Goal: Task Accomplishment & Management: Manage account settings

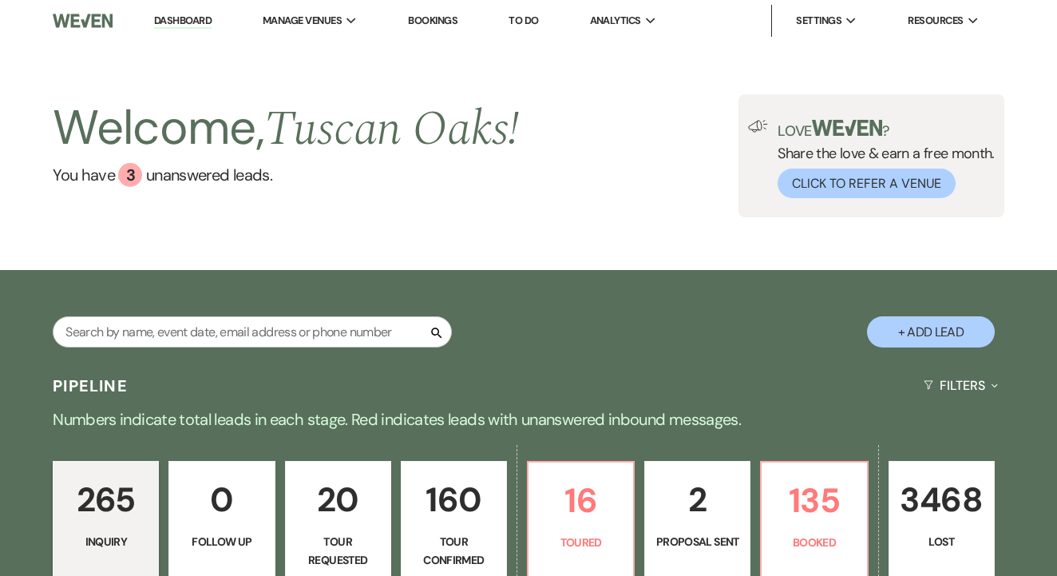
click at [538, 18] on link "To Do" at bounding box center [524, 21] width 30 height 14
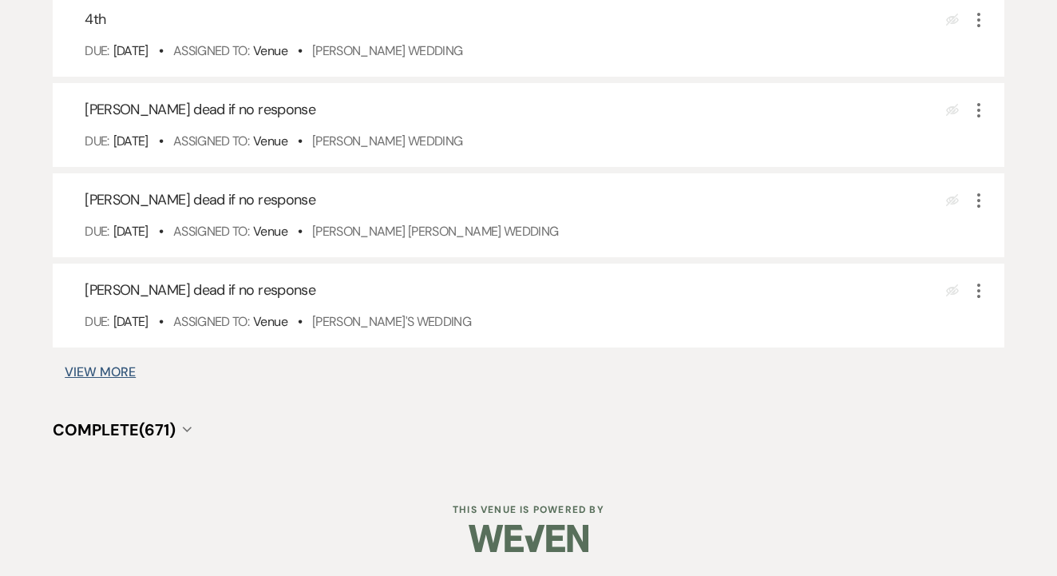
scroll to position [1050, 0]
click at [81, 376] on button "View More" at bounding box center [100, 372] width 71 height 13
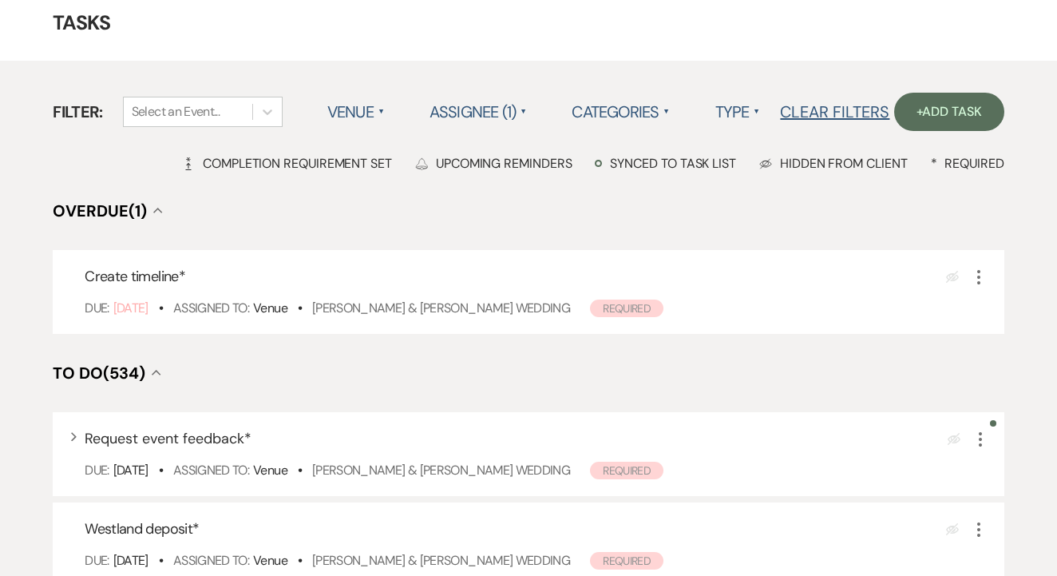
scroll to position [1224, 0]
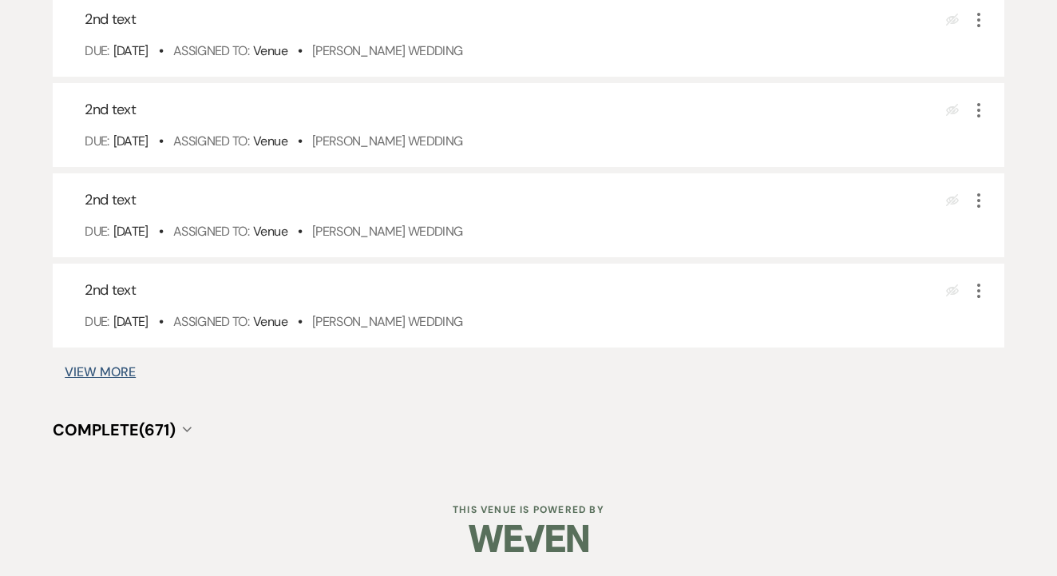
click at [101, 376] on button "View More" at bounding box center [100, 372] width 71 height 13
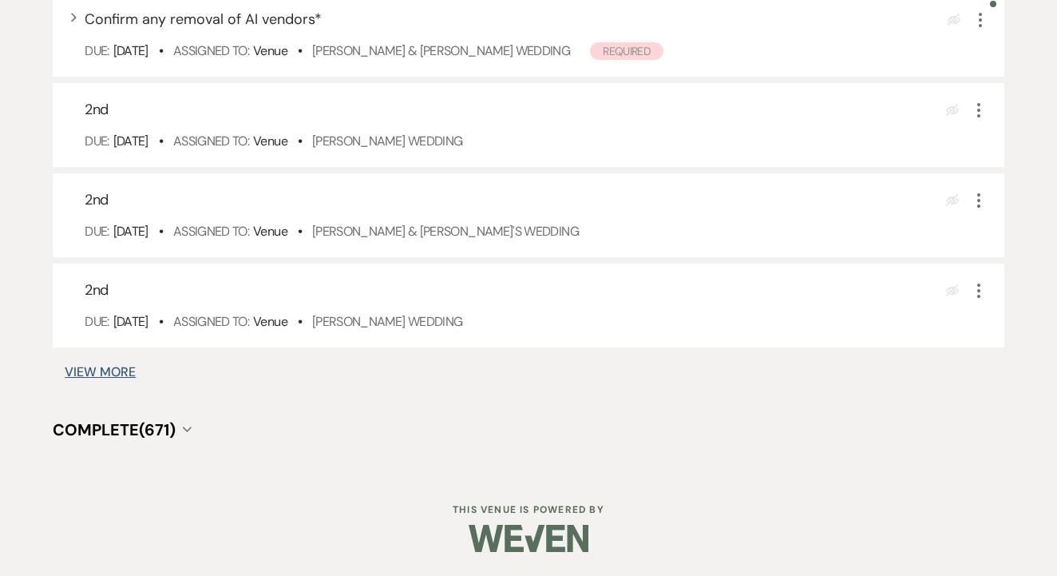
click at [110, 369] on button "View More" at bounding box center [100, 372] width 71 height 13
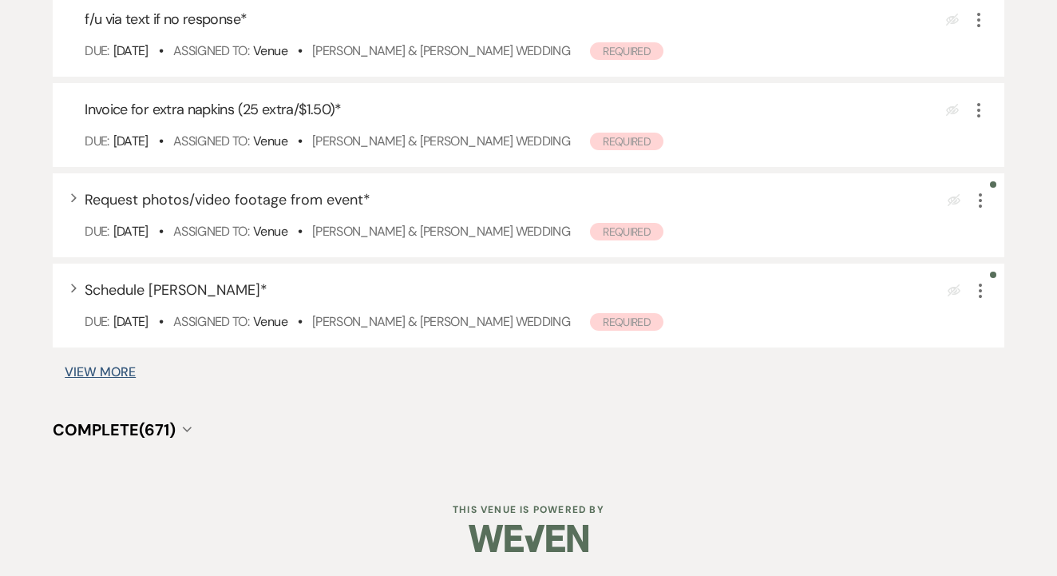
click at [106, 367] on button "View More" at bounding box center [100, 372] width 71 height 13
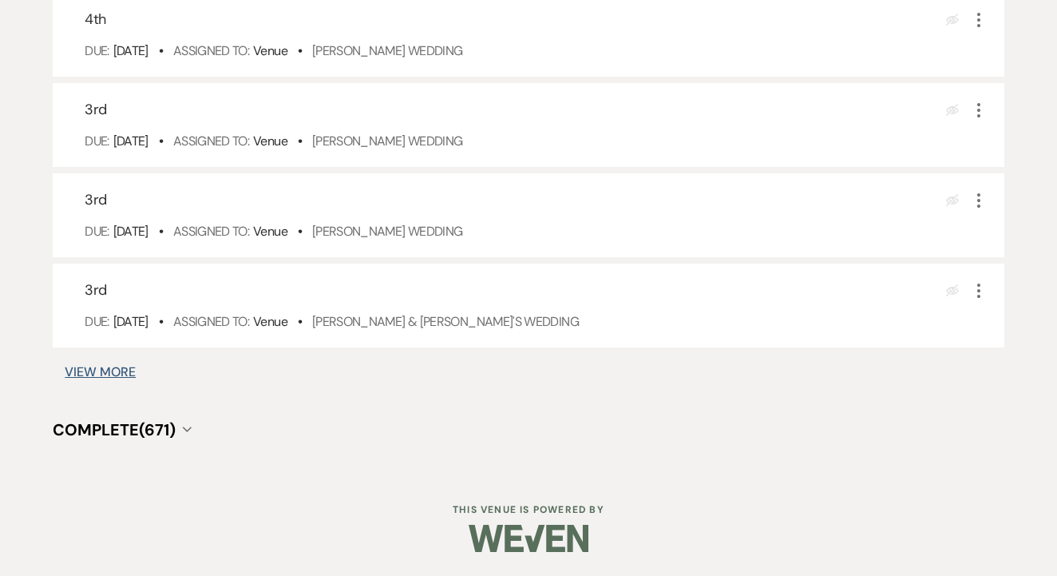
click at [112, 369] on button "View More" at bounding box center [100, 372] width 71 height 13
click at [111, 378] on button "View More" at bounding box center [100, 372] width 71 height 13
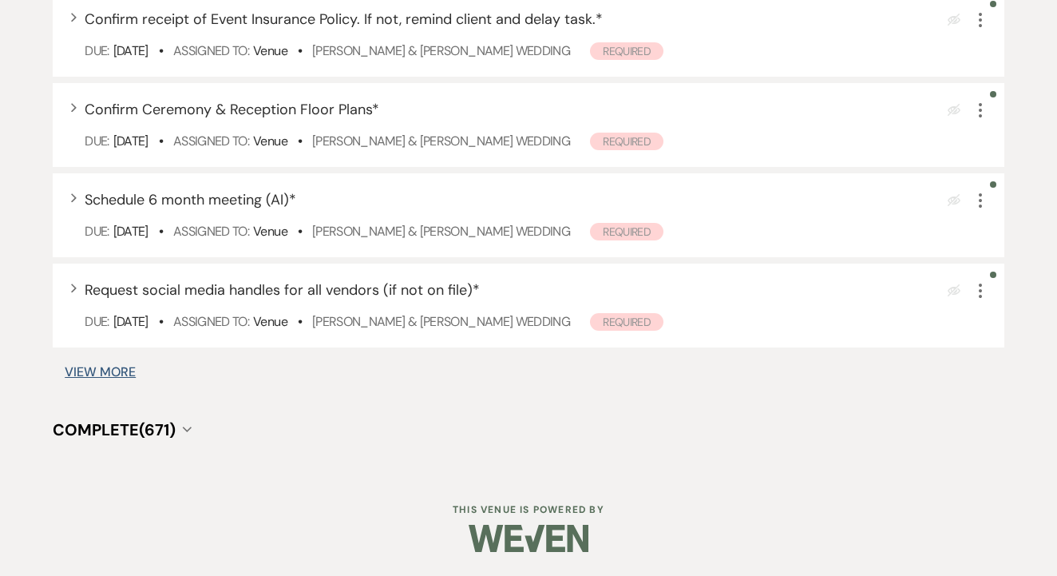
scroll to position [6464, 0]
click at [118, 371] on button "View More" at bounding box center [100, 372] width 71 height 13
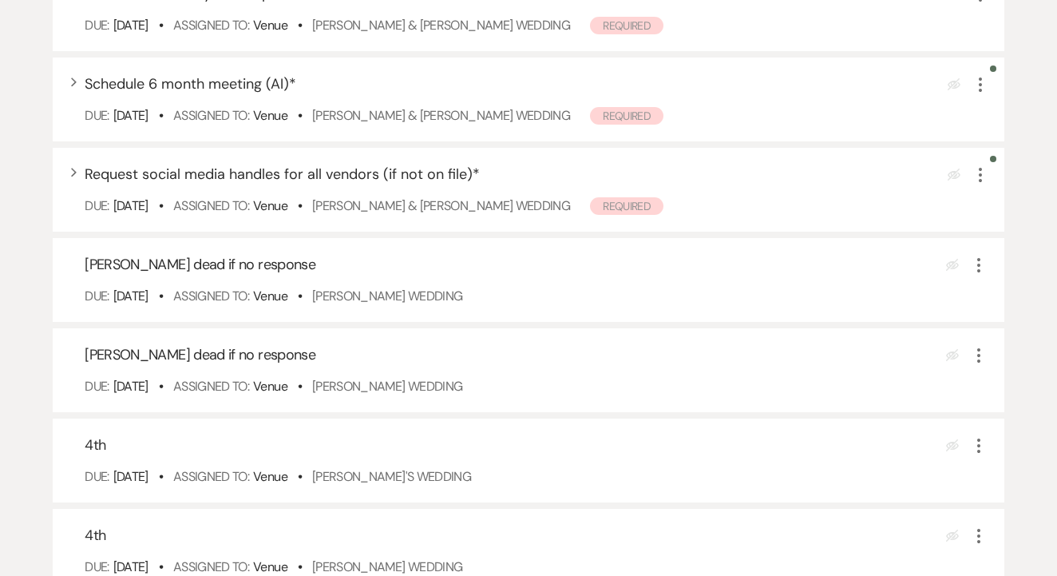
scroll to position [6542, 0]
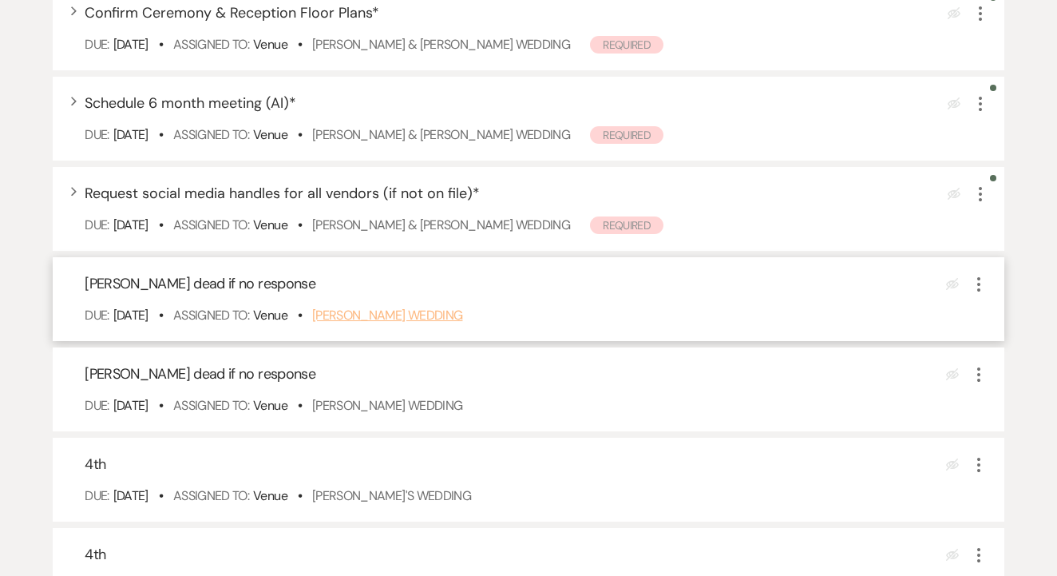
click at [424, 323] on link "Daniela Meraz's Wedding" at bounding box center [387, 315] width 151 height 17
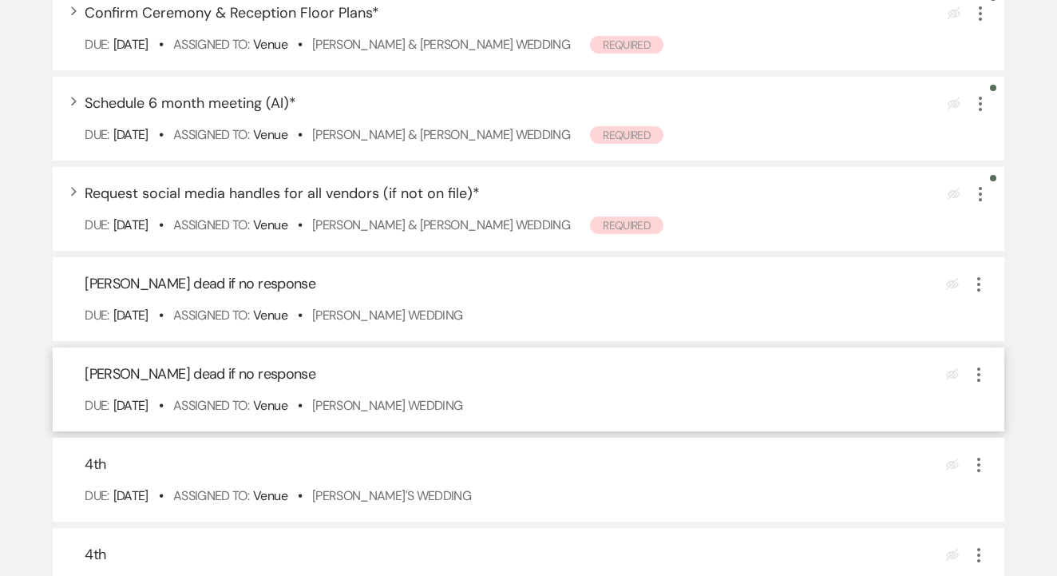
click at [984, 384] on icon "More" at bounding box center [978, 374] width 19 height 19
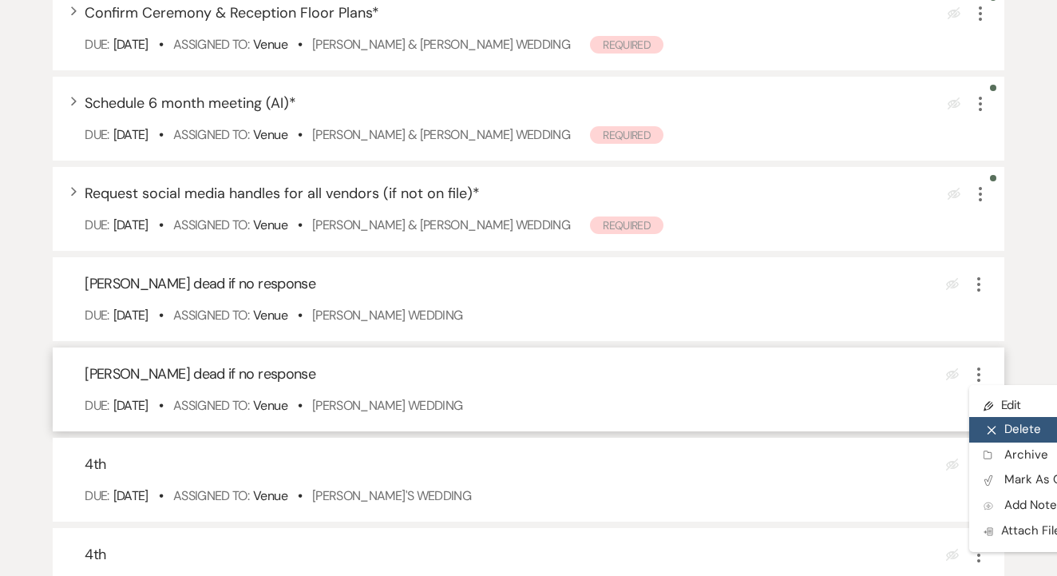
click at [1009, 442] on button "X Delete" at bounding box center [1045, 430] width 153 height 26
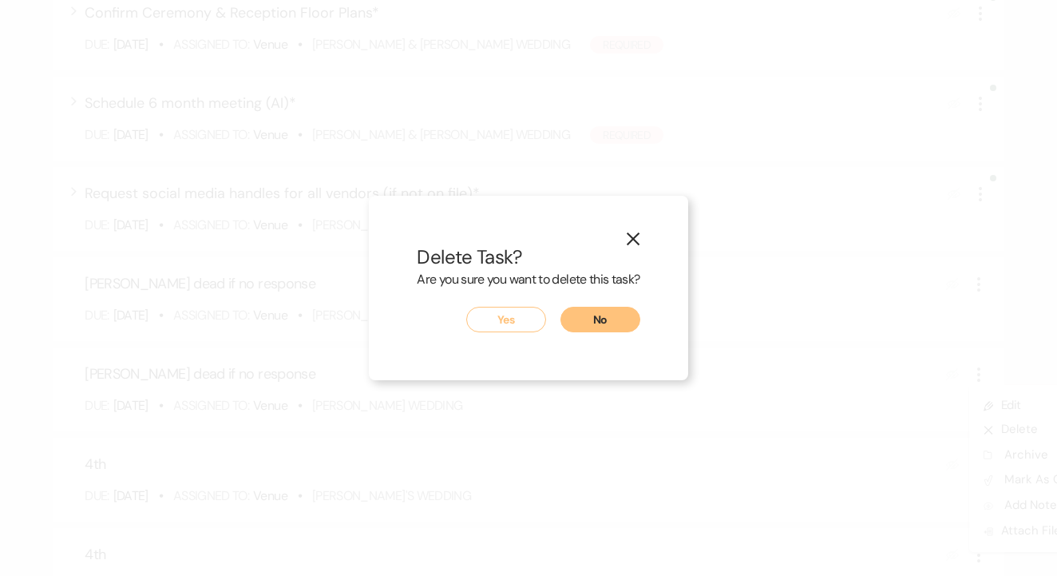
click at [517, 317] on button "Yes" at bounding box center [506, 320] width 80 height 26
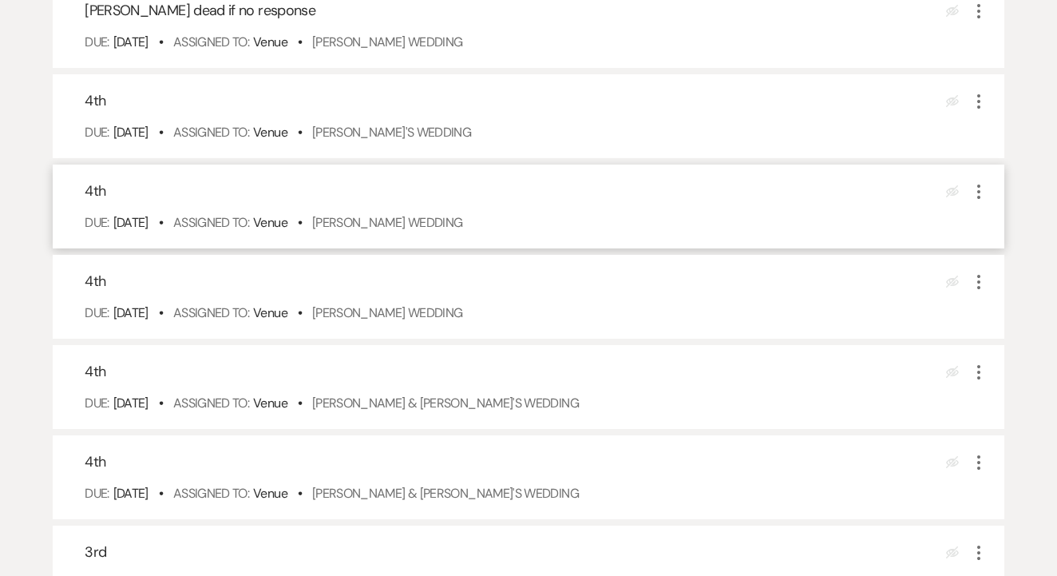
scroll to position [6815, 0]
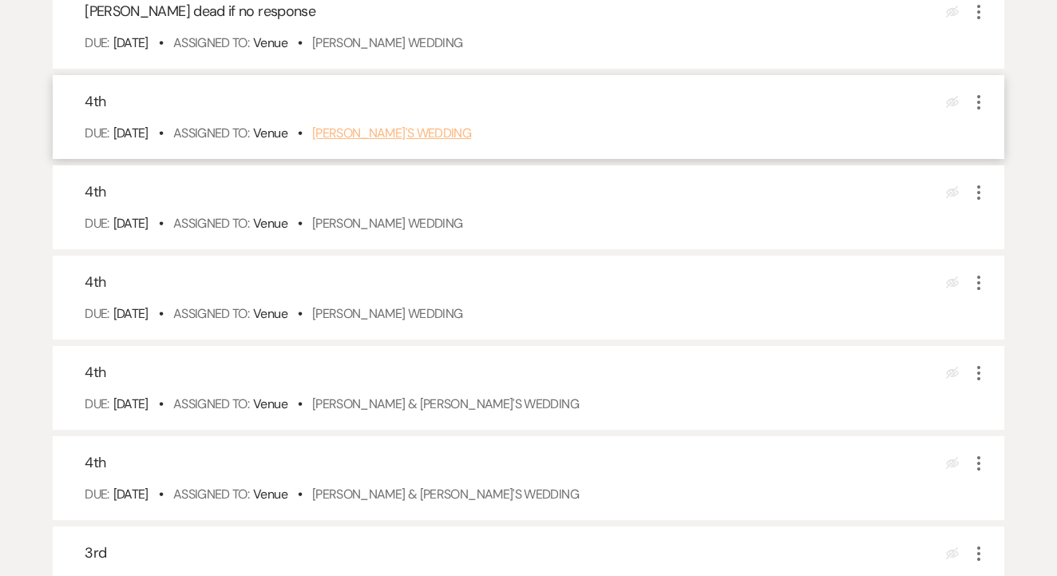
click at [438, 141] on link "Laura Liana's Wedding" at bounding box center [391, 133] width 159 height 17
click at [426, 141] on link "Laura Liana's Wedding" at bounding box center [391, 133] width 159 height 17
click at [431, 141] on link "Laura Liana's Wedding" at bounding box center [391, 133] width 159 height 17
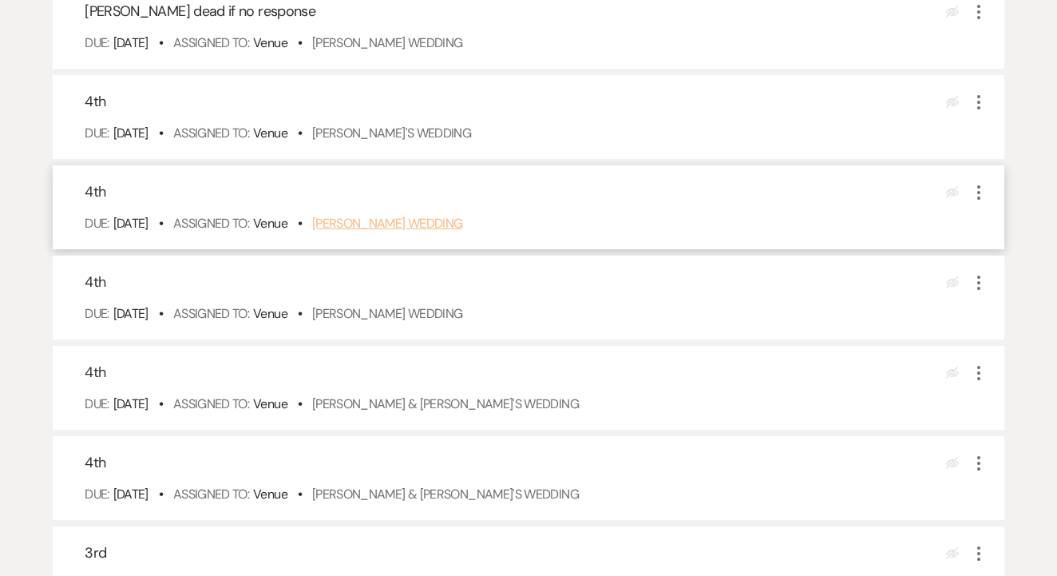
click at [463, 232] on link "Katherine Chipman's Wedding" at bounding box center [387, 223] width 151 height 17
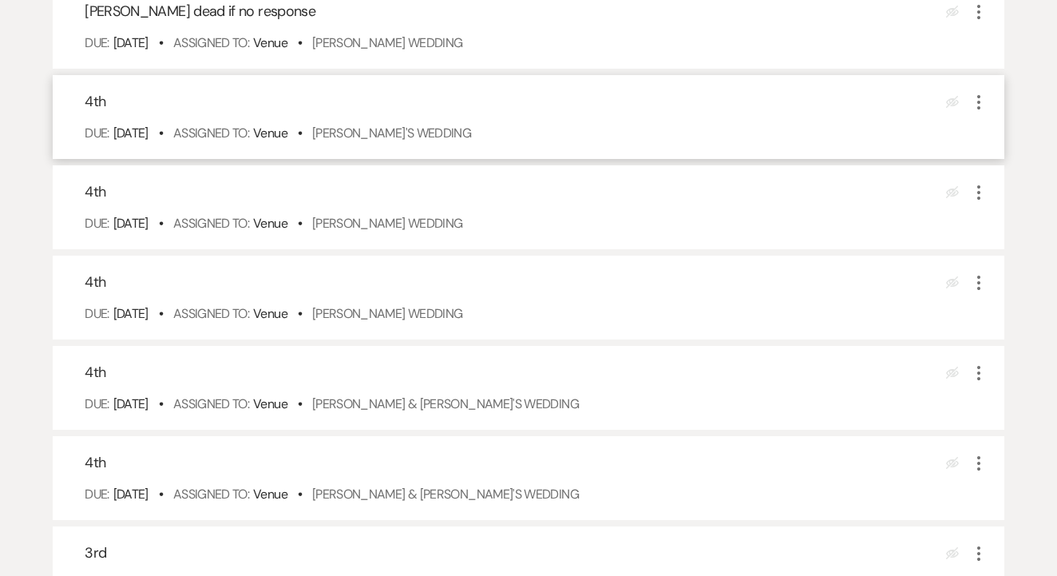
click at [985, 112] on icon "More" at bounding box center [978, 102] width 19 height 19
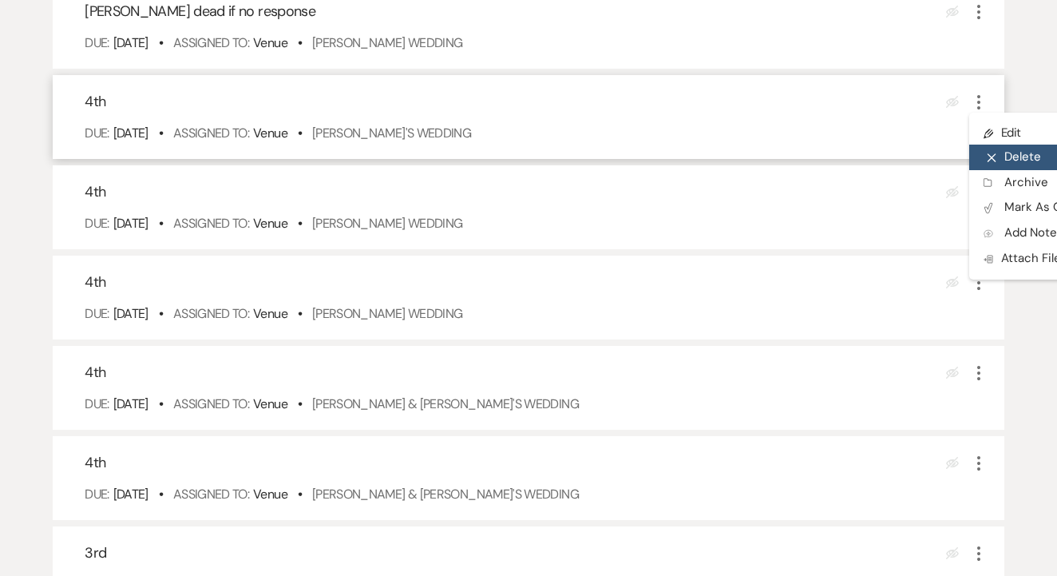
click at [1017, 170] on button "X Delete" at bounding box center [1045, 158] width 153 height 26
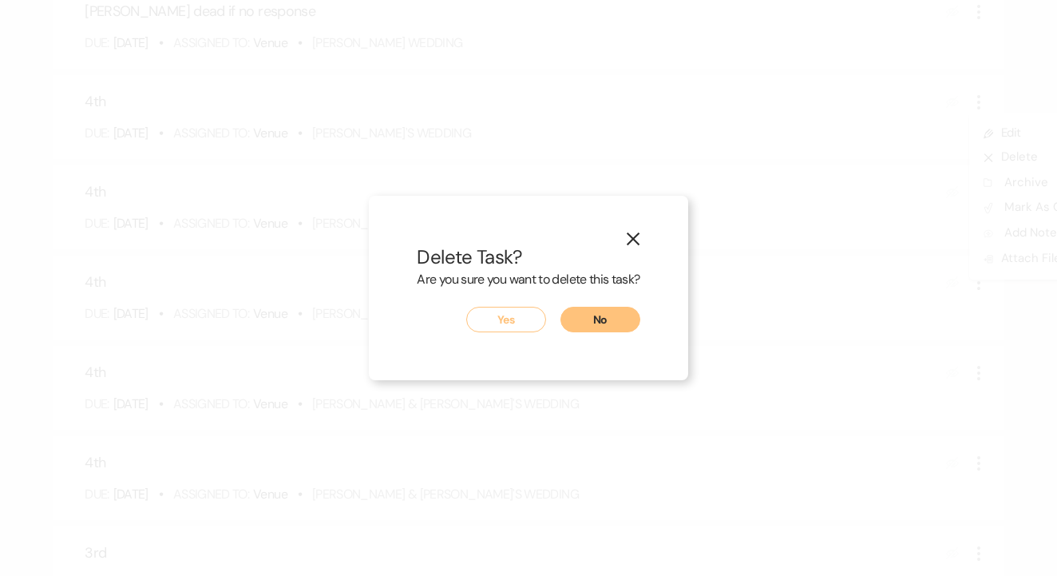
click at [543, 309] on button "Yes" at bounding box center [506, 320] width 80 height 26
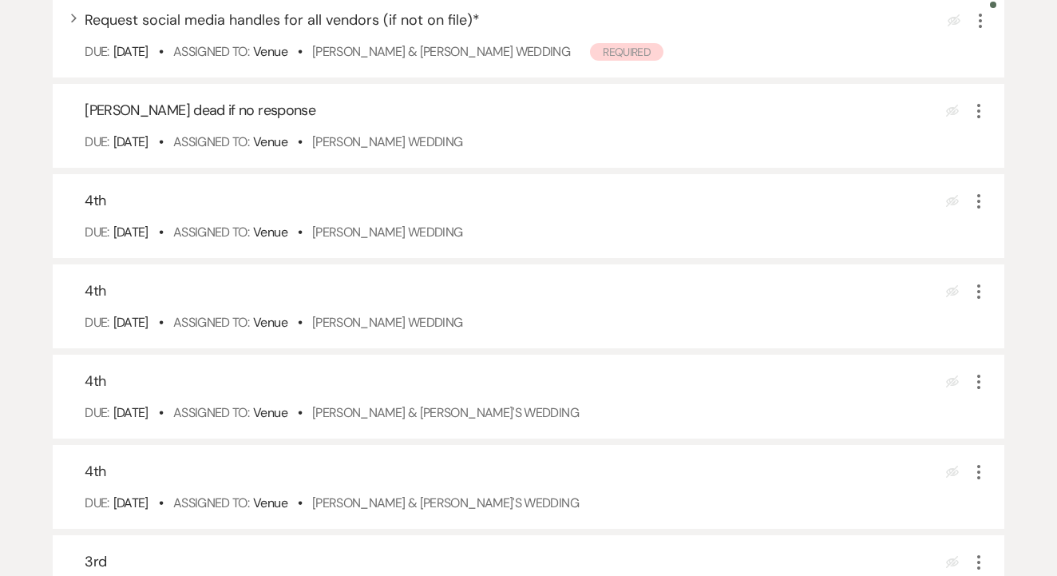
scroll to position [6716, 0]
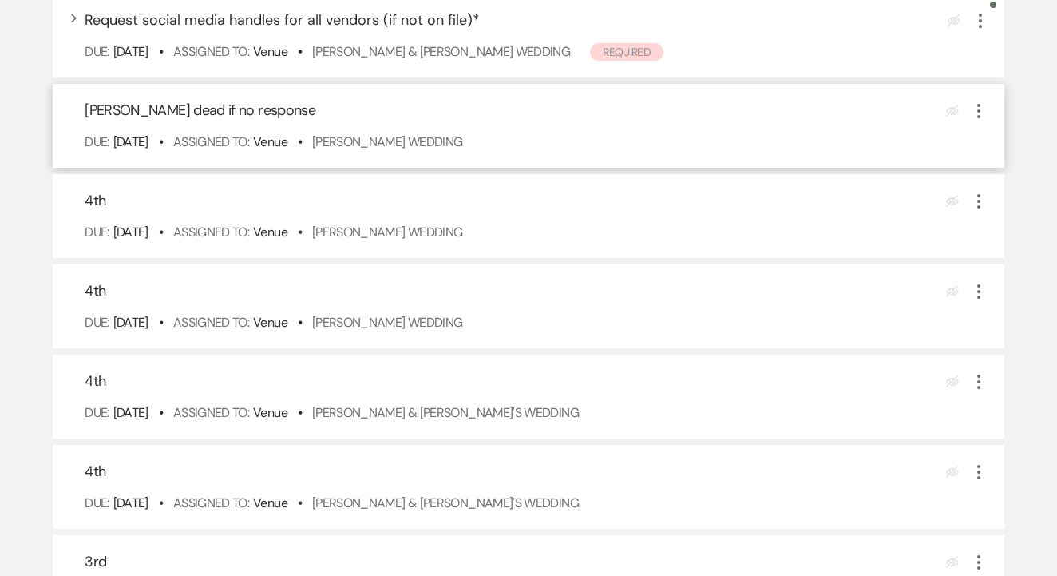
click at [987, 121] on icon "More" at bounding box center [978, 110] width 19 height 19
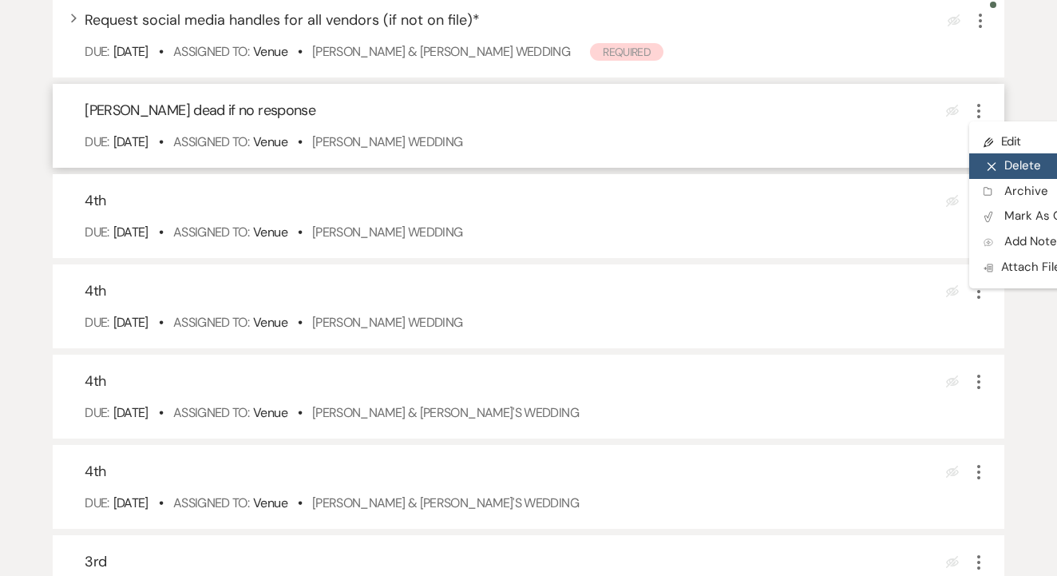
click at [1004, 176] on button "X Delete" at bounding box center [1045, 166] width 153 height 26
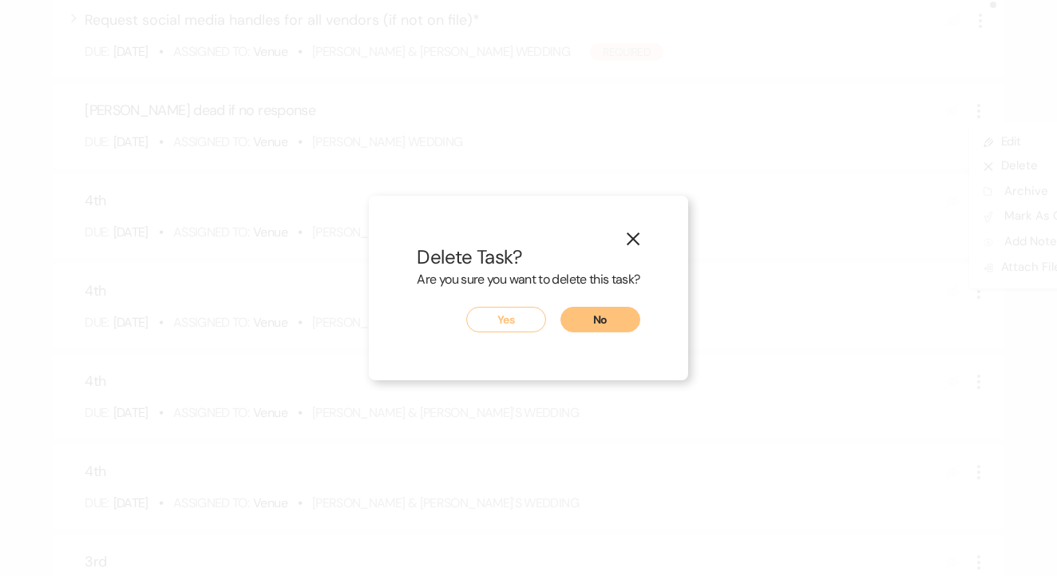
click at [499, 323] on button "Yes" at bounding box center [506, 320] width 80 height 26
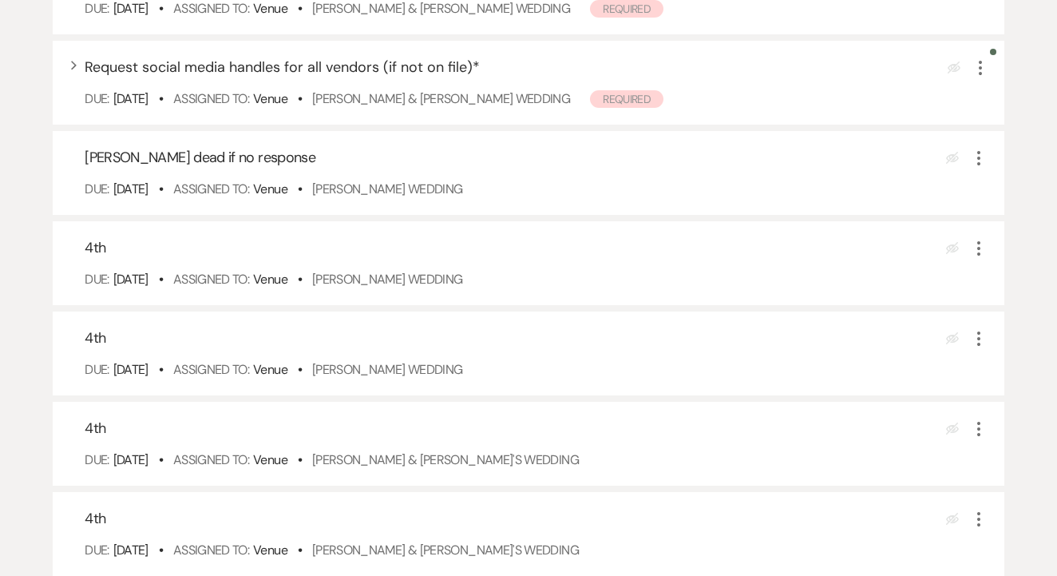
scroll to position [6659, 0]
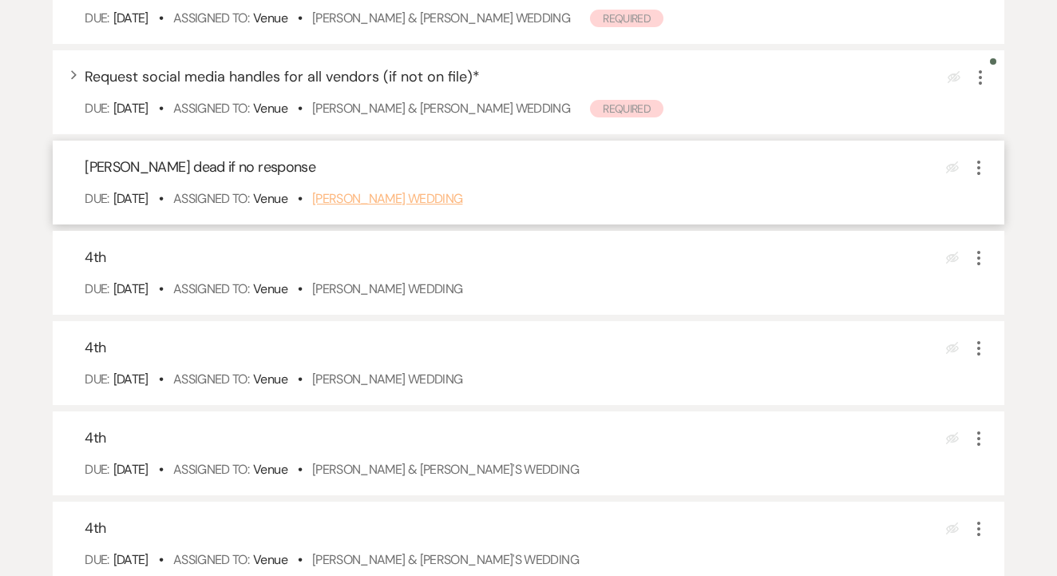
click at [438, 207] on link "Daniela Meraz's Wedding" at bounding box center [387, 198] width 151 height 17
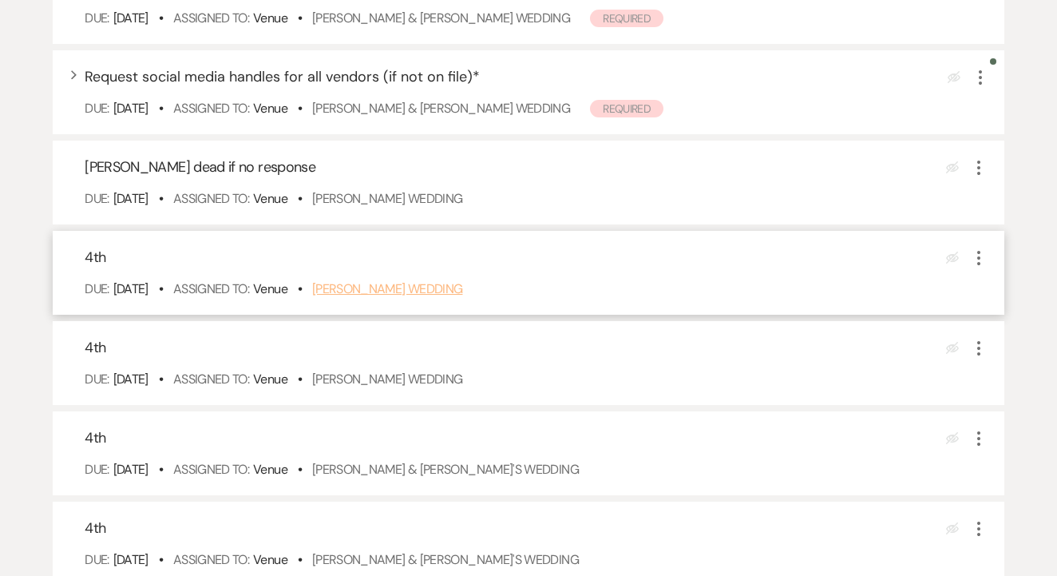
click at [458, 297] on link "Katherine Chipman's Wedding" at bounding box center [387, 288] width 151 height 17
click at [974, 268] on icon "More" at bounding box center [978, 257] width 19 height 19
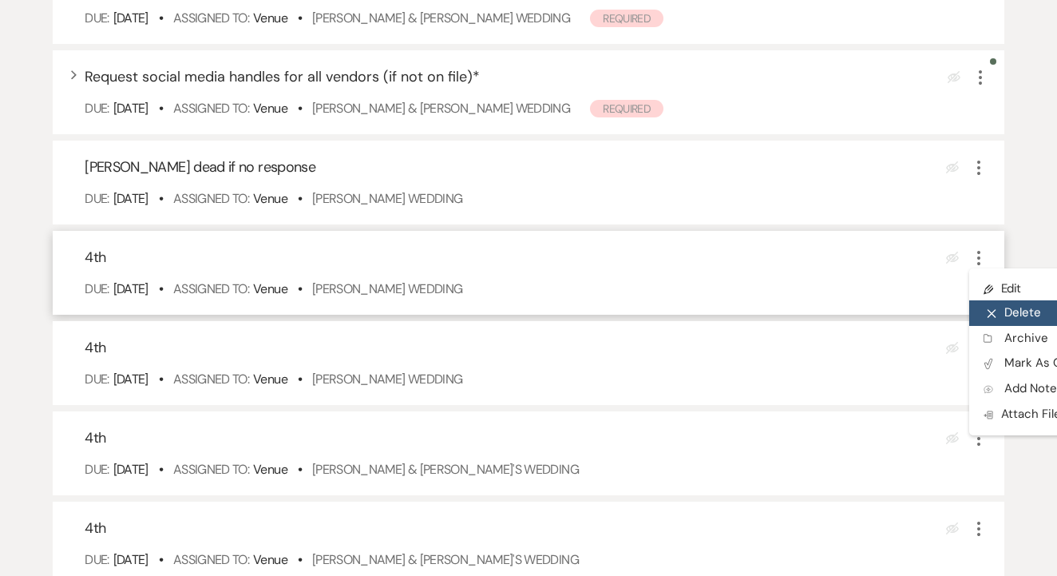
click at [1027, 326] on button "X Delete" at bounding box center [1045, 313] width 153 height 26
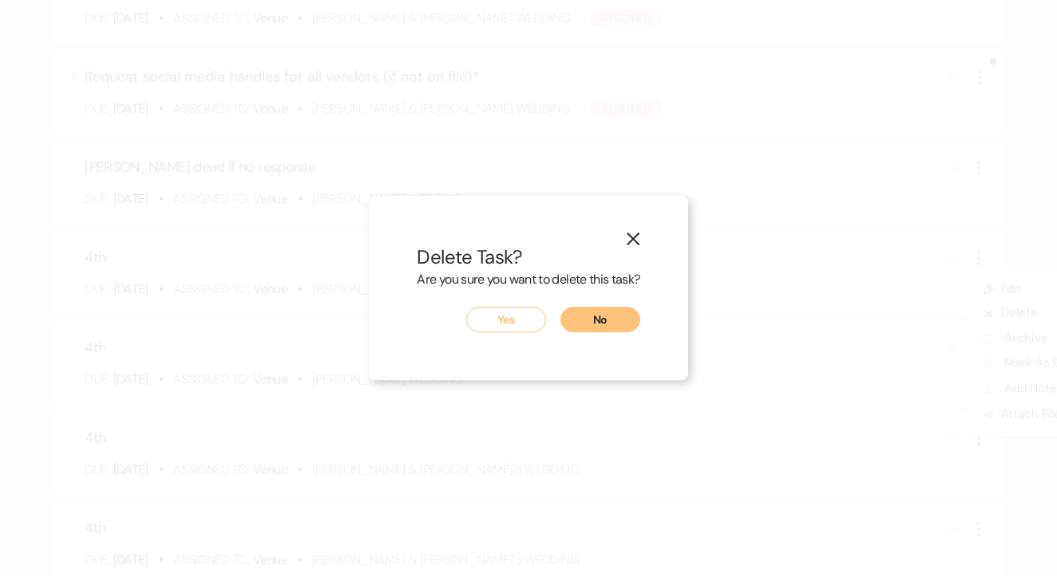
click at [505, 326] on button "Yes" at bounding box center [506, 320] width 80 height 26
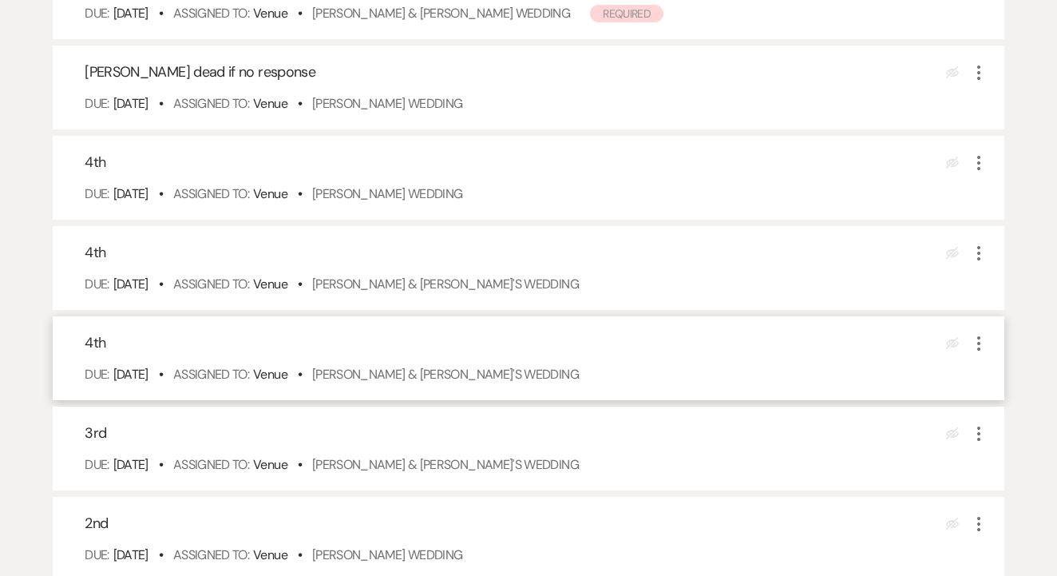
scroll to position [6751, 0]
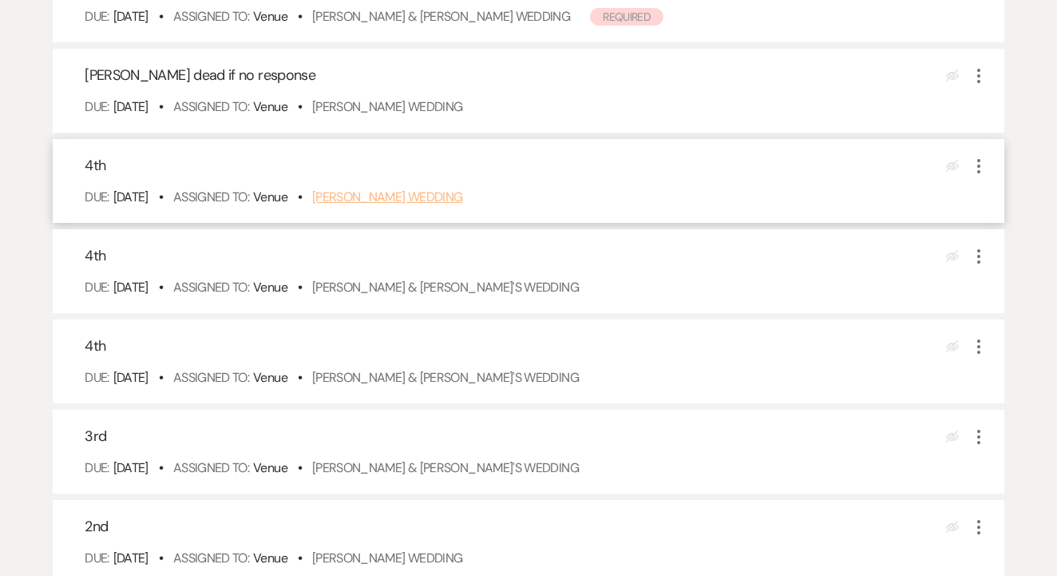
click at [450, 205] on link "Kayla Franks's Wedding" at bounding box center [387, 196] width 151 height 17
click at [973, 176] on icon "More" at bounding box center [978, 166] width 19 height 19
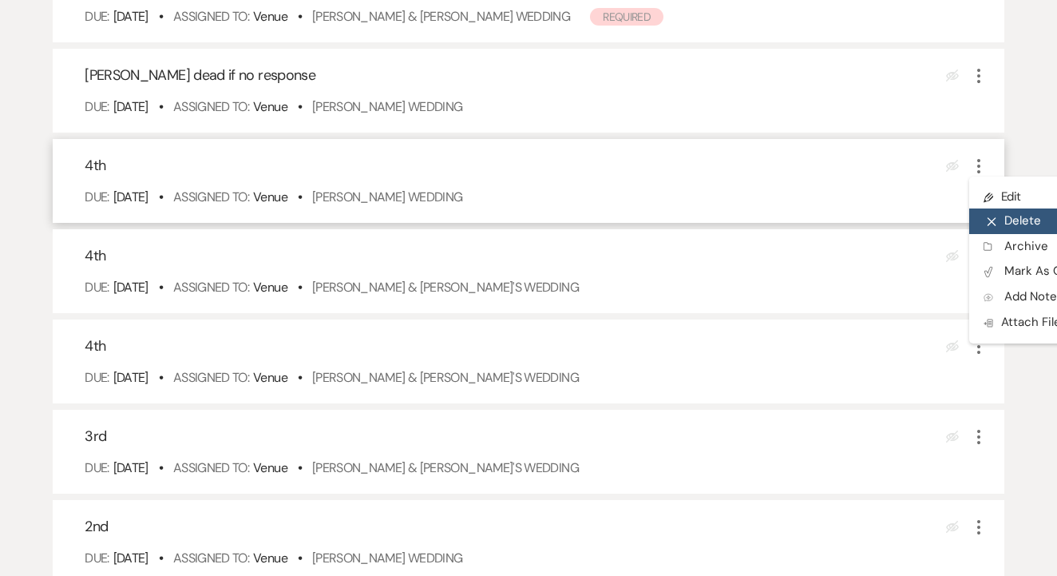
click at [992, 228] on icon "X" at bounding box center [992, 222] width 10 height 12
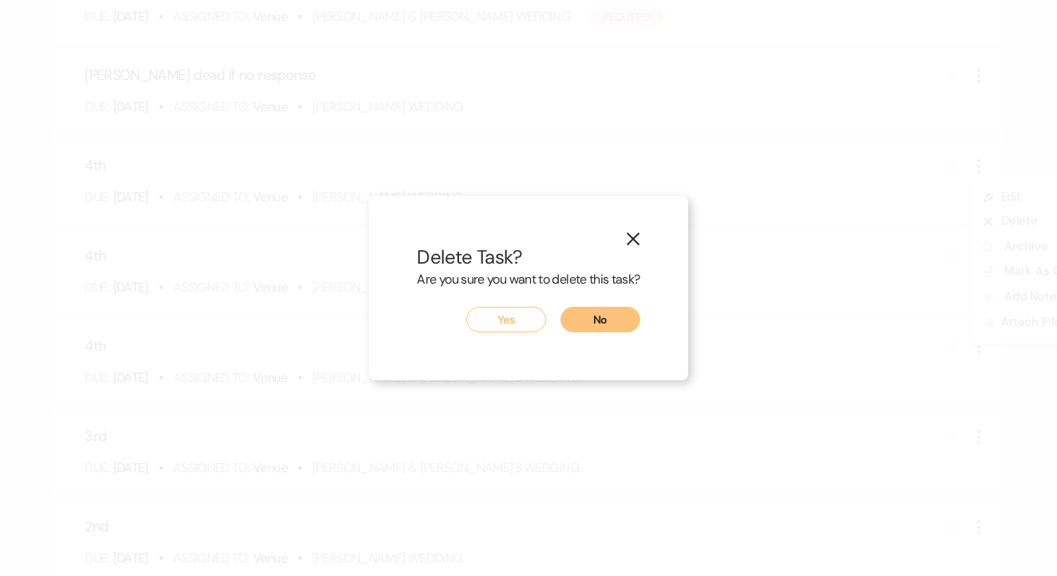
click at [500, 318] on button "Yes" at bounding box center [506, 320] width 80 height 26
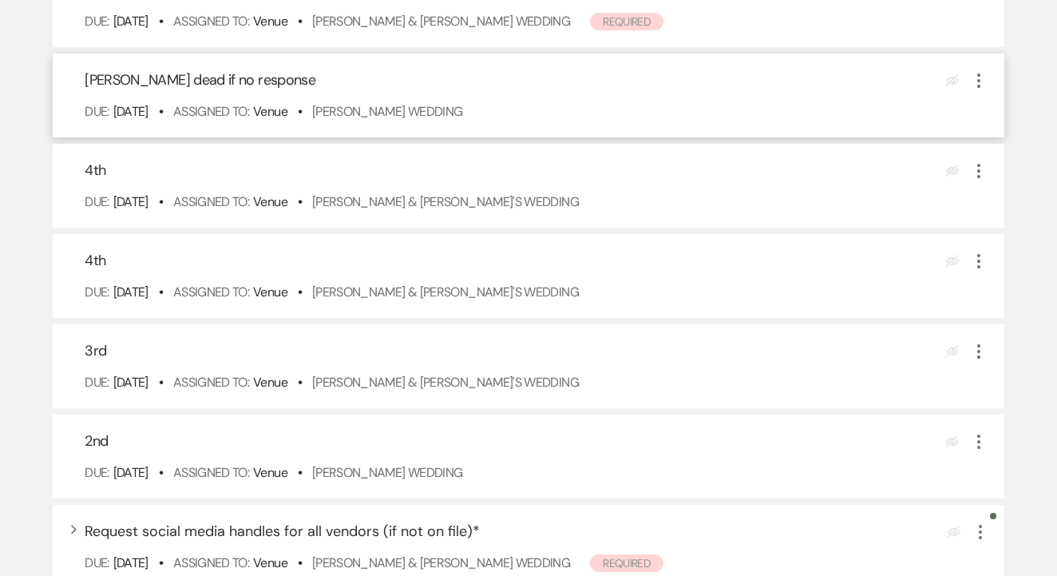
scroll to position [6747, 0]
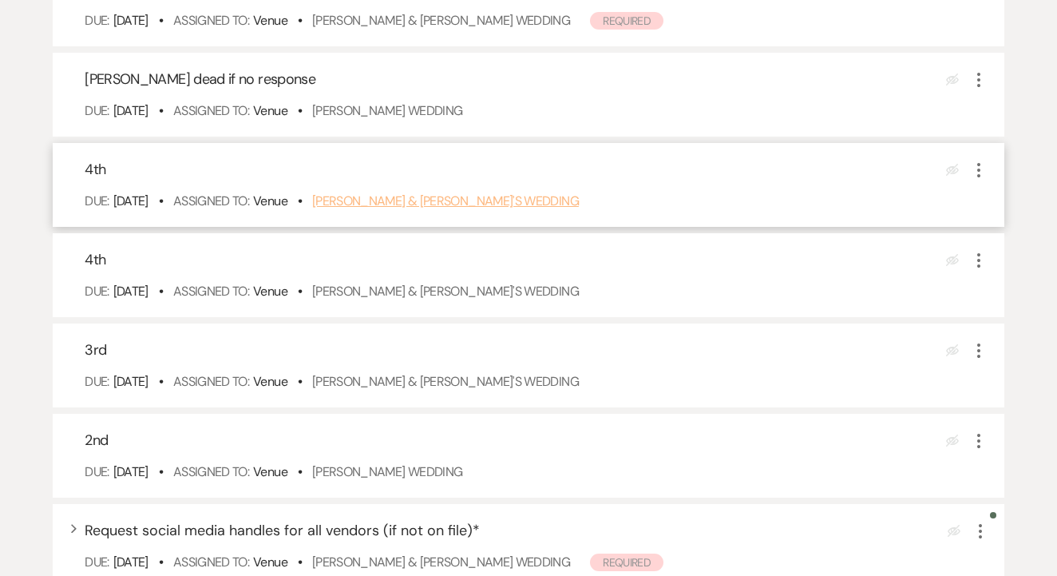
click at [469, 209] on link "Azeen Shoghi & Fiance's Wedding" at bounding box center [445, 200] width 267 height 17
click at [992, 182] on div "4th Eye Blocked More Due: Sep 24 25 • Assigned To: Venue • Azeen Shoghi & Fianc…" at bounding box center [529, 185] width 952 height 84
click at [974, 180] on icon "More" at bounding box center [978, 170] width 19 height 19
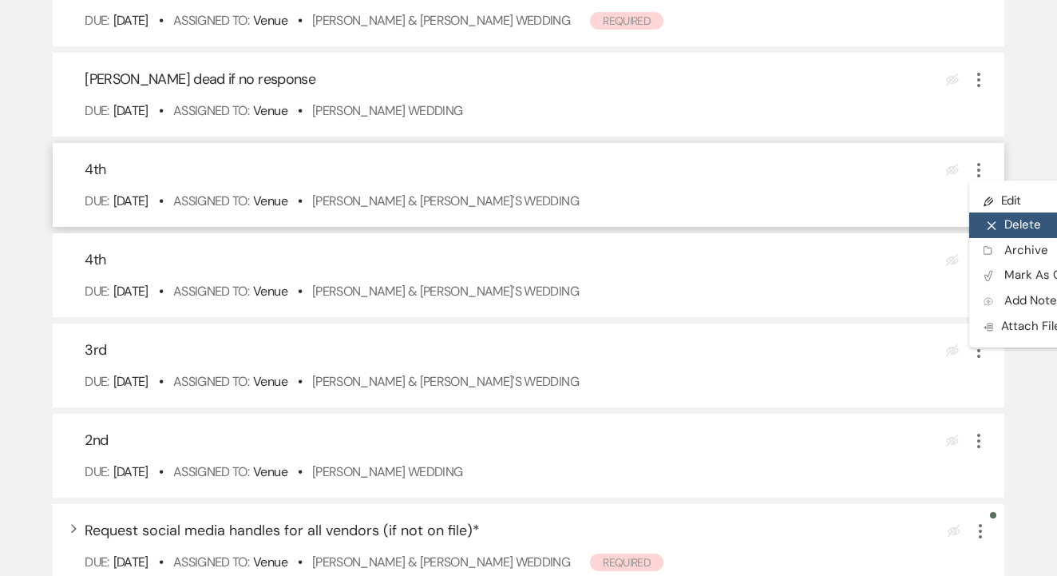
click at [1005, 238] on button "X Delete" at bounding box center [1045, 225] width 153 height 26
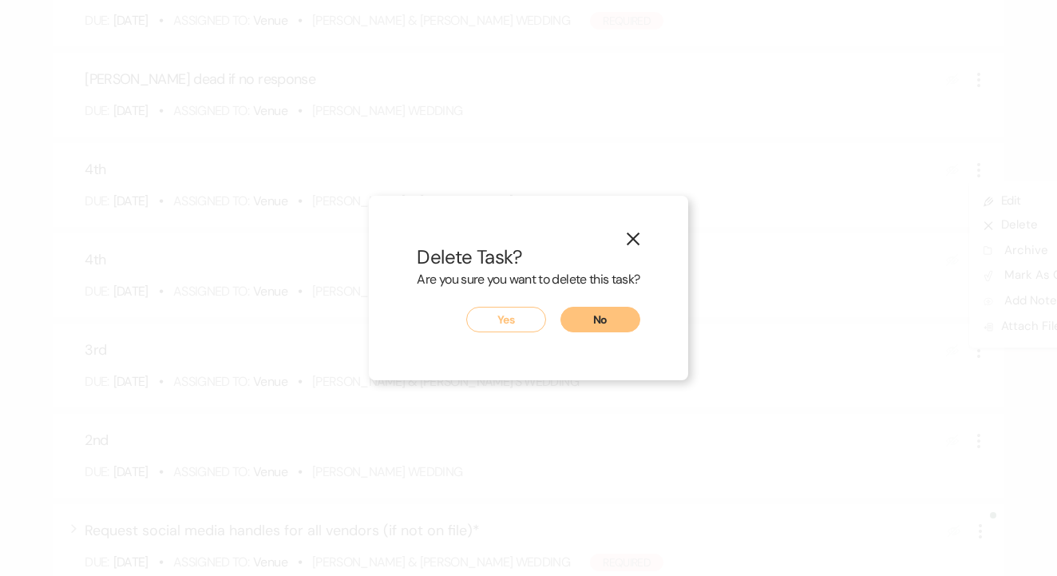
click at [525, 315] on button "Yes" at bounding box center [506, 320] width 80 height 26
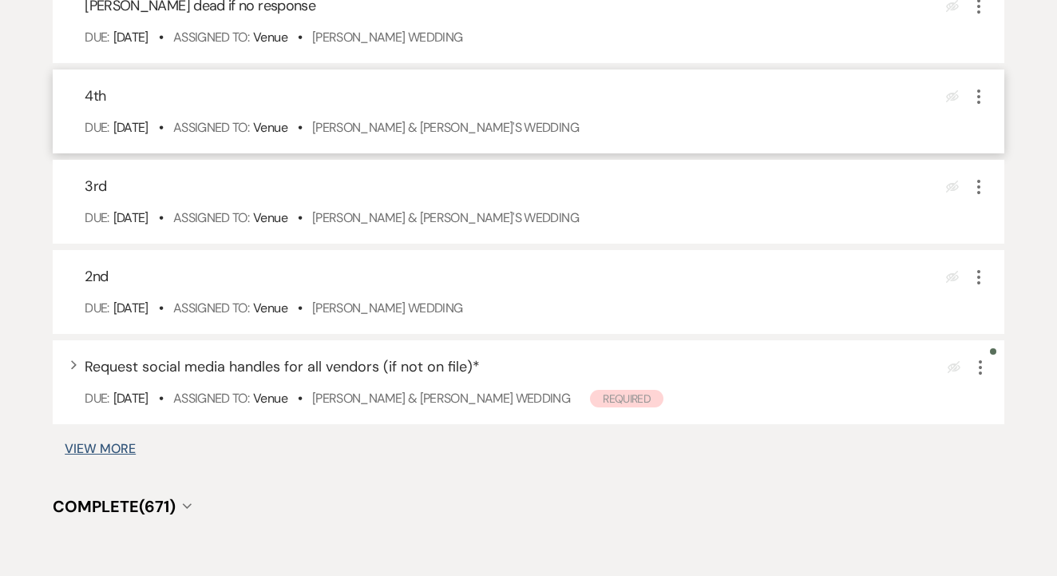
scroll to position [6799, 0]
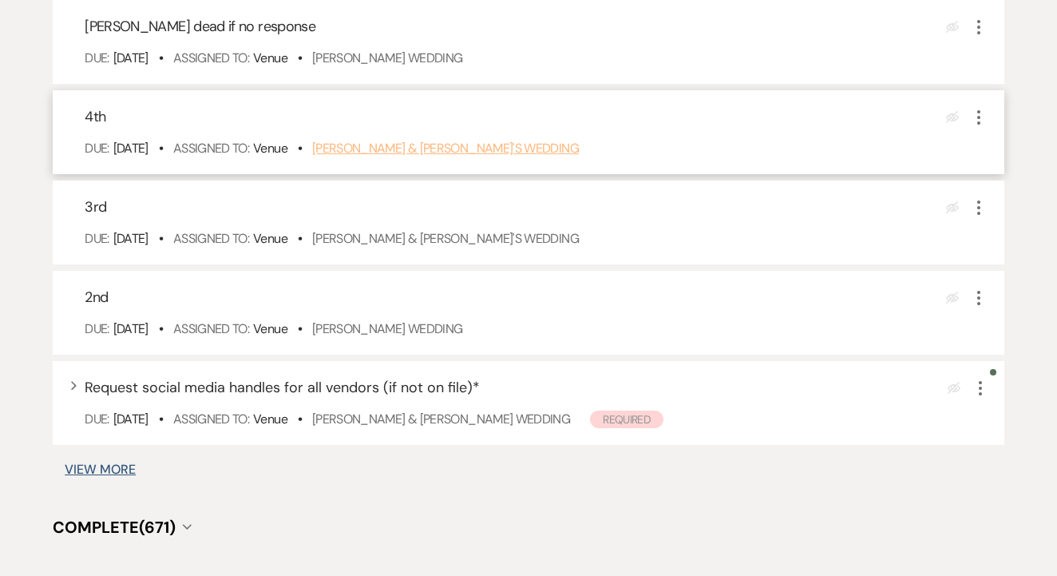
click at [483, 157] on link "Rickey Perez & Fiance's Wedding" at bounding box center [445, 148] width 267 height 17
click at [984, 127] on icon "More" at bounding box center [978, 117] width 19 height 19
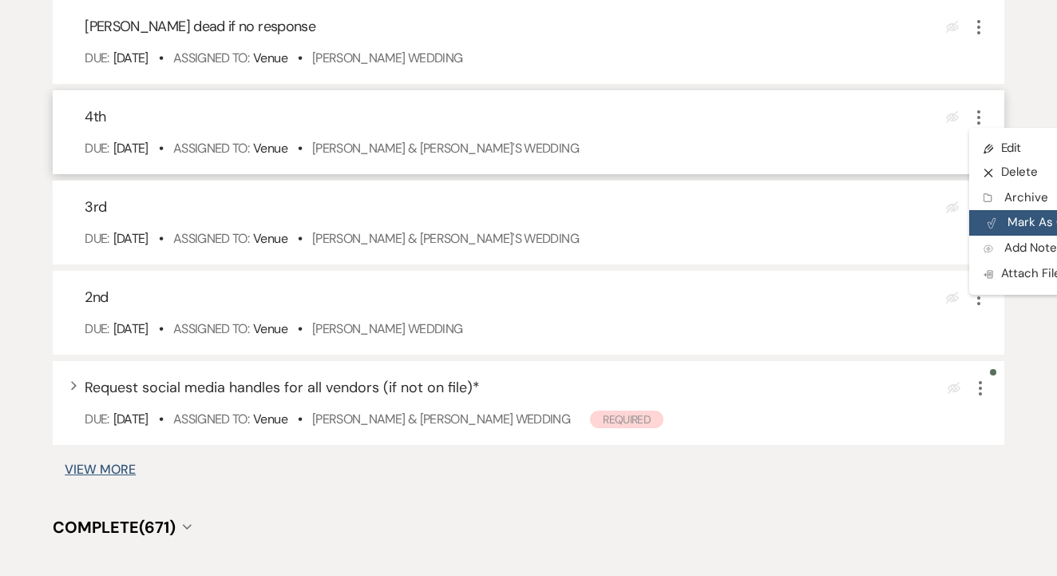
click at [1040, 233] on button "Plan Portal Link Mark As Complete" at bounding box center [1047, 223] width 157 height 26
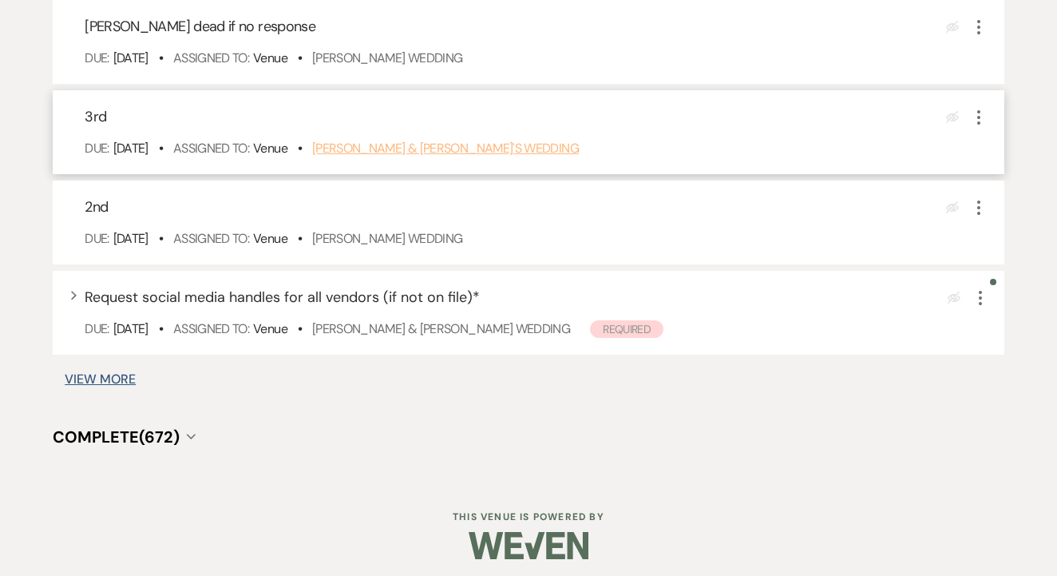
click at [509, 157] on link "Sidney McKerrow & Fiance's Wedding" at bounding box center [445, 148] width 267 height 17
click at [982, 127] on icon "More" at bounding box center [978, 117] width 19 height 19
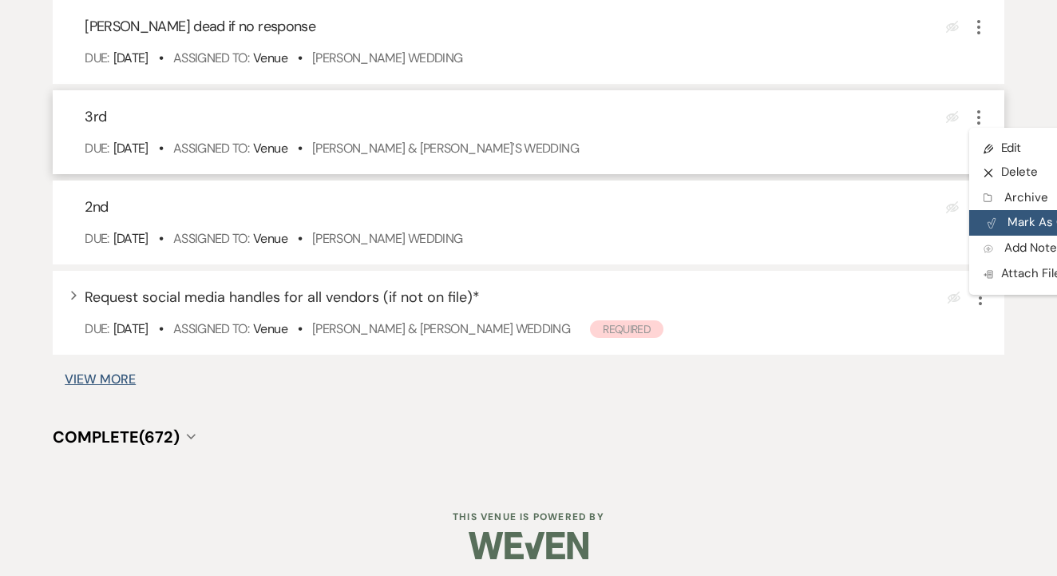
click at [1005, 236] on button "Plan Portal Link Mark As Complete" at bounding box center [1047, 223] width 157 height 26
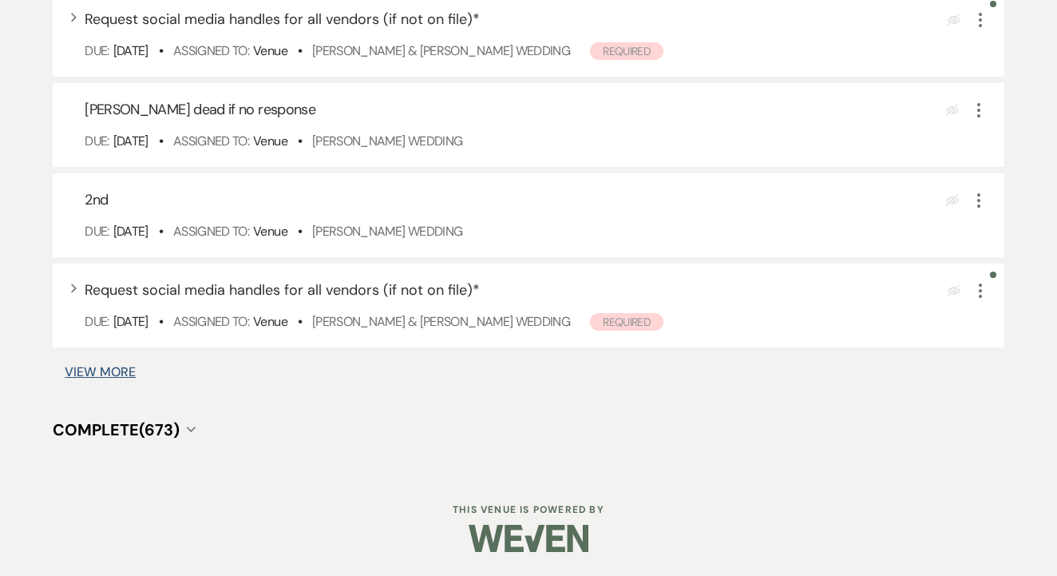
scroll to position [6735, 0]
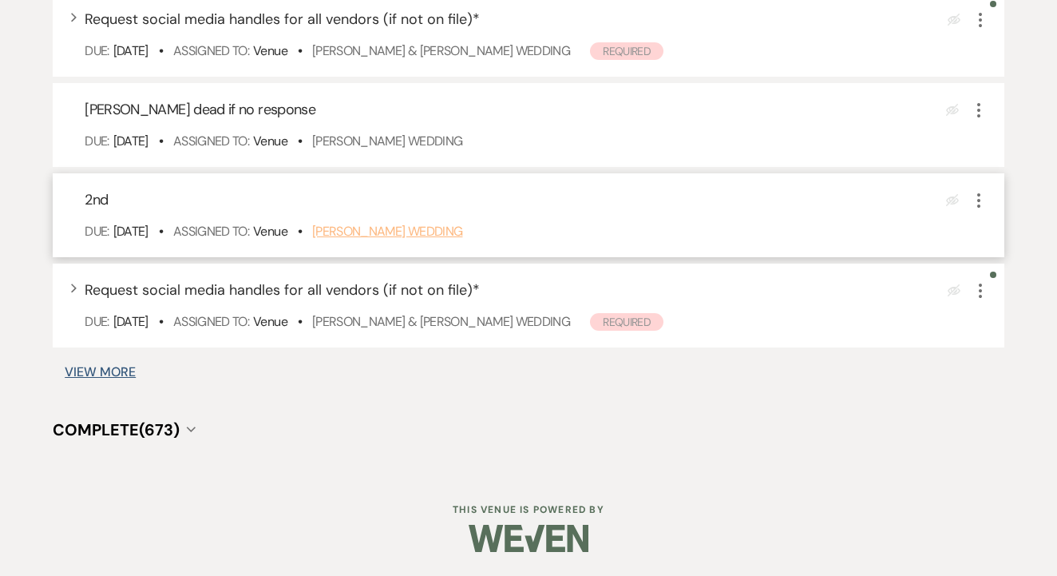
click at [446, 228] on link "Monica Garcia's Wedding" at bounding box center [387, 231] width 151 height 17
click at [976, 203] on icon "More" at bounding box center [978, 200] width 19 height 19
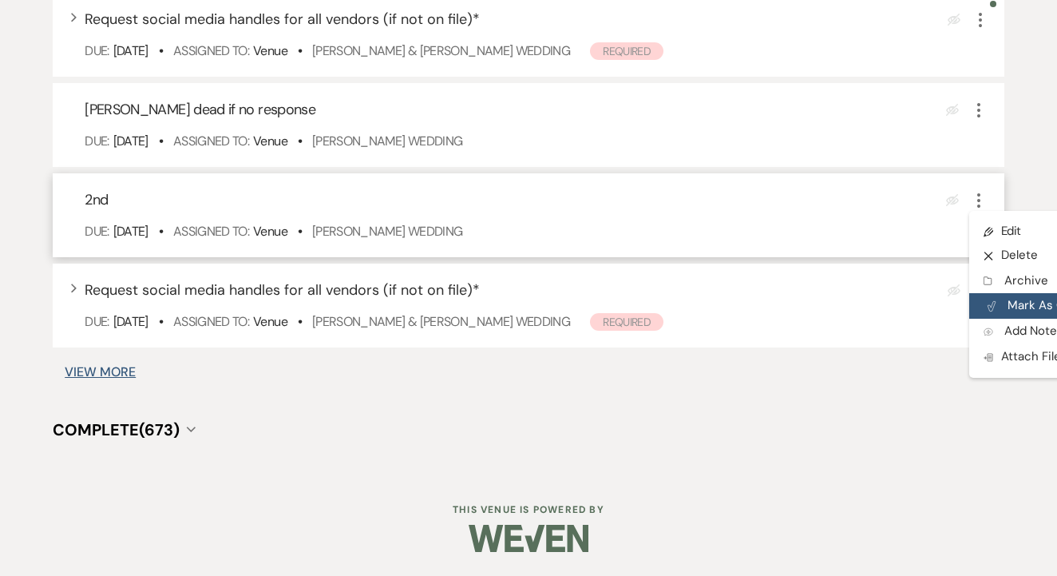
click at [997, 305] on button "Plan Portal Link Mark As Complete" at bounding box center [1047, 306] width 157 height 26
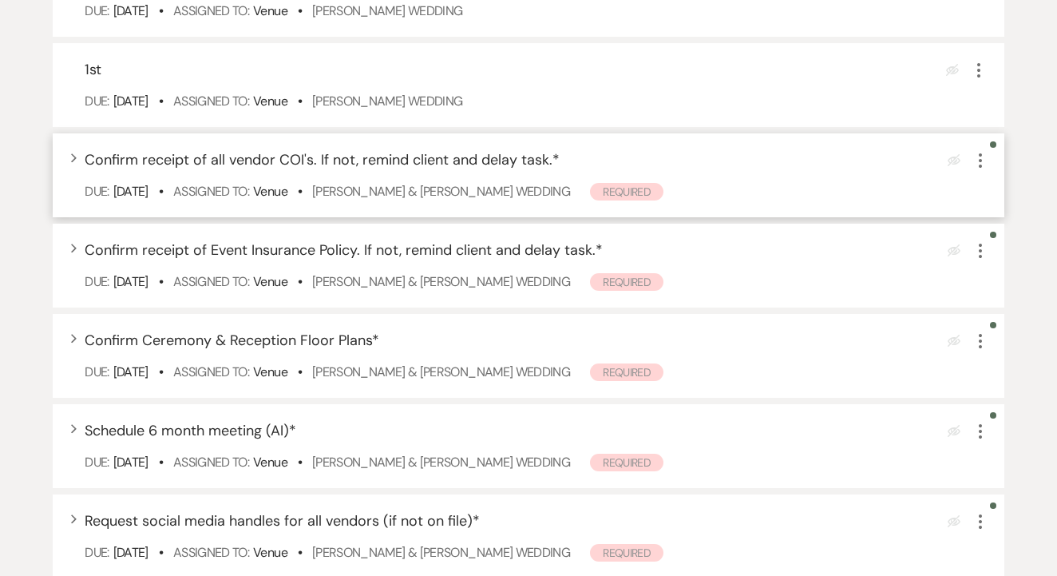
scroll to position [6215, 0]
click at [977, 170] on icon "More" at bounding box center [980, 160] width 19 height 19
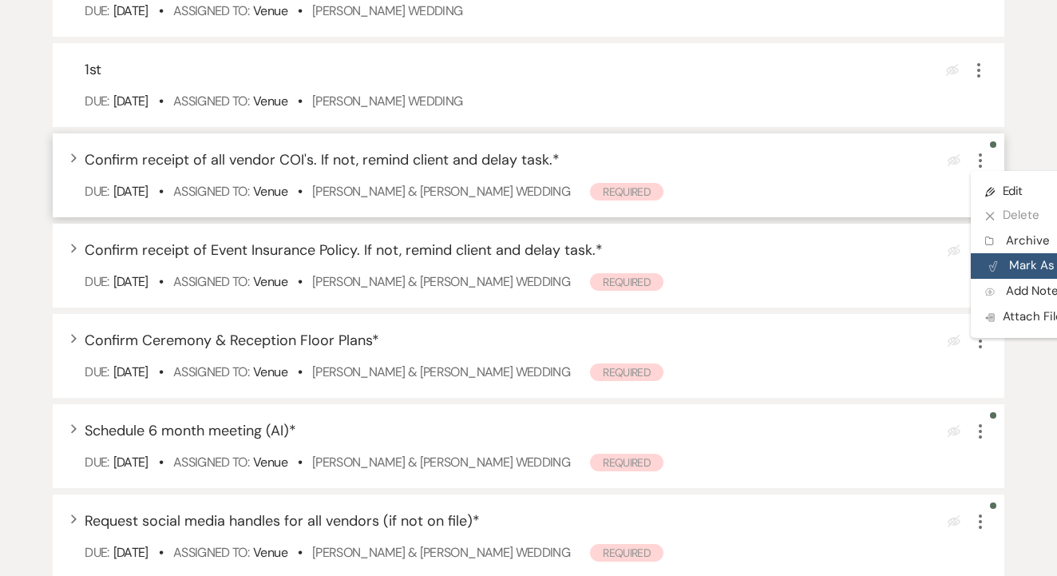
click at [1005, 279] on button "Plan Portal Link Mark As Complete" at bounding box center [1049, 266] width 157 height 26
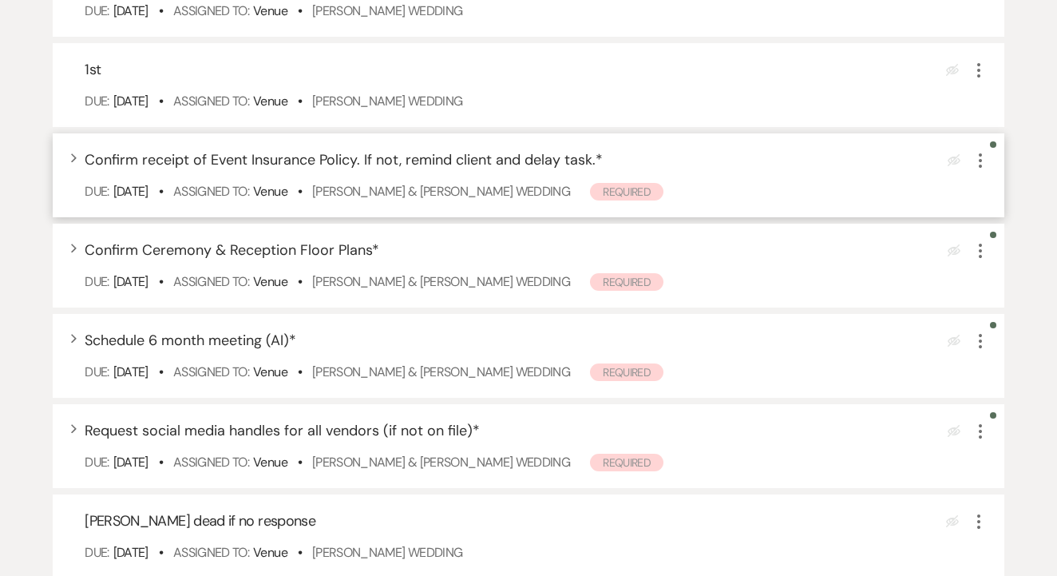
click at [981, 168] on use "button" at bounding box center [980, 160] width 3 height 14
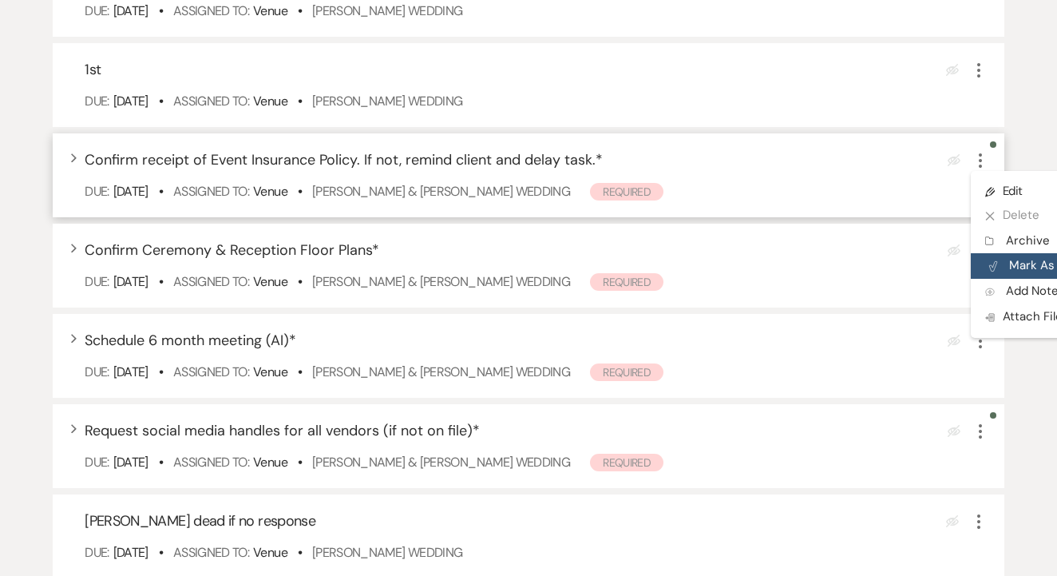
click at [1000, 279] on button "Plan Portal Link Mark As Complete" at bounding box center [1049, 266] width 157 height 26
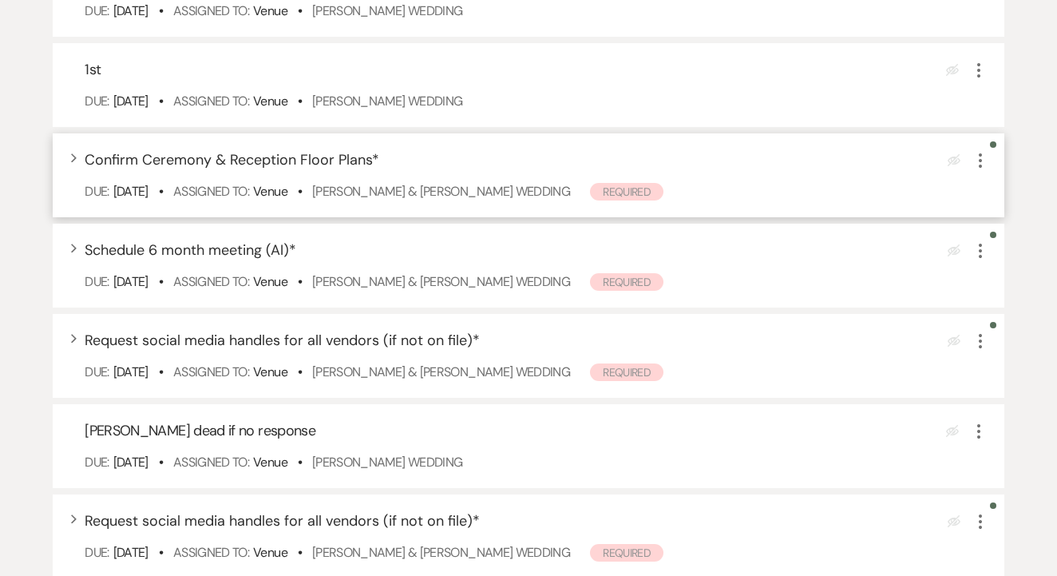
click at [978, 170] on icon "More" at bounding box center [980, 160] width 19 height 19
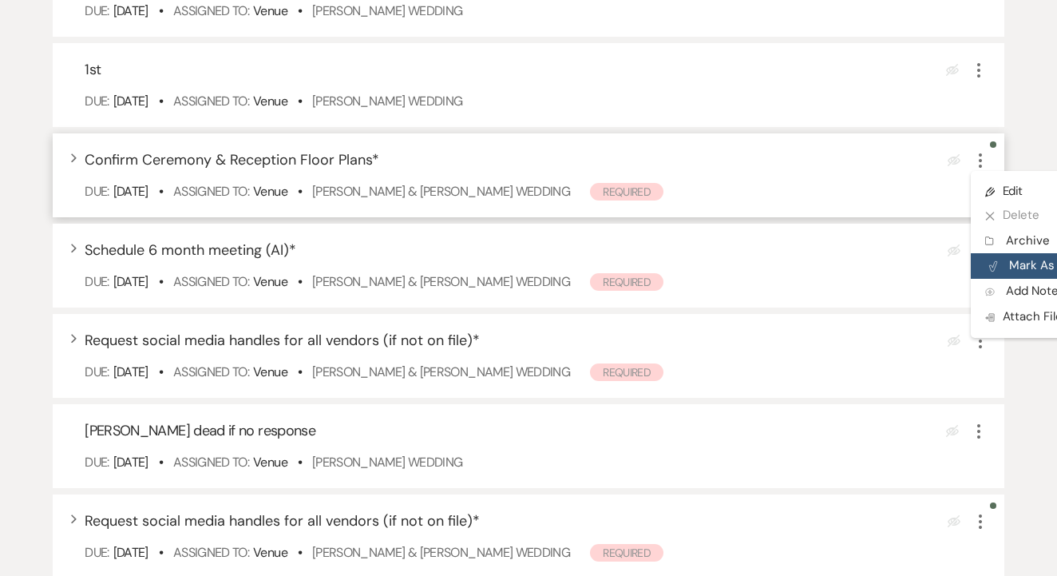
click at [1000, 279] on button "Plan Portal Link Mark As Complete" at bounding box center [1049, 266] width 157 height 26
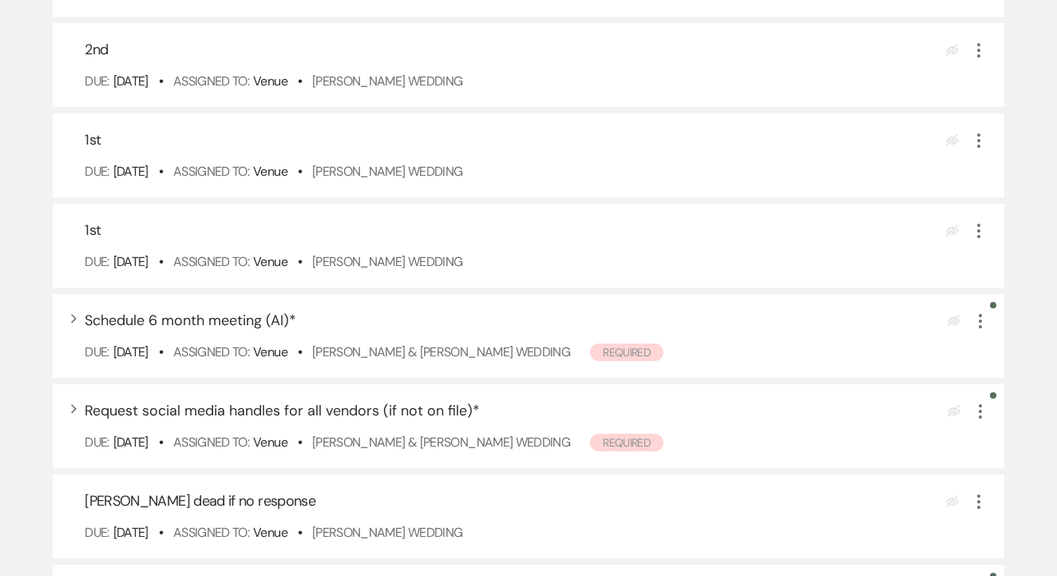
scroll to position [6046, 0]
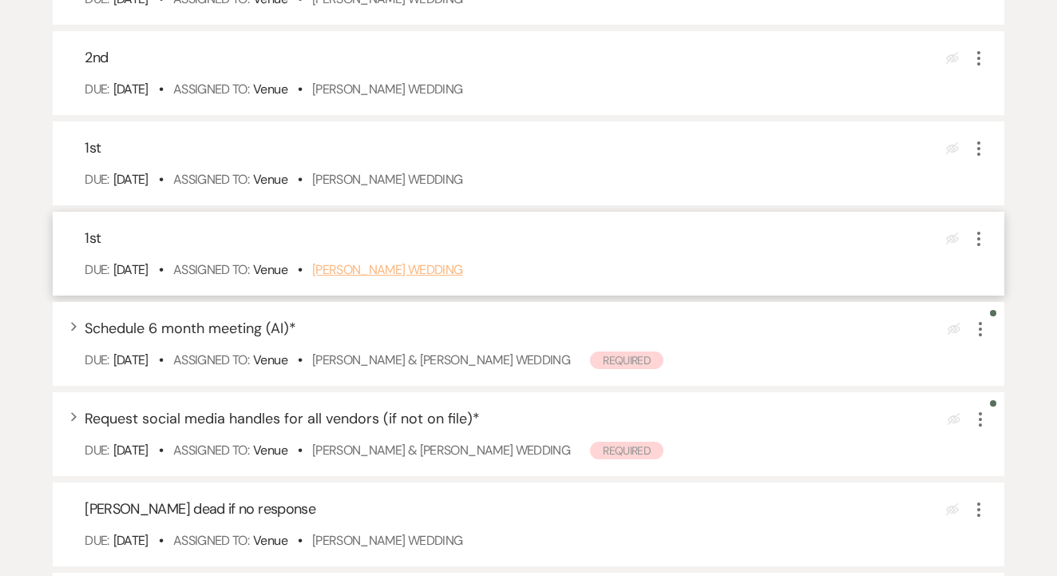
click at [429, 278] on link "Abigail Hines's Wedding" at bounding box center [387, 269] width 151 height 17
click at [981, 248] on icon "More" at bounding box center [978, 238] width 19 height 19
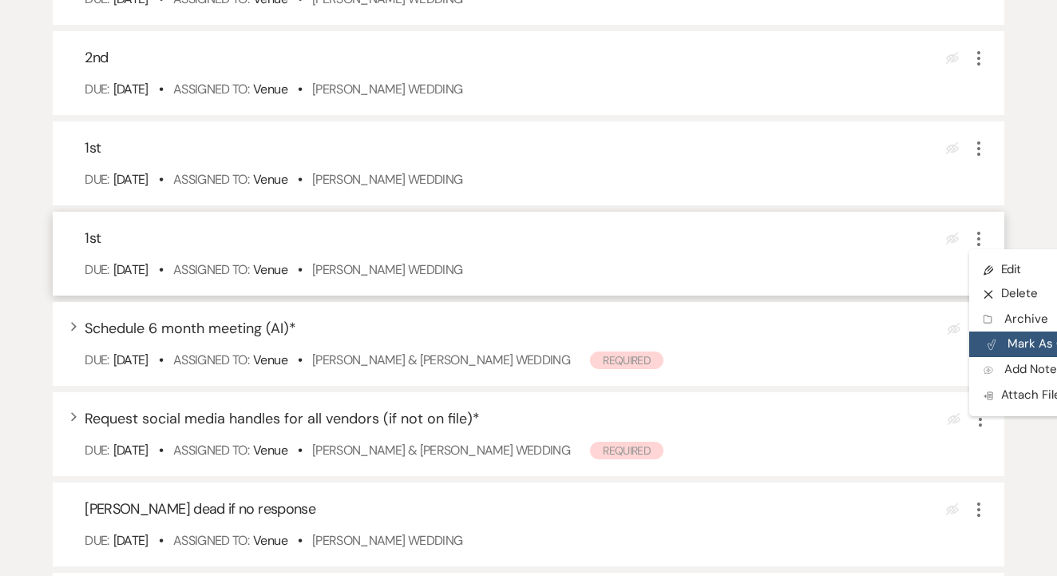
click at [1020, 357] on button "Plan Portal Link Mark As Complete" at bounding box center [1047, 344] width 157 height 26
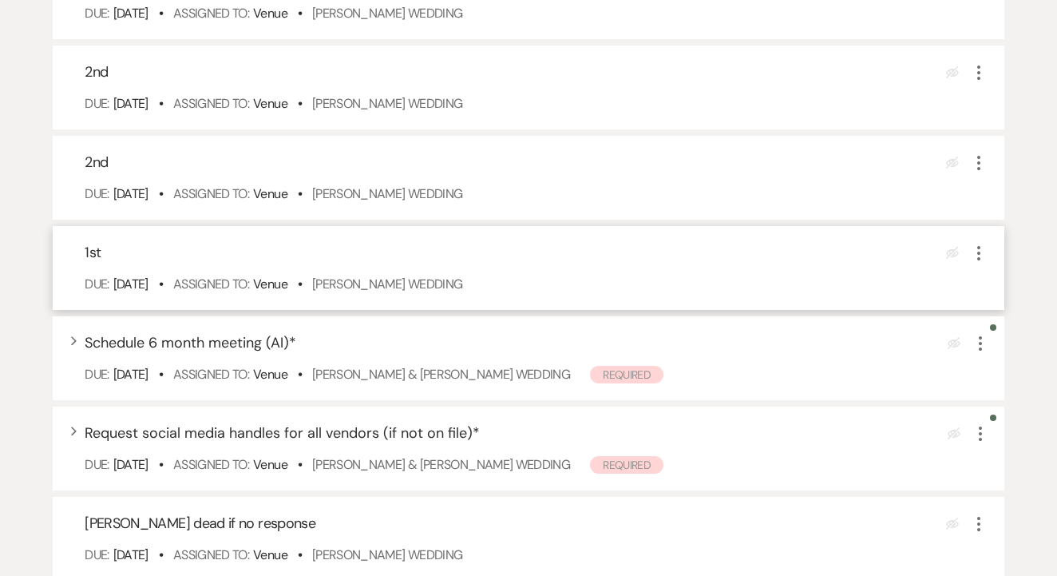
scroll to position [5942, 0]
click at [438, 292] on link "Kenna James's Wedding" at bounding box center [387, 283] width 151 height 17
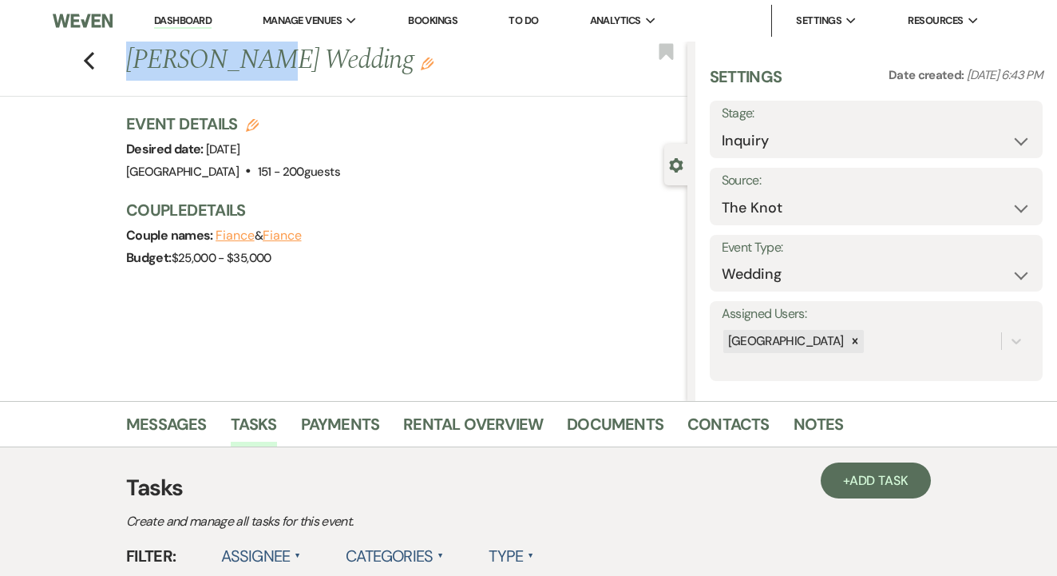
click at [376, 62] on div "Previous Daniela Meraz's Wedding Edit" at bounding box center [402, 61] width 569 height 38
click at [727, 145] on select "Inquiry Follow Up Tour Requested Tour Confirmed Toured Proposal Sent Booked Lost" at bounding box center [876, 140] width 309 height 31
select select "8"
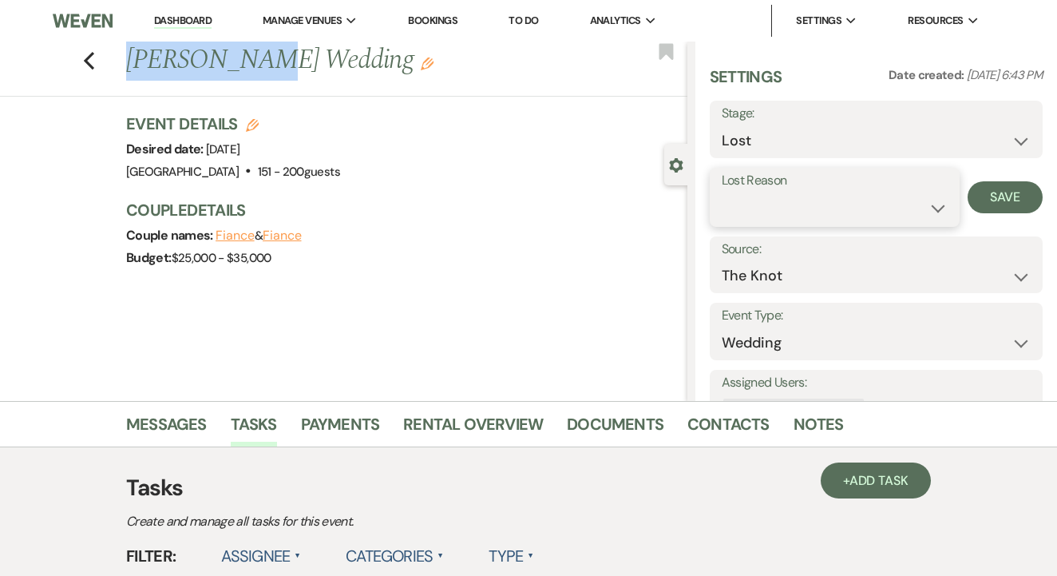
click at [809, 193] on select "Booked Elsewhere Budget Date Unavailable No Response Not a Good Match Capacity …" at bounding box center [835, 207] width 226 height 31
select select "5"
click at [1007, 197] on button "Save" at bounding box center [1005, 197] width 75 height 32
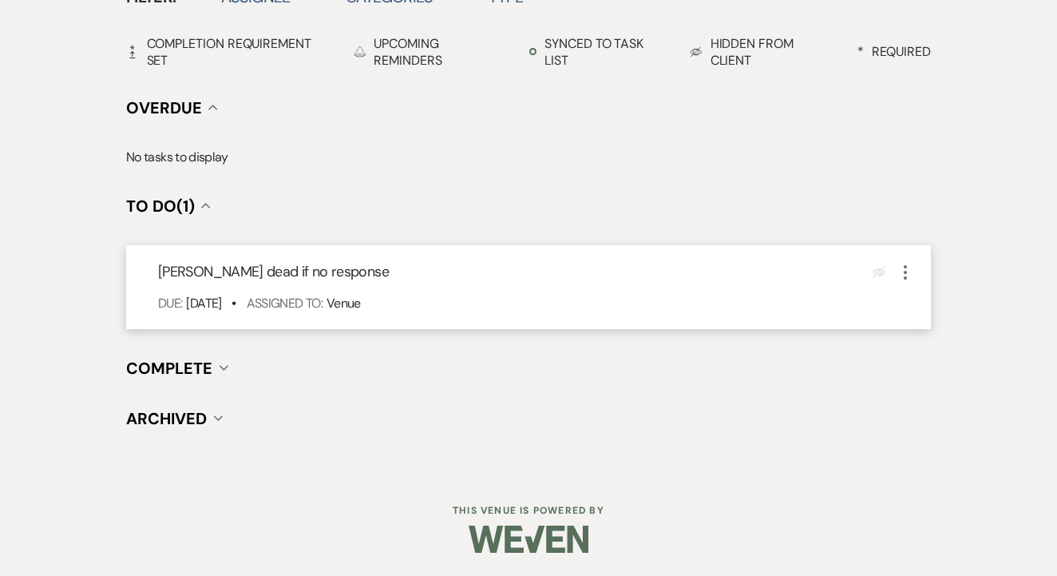
scroll to position [558, 0]
click at [909, 271] on icon "More" at bounding box center [905, 273] width 19 height 19
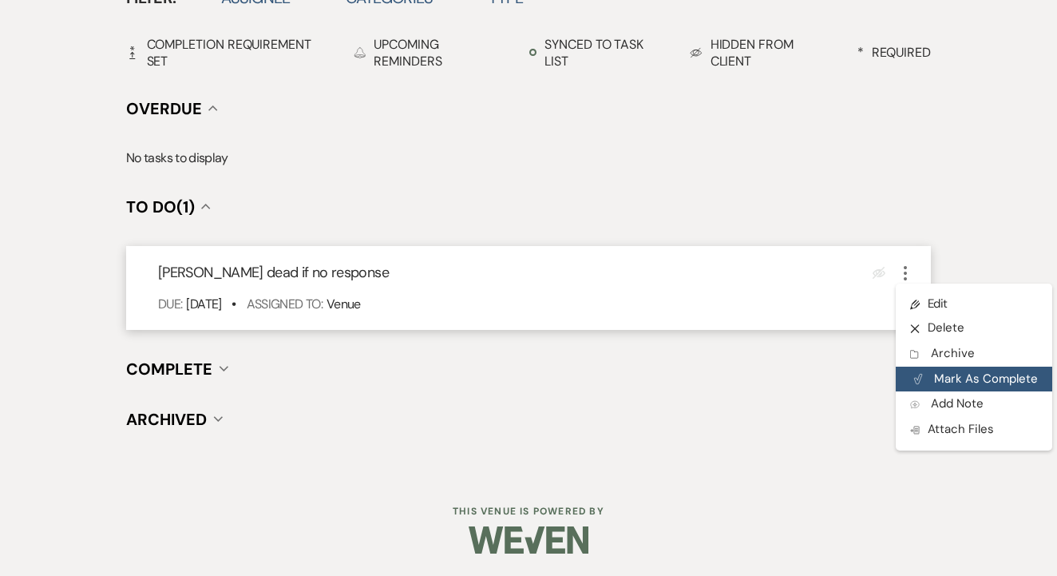
click at [953, 372] on button "Plan Portal Link Mark As Complete" at bounding box center [974, 380] width 157 height 26
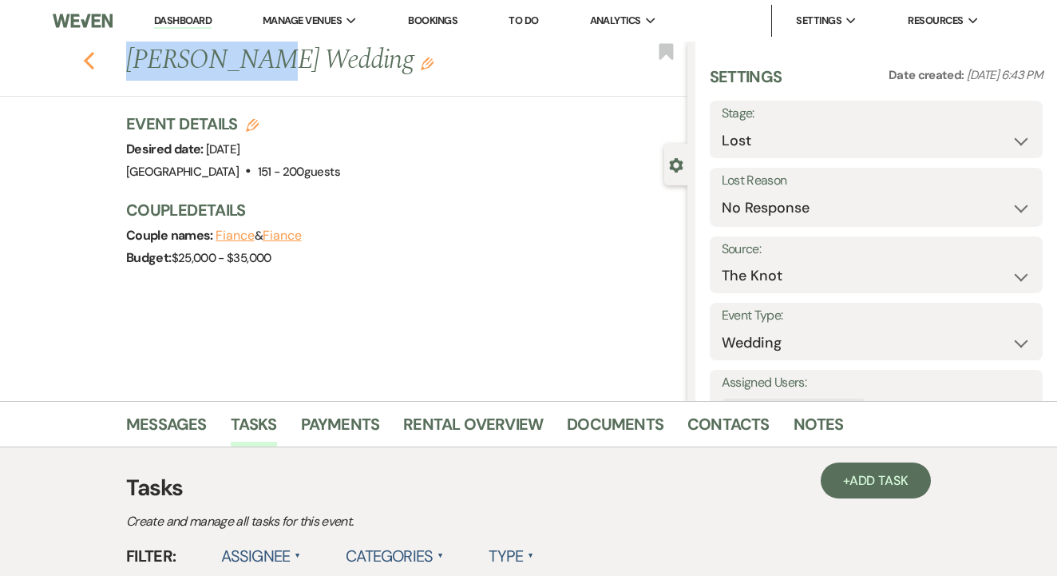
scroll to position [0, 0]
click at [94, 55] on icon "Previous" at bounding box center [89, 60] width 12 height 19
click at [355, 287] on div "Previous Daniela Meraz's Wedding Edit Bookmark Gear Settings Settings Date crea…" at bounding box center [344, 221] width 688 height 359
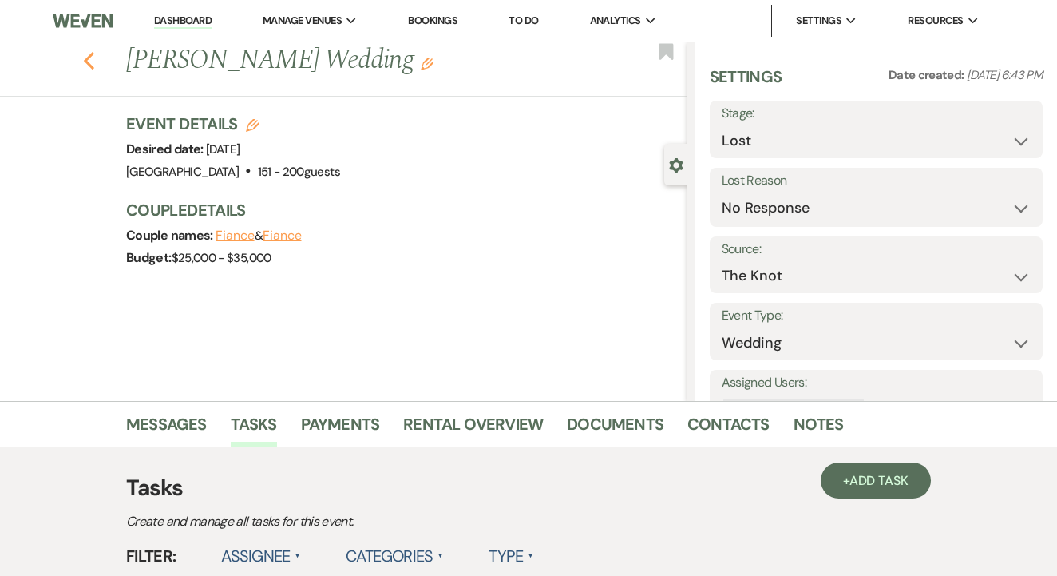
click at [91, 60] on icon "Previous" at bounding box center [89, 60] width 12 height 19
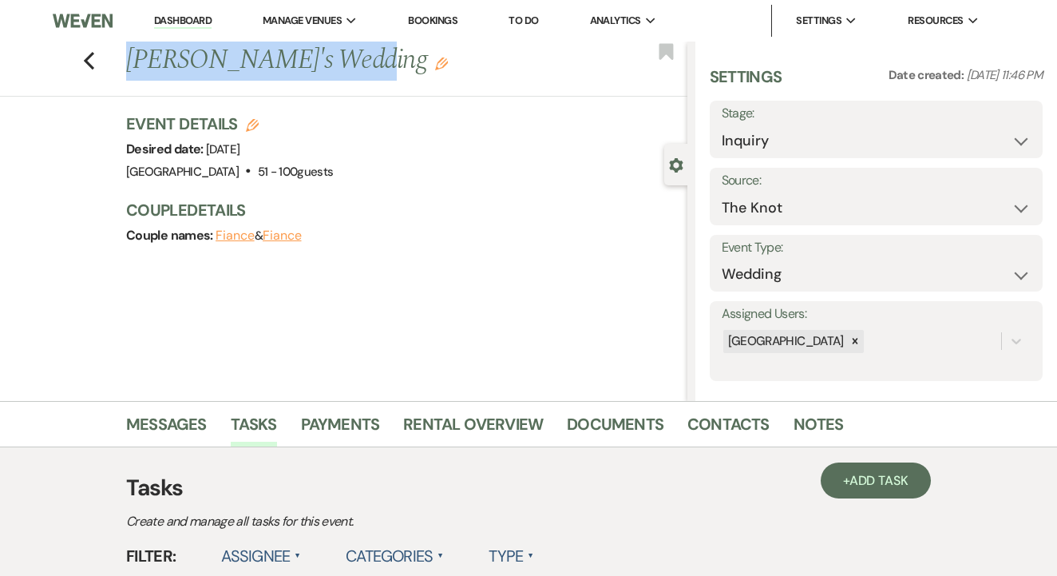
drag, startPoint x: 117, startPoint y: 56, endPoint x: 339, endPoint y: 64, distance: 222.1
click at [340, 64] on div "Previous Laura Liana's Wedding Edit" at bounding box center [402, 61] width 569 height 38
click at [422, 140] on div "Event Details Edit Desired date: Friday, October 23rd, 2026 Venue: Tuscan Oaks …" at bounding box center [398, 148] width 545 height 70
drag, startPoint x: 128, startPoint y: 59, endPoint x: 367, endPoint y: 65, distance: 238.8
click at [367, 65] on h1 "Laura Liana's Wedding Edit" at bounding box center [347, 61] width 442 height 38
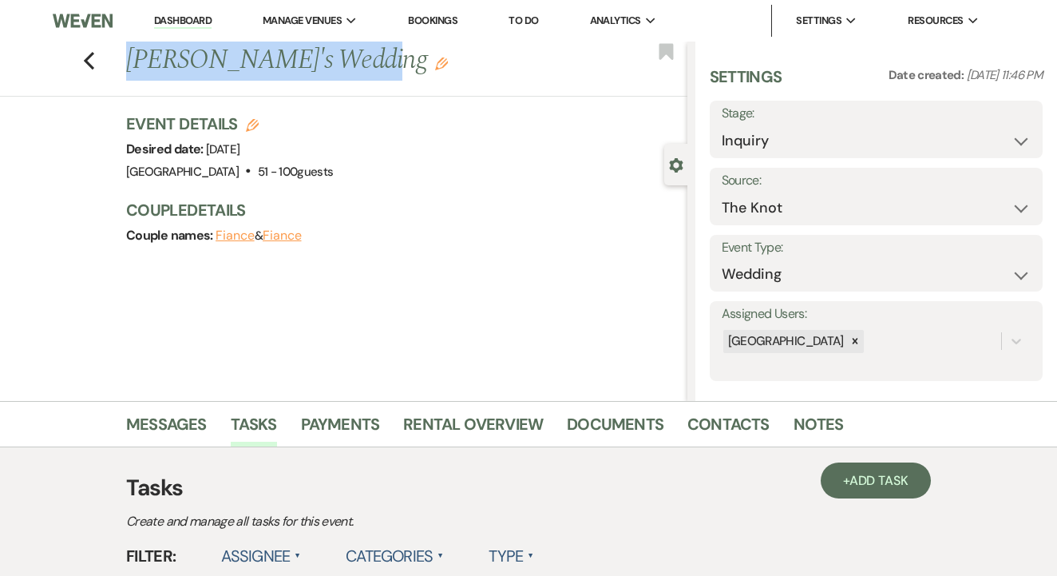
copy h1 "Laura Liana's Wedding"
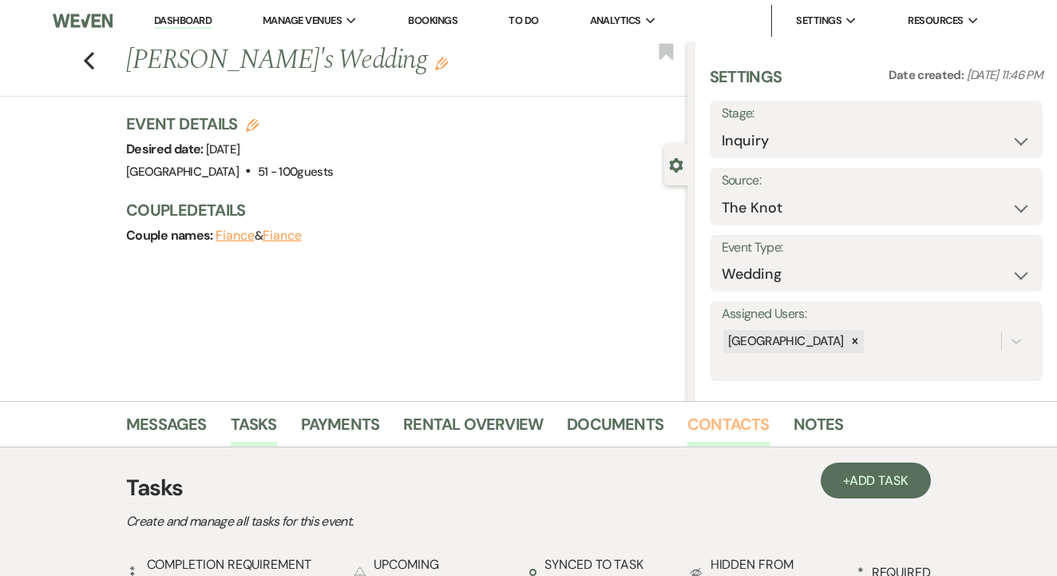
click at [731, 434] on link "Contacts" at bounding box center [729, 428] width 82 height 35
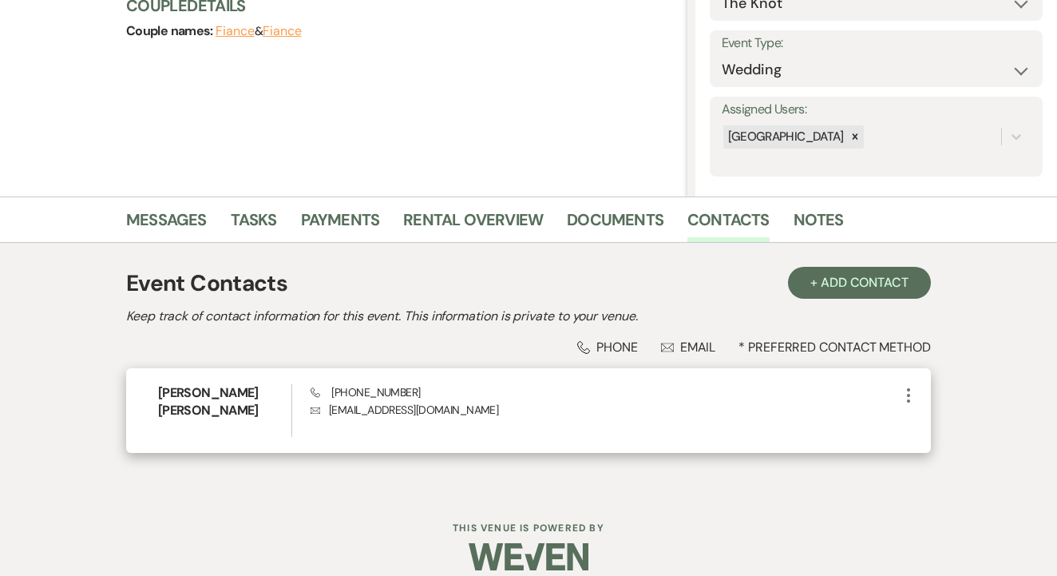
scroll to position [204, 0]
drag, startPoint x: 323, startPoint y: 414, endPoint x: 454, endPoint y: 422, distance: 130.4
click at [455, 422] on div "Laura Liana Phone (205) 476-4432 Envelope milajazz54@gmail.com More" at bounding box center [528, 411] width 805 height 85
copy p "milajazz54@gmail.com"
drag, startPoint x: 328, startPoint y: 394, endPoint x: 427, endPoint y: 398, distance: 99.1
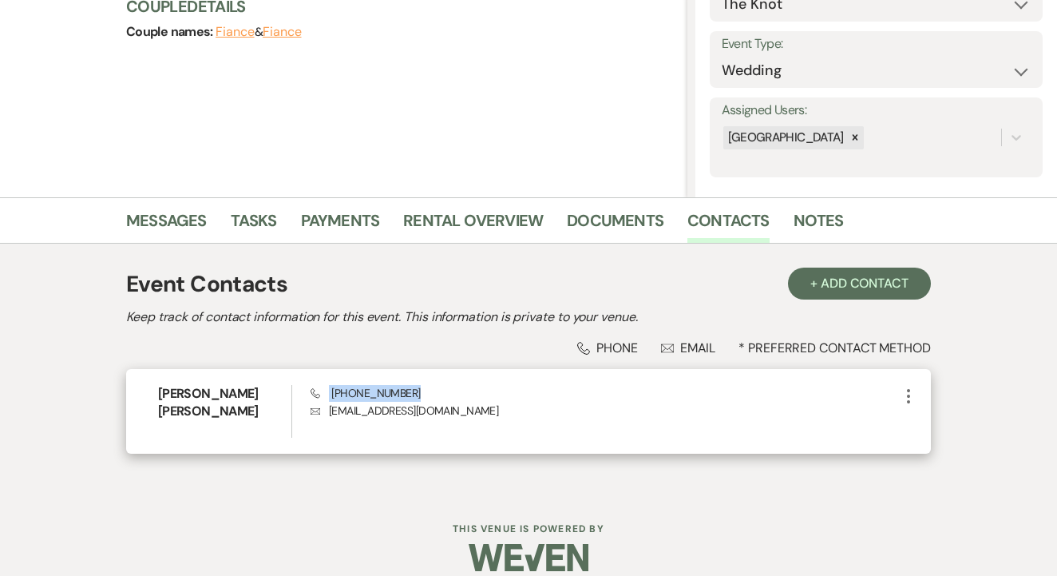
click at [427, 398] on div "Phone (205) 476-4432 Envelope milajazz54@gmail.com" at bounding box center [605, 411] width 589 height 53
copy span "(205) 476-4432"
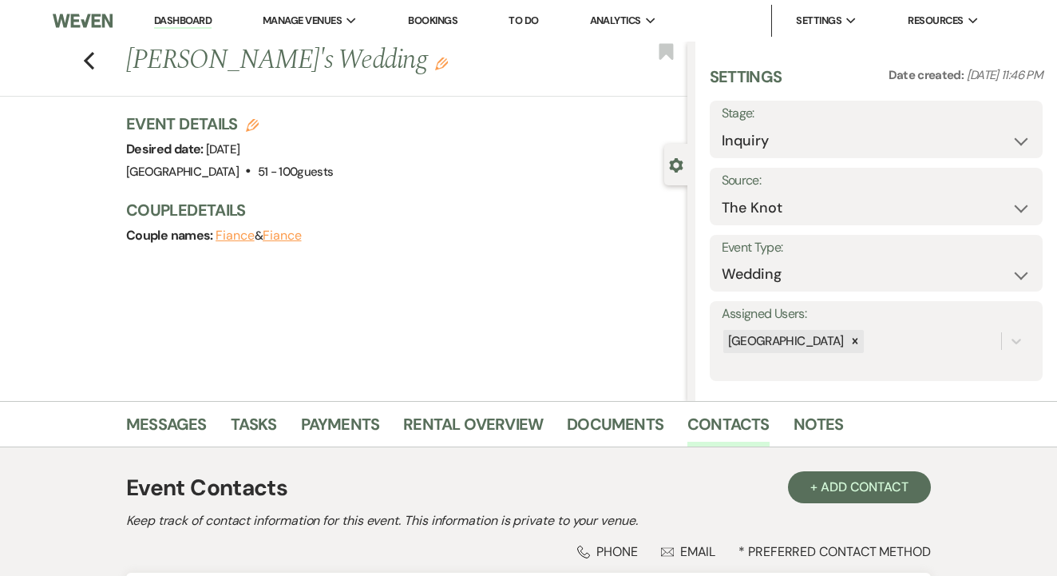
scroll to position [0, 0]
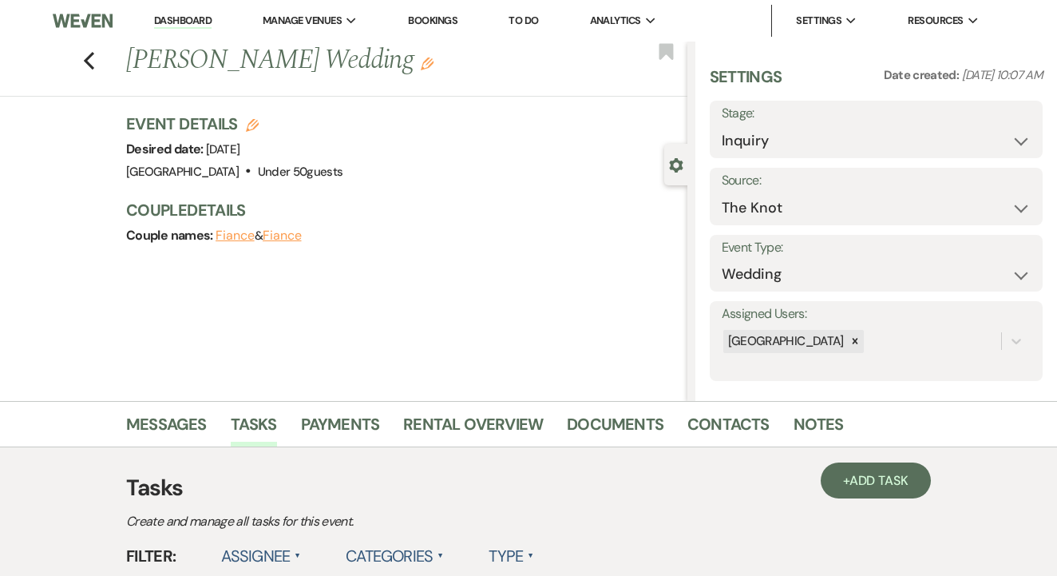
drag, startPoint x: 126, startPoint y: 63, endPoint x: 430, endPoint y: 69, distance: 304.3
click at [430, 69] on h1 "[PERSON_NAME] Wedding Edit" at bounding box center [347, 61] width 442 height 38
copy h1 "[PERSON_NAME] Wedding"
click at [719, 404] on div "Messages Tasks Payments Rental Overview Documents Contacts Notes" at bounding box center [528, 424] width 1057 height 46
click at [716, 422] on link "Contacts" at bounding box center [729, 428] width 82 height 35
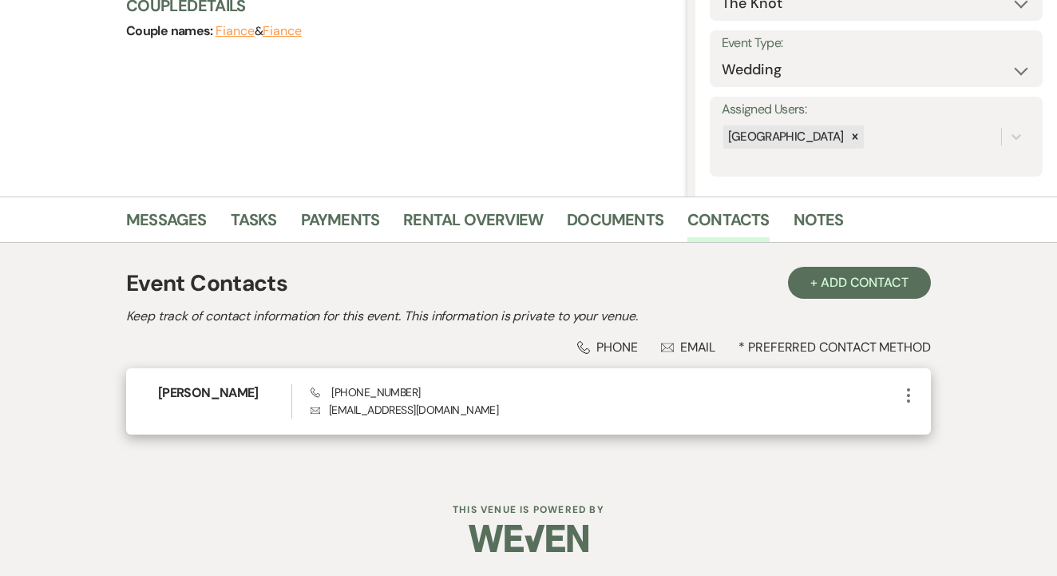
scroll to position [204, 0]
drag, startPoint x: 327, startPoint y: 398, endPoint x: 416, endPoint y: 396, distance: 88.7
click at [416, 396] on div "Phone (713) 304-0812 Envelope cdchipman58@gmail.com" at bounding box center [605, 402] width 589 height 34
copy span "(713) 304-0812"
drag, startPoint x: 331, startPoint y: 414, endPoint x: 474, endPoint y: 414, distance: 142.9
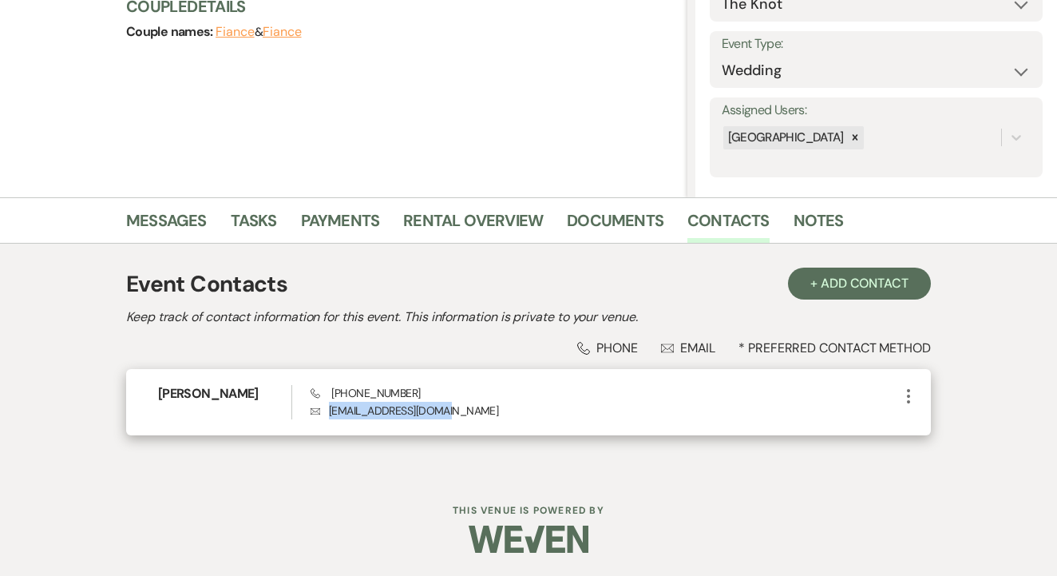
click at [478, 414] on p "Envelope cdchipman58@gmail.com" at bounding box center [605, 411] width 589 height 18
copy p "cdchipman58@gmail.com"
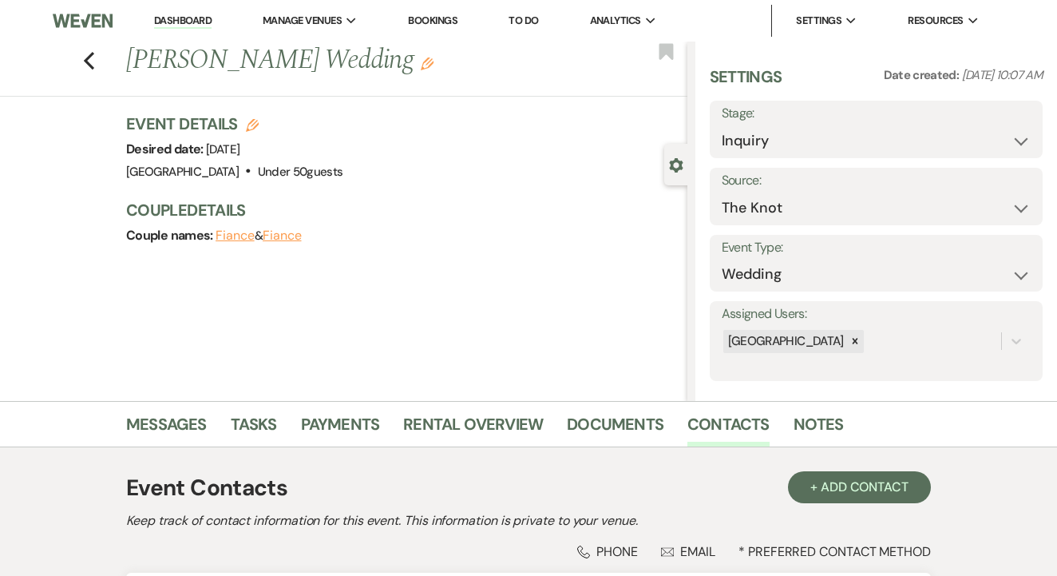
scroll to position [0, 0]
click at [268, 422] on link "Tasks" at bounding box center [254, 428] width 46 height 35
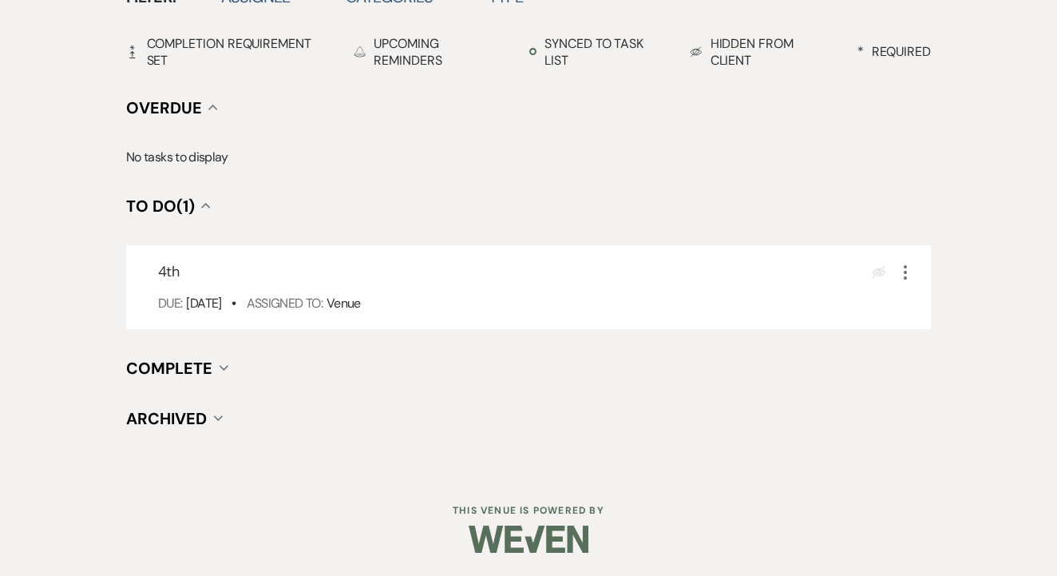
scroll to position [558, 0]
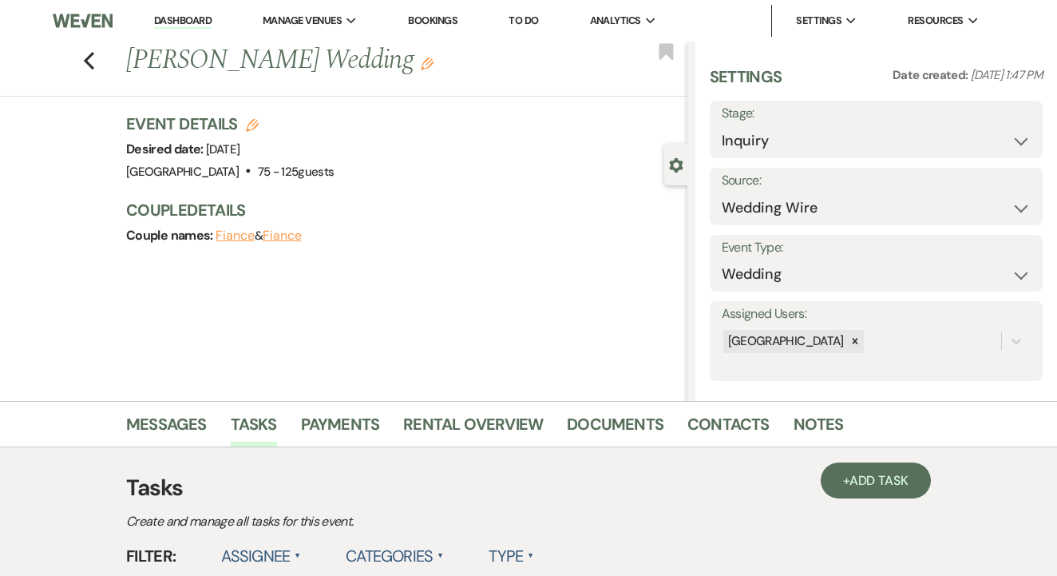
drag, startPoint x: 125, startPoint y: 65, endPoint x: 368, endPoint y: 69, distance: 242.8
click at [368, 69] on h1 "[PERSON_NAME] Wedding Edit" at bounding box center [347, 61] width 442 height 38
copy h1 "[PERSON_NAME] Wedding"
click at [715, 423] on link "Contacts" at bounding box center [729, 428] width 82 height 35
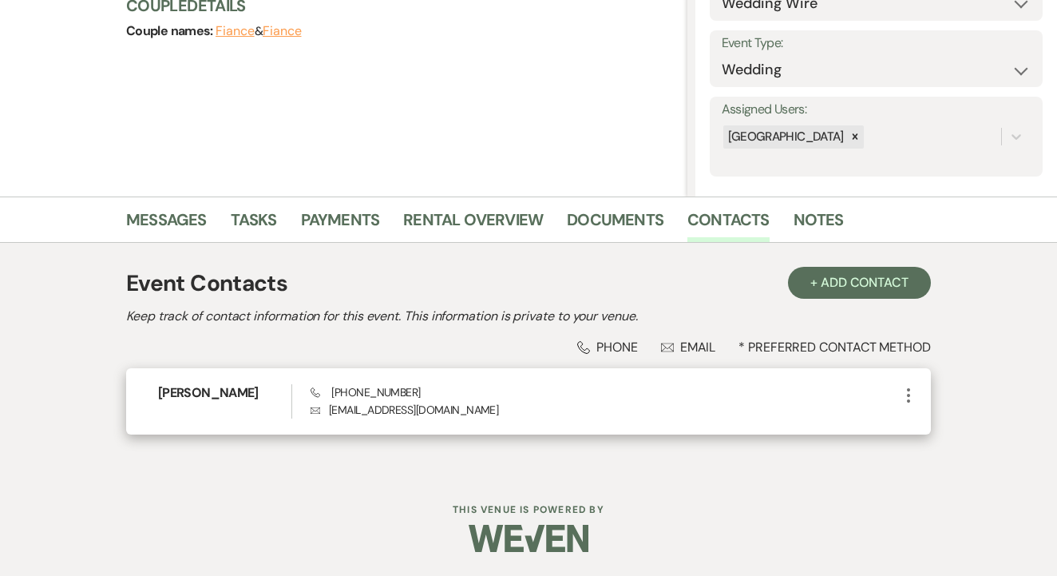
scroll to position [204, 0]
drag, startPoint x: 329, startPoint y: 414, endPoint x: 497, endPoint y: 423, distance: 168.0
click at [498, 423] on div "[PERSON_NAME] Phone [PHONE_NUMBER] Envelope [EMAIL_ADDRESS][DOMAIN_NAME] More" at bounding box center [528, 402] width 805 height 66
copy p "[EMAIL_ADDRESS][DOMAIN_NAME]"
drag, startPoint x: 328, startPoint y: 390, endPoint x: 439, endPoint y: 393, distance: 111.0
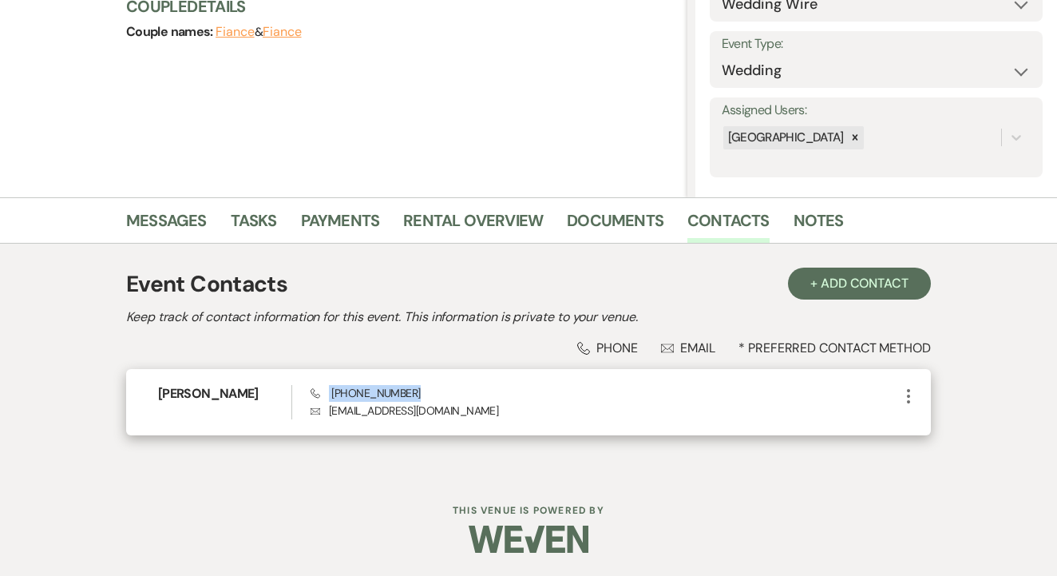
click at [441, 393] on div "Phone [PHONE_NUMBER] Envelope [EMAIL_ADDRESS][DOMAIN_NAME]" at bounding box center [605, 402] width 589 height 34
copy span "[PHONE_NUMBER]"
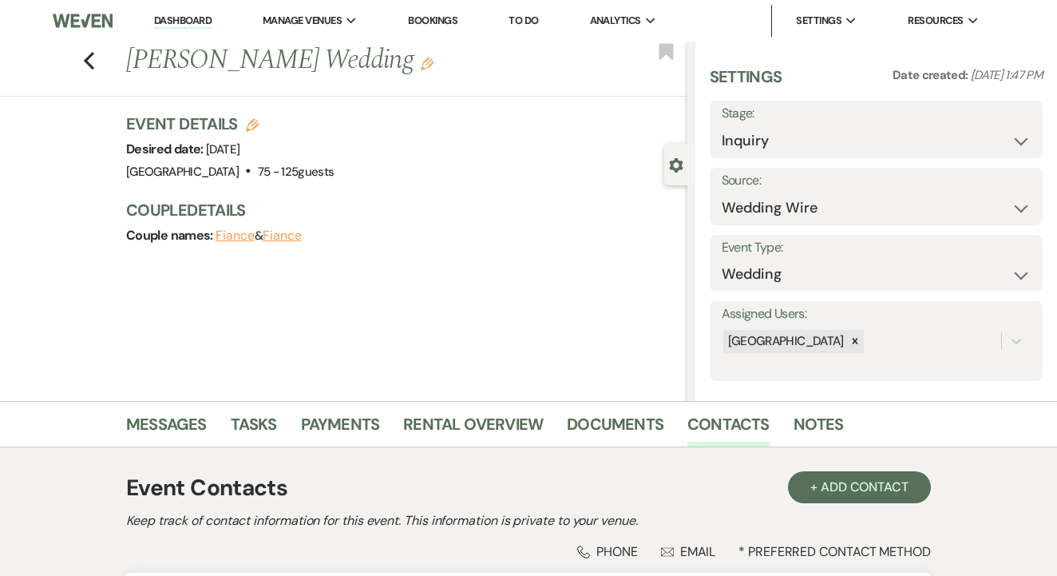
scroll to position [0, 0]
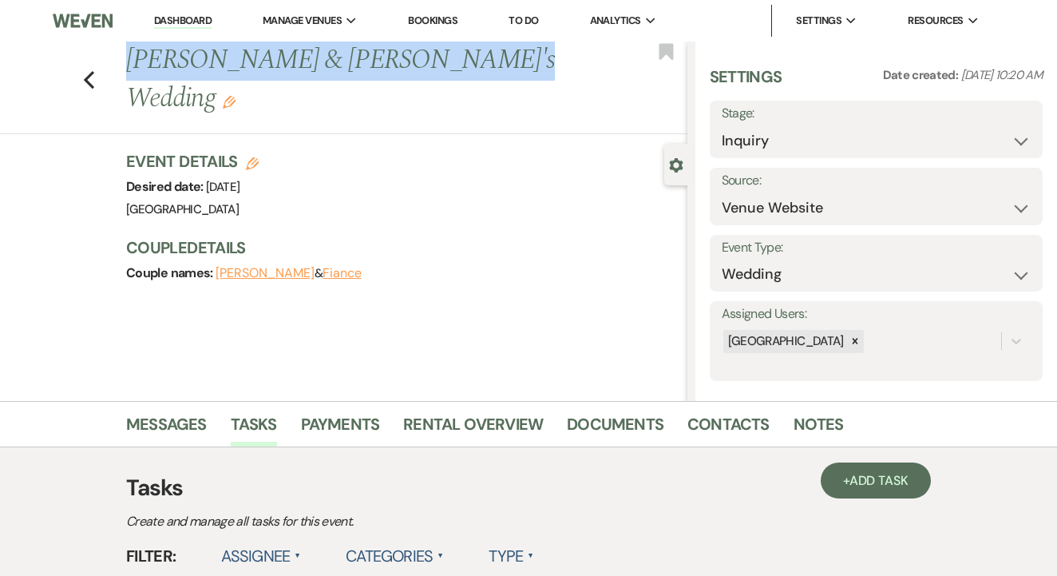
drag, startPoint x: 126, startPoint y: 63, endPoint x: 469, endPoint y: 60, distance: 342.6
click at [469, 60] on h1 "[PERSON_NAME] & [PERSON_NAME]'s Wedding Edit" at bounding box center [347, 80] width 442 height 76
copy h1 "[PERSON_NAME] & [PERSON_NAME]'s Wedding"
click at [720, 435] on link "Contacts" at bounding box center [729, 428] width 82 height 35
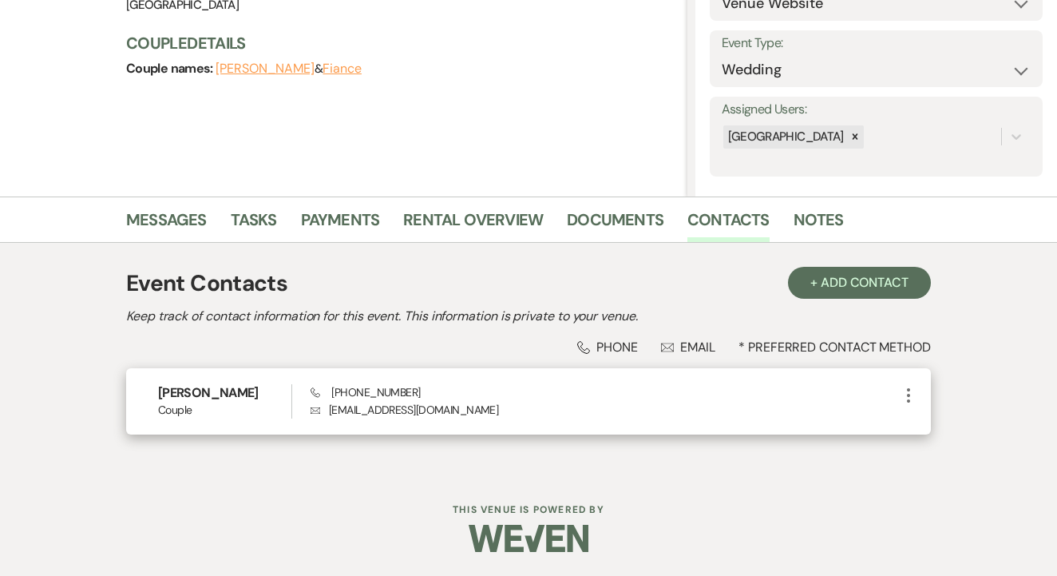
scroll to position [204, 0]
drag, startPoint x: 326, startPoint y: 414, endPoint x: 446, endPoint y: 423, distance: 120.9
click at [461, 426] on div "[PERSON_NAME] Phone [PHONE_NUMBER] Envelope [EMAIL_ADDRESS][DOMAIN_NAME] More" at bounding box center [528, 402] width 805 height 66
copy p "kozeenie@gmail.com"
drag, startPoint x: 327, startPoint y: 392, endPoint x: 437, endPoint y: 397, distance: 110.3
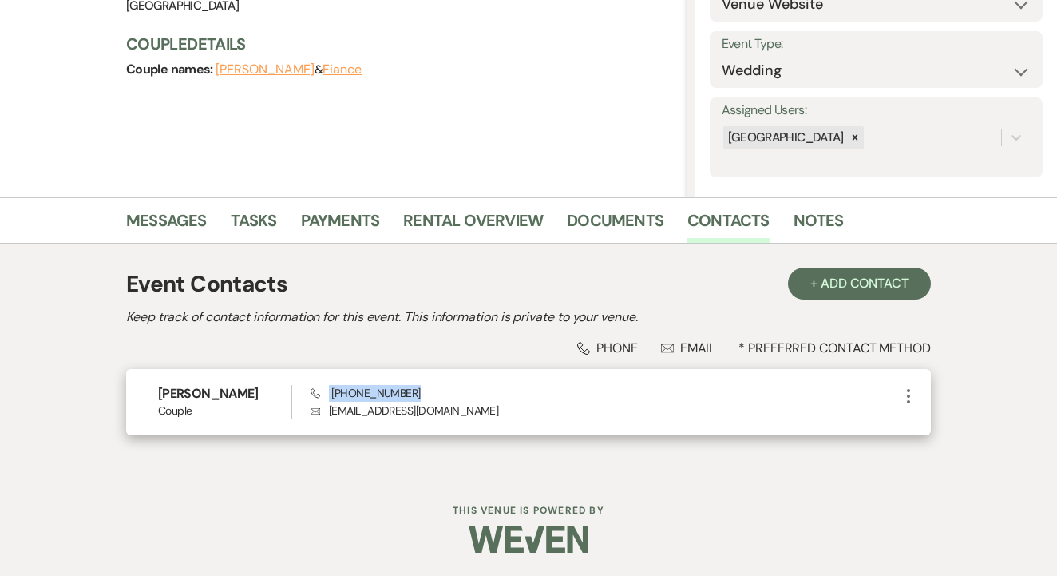
click at [446, 397] on div "Phone (408) 644-0168 Envelope kozeenie@gmail.com" at bounding box center [605, 402] width 589 height 34
copy span "(408) 644-0168"
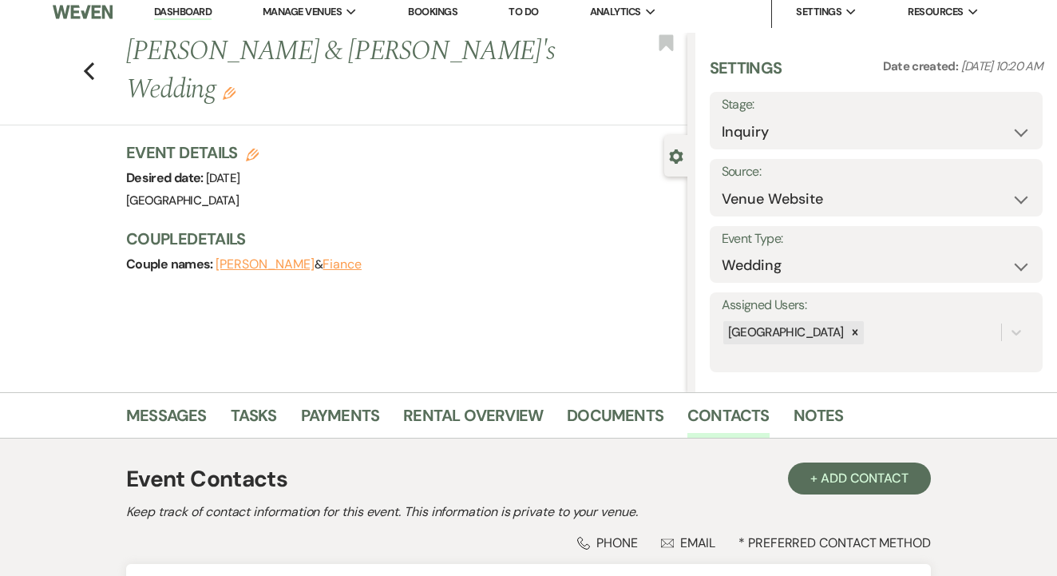
scroll to position [10, 0]
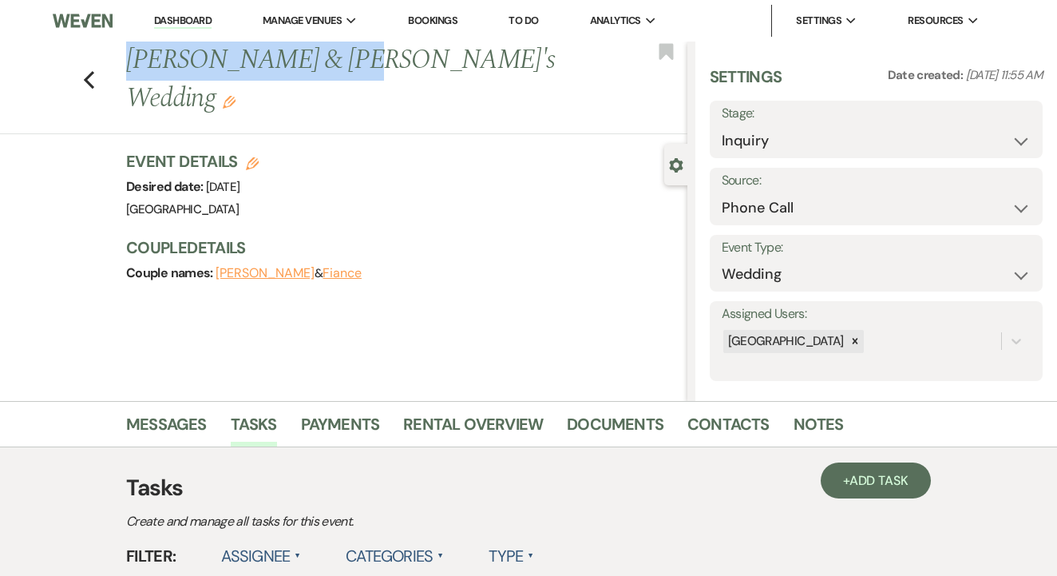
click at [335, 74] on div "Previous Rickey Perez & Fiance's Wedding Edit" at bounding box center [402, 80] width 569 height 76
click at [424, 150] on div "Event Details Edit Desired date: Saturday, April 4th, 2026 Venue: Tuscan Oaks E…" at bounding box center [398, 185] width 545 height 70
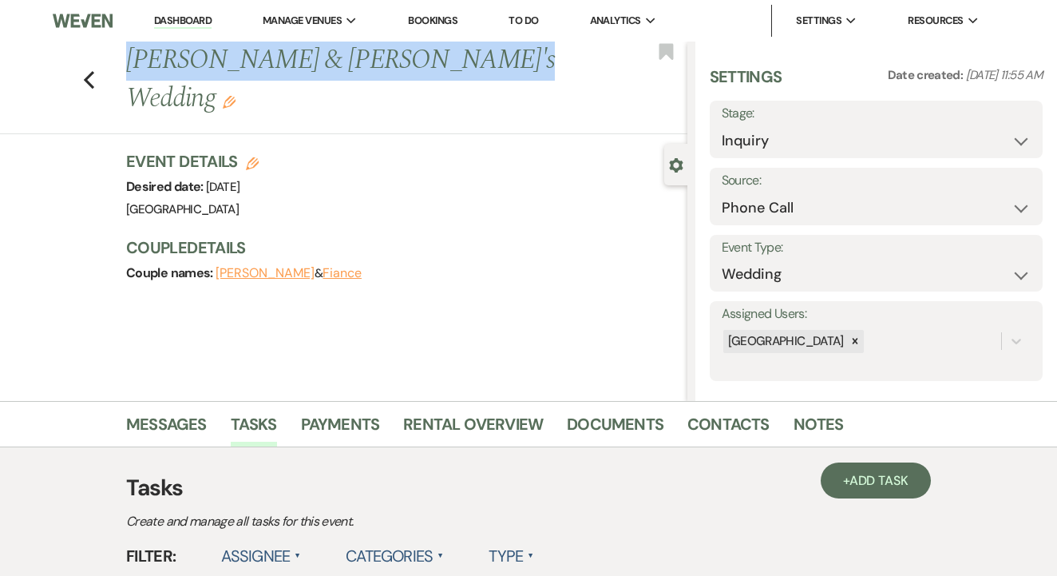
drag, startPoint x: 129, startPoint y: 68, endPoint x: 462, endPoint y: 71, distance: 332.2
click at [462, 71] on h1 "Rickey Perez & Fiance's Wedding Edit" at bounding box center [347, 80] width 442 height 76
copy h1 "Rickey Perez & Fiance's Wedding"
click at [447, 188] on div "Event Details Edit Desired date: Saturday, April 4th, 2026 Venue: Tuscan Oaks E…" at bounding box center [406, 225] width 561 height 150
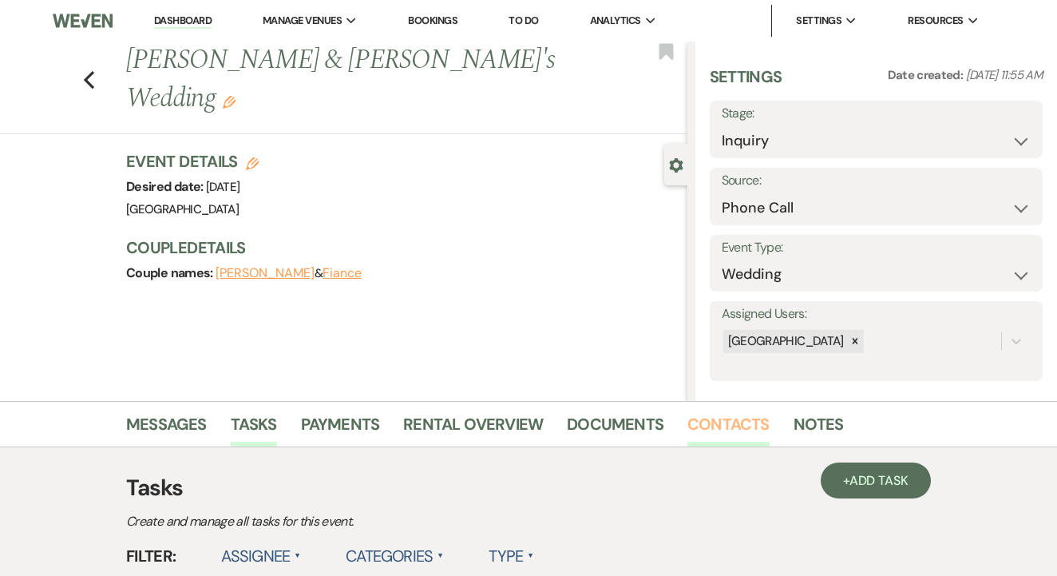
click at [696, 440] on link "Contacts" at bounding box center [729, 428] width 82 height 35
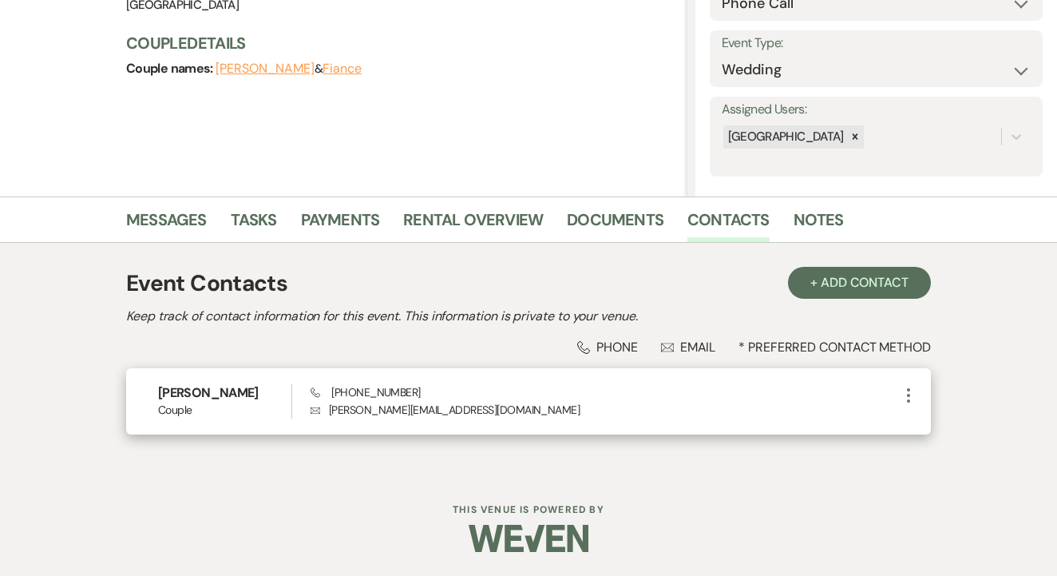
scroll to position [204, 0]
drag, startPoint x: 330, startPoint y: 410, endPoint x: 528, endPoint y: 404, distance: 198.1
click at [528, 404] on p "Envelope perez.rickey99@icloud.com" at bounding box center [605, 411] width 589 height 18
copy p "perez.rickey99@icloud.com"
drag, startPoint x: 327, startPoint y: 396, endPoint x: 418, endPoint y: 397, distance: 90.2
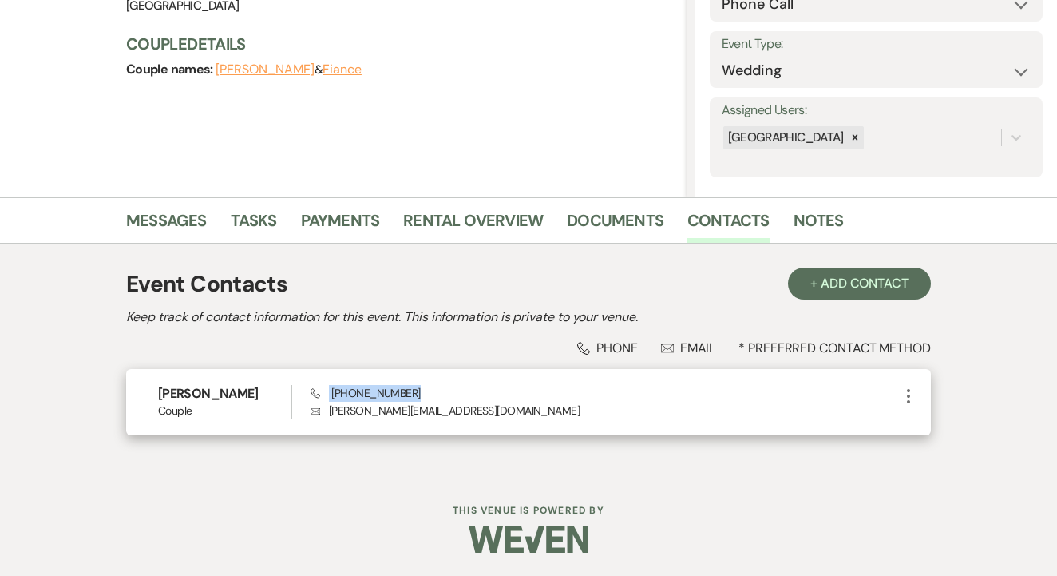
click at [418, 397] on div "Phone (469) 825-1518 Envelope perez.rickey99@icloud.com" at bounding box center [605, 402] width 589 height 34
copy span "(469) 825-1518"
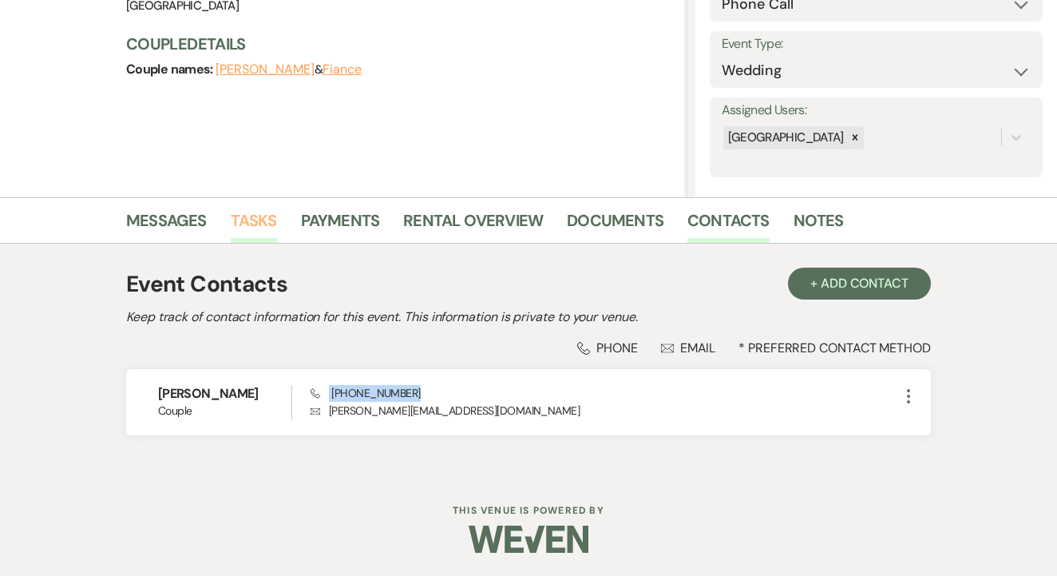
click at [267, 222] on link "Tasks" at bounding box center [254, 225] width 46 height 35
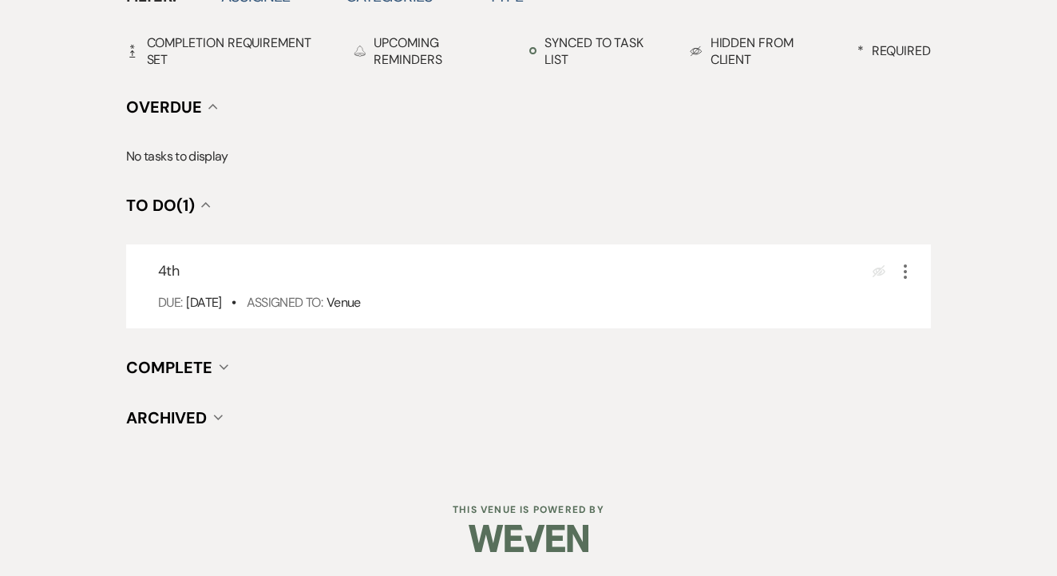
scroll to position [558, 0]
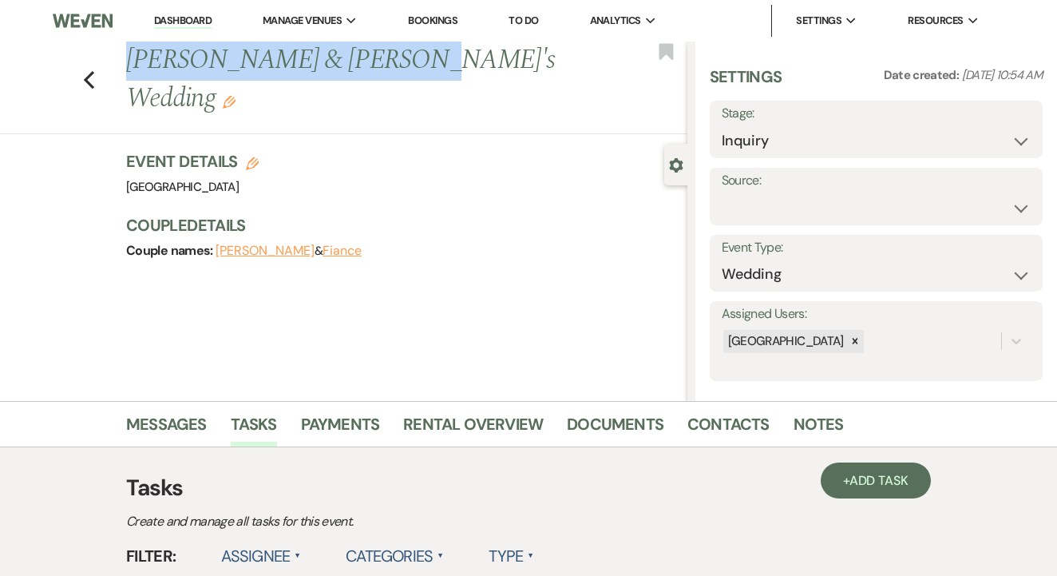
drag, startPoint x: 119, startPoint y: 67, endPoint x: 407, endPoint y: 71, distance: 288.3
click at [407, 71] on div "Previous [PERSON_NAME] & [PERSON_NAME]'s Wedding Edit" at bounding box center [402, 80] width 569 height 76
click at [458, 150] on div "Event Details Edit Venue: [GEOGRAPHIC_DATA] Venue Address: [STREET_ADDRESS][PER…" at bounding box center [398, 174] width 545 height 48
drag, startPoint x: 131, startPoint y: 61, endPoint x: 511, endPoint y: 72, distance: 380.2
click at [511, 72] on h1 "[PERSON_NAME] & [PERSON_NAME]'s Wedding Edit" at bounding box center [347, 80] width 442 height 76
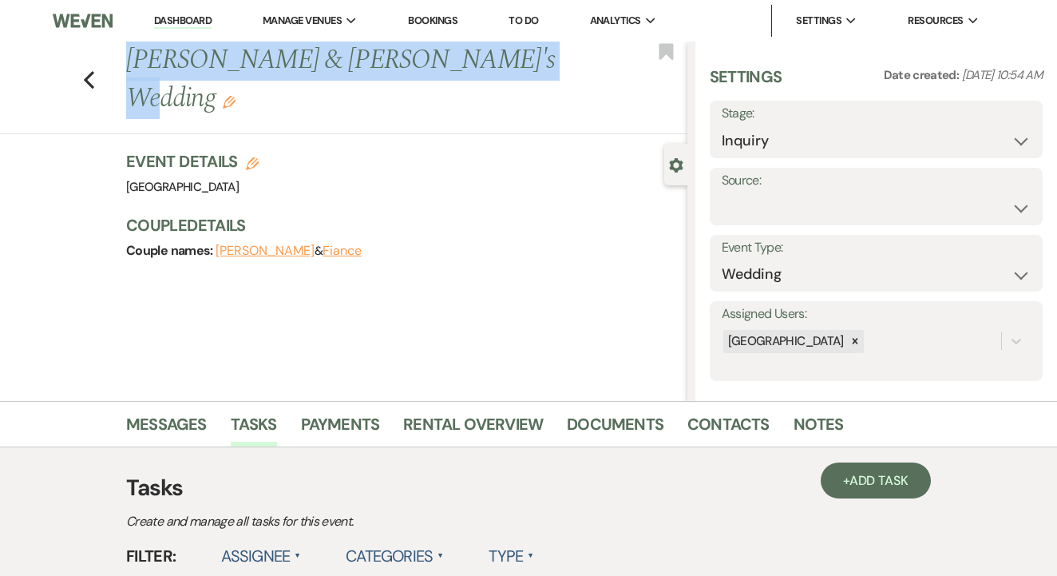
copy h1 "[PERSON_NAME] & [PERSON_NAME]'s Wedding"
click at [735, 434] on link "Contacts" at bounding box center [729, 428] width 82 height 35
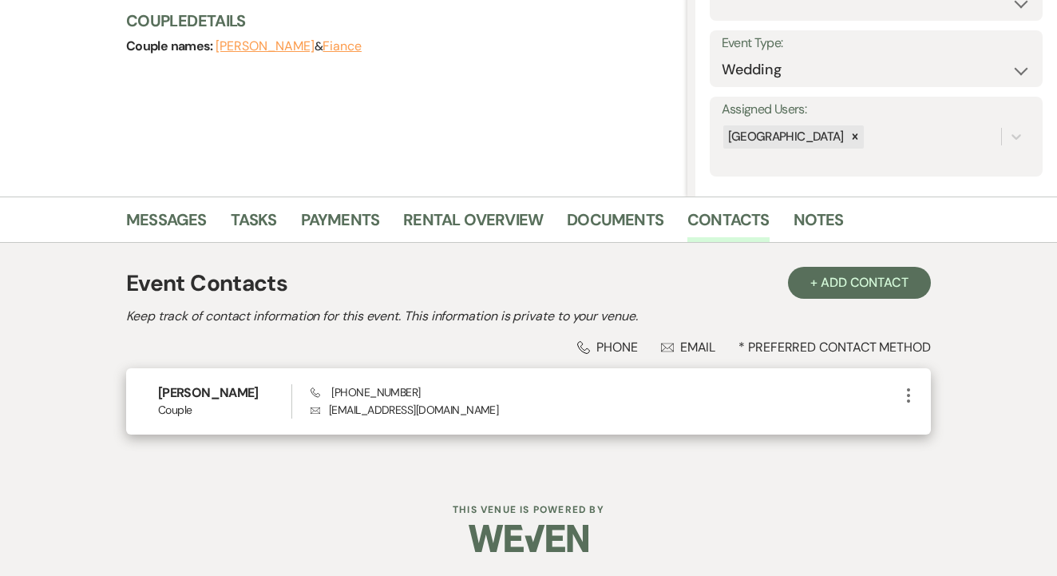
scroll to position [204, 0]
drag, startPoint x: 322, startPoint y: 411, endPoint x: 487, endPoint y: 416, distance: 165.4
click at [489, 417] on p "Envelope [EMAIL_ADDRESS][DOMAIN_NAME]" at bounding box center [605, 411] width 589 height 18
copy p "[EMAIL_ADDRESS][DOMAIN_NAME]"
drag, startPoint x: 331, startPoint y: 394, endPoint x: 435, endPoint y: 391, distance: 104.7
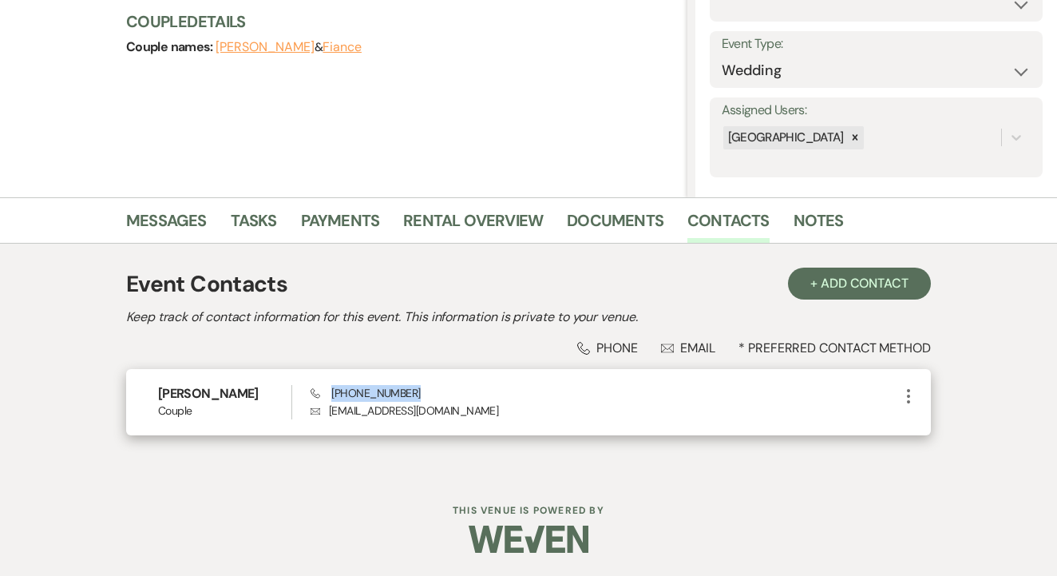
click at [435, 391] on div "Phone [PHONE_NUMBER] Envelope [EMAIL_ADDRESS][DOMAIN_NAME]" at bounding box center [605, 402] width 589 height 34
copy span "[PHONE_NUMBER]"
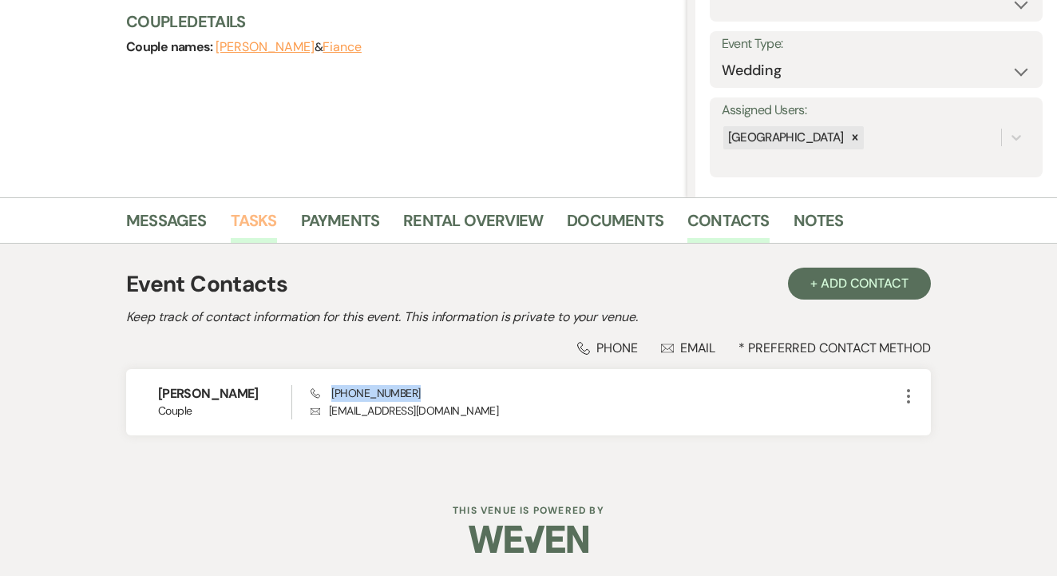
click at [240, 234] on link "Tasks" at bounding box center [254, 225] width 46 height 35
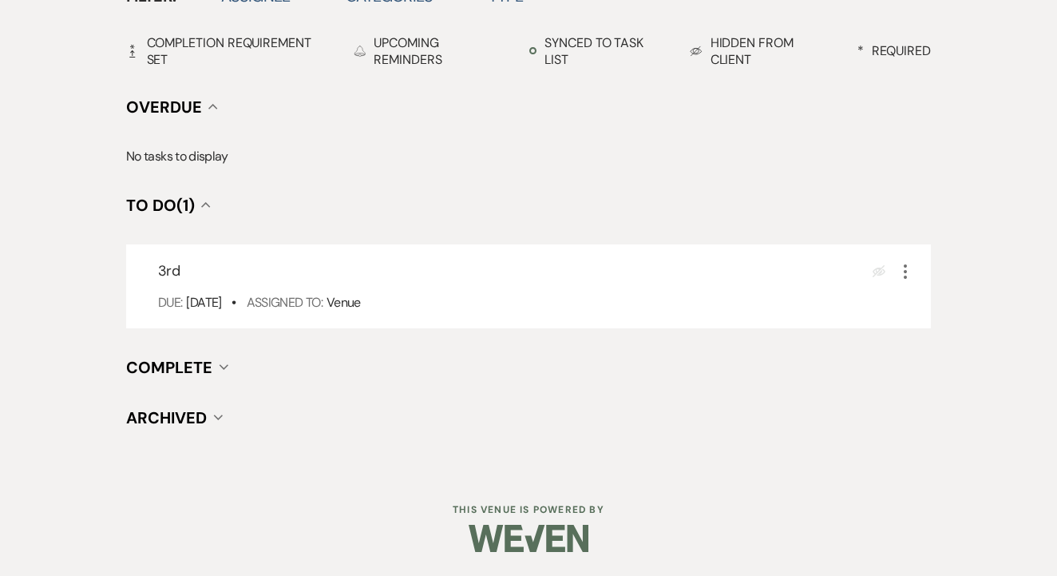
scroll to position [558, 0]
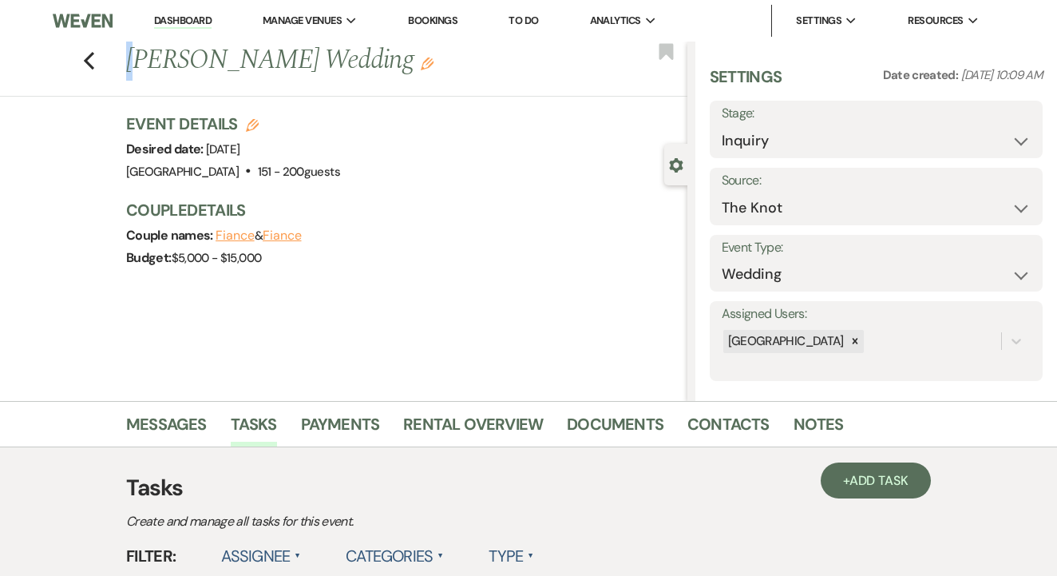
click at [378, 65] on h1 "[PERSON_NAME] Wedding Edit" at bounding box center [347, 61] width 442 height 38
click at [711, 427] on link "Contacts" at bounding box center [729, 428] width 82 height 35
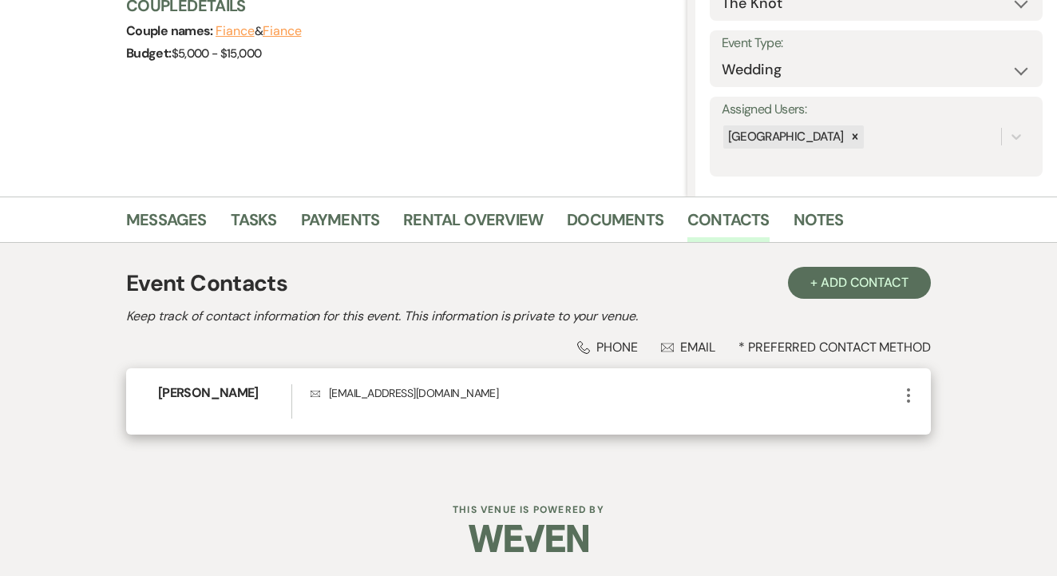
scroll to position [204, 0]
drag, startPoint x: 338, startPoint y: 394, endPoint x: 474, endPoint y: 398, distance: 136.6
click at [474, 398] on p "Envelope [EMAIL_ADDRESS][DOMAIN_NAME]" at bounding box center [605, 394] width 589 height 18
copy p "[EMAIL_ADDRESS][DOMAIN_NAME]"
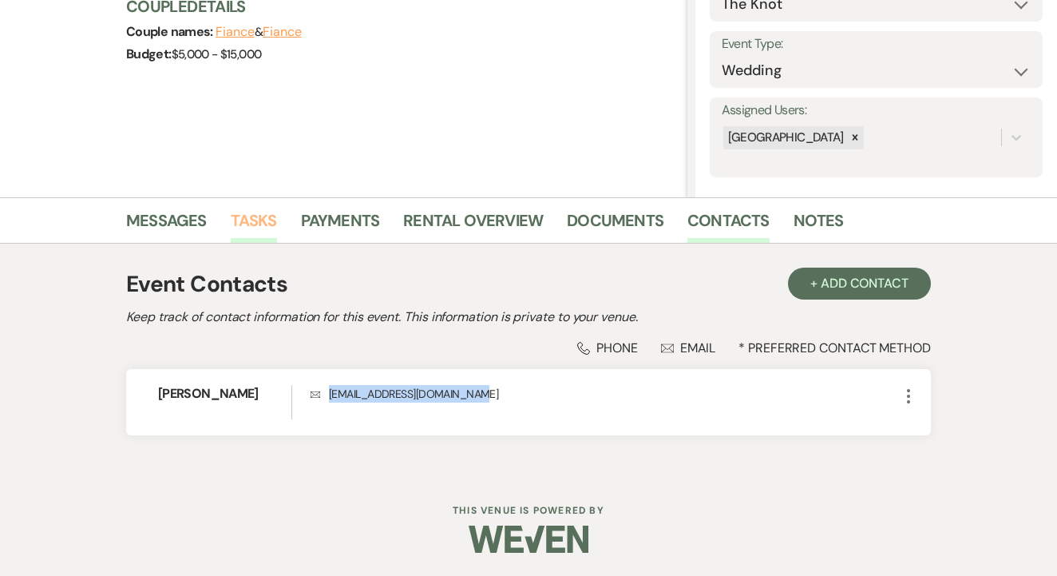
click at [248, 232] on link "Tasks" at bounding box center [254, 225] width 46 height 35
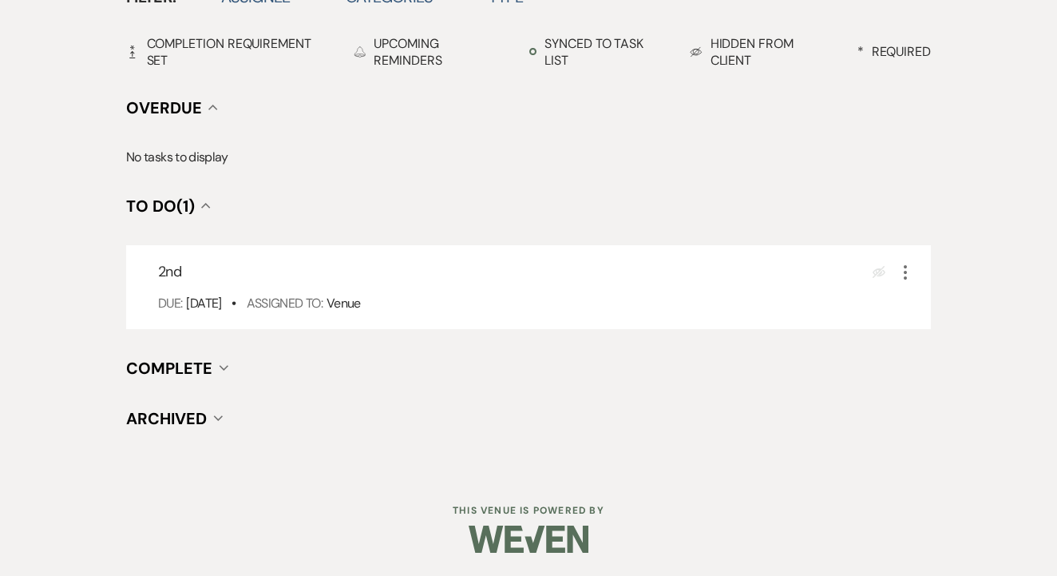
scroll to position [558, 0]
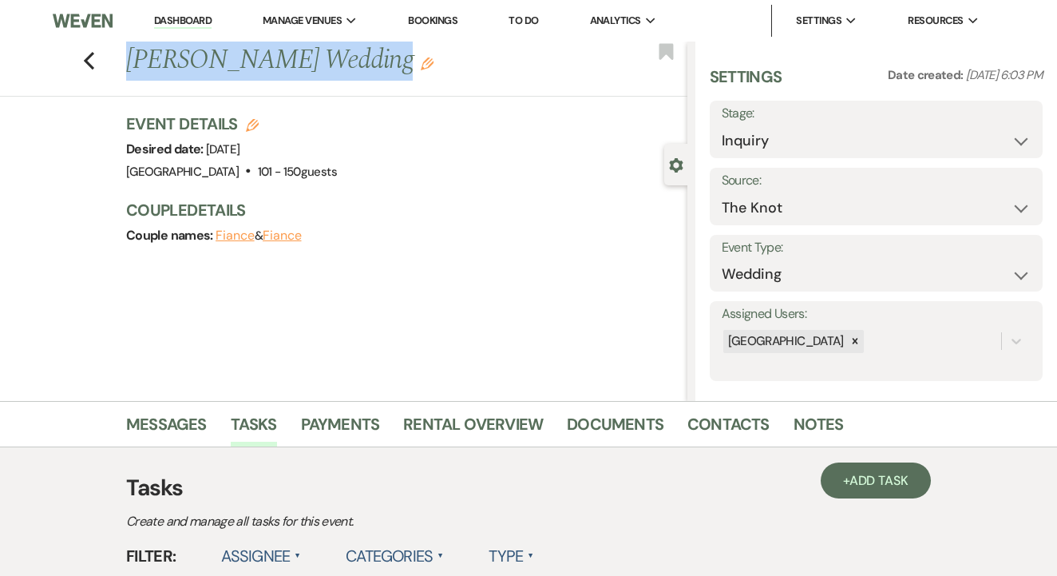
drag, startPoint x: 125, startPoint y: 64, endPoint x: 303, endPoint y: 77, distance: 179.3
click at [303, 77] on div "Previous Abigail Hines's Wedding Edit" at bounding box center [402, 61] width 569 height 38
click at [350, 105] on div "Previous Abigail Hines's Wedding Edit Bookmark Gear Settings Settings Date crea…" at bounding box center [344, 221] width 688 height 359
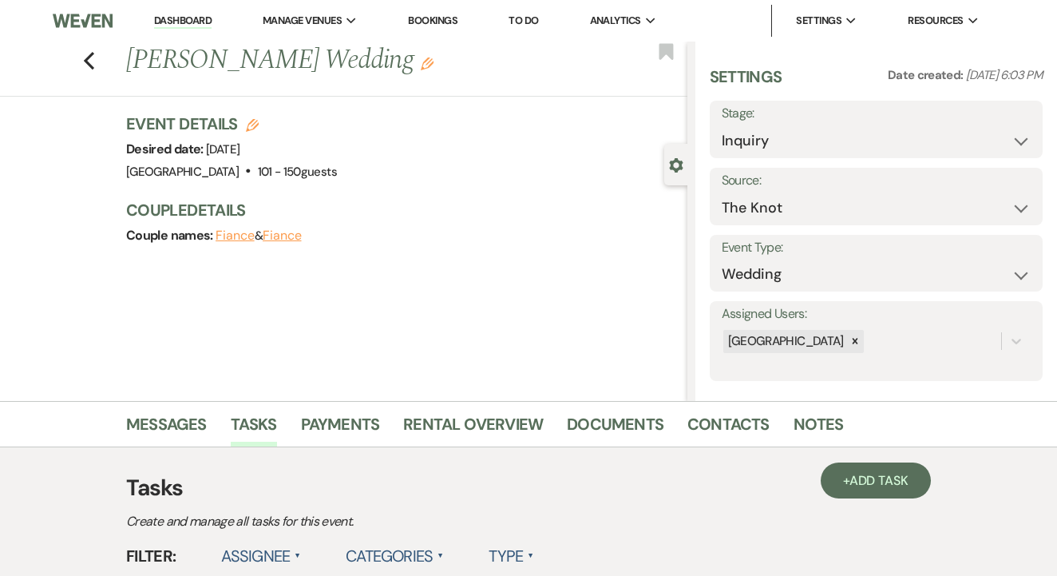
drag, startPoint x: 133, startPoint y: 53, endPoint x: 367, endPoint y: 65, distance: 234.3
click at [367, 65] on h1 "Abigail Hines's Wedding Edit" at bounding box center [347, 61] width 442 height 38
copy h1 "Abigail Hines's Wedding"
click at [658, 220] on h3 "Couple Details" at bounding box center [398, 210] width 545 height 22
click at [716, 434] on link "Contacts" at bounding box center [729, 428] width 82 height 35
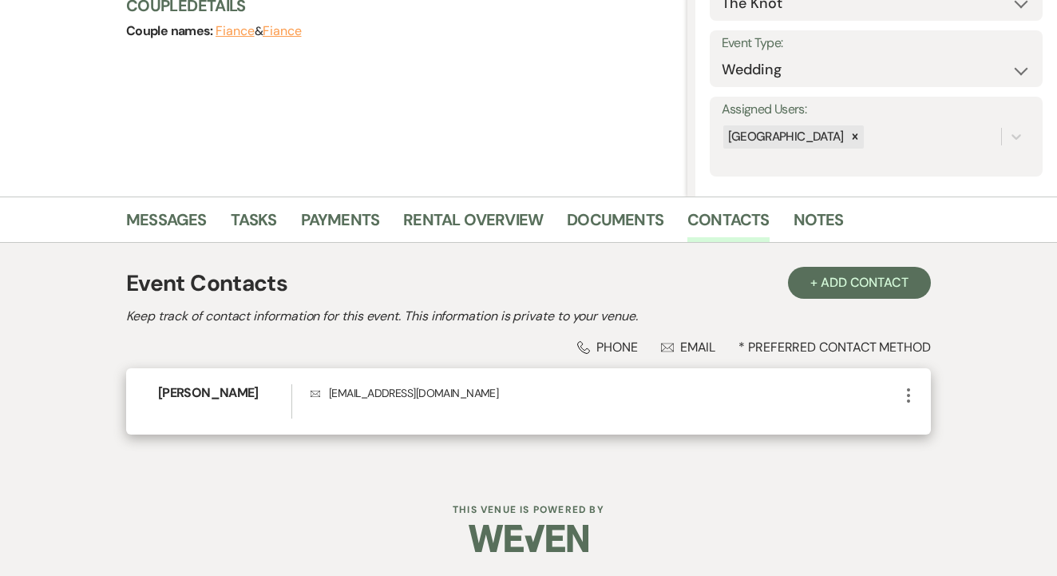
scroll to position [204, 0]
drag, startPoint x: 320, startPoint y: 395, endPoint x: 479, endPoint y: 400, distance: 159.0
click at [479, 400] on p "Envelope abigailhines.45679@gmail.com" at bounding box center [605, 394] width 589 height 18
copy p "abigailhines.45679@gmail.com"
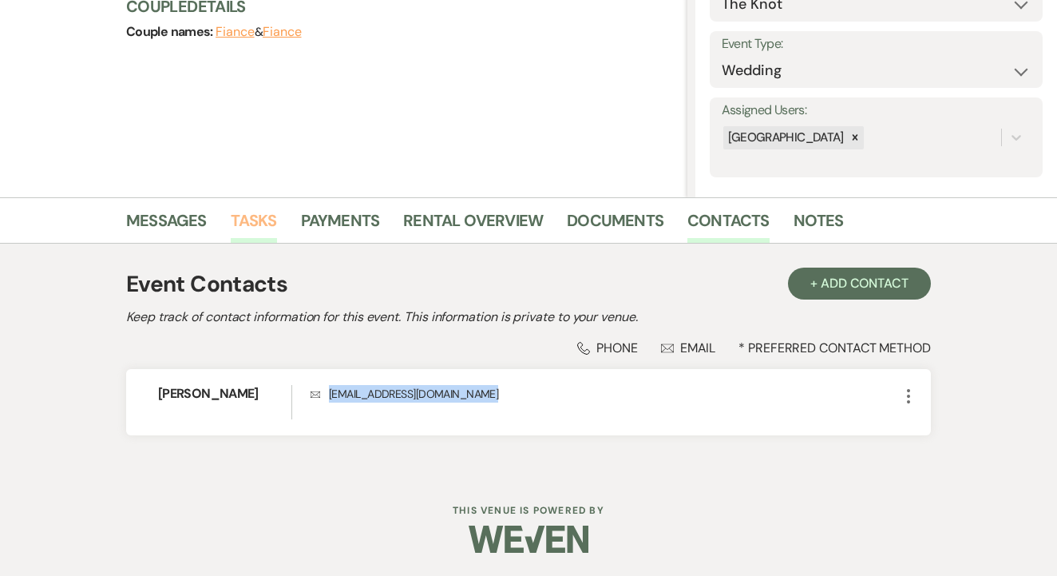
click at [264, 234] on link "Tasks" at bounding box center [254, 225] width 46 height 35
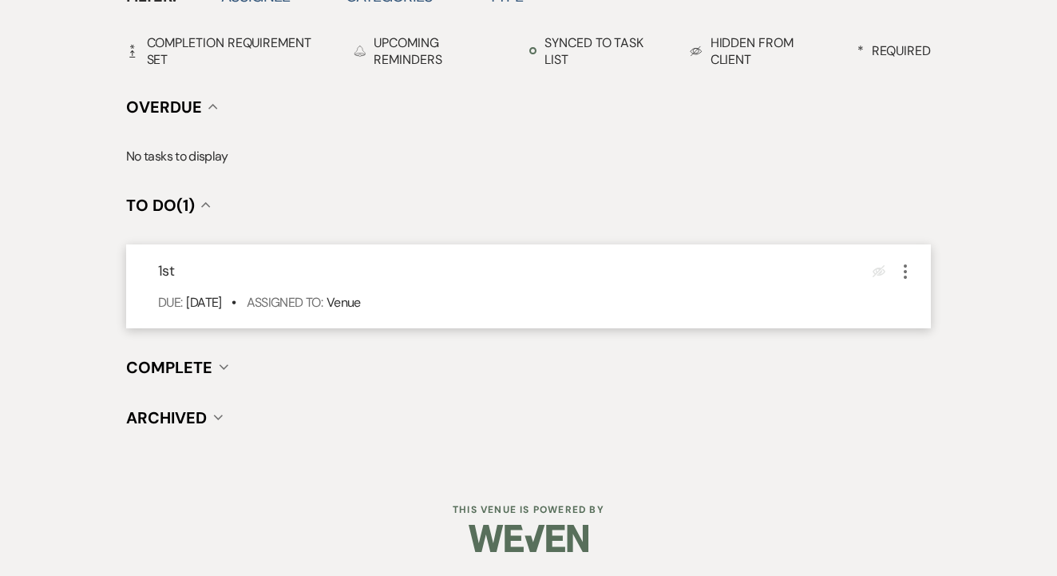
scroll to position [558, 0]
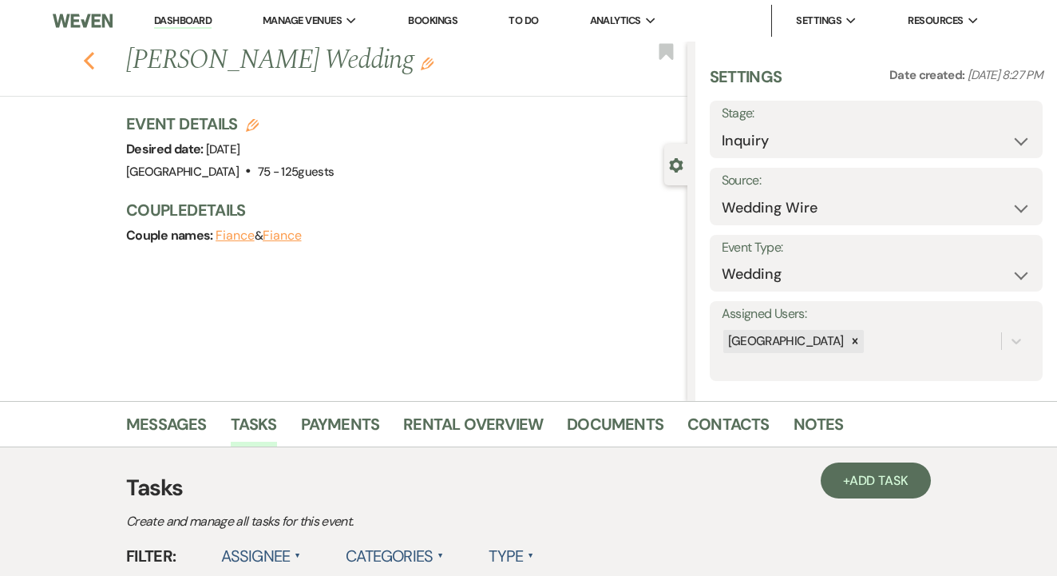
click at [91, 53] on use "button" at bounding box center [89, 61] width 10 height 18
click at [445, 20] on link "Bookings" at bounding box center [433, 21] width 50 height 14
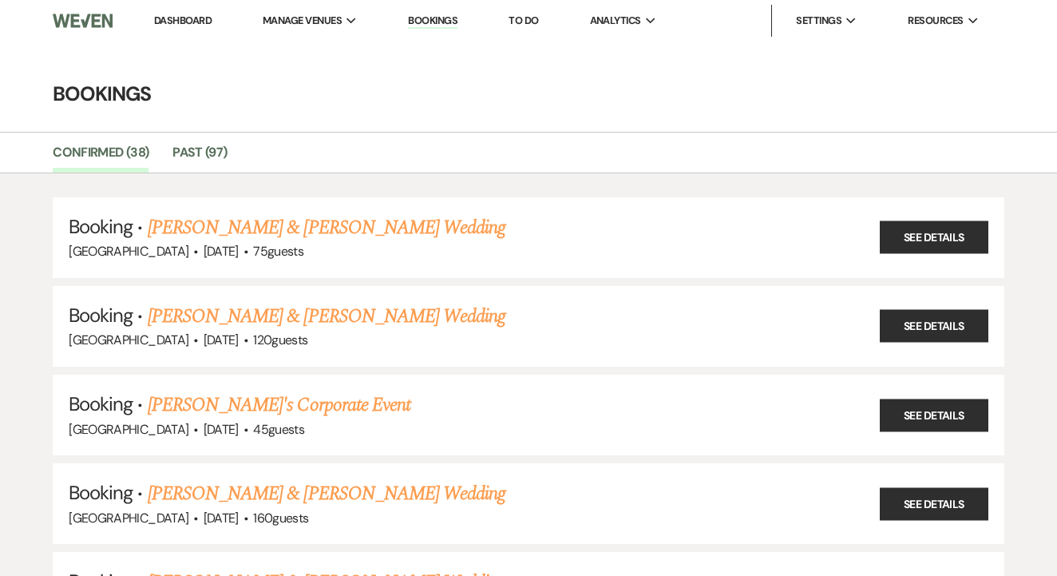
click at [525, 13] on li "To Do" at bounding box center [524, 21] width 46 height 32
click at [528, 19] on link "To Do" at bounding box center [524, 21] width 30 height 14
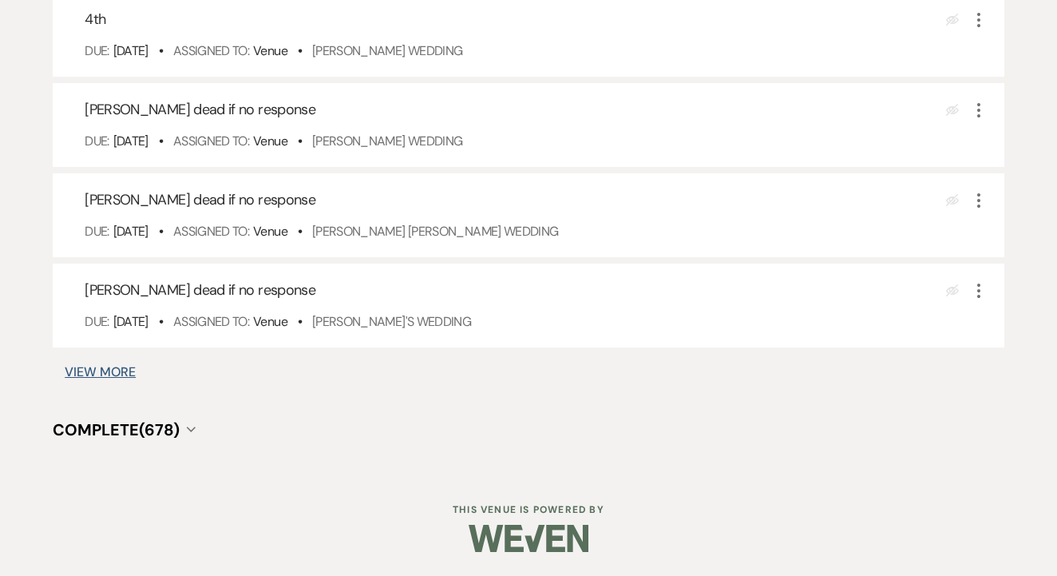
click at [124, 371] on button "View More" at bounding box center [100, 372] width 71 height 13
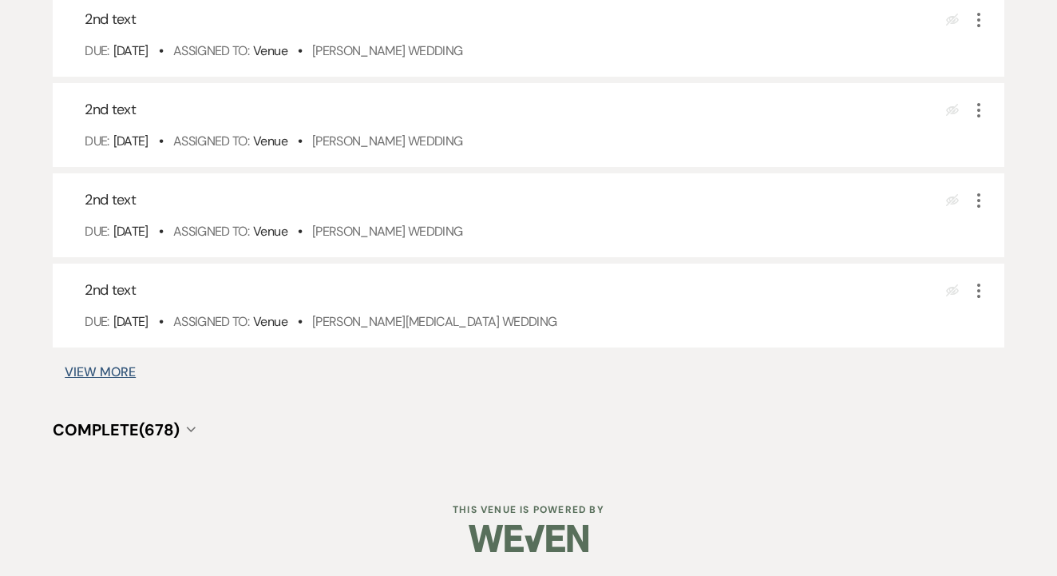
click at [124, 371] on button "View More" at bounding box center [100, 372] width 71 height 13
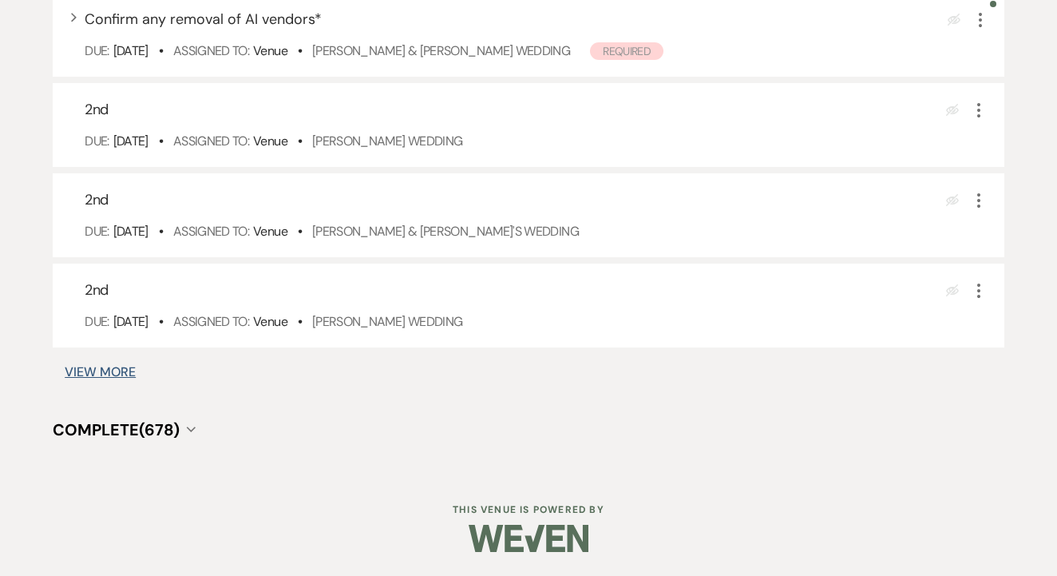
click at [120, 371] on button "View More" at bounding box center [100, 372] width 71 height 13
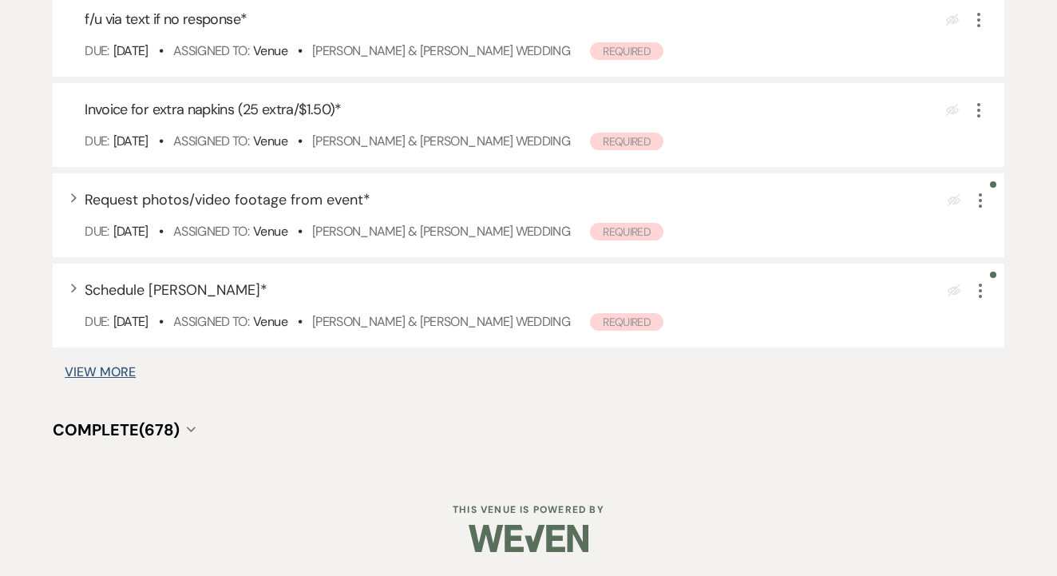
click at [120, 371] on button "View More" at bounding box center [100, 372] width 71 height 13
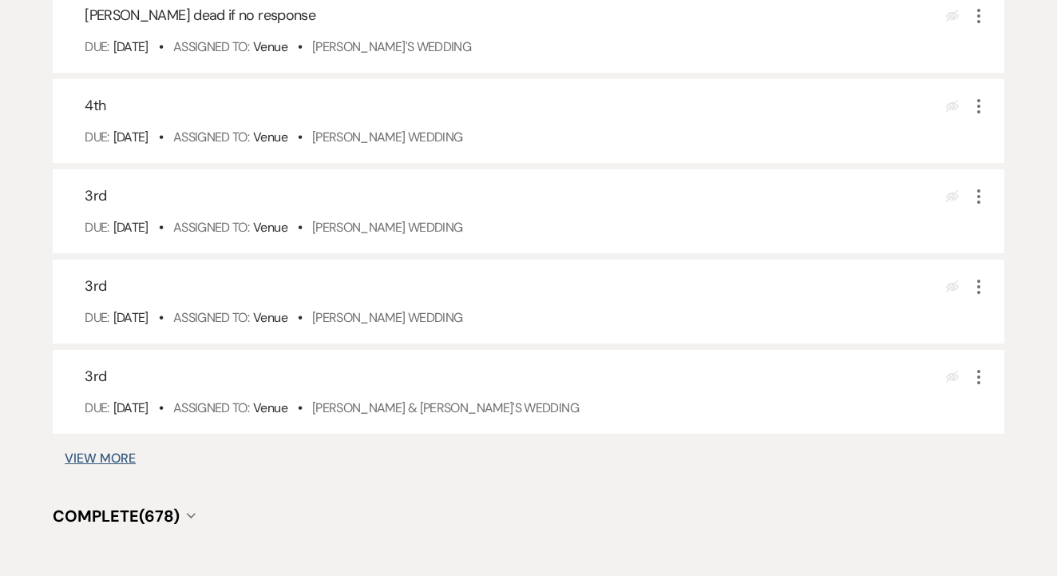
click at [111, 465] on button "View More" at bounding box center [100, 458] width 71 height 13
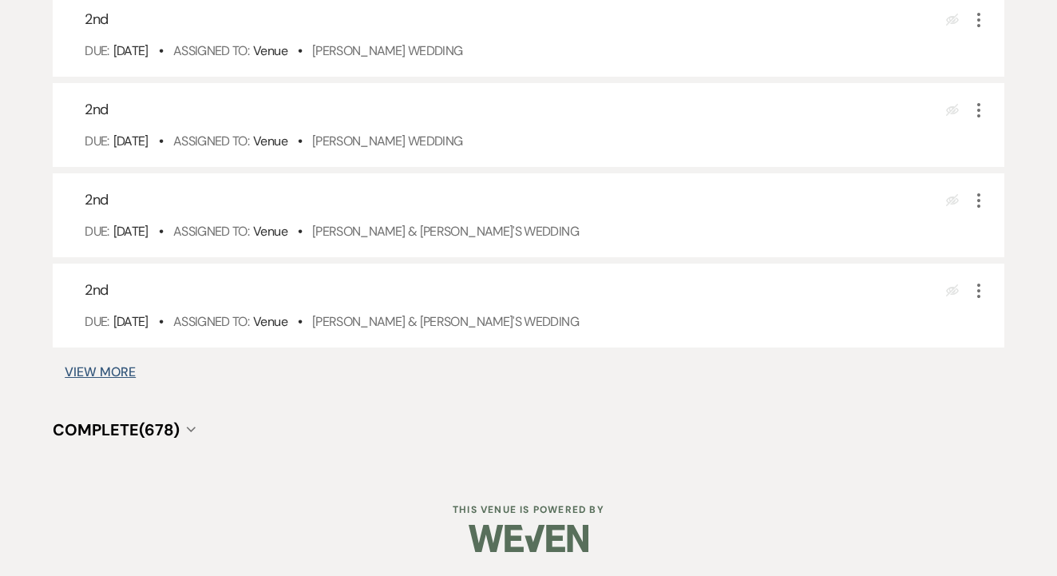
click at [121, 366] on button "View More" at bounding box center [100, 372] width 71 height 13
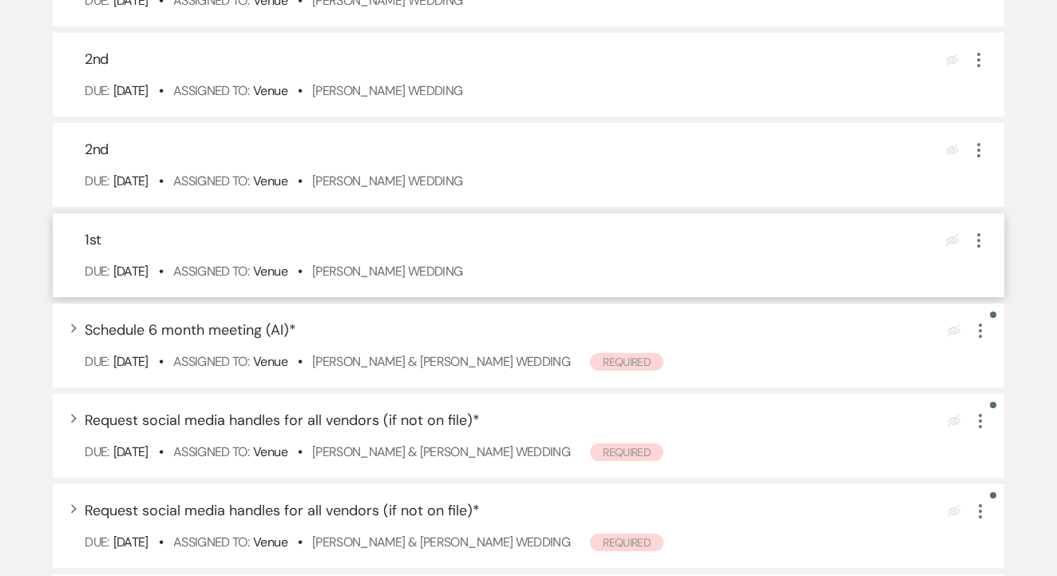
scroll to position [5870, 0]
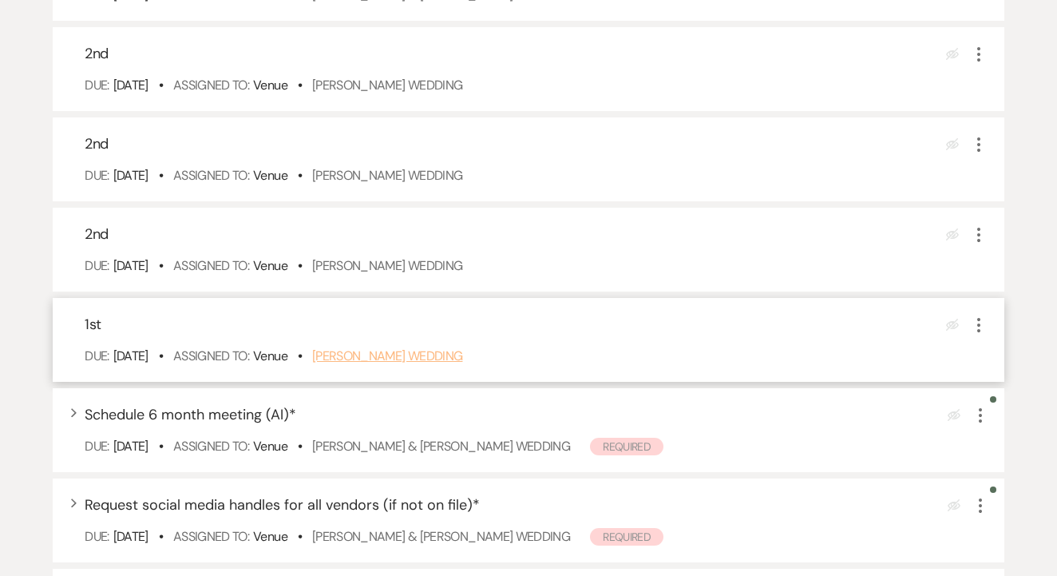
click at [463, 364] on link "[PERSON_NAME] Wedding" at bounding box center [387, 355] width 151 height 17
click at [978, 332] on use "button" at bounding box center [978, 325] width 3 height 14
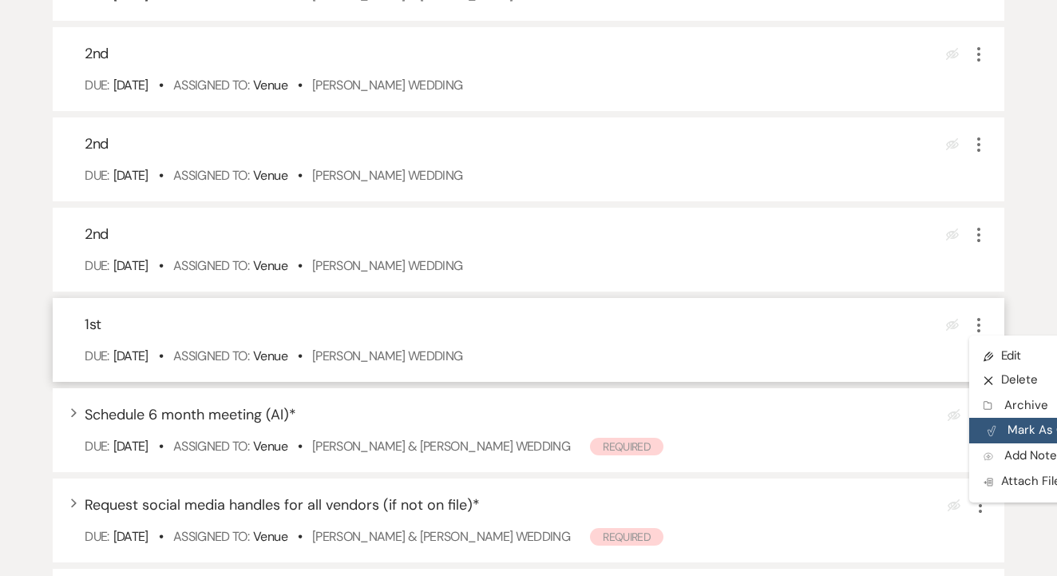
click at [1019, 443] on button "Plan Portal Link Mark As Complete" at bounding box center [1047, 431] width 157 height 26
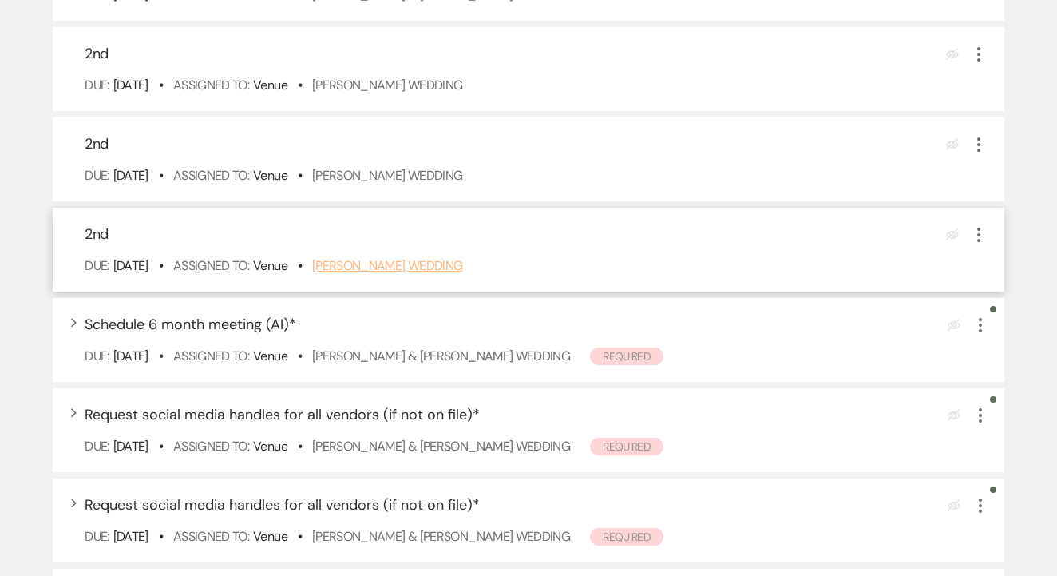
click at [437, 274] on link "Kendra Griffin's Wedding" at bounding box center [387, 265] width 151 height 17
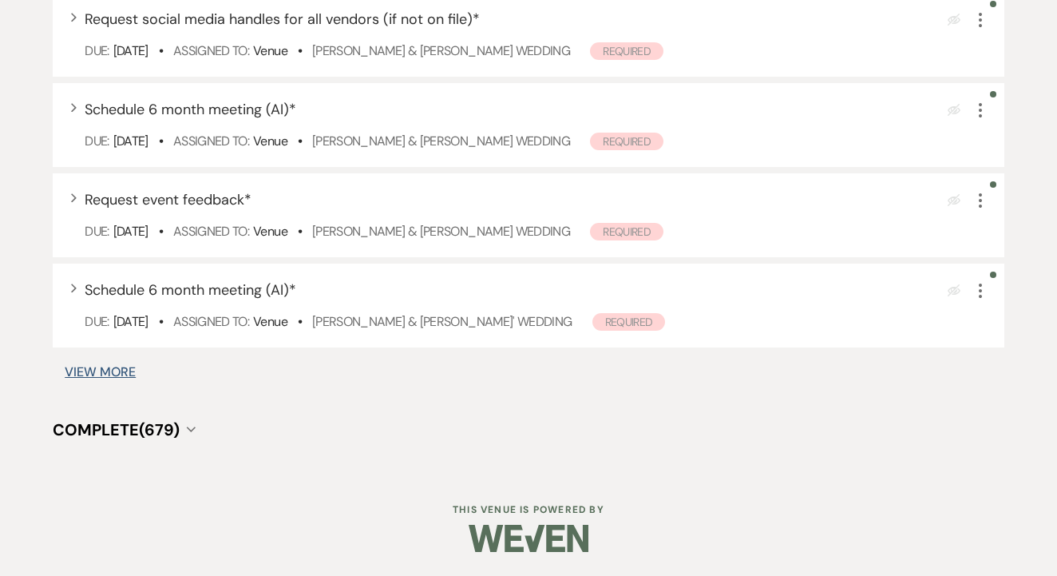
scroll to position [6374, 0]
click at [117, 371] on button "View More" at bounding box center [100, 372] width 71 height 13
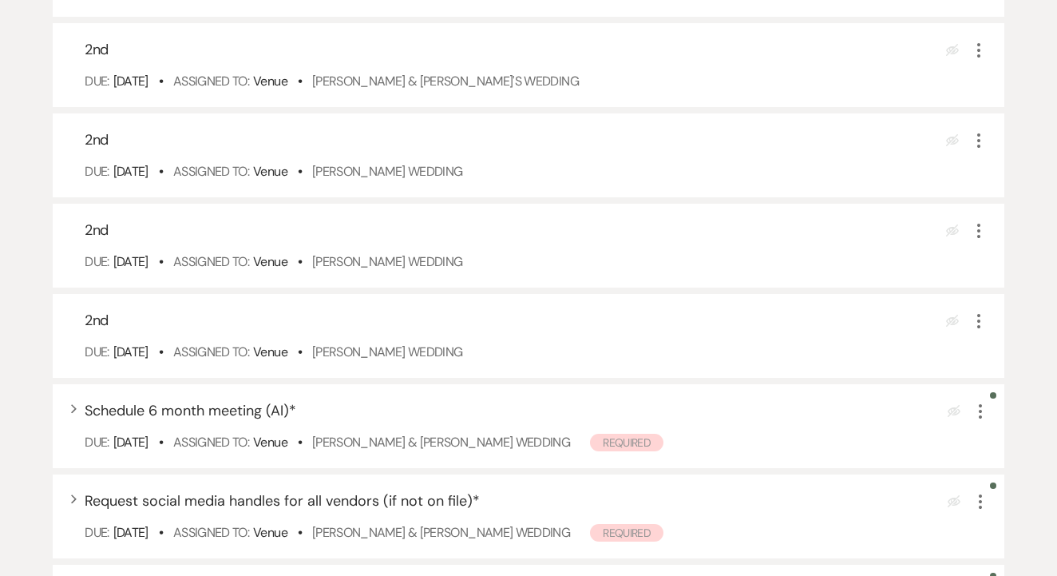
scroll to position [5774, 0]
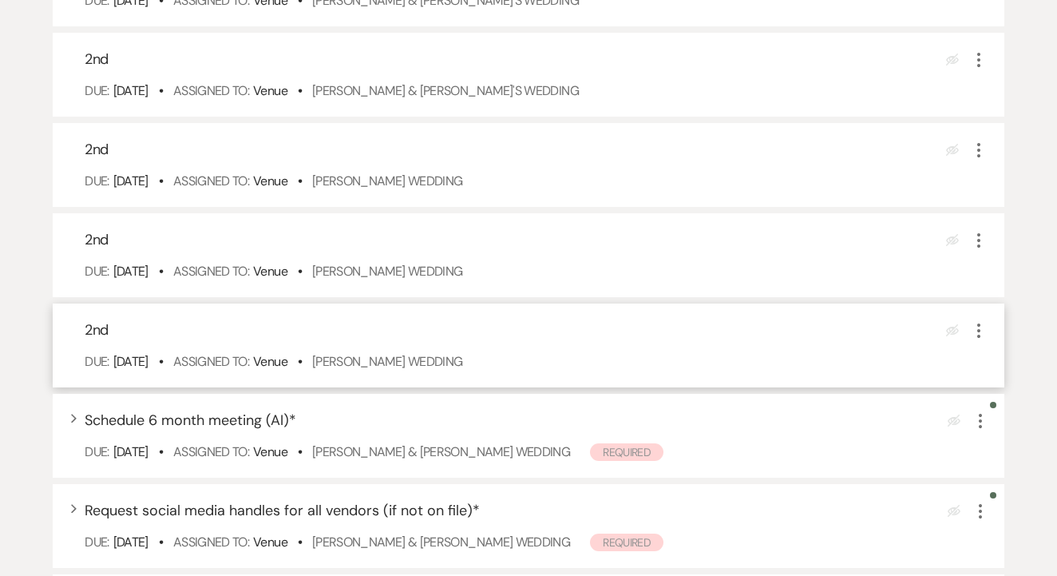
click at [977, 340] on icon "More" at bounding box center [978, 330] width 19 height 19
click at [1009, 398] on button "X Delete" at bounding box center [1045, 386] width 153 height 26
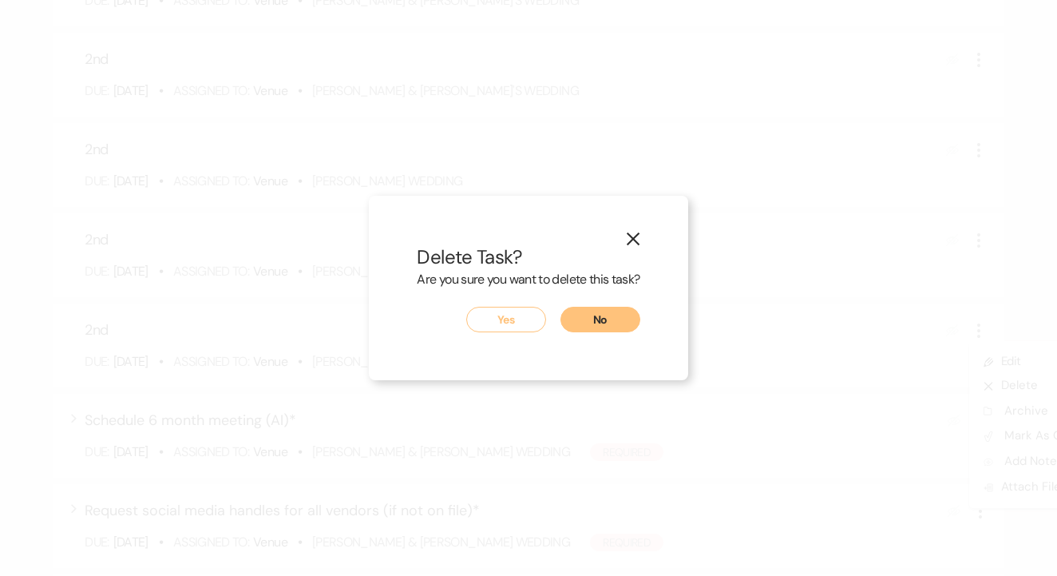
click at [505, 310] on button "Yes" at bounding box center [506, 320] width 80 height 26
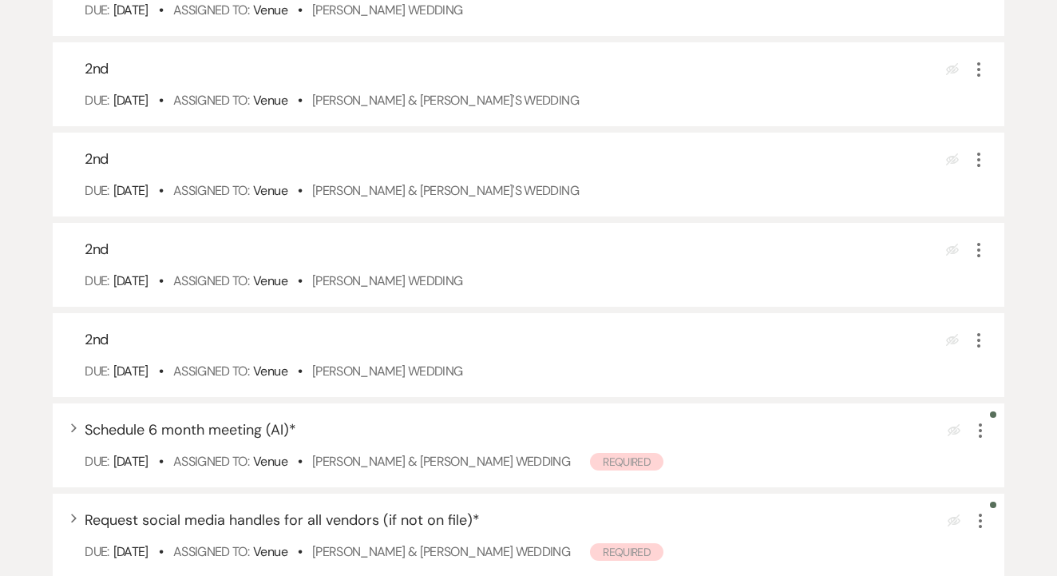
scroll to position [5665, 0]
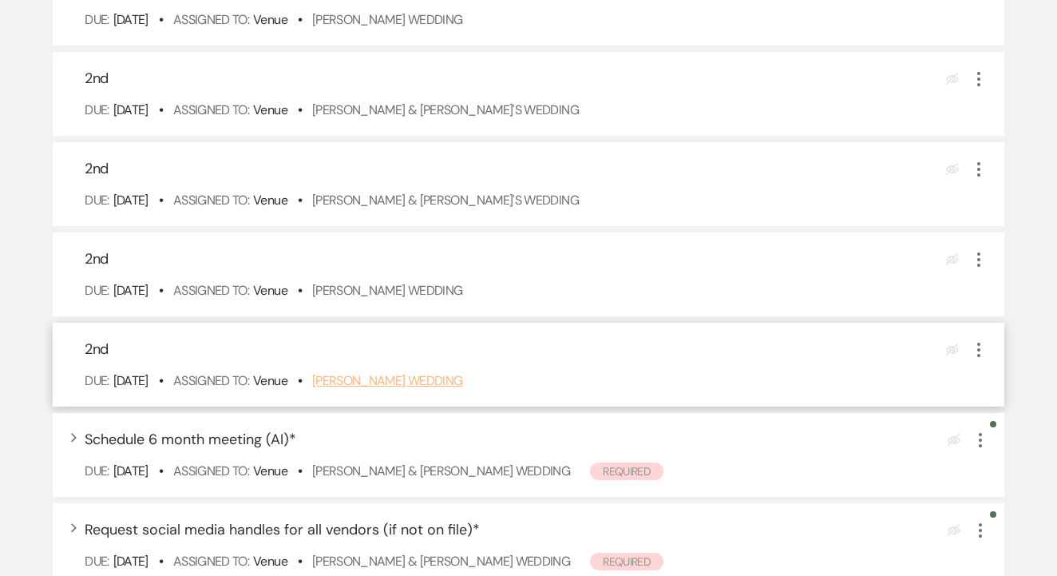
click at [448, 389] on link "Nancy Fuentes's Wedding" at bounding box center [387, 380] width 151 height 17
click at [972, 359] on icon "More" at bounding box center [978, 349] width 19 height 19
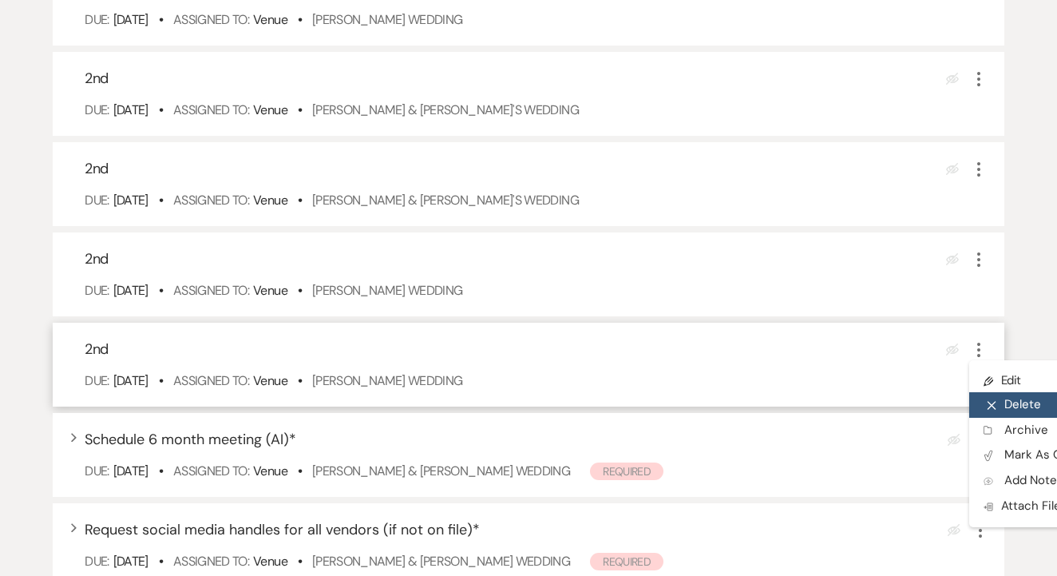
click at [995, 417] on button "X Delete" at bounding box center [1045, 405] width 153 height 26
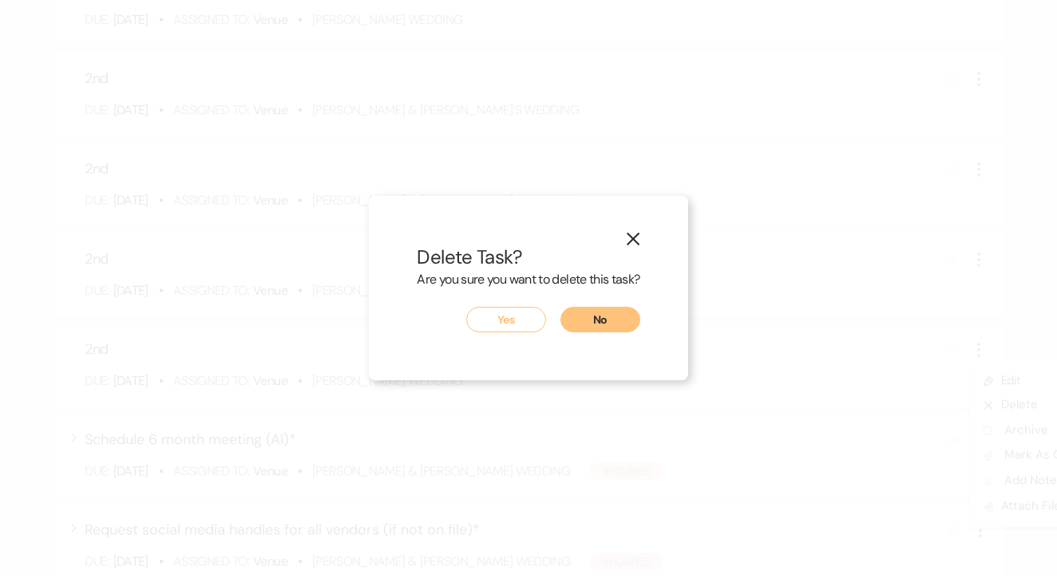
click at [529, 318] on button "Yes" at bounding box center [506, 320] width 80 height 26
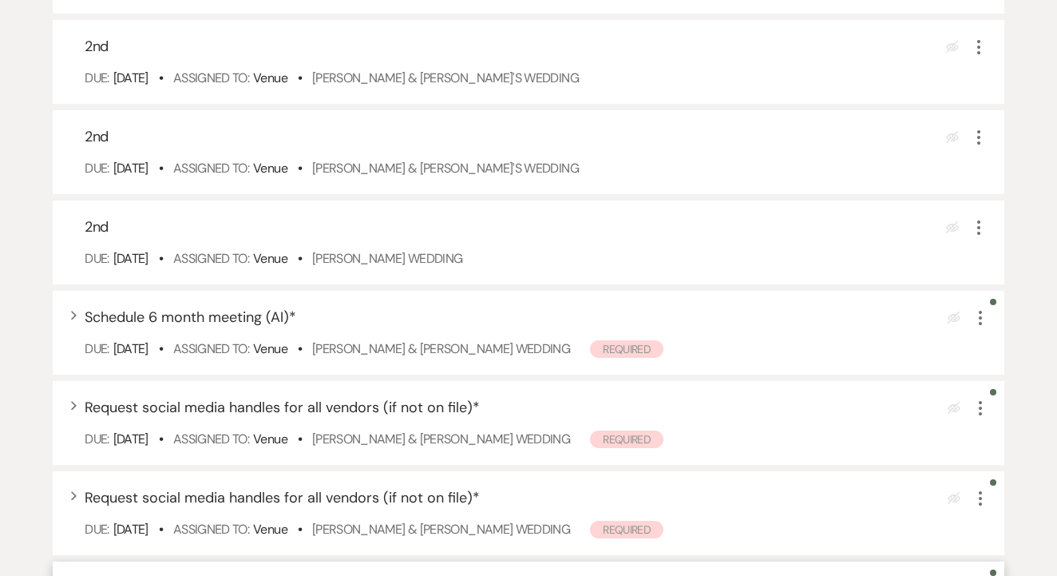
scroll to position [5684, 0]
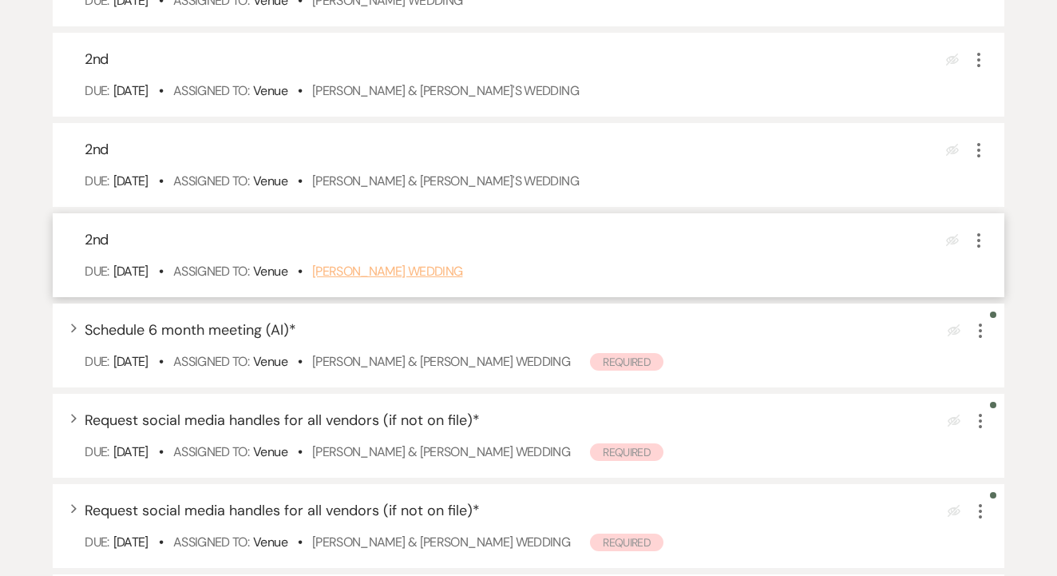
click at [463, 279] on link "Makayla Gamez's Wedding" at bounding box center [387, 271] width 151 height 17
click at [980, 248] on use "button" at bounding box center [978, 240] width 3 height 14
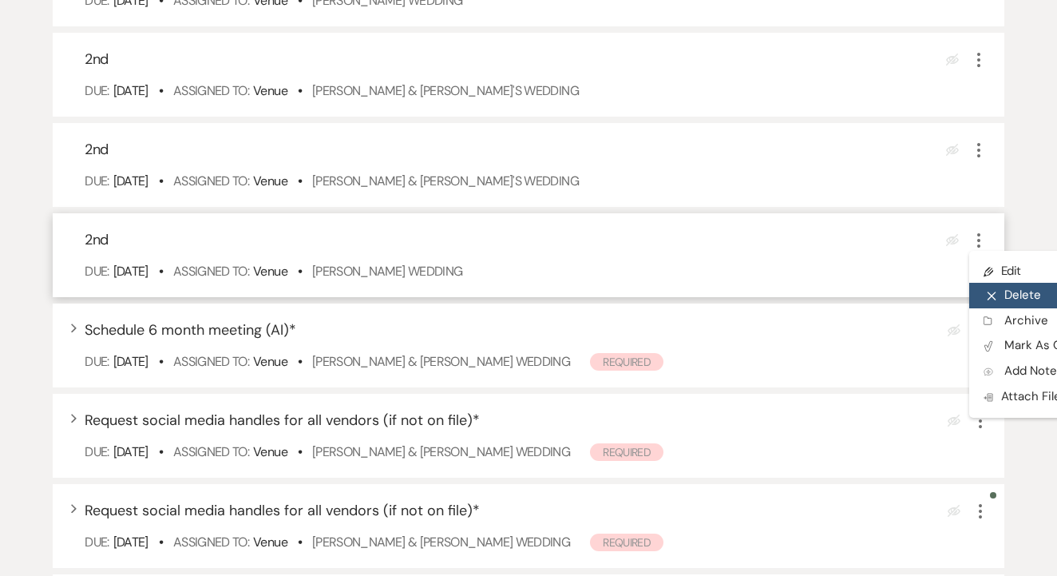
click at [1016, 308] on button "X Delete" at bounding box center [1045, 296] width 153 height 26
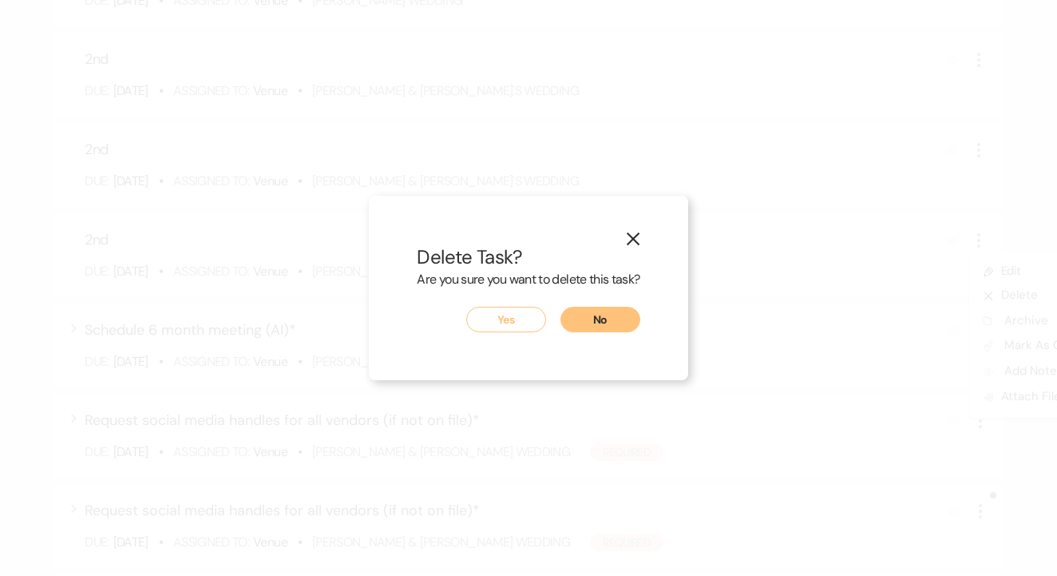
click at [509, 310] on button "Yes" at bounding box center [506, 320] width 80 height 26
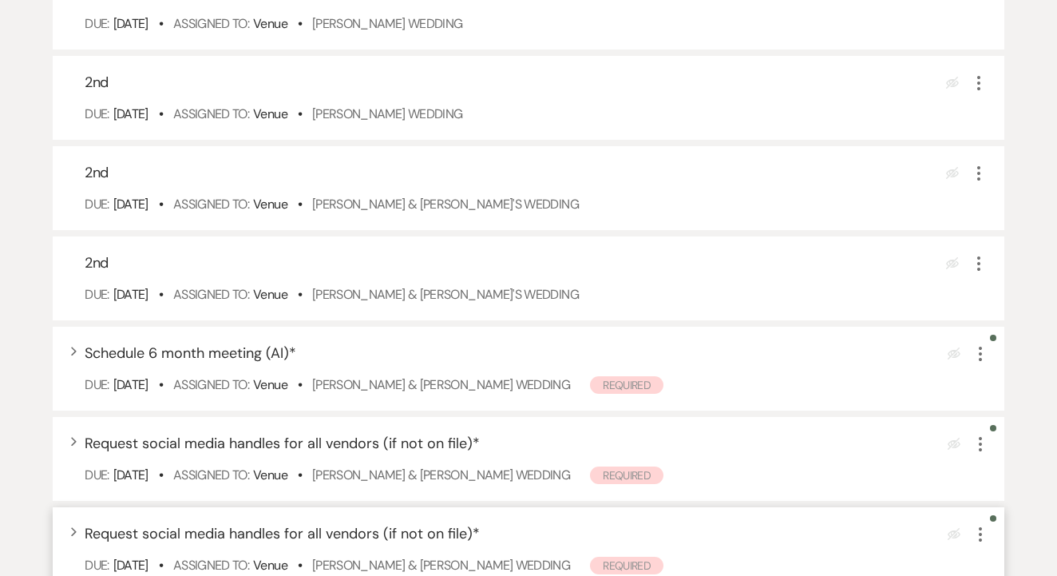
scroll to position [5575, 0]
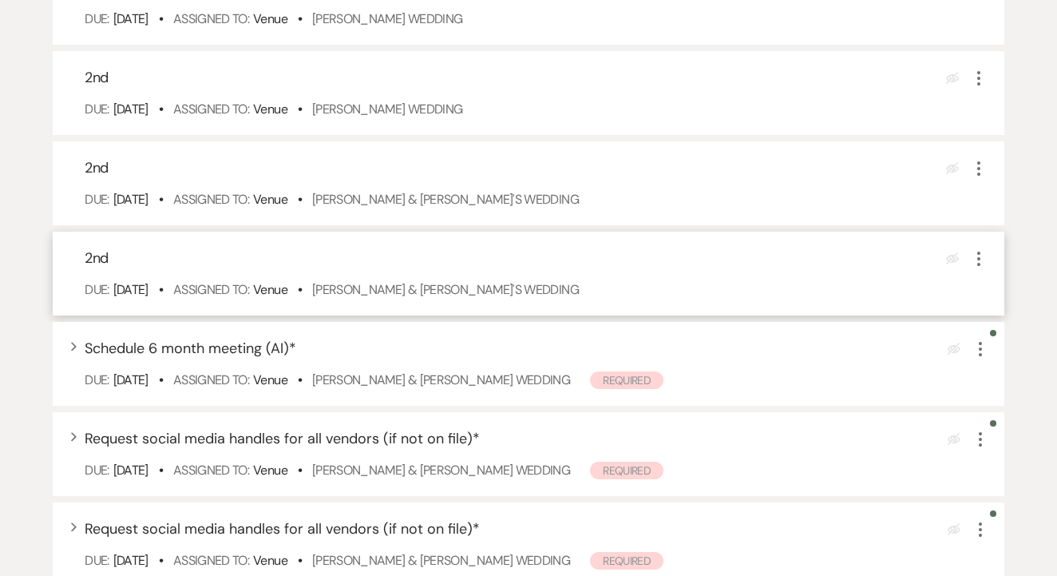
click at [489, 315] on div "2nd Eye Blocked More Due: Sep 22 25 • Assigned To: Venue • Jordan & Eleanor's W…" at bounding box center [529, 274] width 952 height 84
click at [490, 298] on link "Jordan & Eleanor's Wedding" at bounding box center [445, 289] width 267 height 17
click at [979, 268] on icon "More" at bounding box center [978, 258] width 19 height 19
click at [1002, 327] on button "X Delete" at bounding box center [1045, 314] width 153 height 26
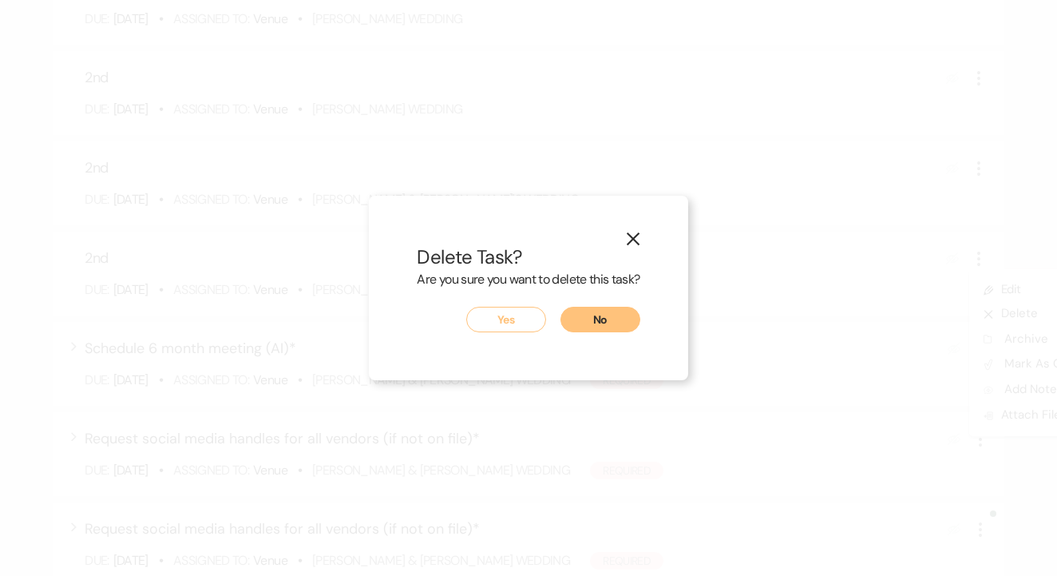
click at [519, 323] on button "Yes" at bounding box center [506, 320] width 80 height 26
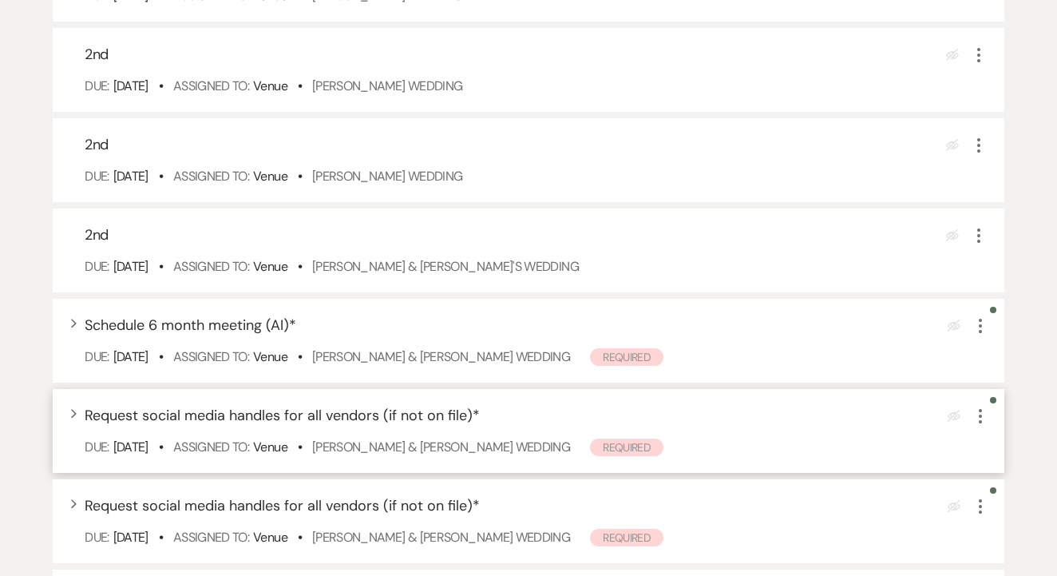
scroll to position [5500, 0]
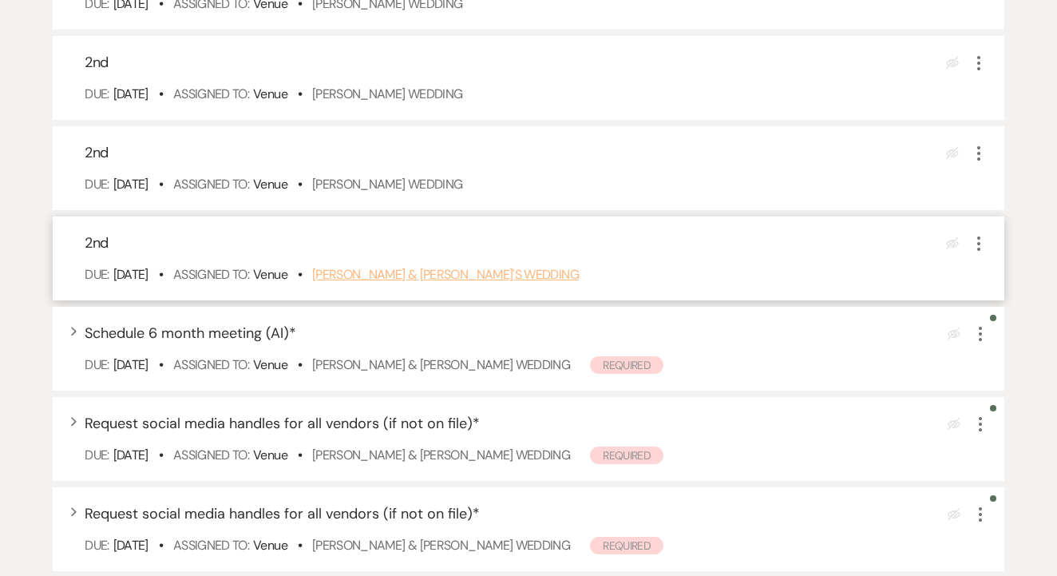
click at [462, 283] on link "Ronald & Isabella's Wedding" at bounding box center [445, 274] width 267 height 17
click at [979, 253] on icon "More" at bounding box center [978, 243] width 19 height 19
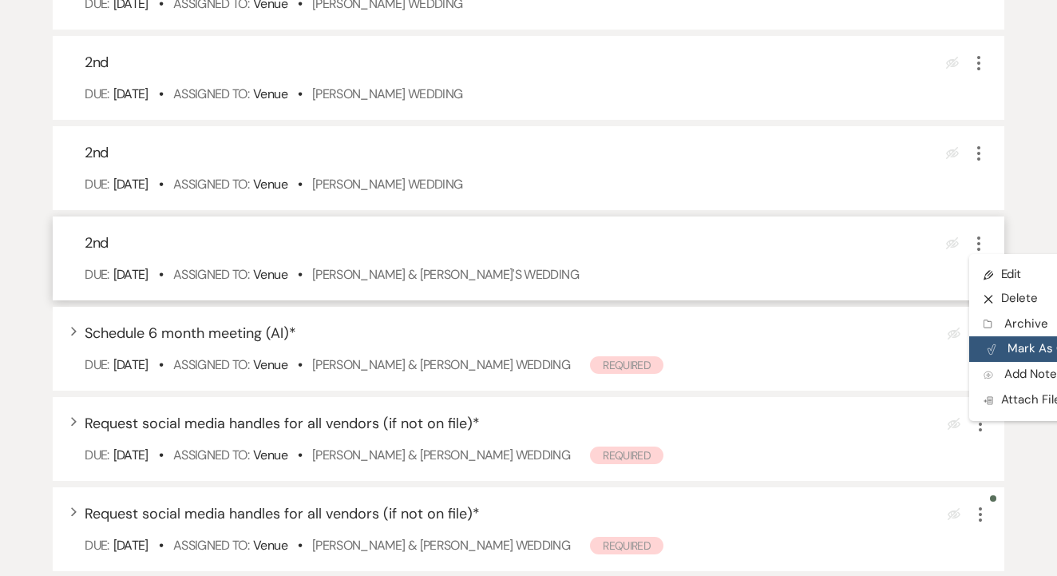
click at [1013, 361] on button "Plan Portal Link Mark As Complete" at bounding box center [1047, 349] width 157 height 26
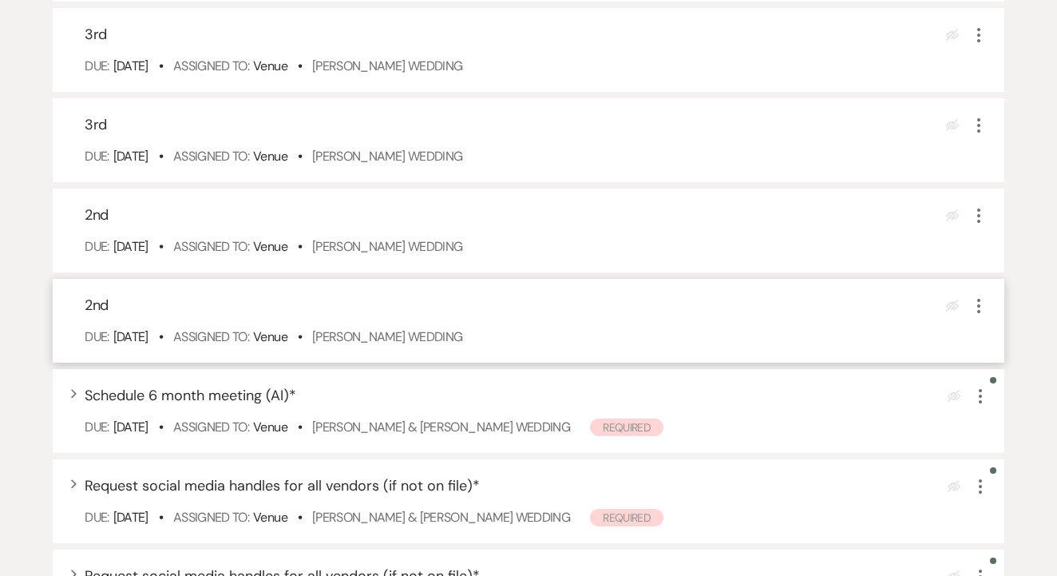
scroll to position [5346, 0]
click at [443, 346] on div "2nd Eye Blocked More Due: Sep 22 25 • Assigned To: Venue • Tawny Ortiz's Wedding" at bounding box center [529, 322] width 952 height 84
click at [442, 347] on link "Tawny Ortiz's Wedding" at bounding box center [387, 338] width 151 height 17
click at [973, 317] on icon "More" at bounding box center [978, 307] width 19 height 19
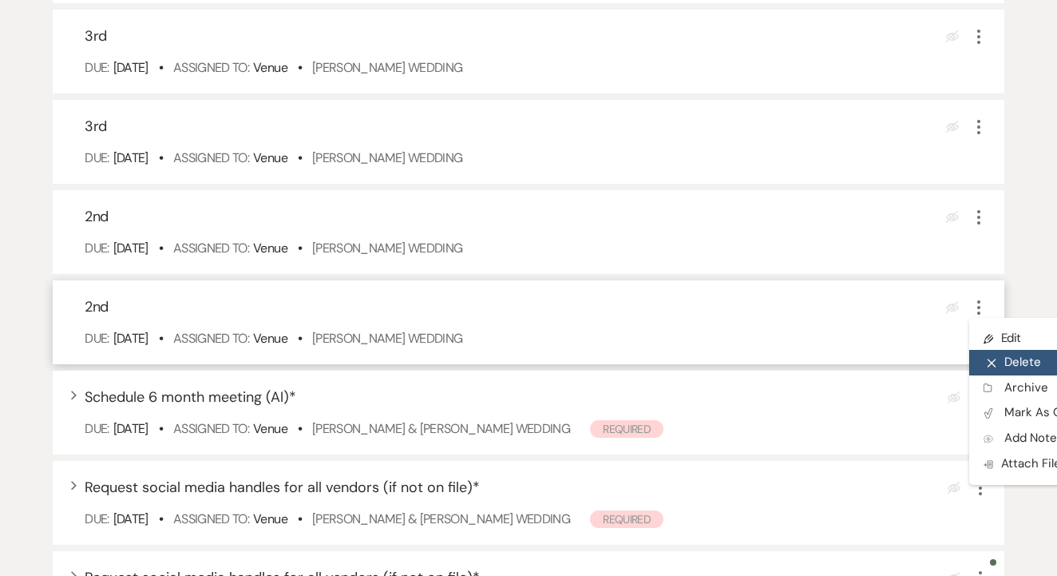
click at [1017, 375] on button "X Delete" at bounding box center [1045, 363] width 153 height 26
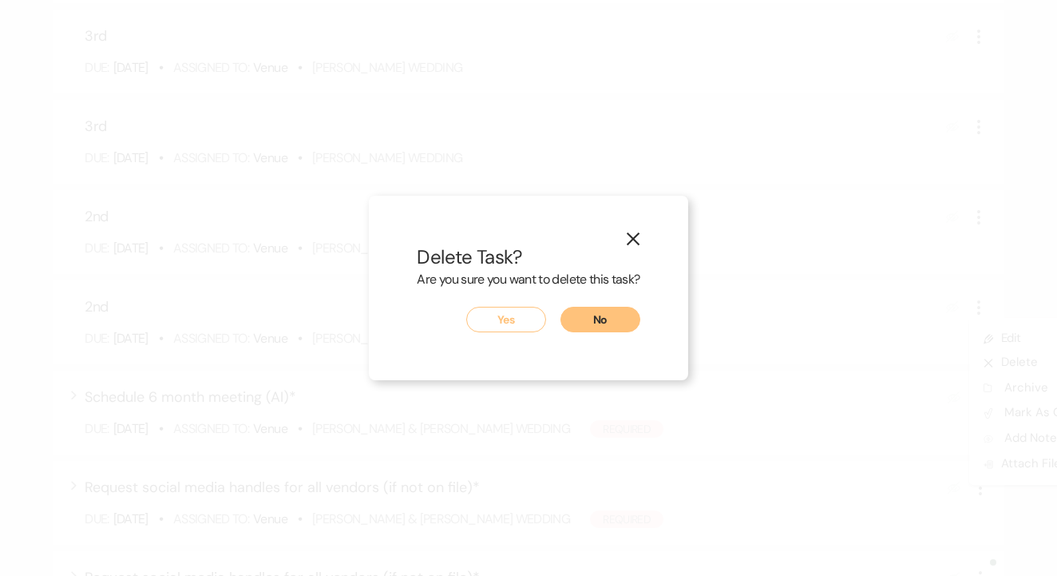
click at [508, 315] on button "Yes" at bounding box center [506, 320] width 80 height 26
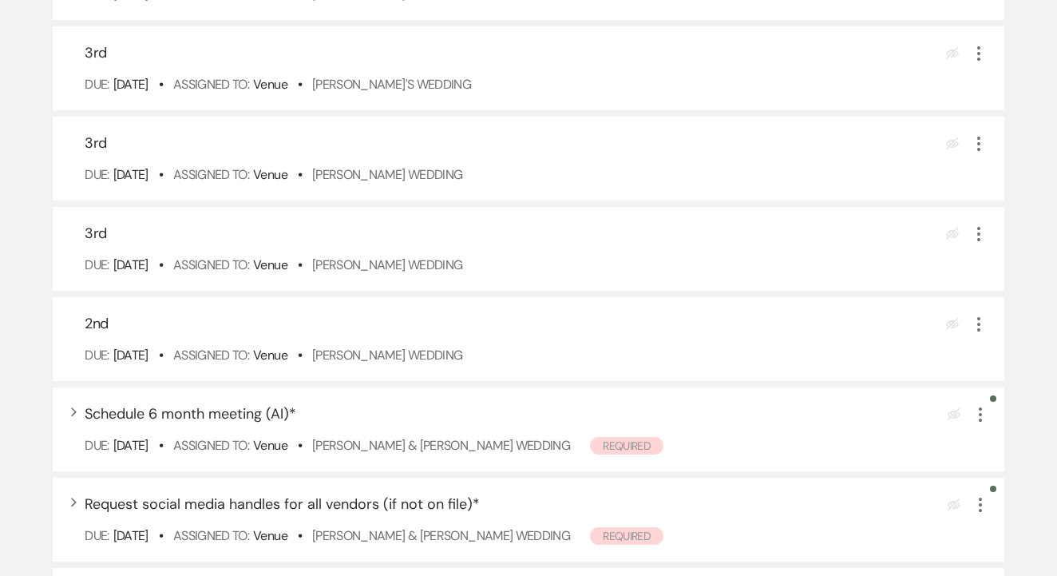
scroll to position [5231, 0]
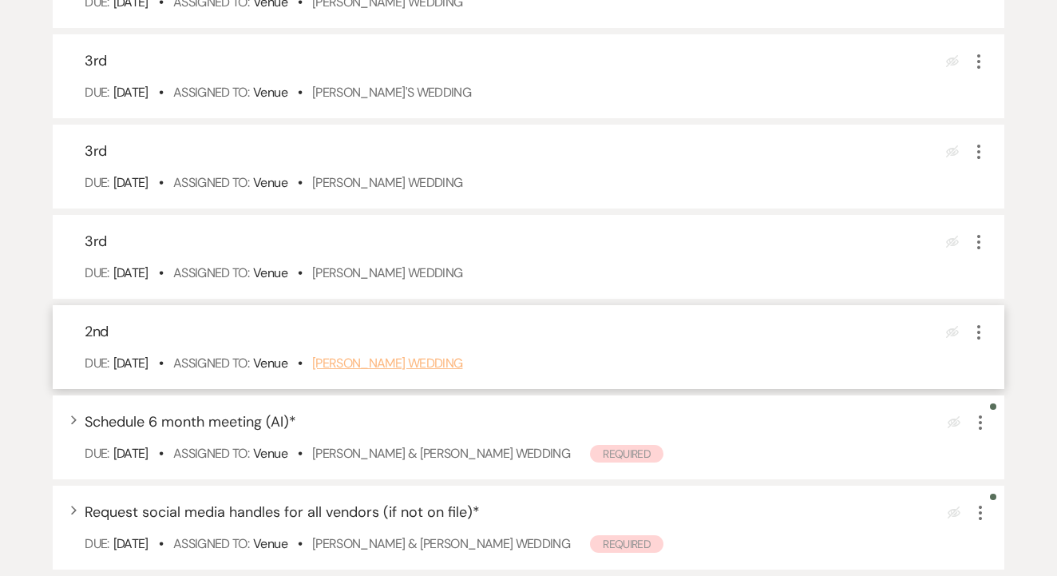
click at [443, 371] on link "Esther Nubong's Wedding" at bounding box center [387, 363] width 151 height 17
click at [981, 342] on icon "More" at bounding box center [978, 332] width 19 height 19
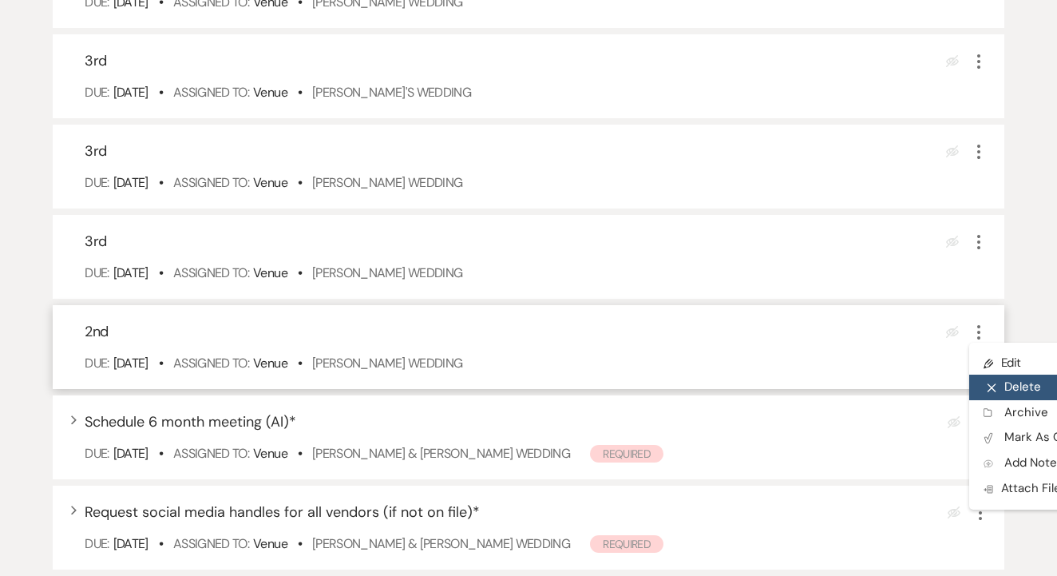
click at [1015, 398] on button "X Delete" at bounding box center [1045, 388] width 153 height 26
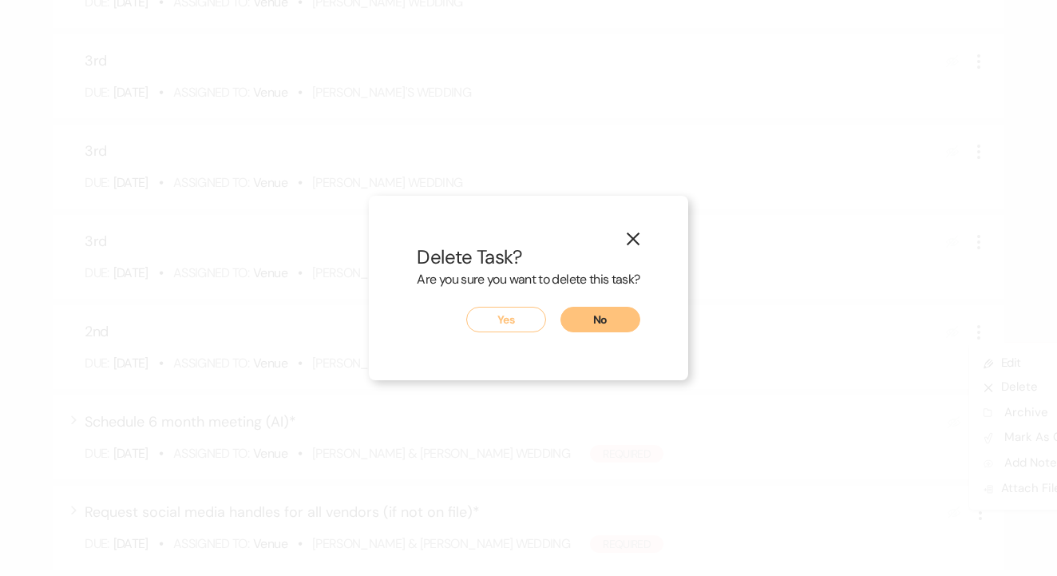
click at [529, 319] on button "Yes" at bounding box center [506, 320] width 80 height 26
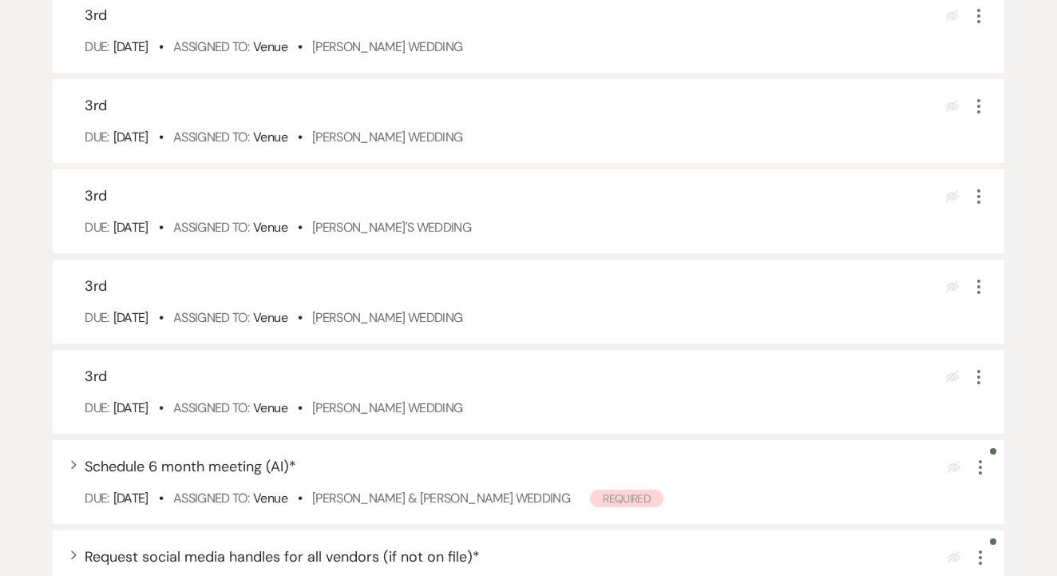
scroll to position [5082, 0]
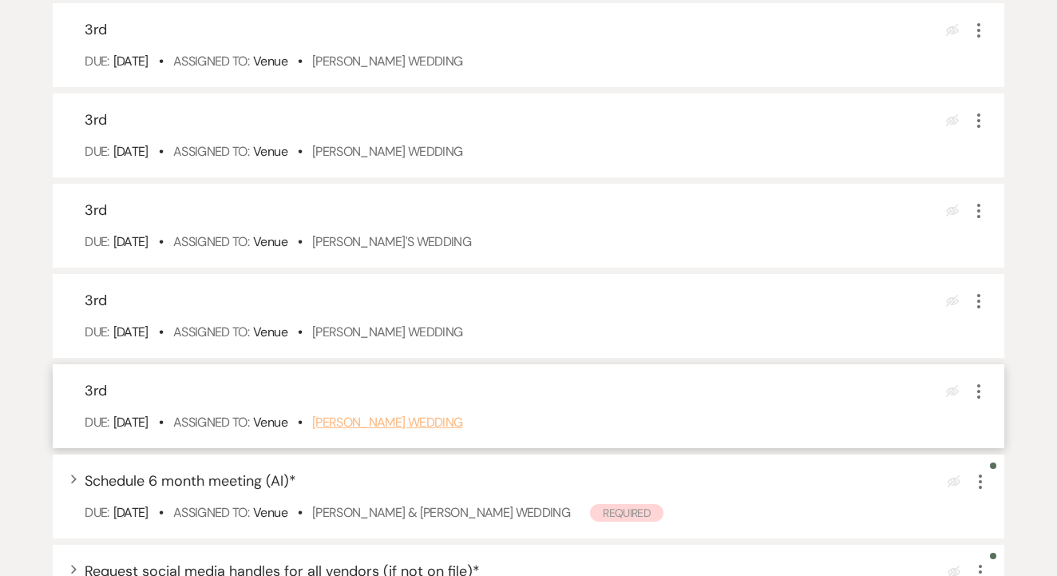
click at [431, 430] on link "Kiera DeCluette's Wedding" at bounding box center [387, 422] width 151 height 17
click at [978, 401] on icon "More" at bounding box center [978, 391] width 19 height 19
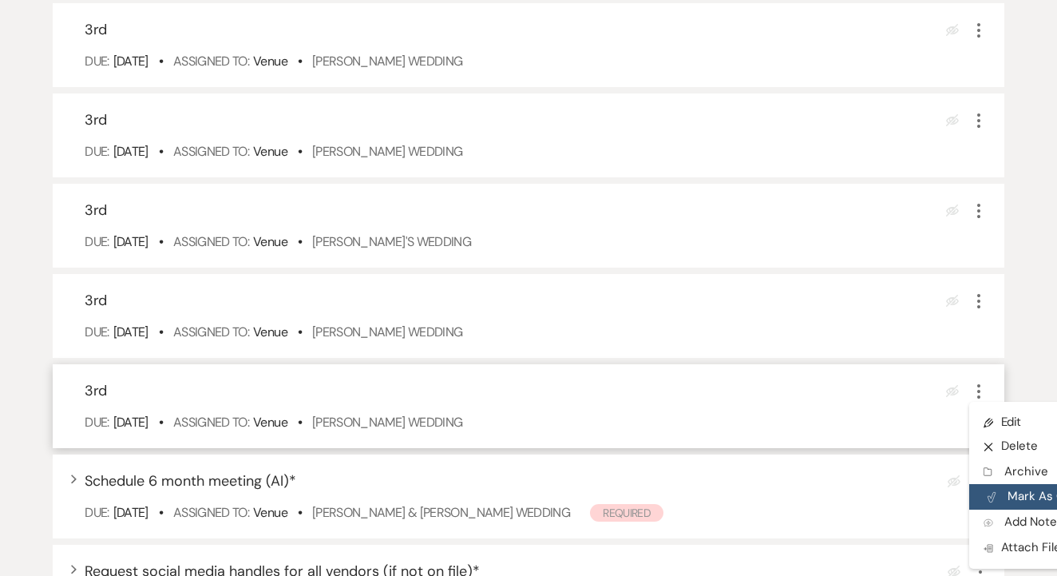
click at [1017, 509] on button "Plan Portal Link Mark As Complete" at bounding box center [1047, 497] width 157 height 26
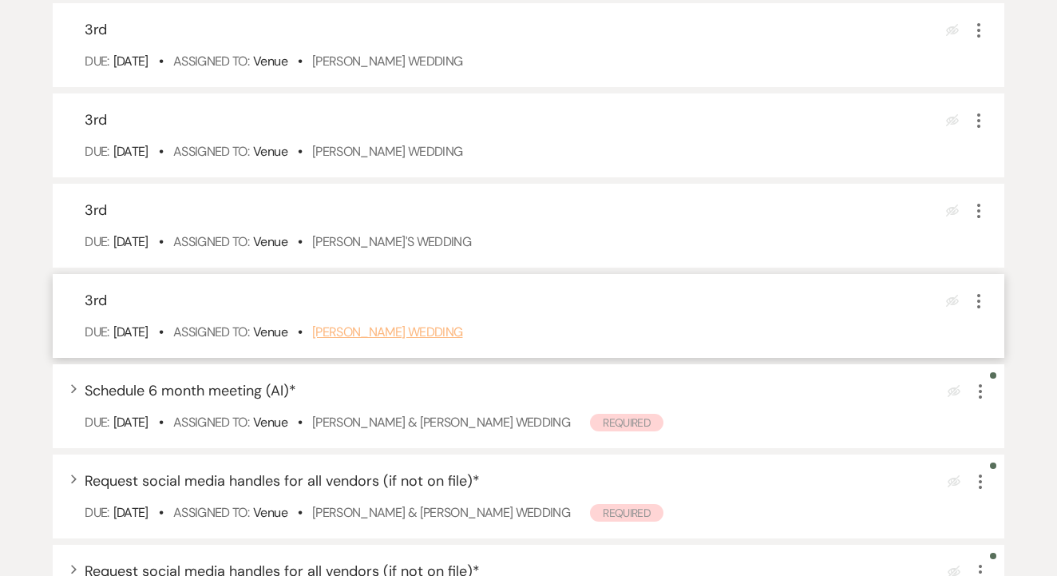
click at [434, 340] on link "Marty Skaggs's Wedding" at bounding box center [387, 331] width 151 height 17
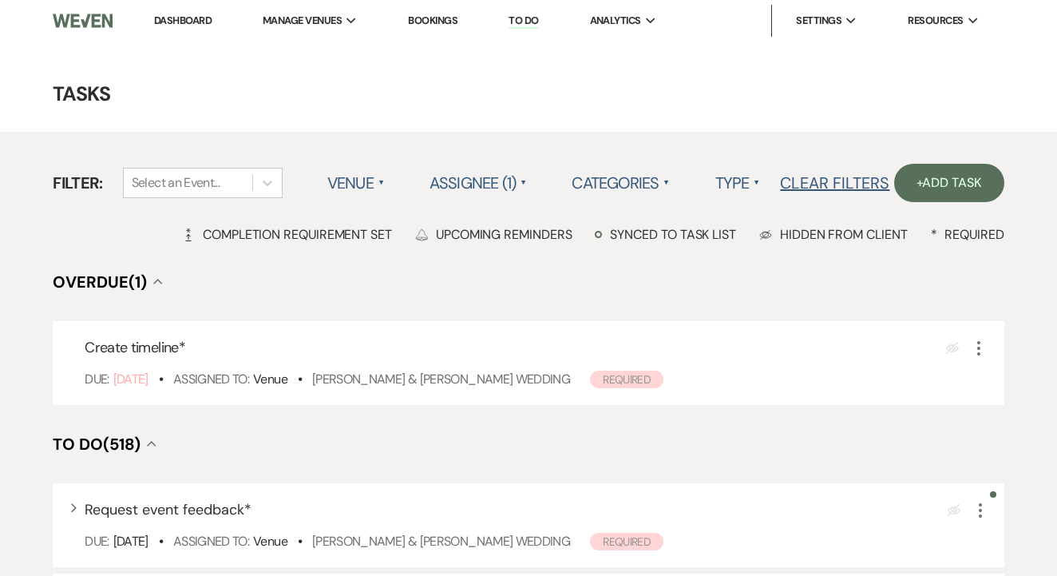
scroll to position [0, 0]
click at [448, 18] on link "Bookings" at bounding box center [433, 21] width 50 height 14
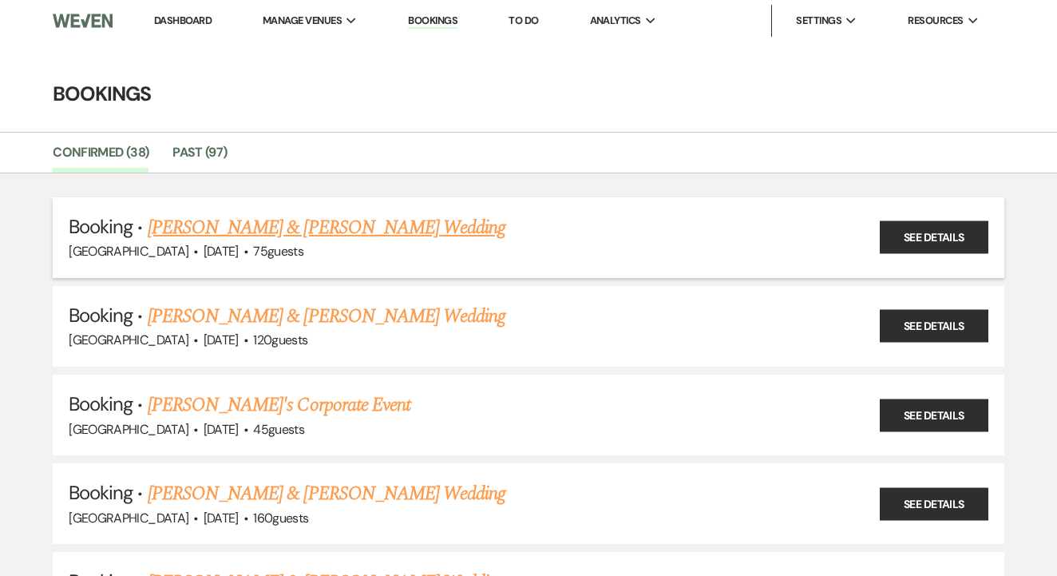
click at [481, 220] on link "Sierra Rasmussen & Justin Fullingim's Wedding" at bounding box center [327, 227] width 358 height 29
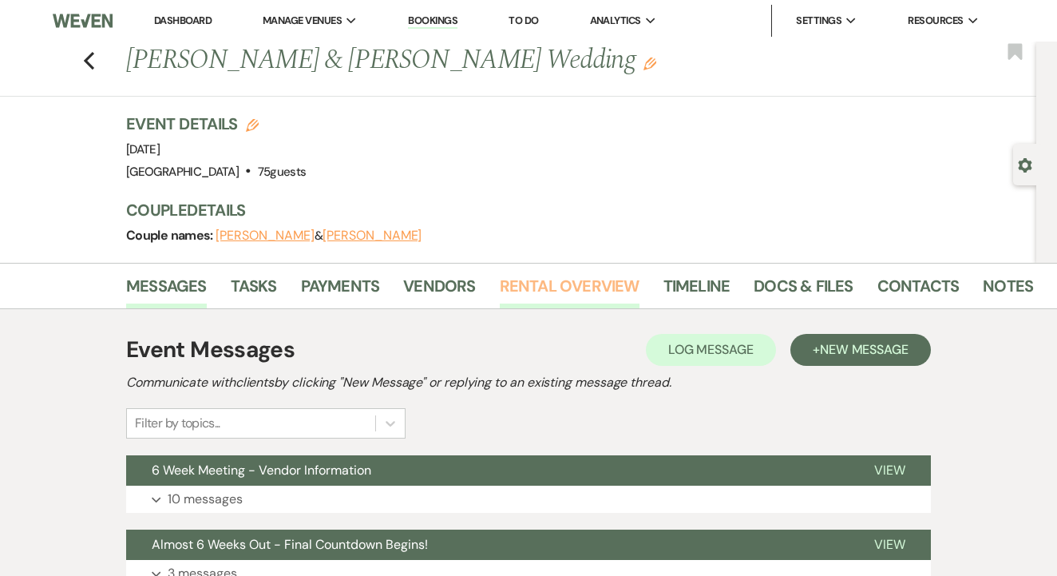
click at [530, 299] on link "Rental Overview" at bounding box center [570, 290] width 140 height 35
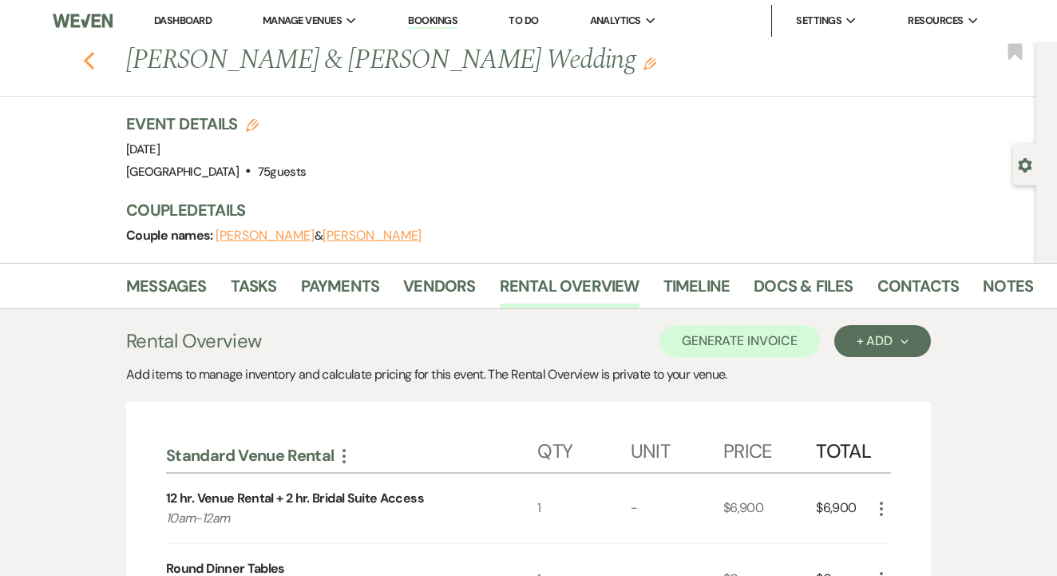
click at [87, 50] on button "Previous" at bounding box center [89, 59] width 12 height 22
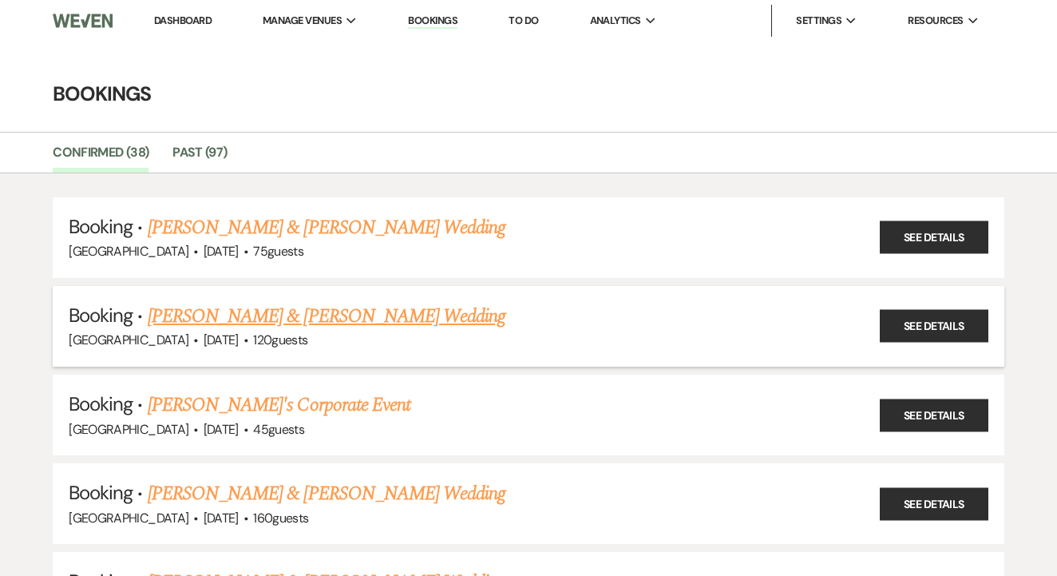
click at [407, 305] on link "Eric Goodman & Eunice De Leon's Wedding" at bounding box center [327, 316] width 358 height 29
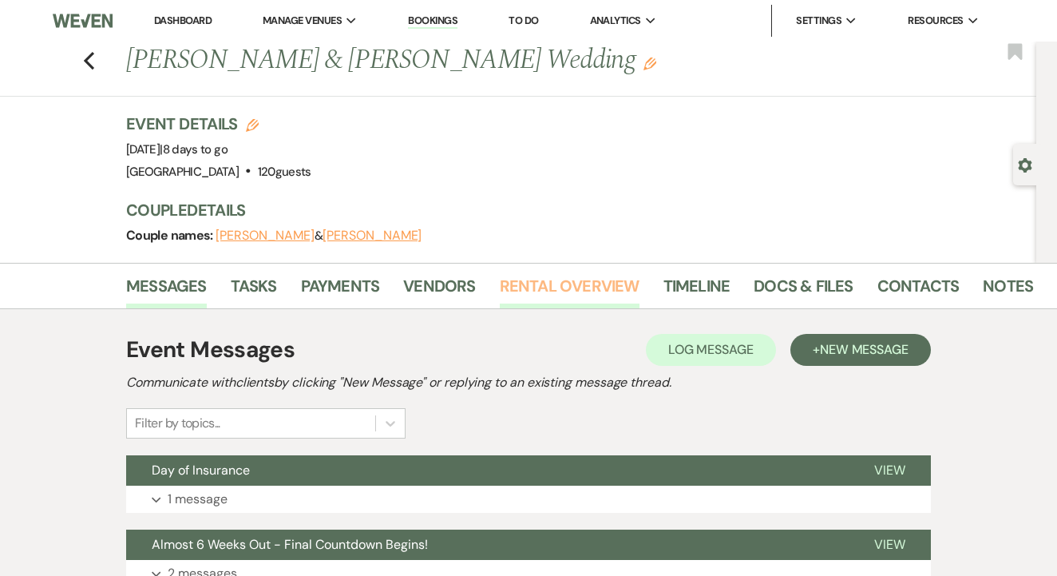
click at [598, 295] on link "Rental Overview" at bounding box center [570, 290] width 140 height 35
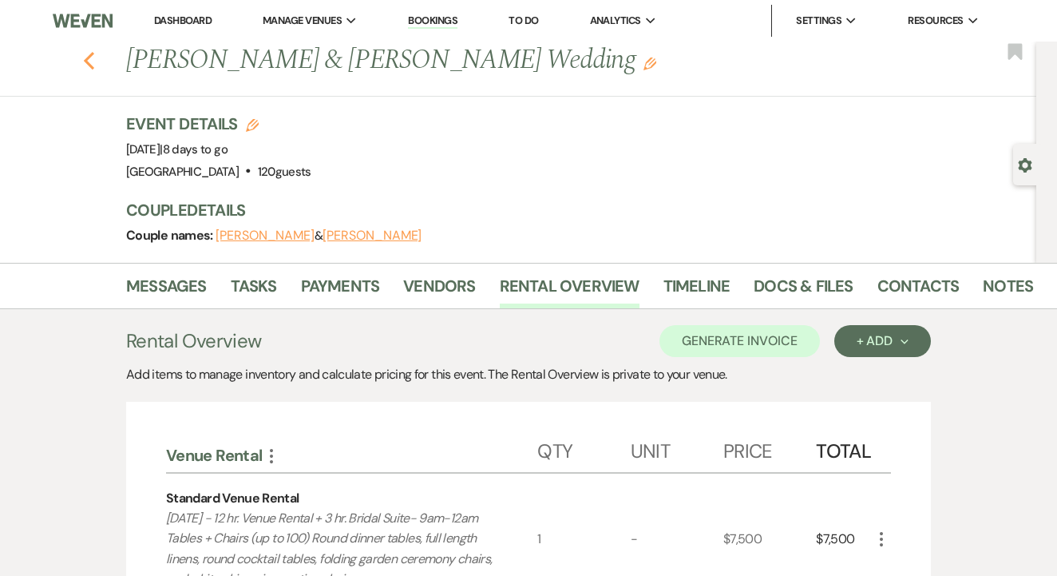
click at [92, 62] on icon "Previous" at bounding box center [89, 60] width 12 height 19
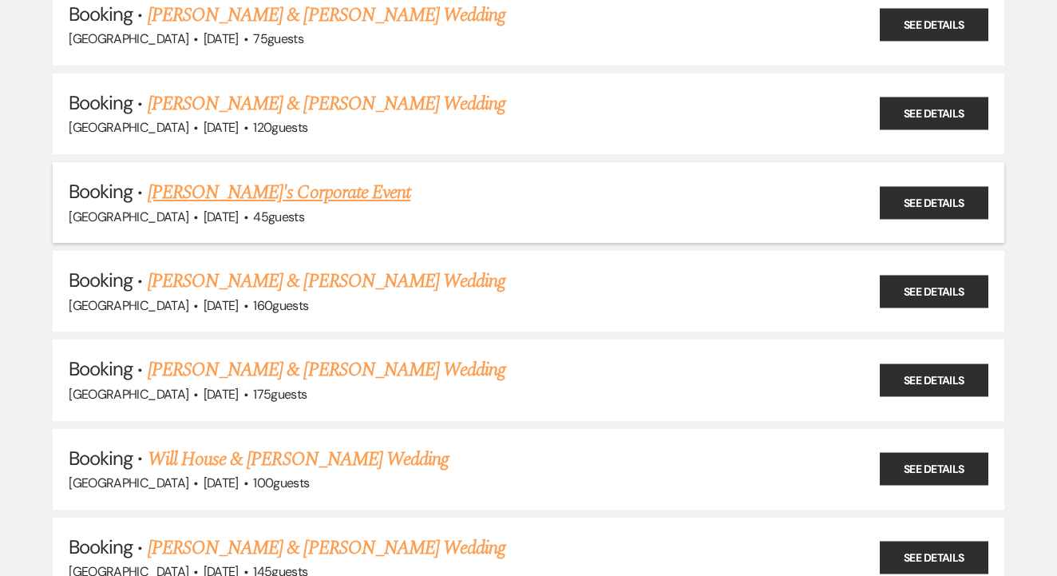
scroll to position [210, 0]
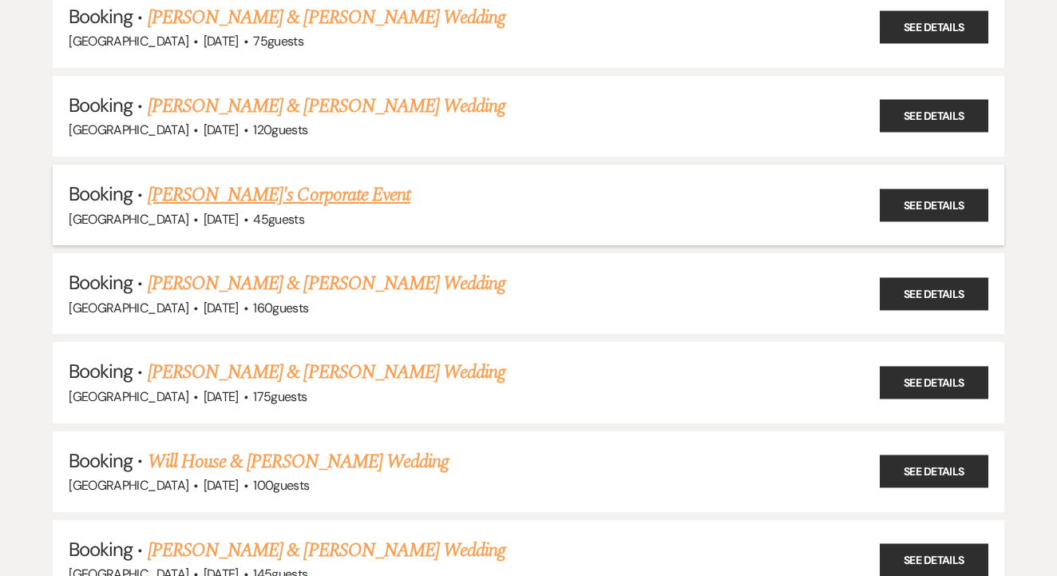
click at [304, 192] on link "Tristan's Corporate Event" at bounding box center [279, 194] width 263 height 29
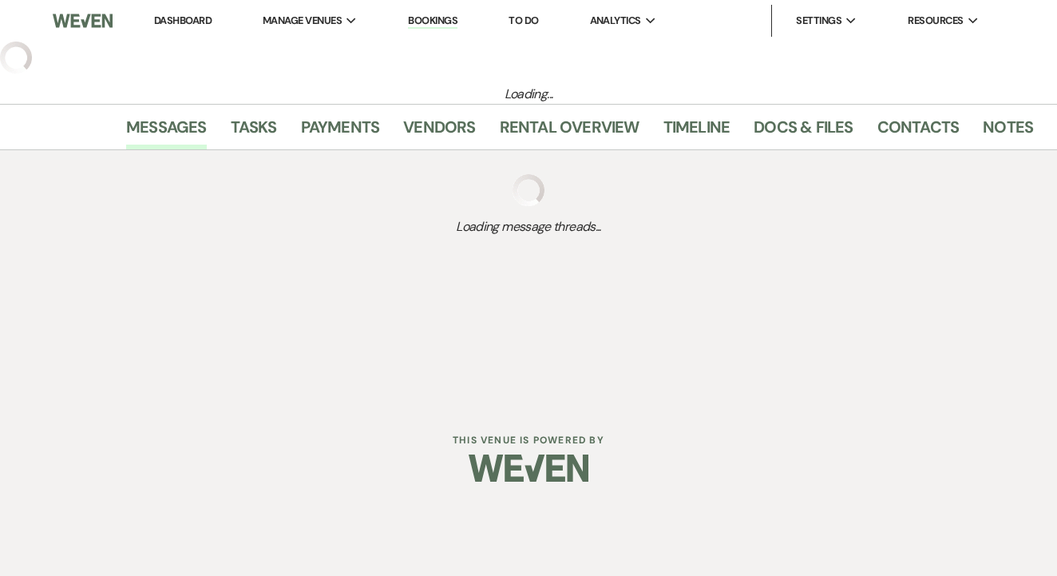
select select "12"
select select "9"
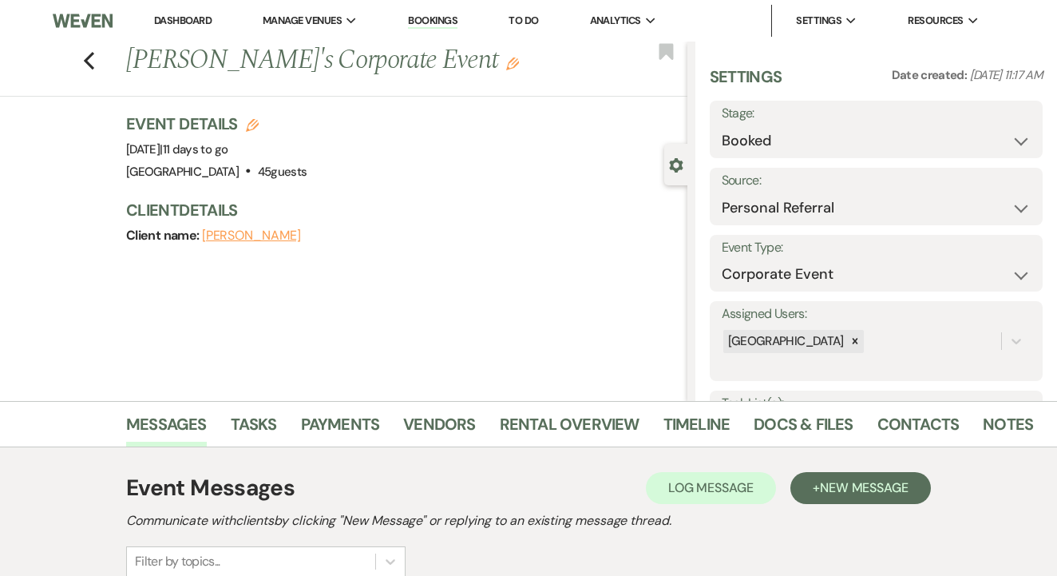
scroll to position [25, 0]
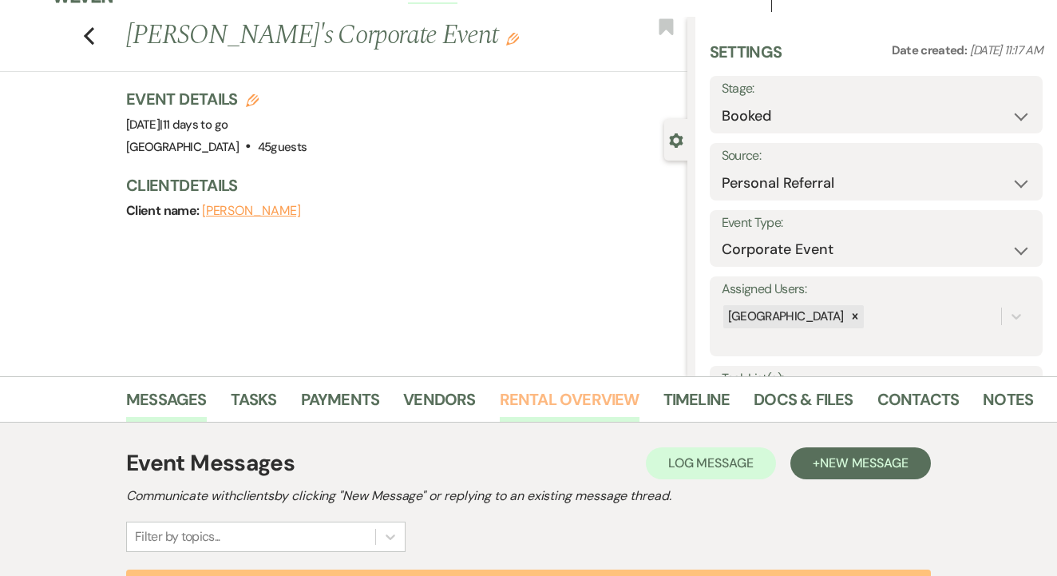
click at [594, 418] on link "Rental Overview" at bounding box center [570, 403] width 140 height 35
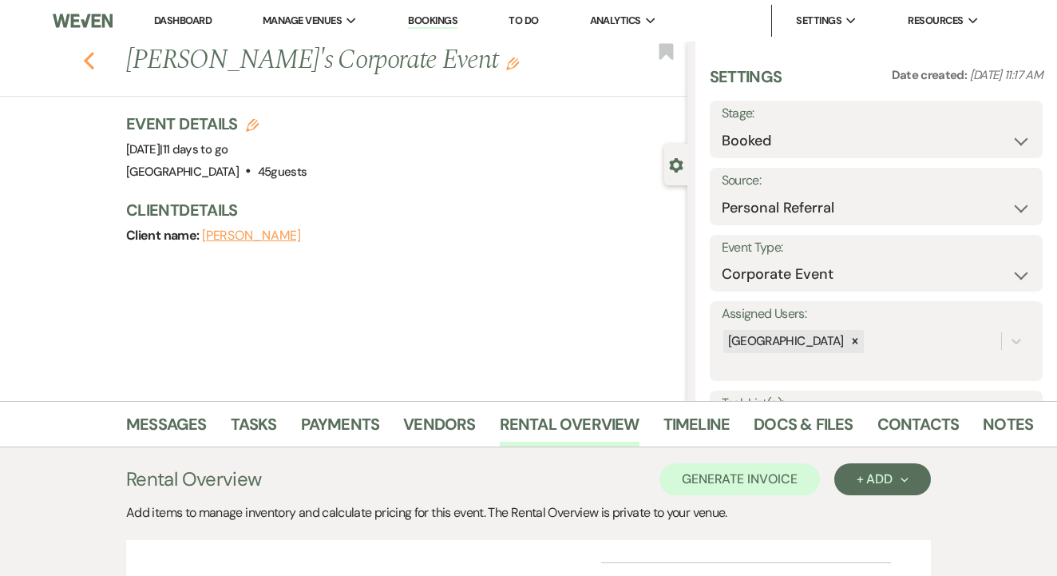
click at [89, 61] on icon "Previous" at bounding box center [89, 60] width 12 height 19
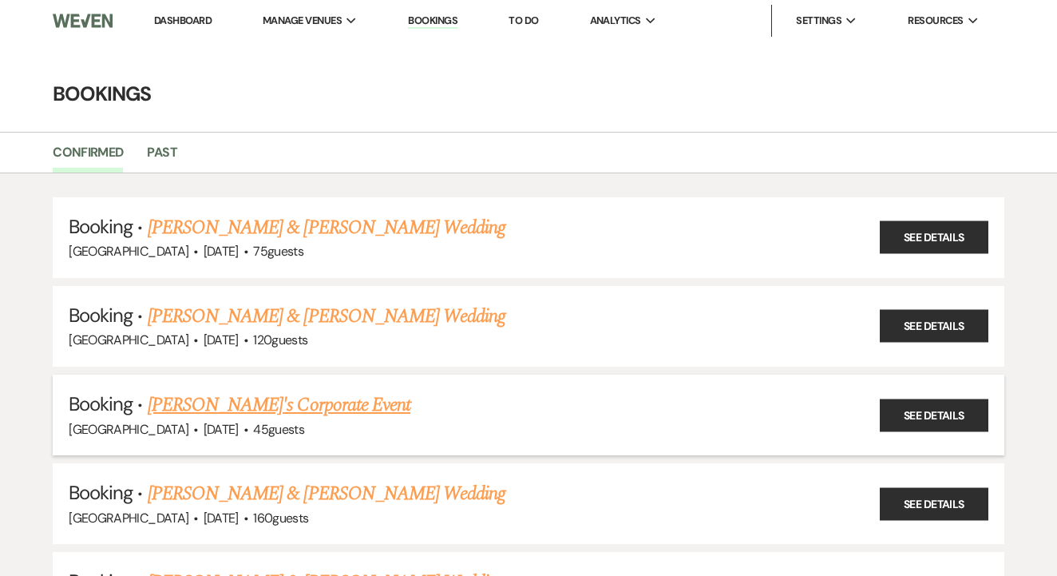
scroll to position [210, 0]
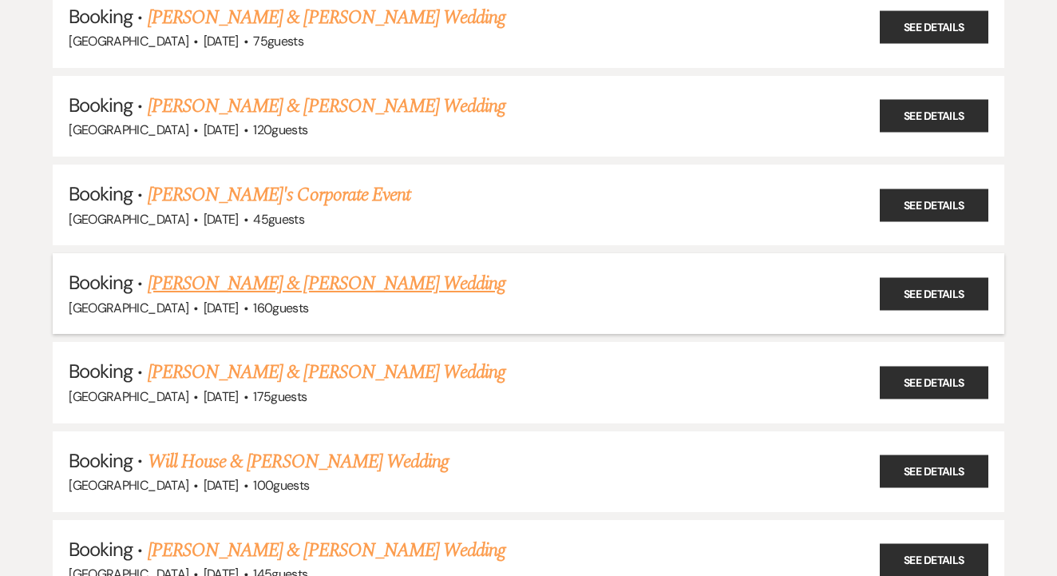
click at [442, 273] on link "Jenna Castaneda & Travis McClure's Wedding" at bounding box center [327, 283] width 358 height 29
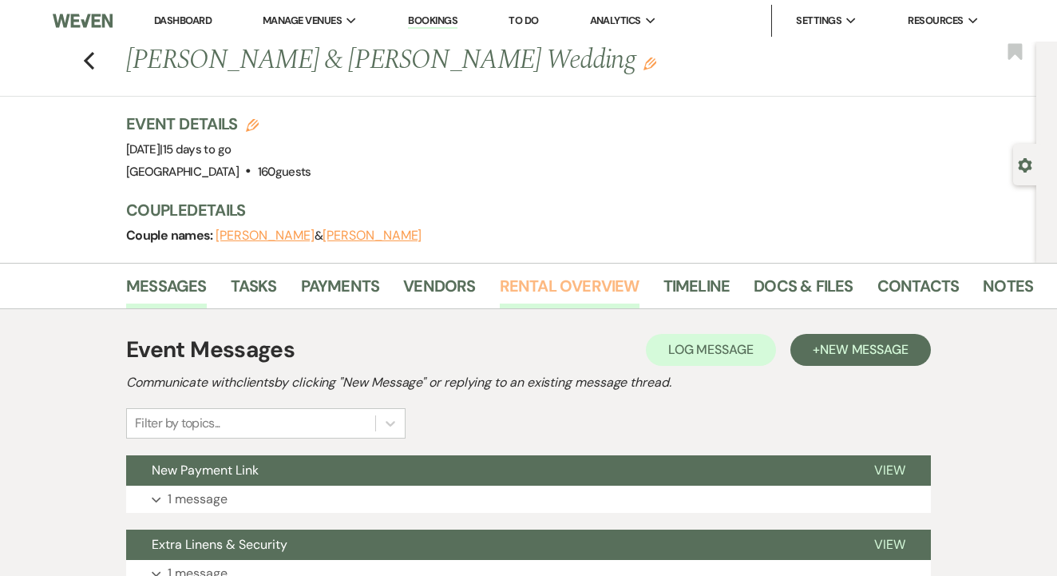
click at [582, 291] on link "Rental Overview" at bounding box center [570, 290] width 140 height 35
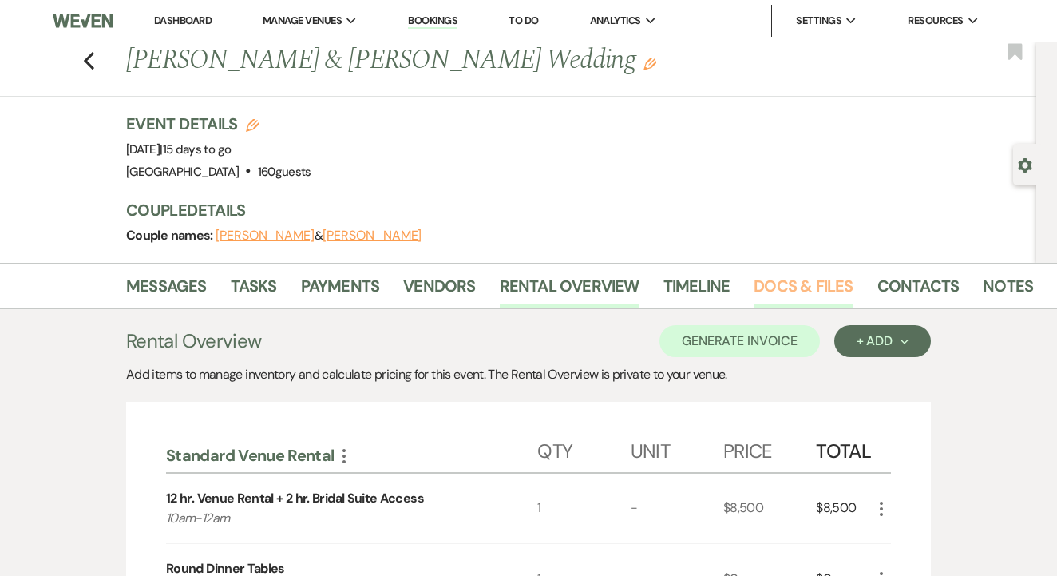
click at [830, 282] on link "Docs & Files" at bounding box center [803, 290] width 99 height 35
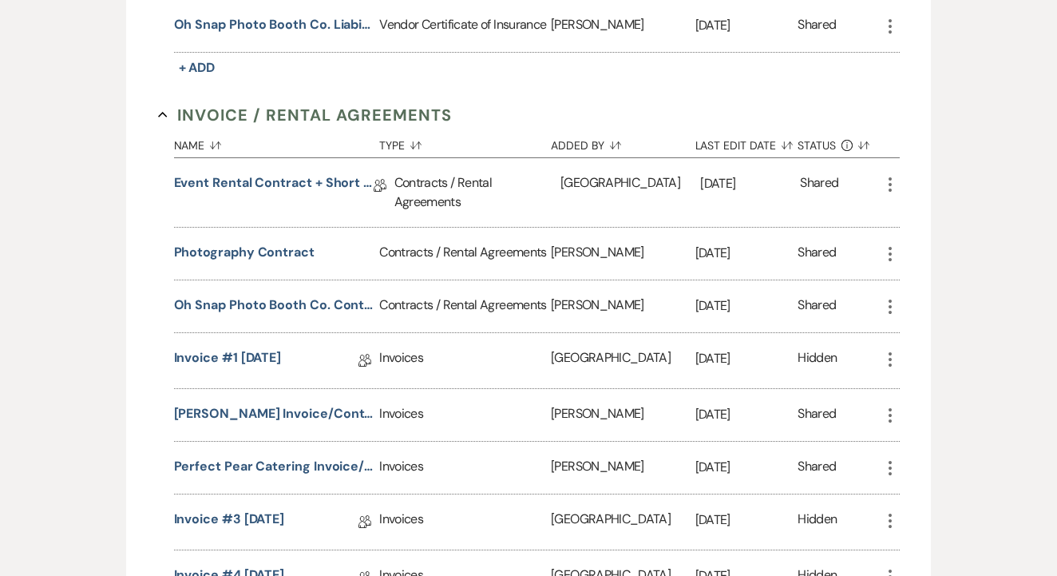
scroll to position [737, 0]
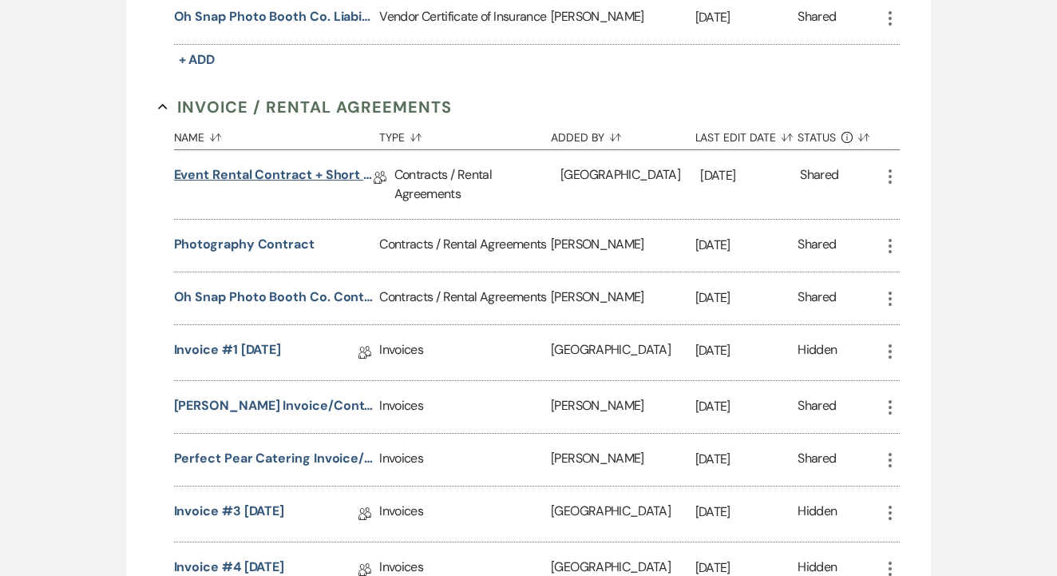
click at [328, 174] on link "Event Rental Contract + Short Term Lease - 10.4.25" at bounding box center [274, 177] width 200 height 25
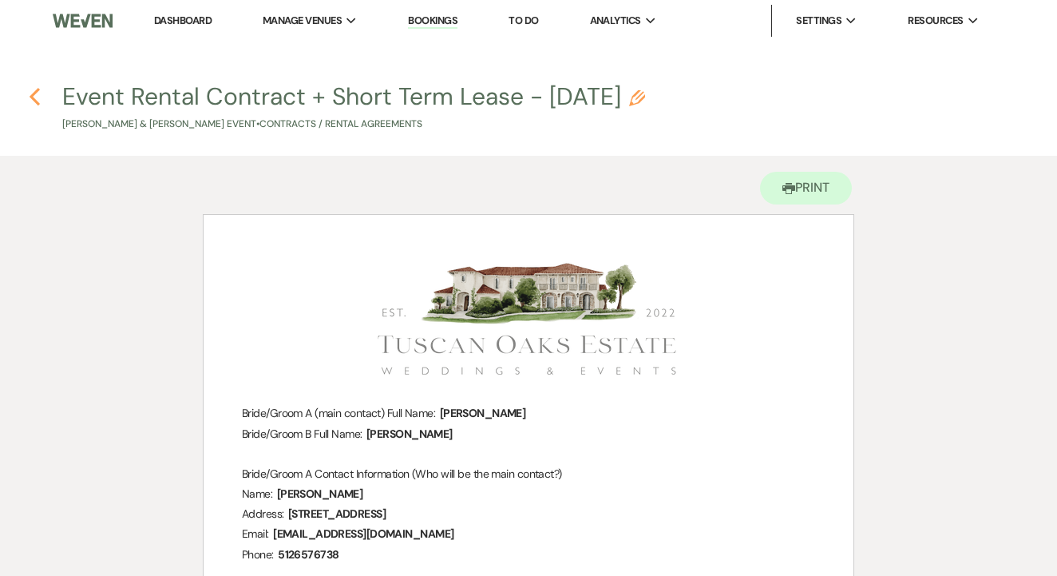
click at [37, 87] on icon "Previous" at bounding box center [35, 96] width 12 height 19
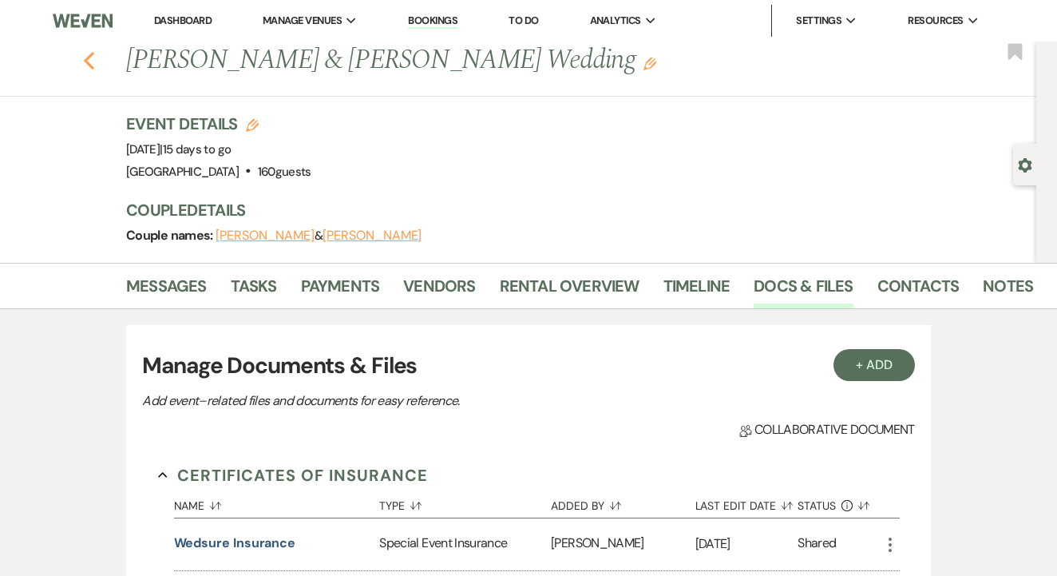
click at [90, 63] on use "button" at bounding box center [89, 61] width 10 height 18
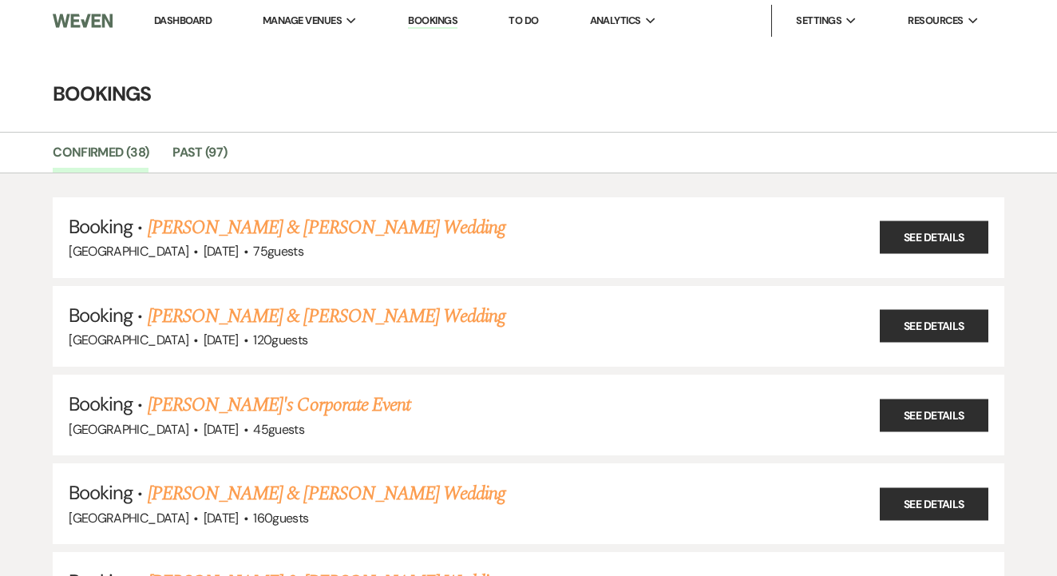
scroll to position [210, 0]
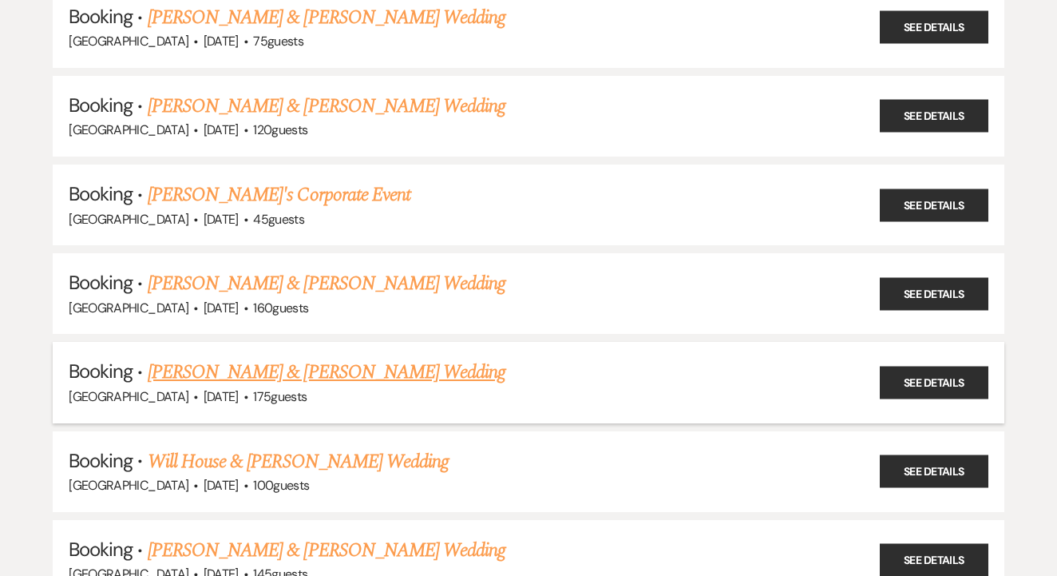
click at [323, 358] on link "Mike Magill-Mascaro & Destiny Gonzales's Wedding" at bounding box center [327, 372] width 358 height 29
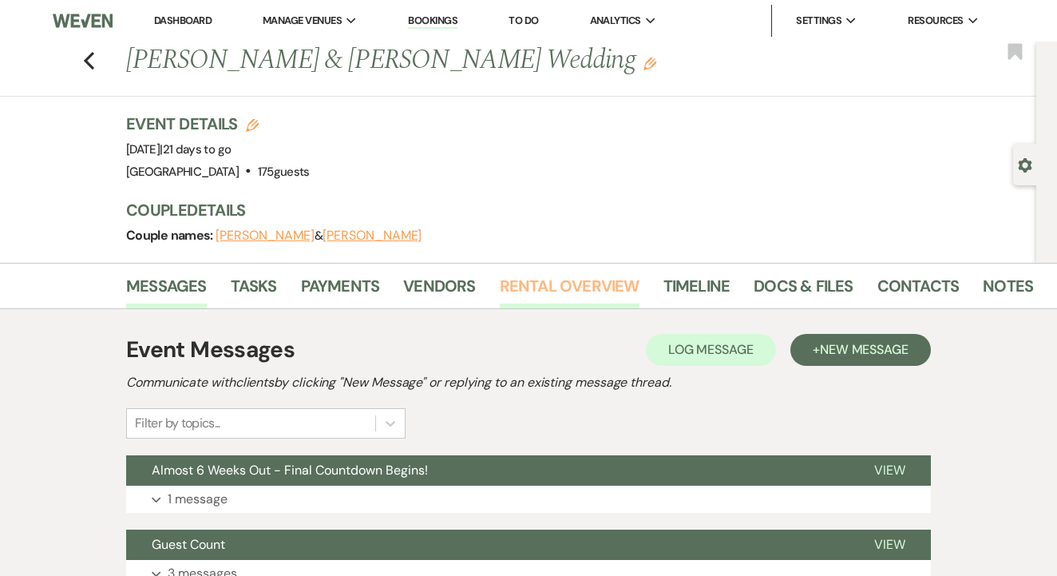
click at [566, 293] on link "Rental Overview" at bounding box center [570, 290] width 140 height 35
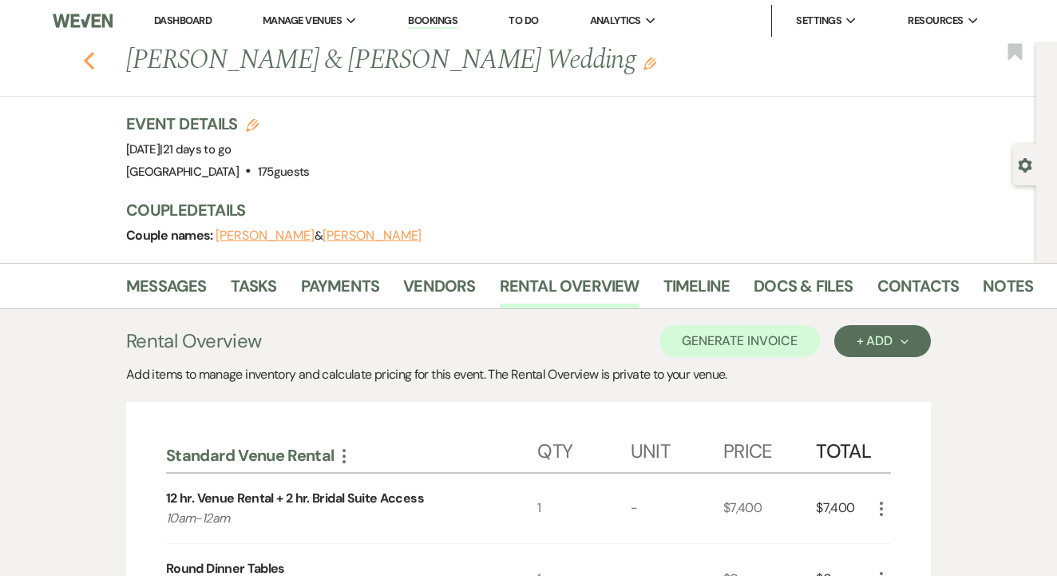
click at [86, 61] on use "button" at bounding box center [89, 61] width 10 height 18
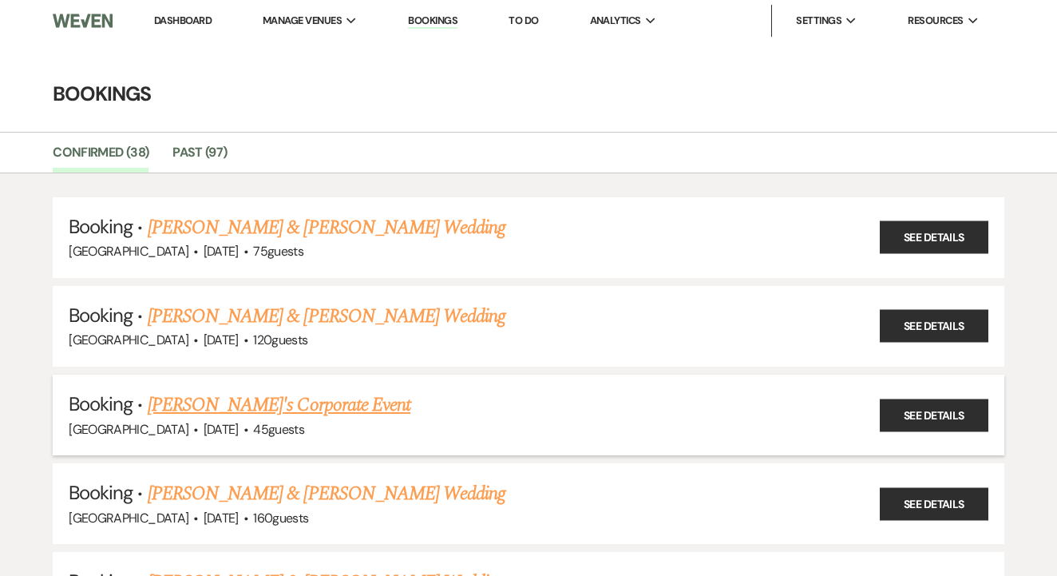
scroll to position [210, 0]
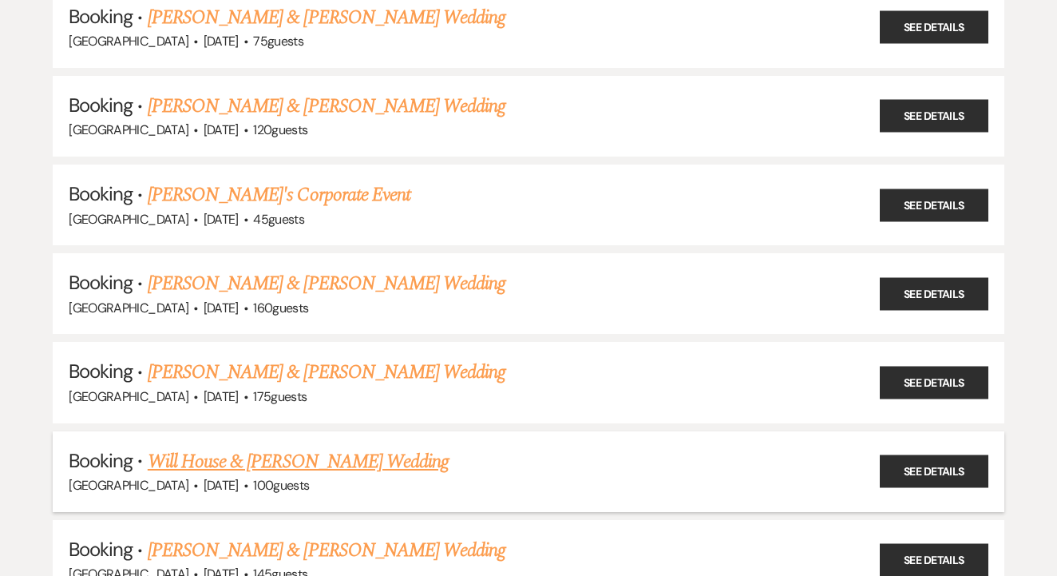
click at [364, 447] on link "Will House & Megan McRae's Wedding" at bounding box center [298, 461] width 301 height 29
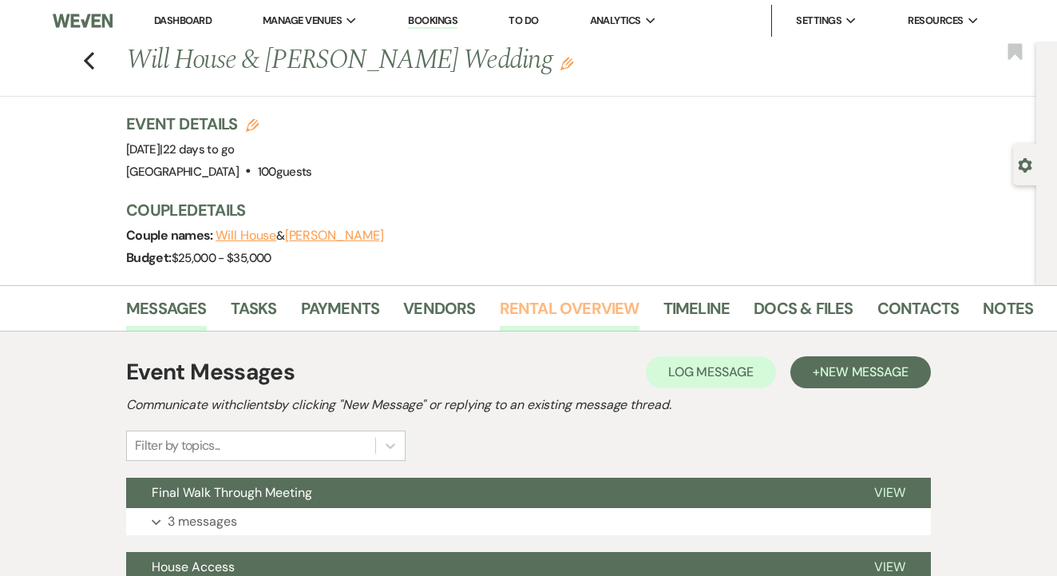
click at [515, 314] on link "Rental Overview" at bounding box center [570, 312] width 140 height 35
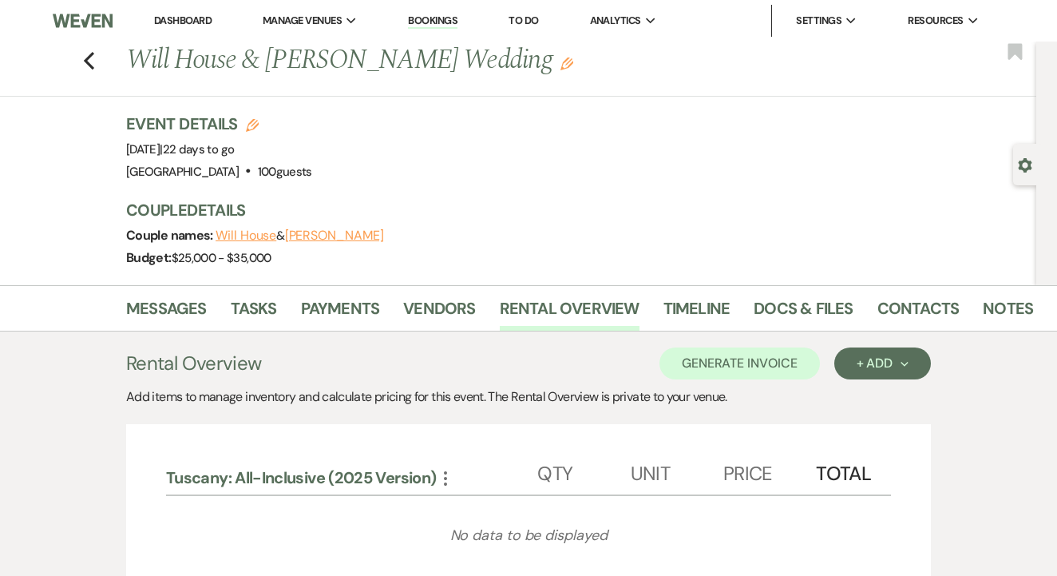
click at [81, 68] on div "Previous Will House & Megan McRae's Wedding Edit Bookmark" at bounding box center [514, 69] width 1044 height 55
click at [96, 58] on div "Previous Will House & Megan McRae's Wedding Edit Bookmark" at bounding box center [514, 69] width 1044 height 55
click at [90, 58] on icon "Previous" at bounding box center [89, 60] width 12 height 19
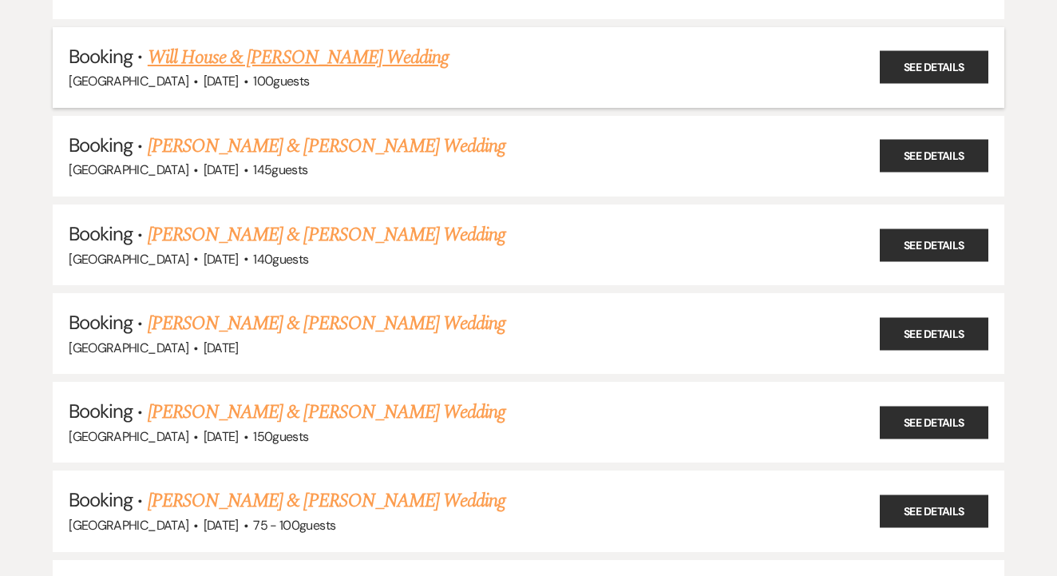
scroll to position [619, 0]
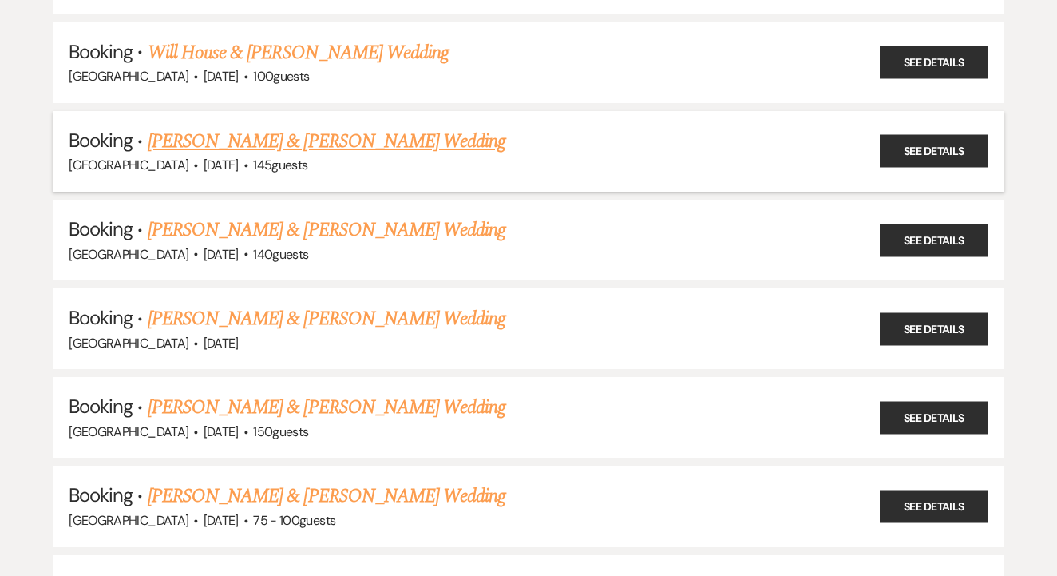
click at [388, 127] on link "Brandi Woodall & Brady Byrd's Wedding" at bounding box center [327, 141] width 358 height 29
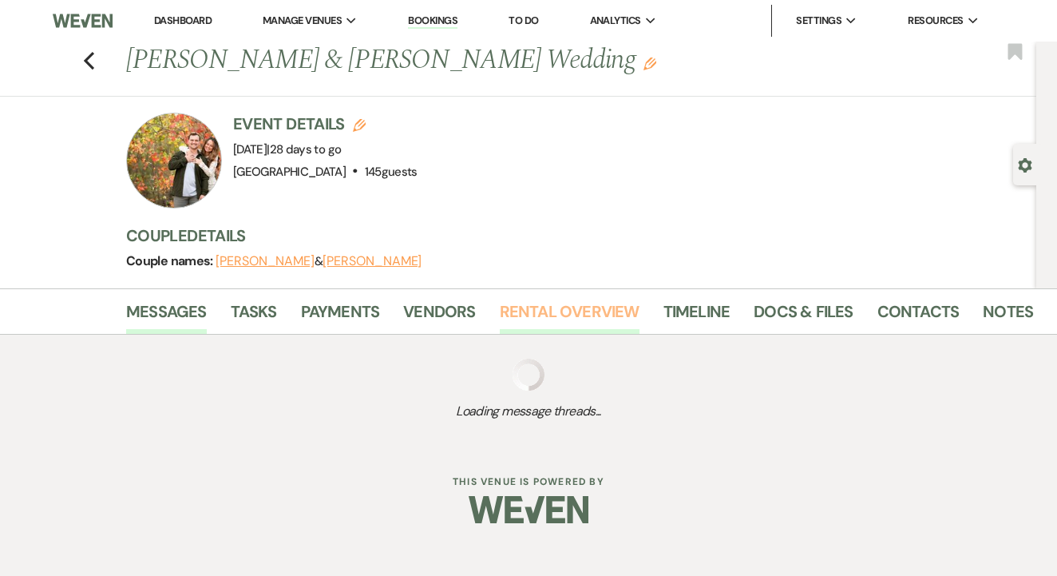
click at [557, 316] on link "Rental Overview" at bounding box center [570, 316] width 140 height 35
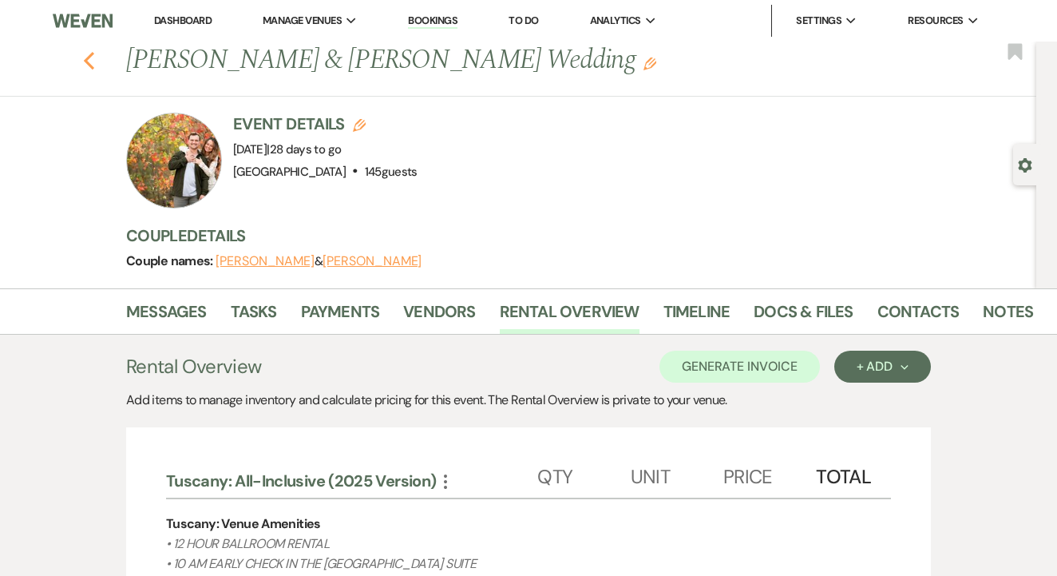
click at [90, 59] on icon "Previous" at bounding box center [89, 60] width 12 height 19
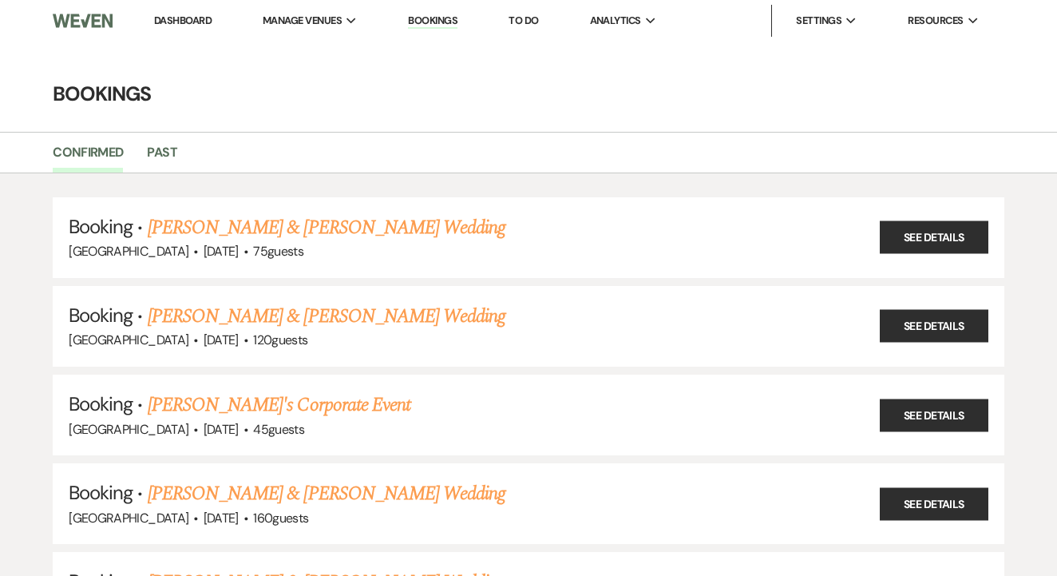
scroll to position [619, 0]
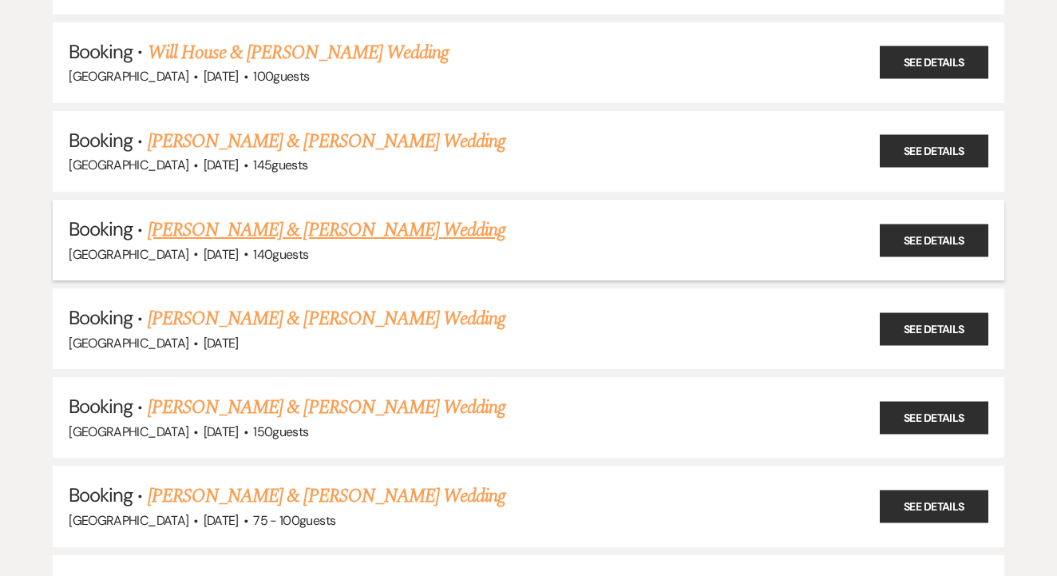
click at [397, 216] on link "Jeramie Flynn & Garren Crow's Wedding" at bounding box center [327, 230] width 358 height 29
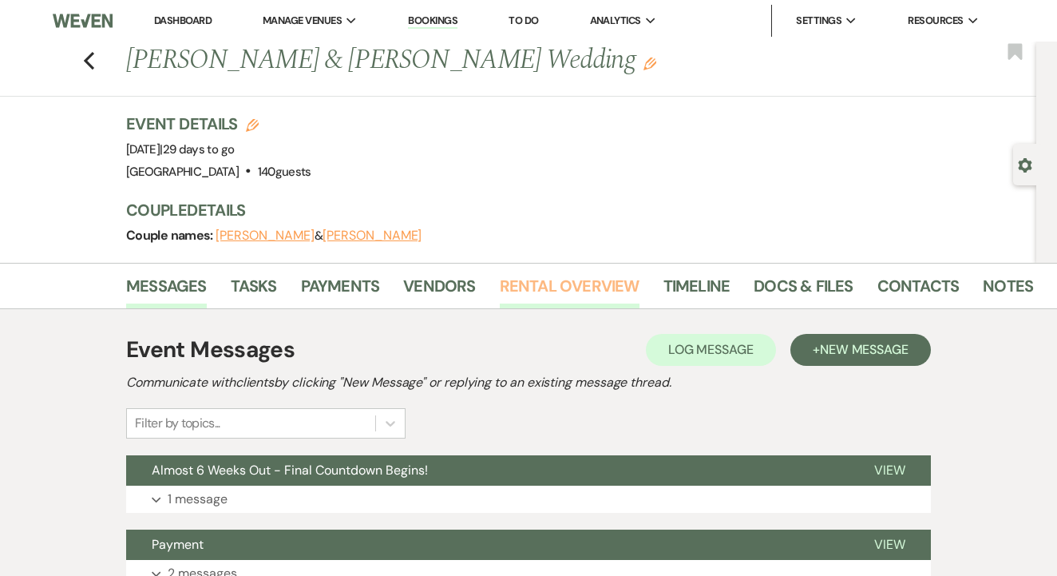
click at [572, 290] on link "Rental Overview" at bounding box center [570, 290] width 140 height 35
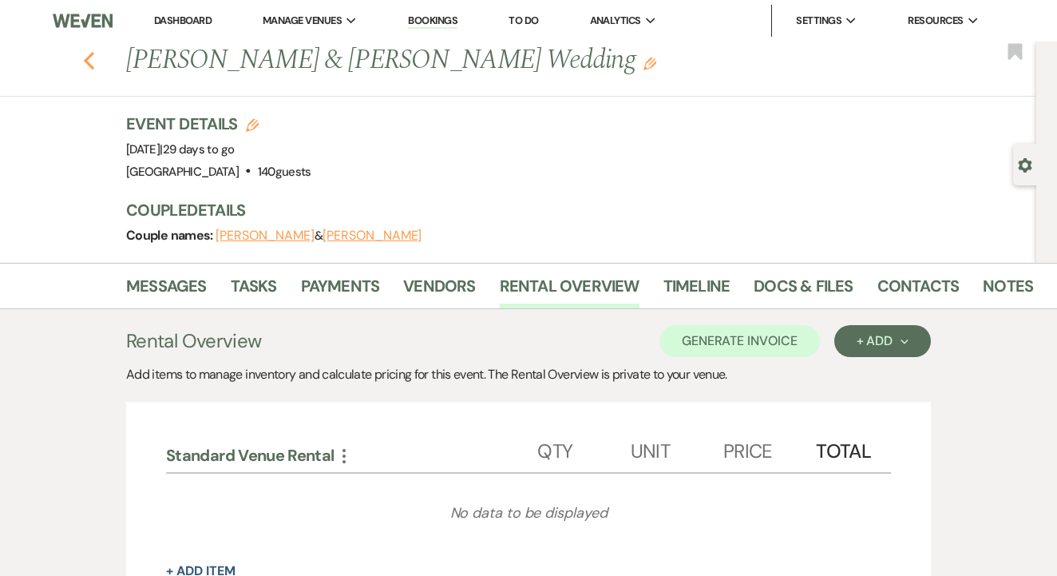
click at [87, 54] on icon "Previous" at bounding box center [89, 60] width 12 height 19
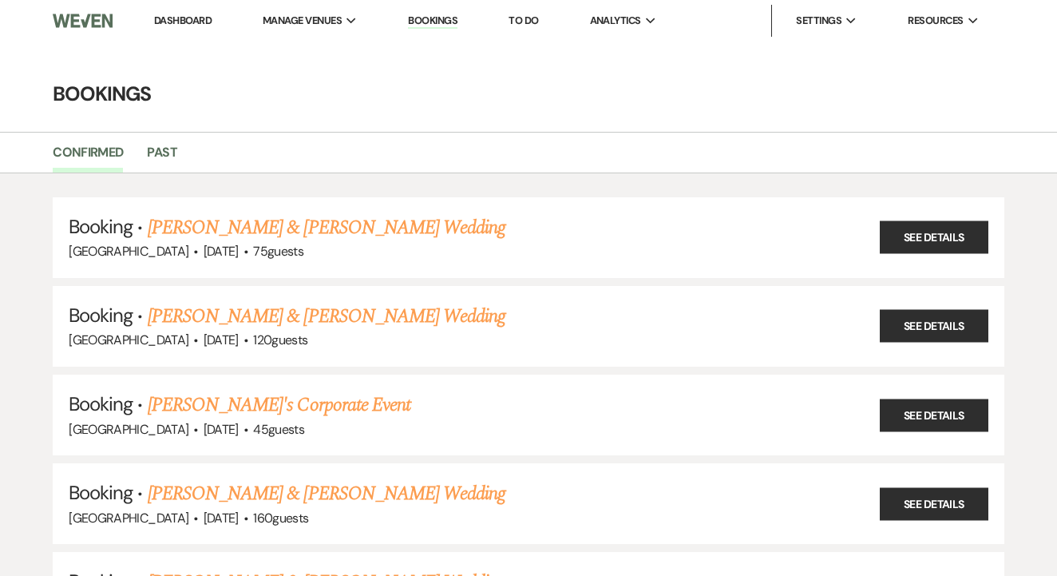
scroll to position [619, 0]
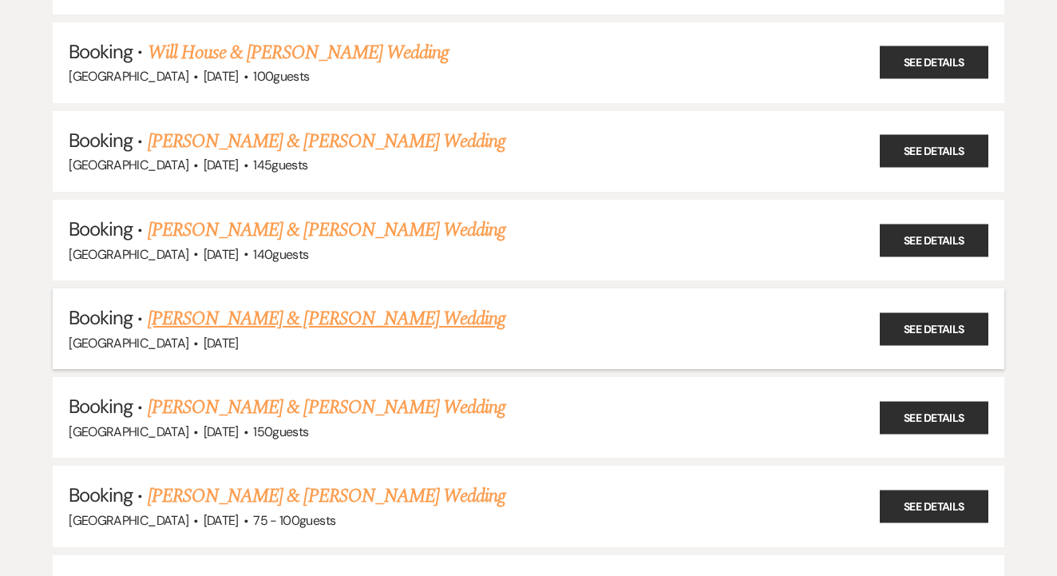
click at [362, 304] on link "Travis Hillmer & Mackenzie Rae's Wedding" at bounding box center [327, 318] width 358 height 29
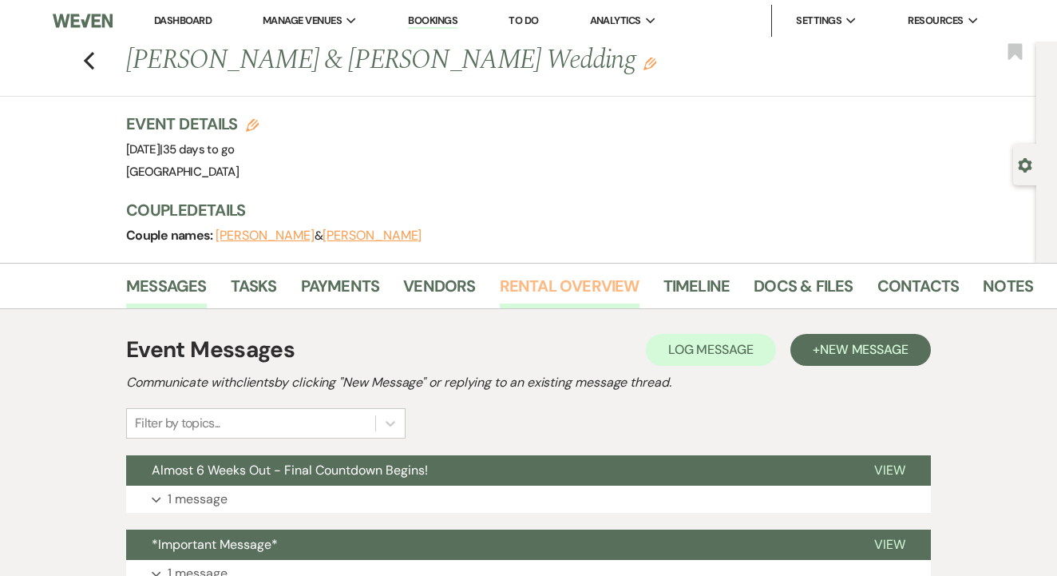
click at [616, 289] on link "Rental Overview" at bounding box center [570, 290] width 140 height 35
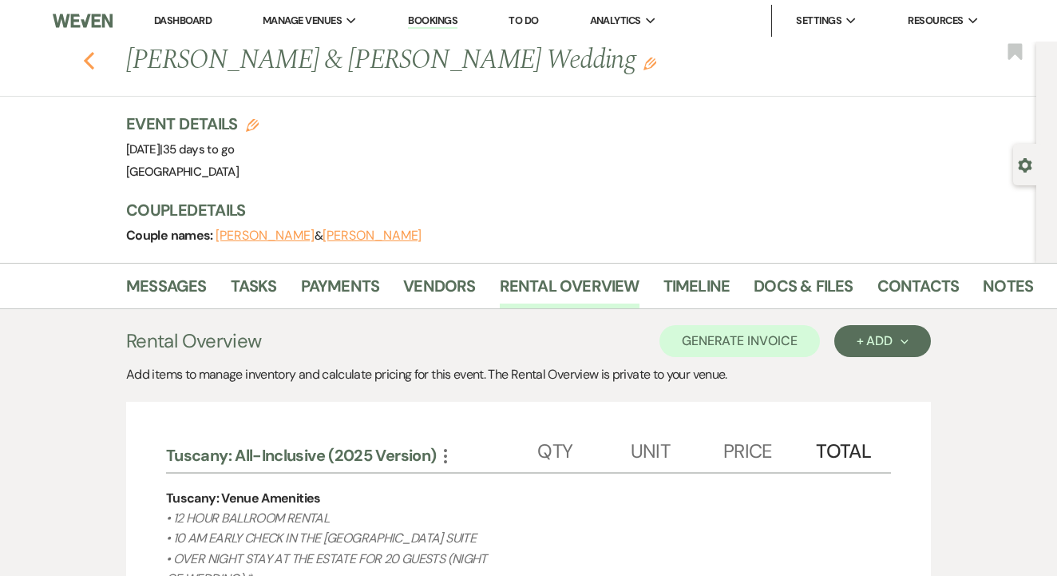
click at [85, 61] on icon "Previous" at bounding box center [89, 60] width 12 height 19
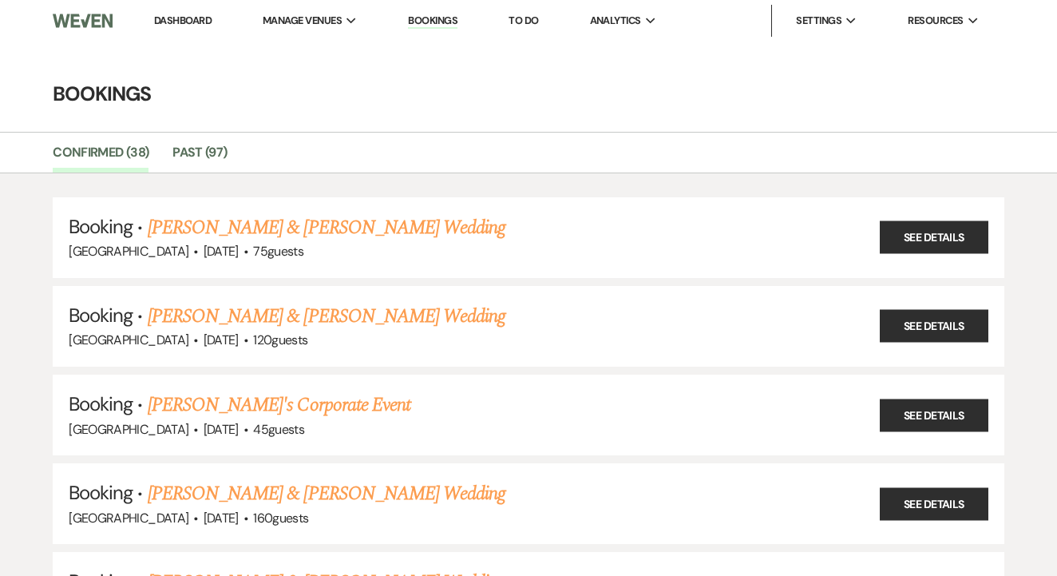
scroll to position [619, 0]
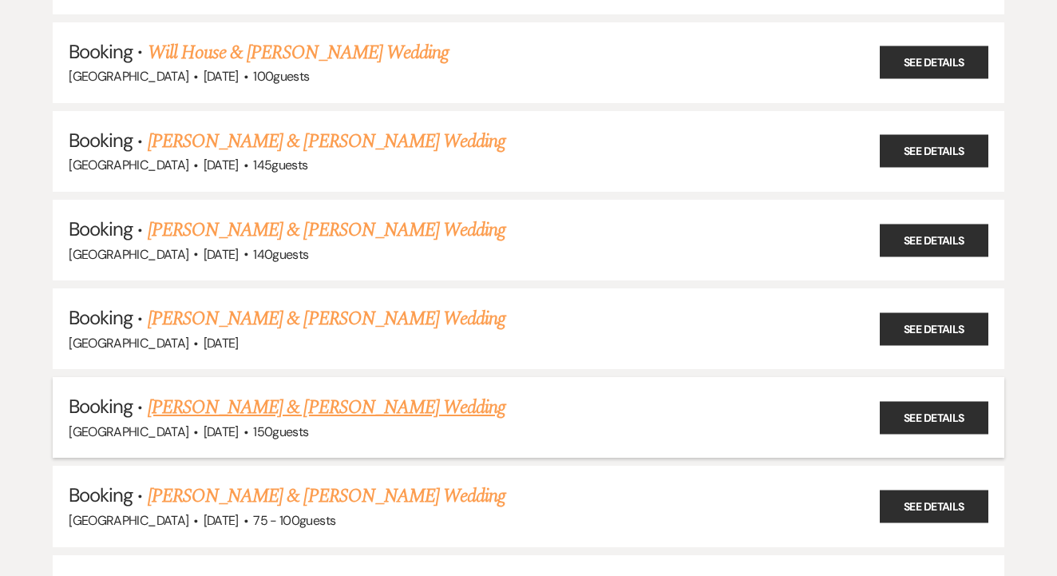
click at [368, 393] on link "Marissa Salas & Jason Chrusz's Wedding" at bounding box center [327, 407] width 358 height 29
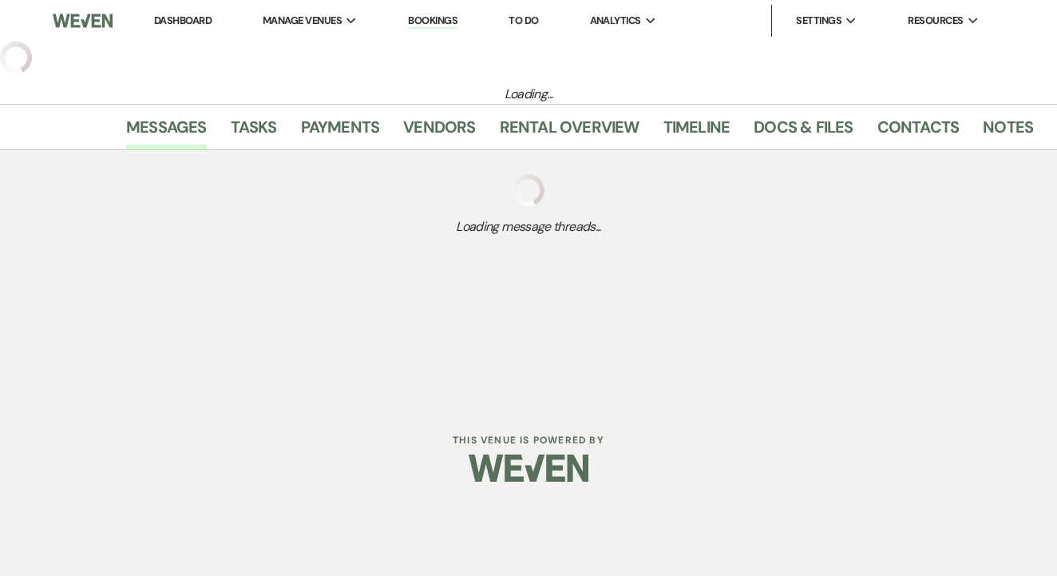
select select "2"
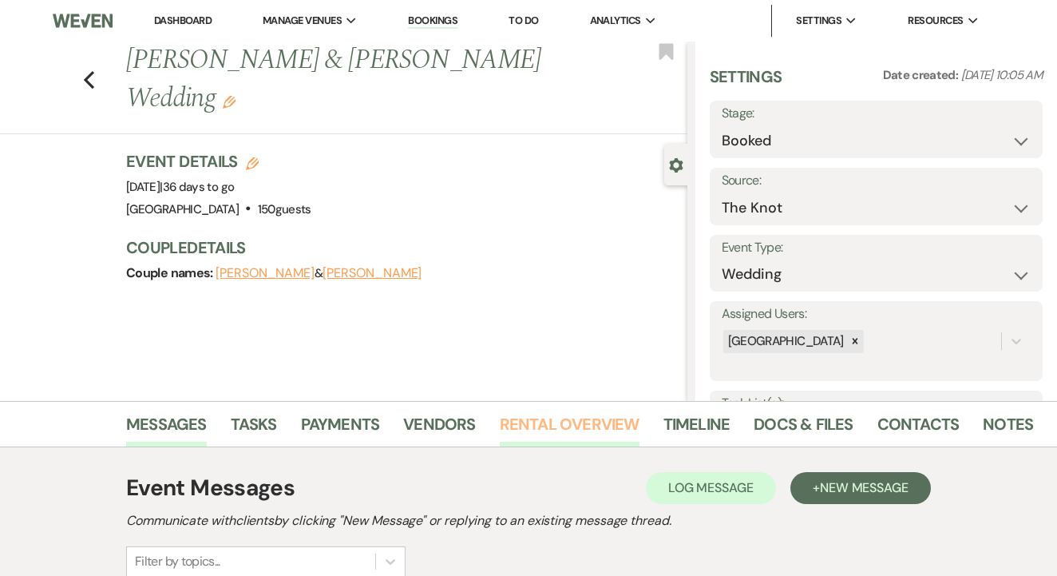
click at [505, 446] on link "Rental Overview" at bounding box center [570, 428] width 140 height 35
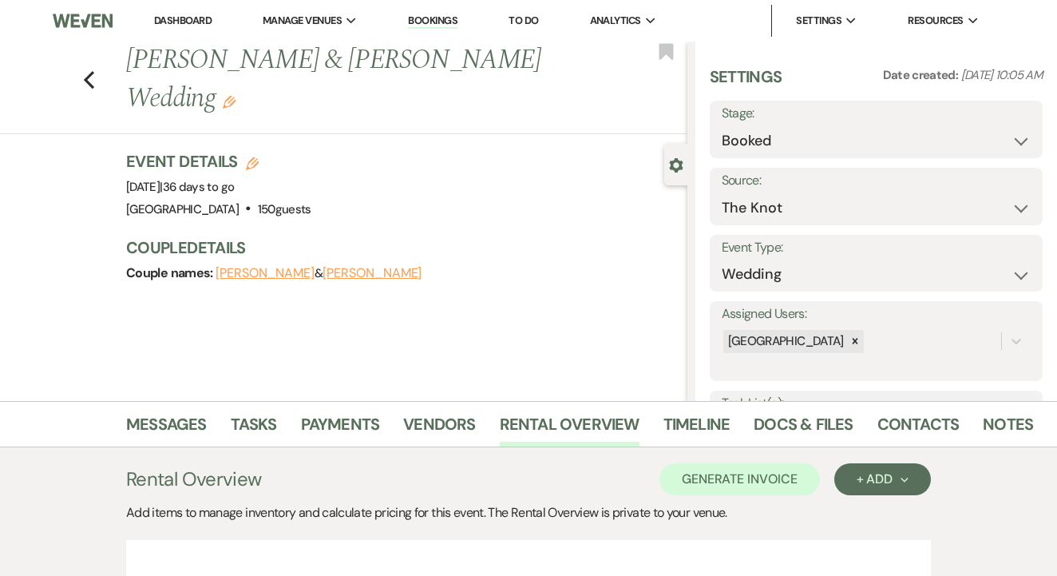
click at [85, 69] on div "Previous Marissa Salas & Jason Chrusz's Wedding Edit Bookmark" at bounding box center [340, 88] width 696 height 93
click at [93, 67] on button "Previous" at bounding box center [89, 78] width 12 height 22
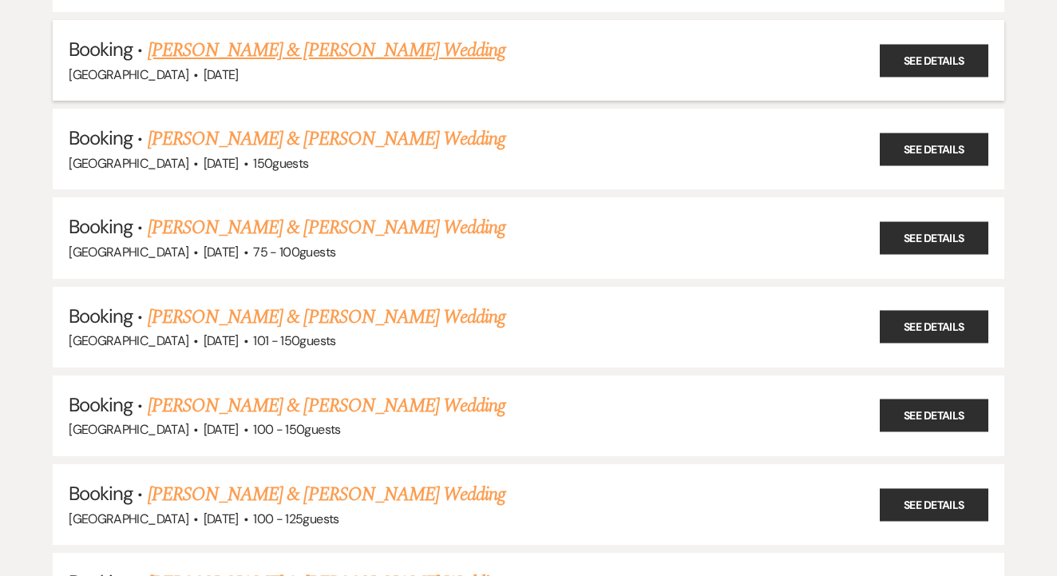
scroll to position [888, 0]
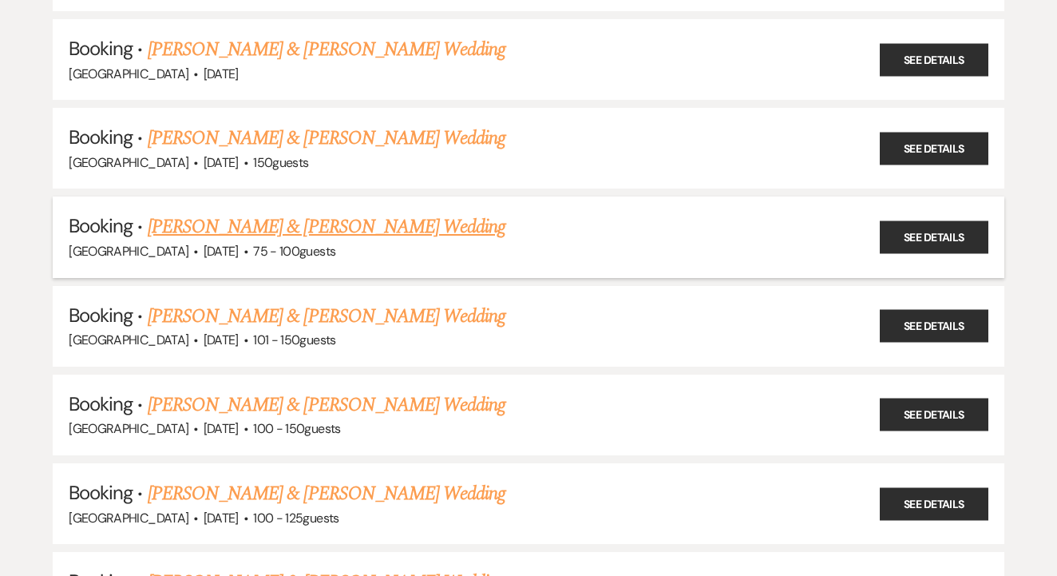
click at [405, 212] on link "Kayla Scott & Dillon Slatick's Wedding" at bounding box center [327, 226] width 358 height 29
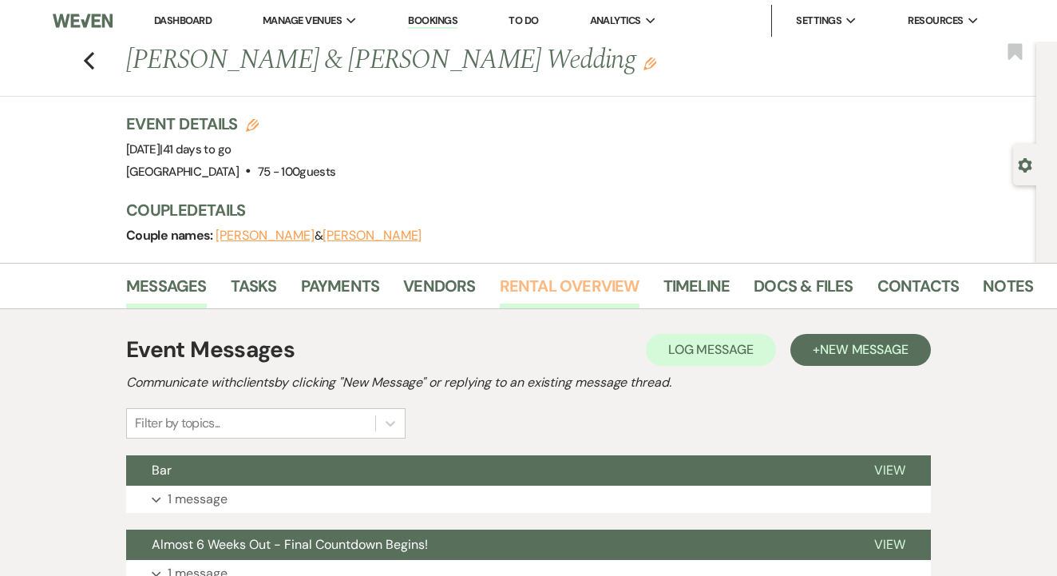
click at [567, 299] on link "Rental Overview" at bounding box center [570, 290] width 140 height 35
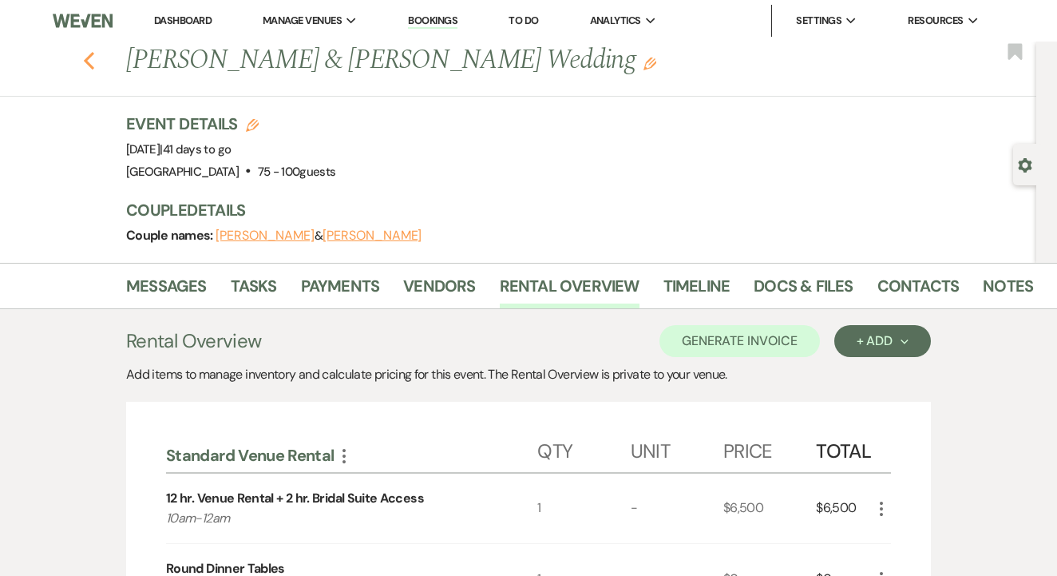
click at [90, 61] on icon "Previous" at bounding box center [89, 60] width 12 height 19
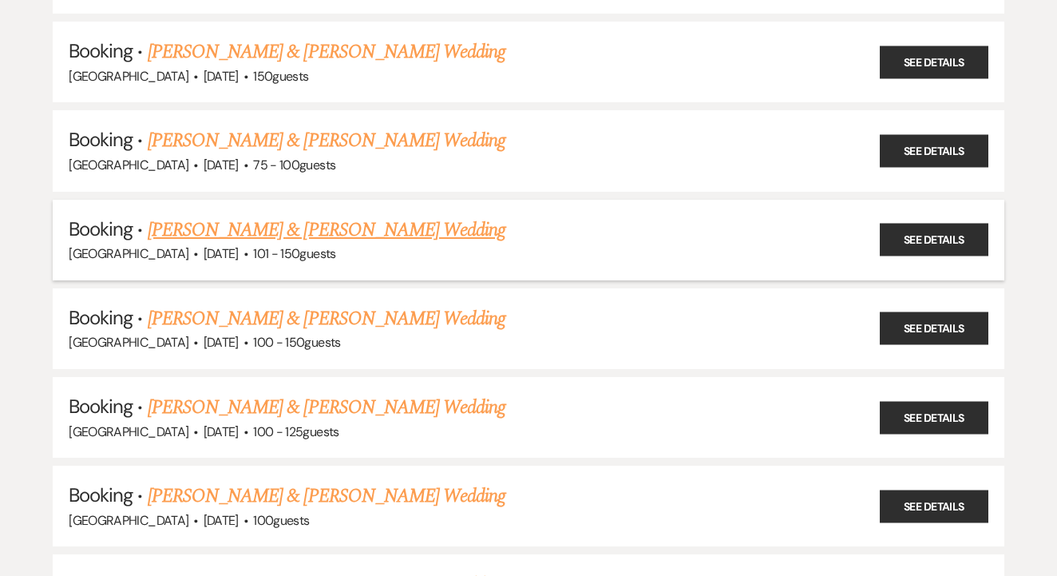
scroll to position [956, 0]
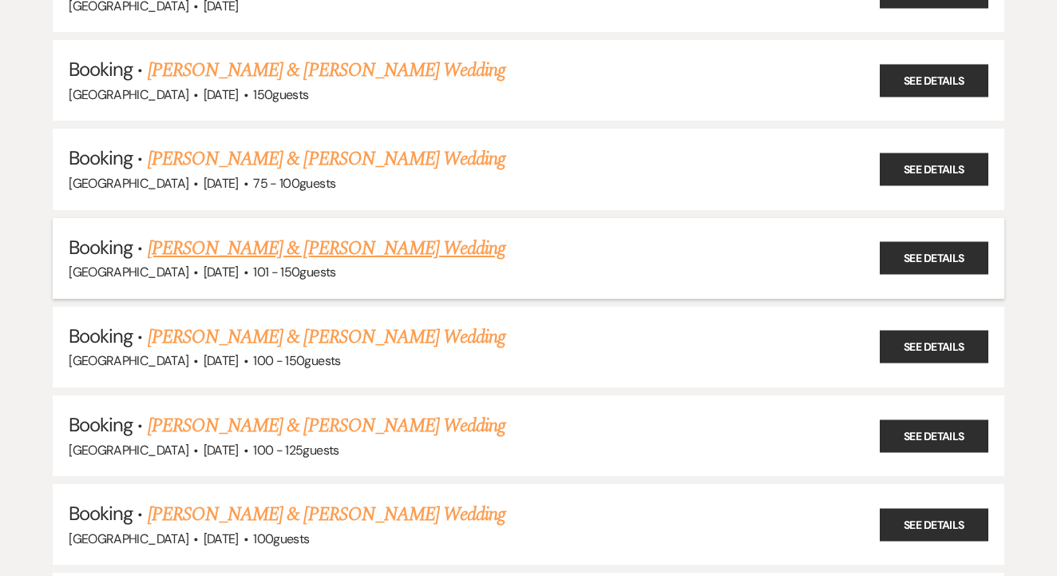
click at [345, 234] on link "Nikki Mazan & Austin Maddox's Wedding" at bounding box center [327, 248] width 358 height 29
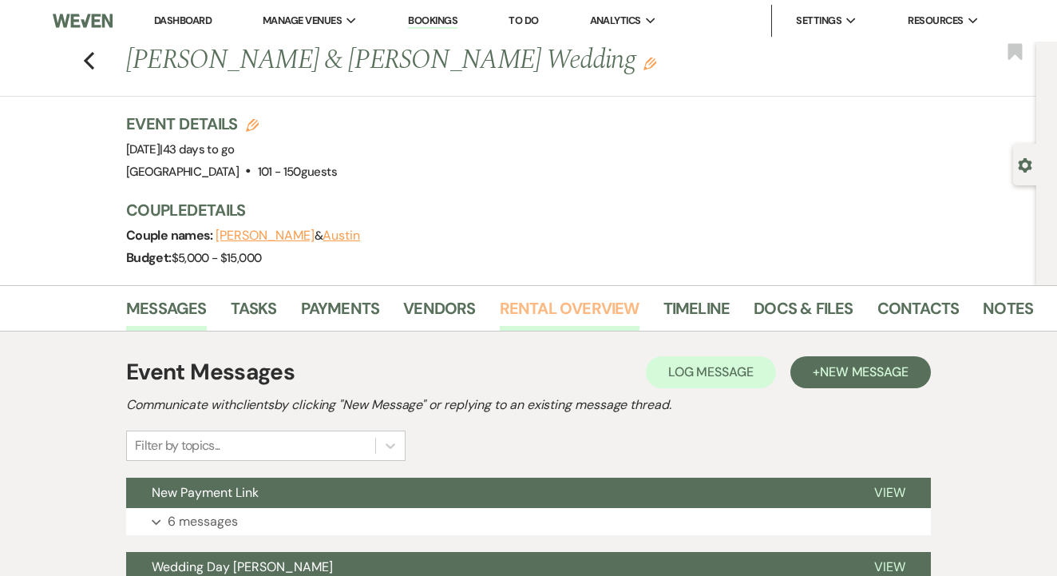
click at [566, 295] on link "Rental Overview" at bounding box center [570, 312] width 140 height 35
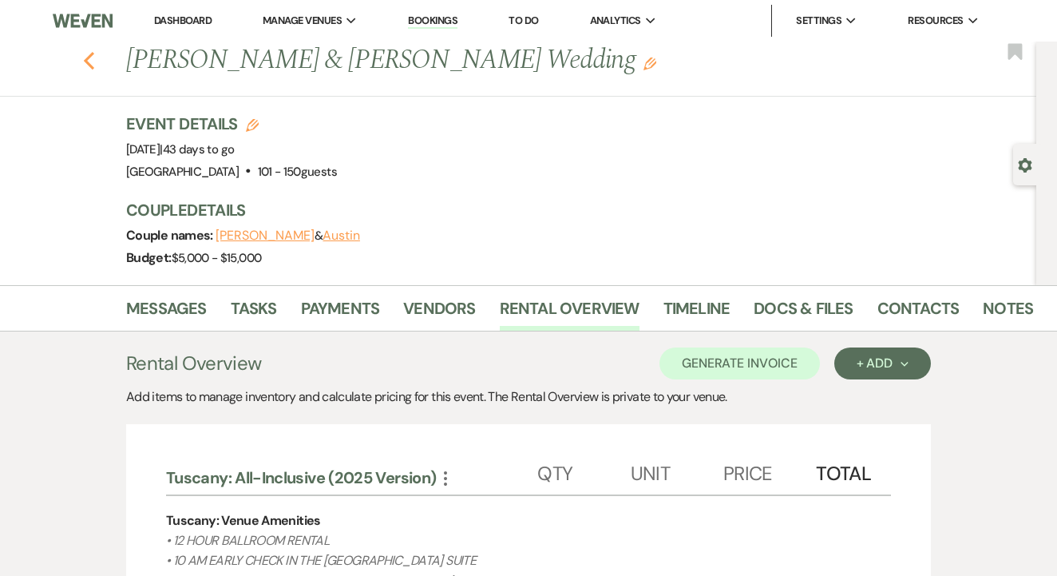
click at [89, 62] on use "button" at bounding box center [89, 61] width 10 height 18
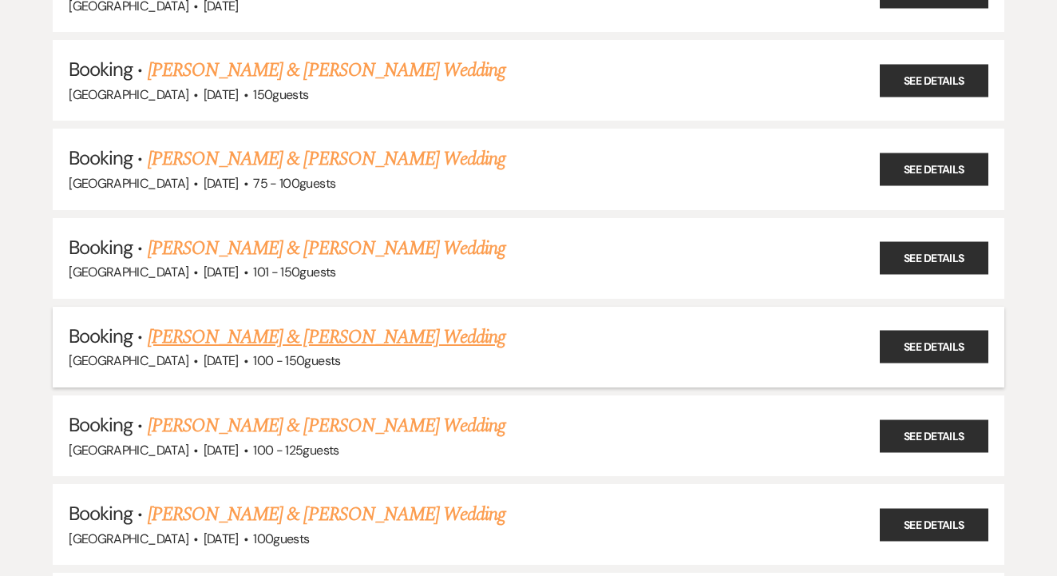
click at [389, 323] on link "Ashley Bonnett & Austin Ferrell's Wedding" at bounding box center [327, 337] width 358 height 29
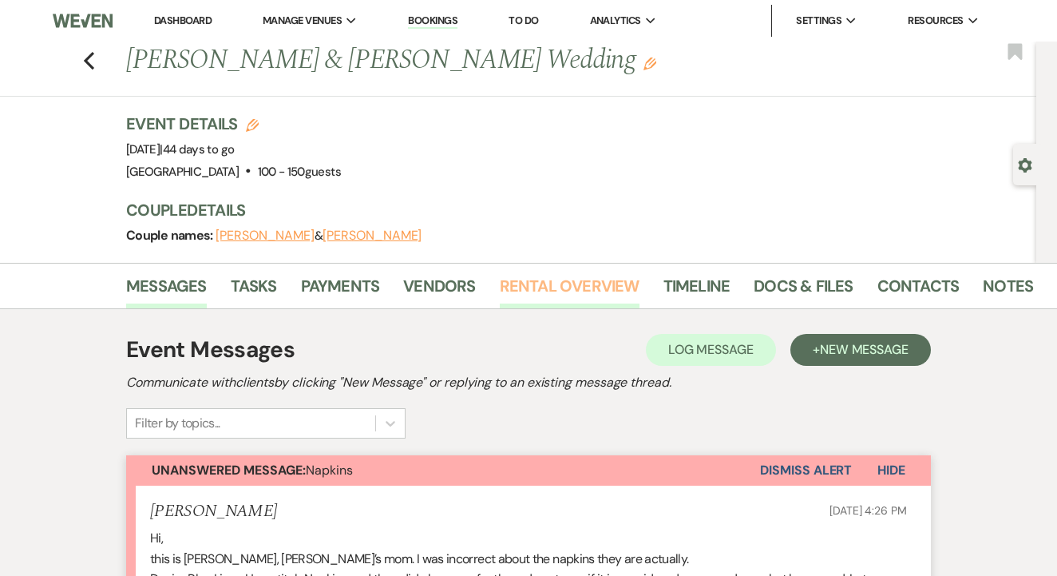
click at [529, 275] on link "Rental Overview" at bounding box center [570, 290] width 140 height 35
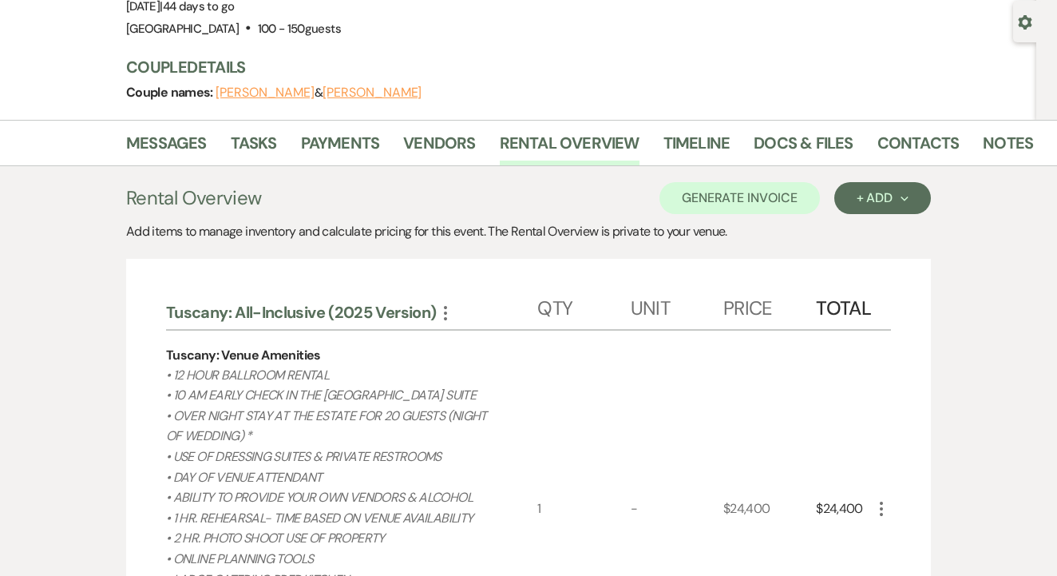
scroll to position [140, 0]
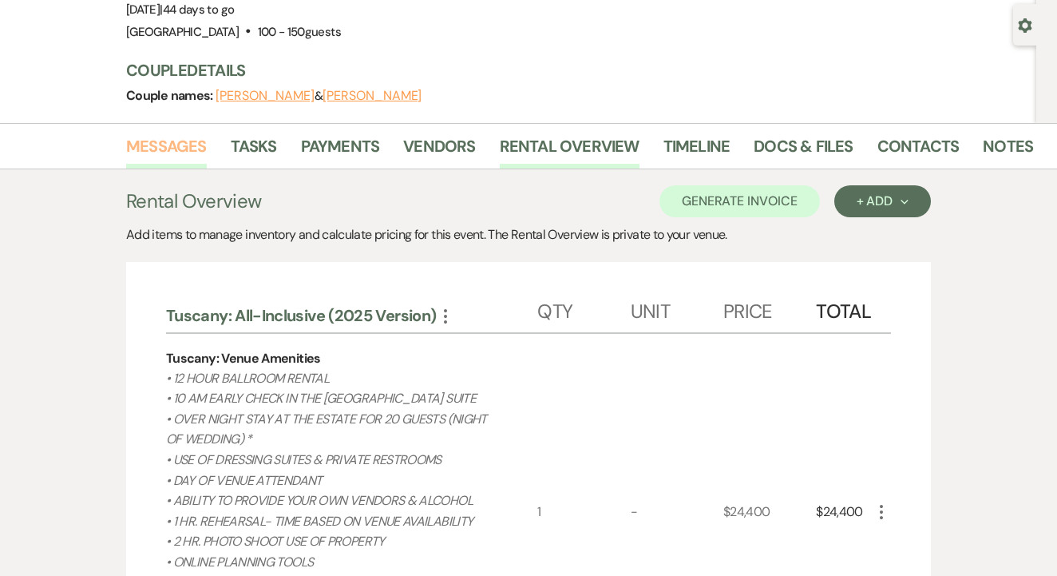
click at [191, 146] on link "Messages" at bounding box center [166, 150] width 81 height 35
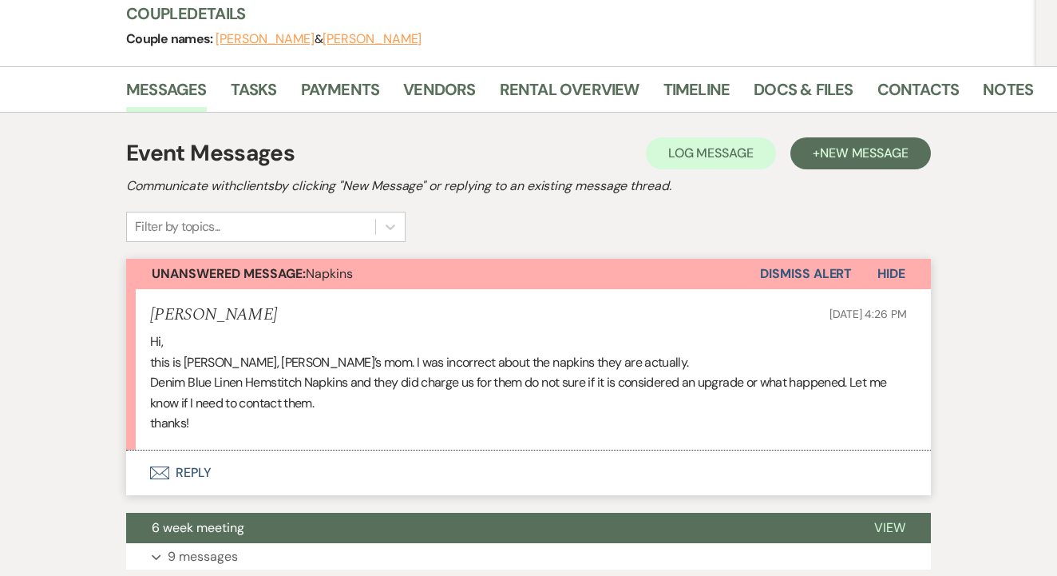
scroll to position [168, 0]
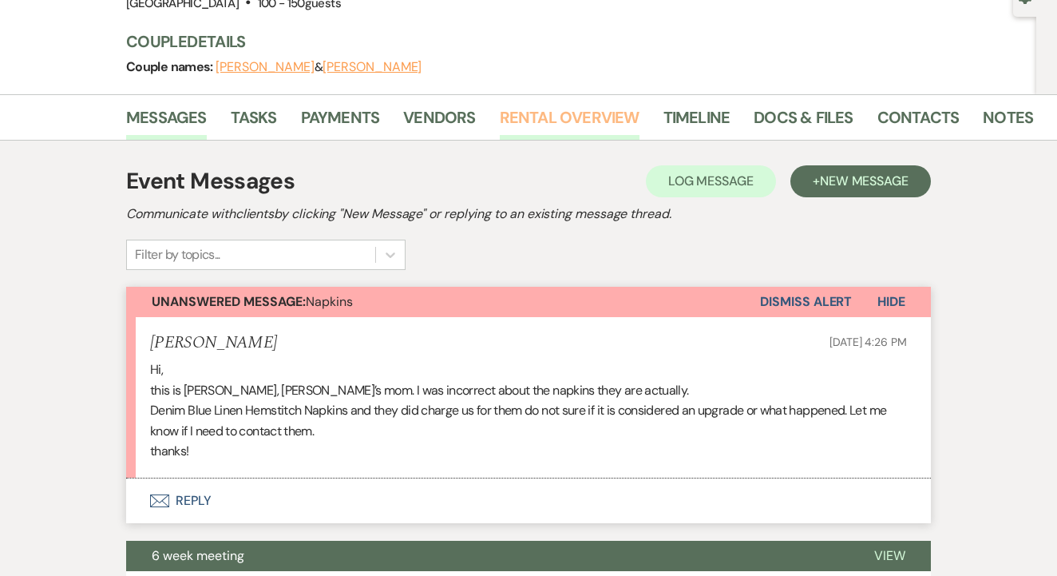
click at [572, 127] on link "Rental Overview" at bounding box center [570, 122] width 140 height 35
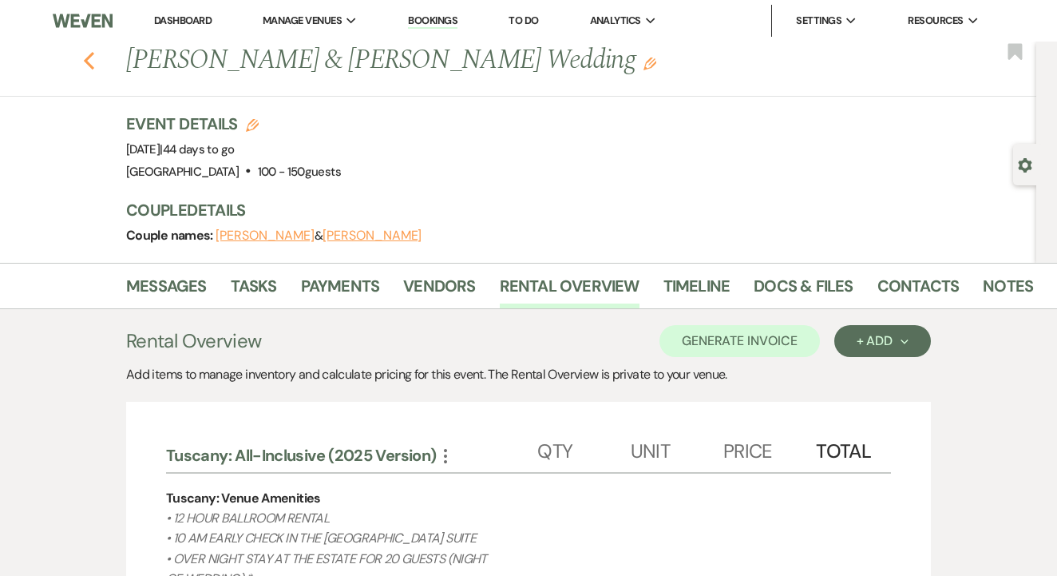
click at [85, 53] on icon "Previous" at bounding box center [89, 60] width 12 height 19
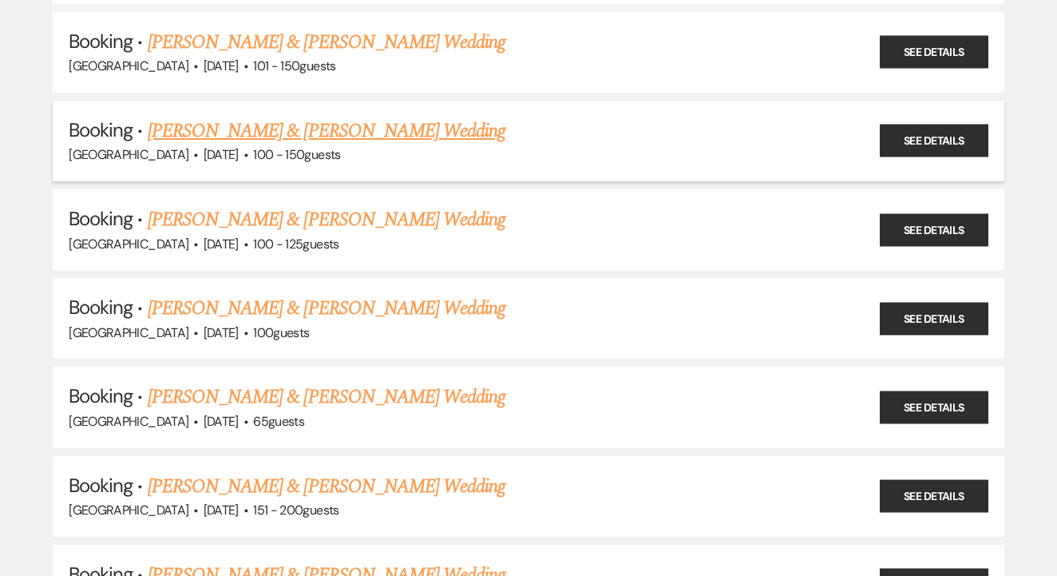
scroll to position [1165, 0]
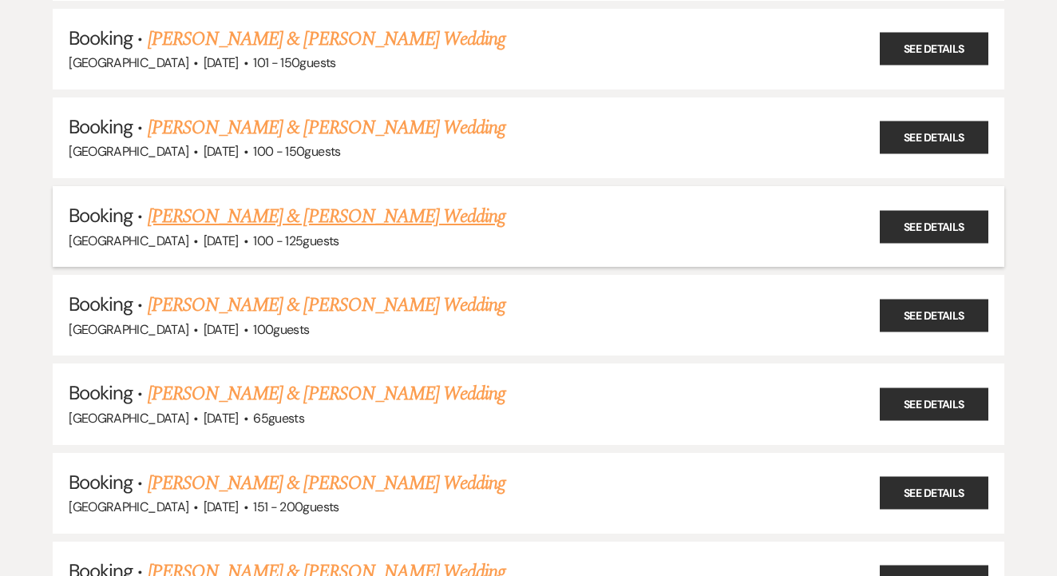
click at [414, 231] on div "Tuscan Oaks Estate · Nov 8, 2025 · 100 - 125 guests" at bounding box center [529, 241] width 920 height 21
click at [419, 202] on link "Devin AuClair & Chase Weddle's Wedding" at bounding box center [327, 216] width 358 height 29
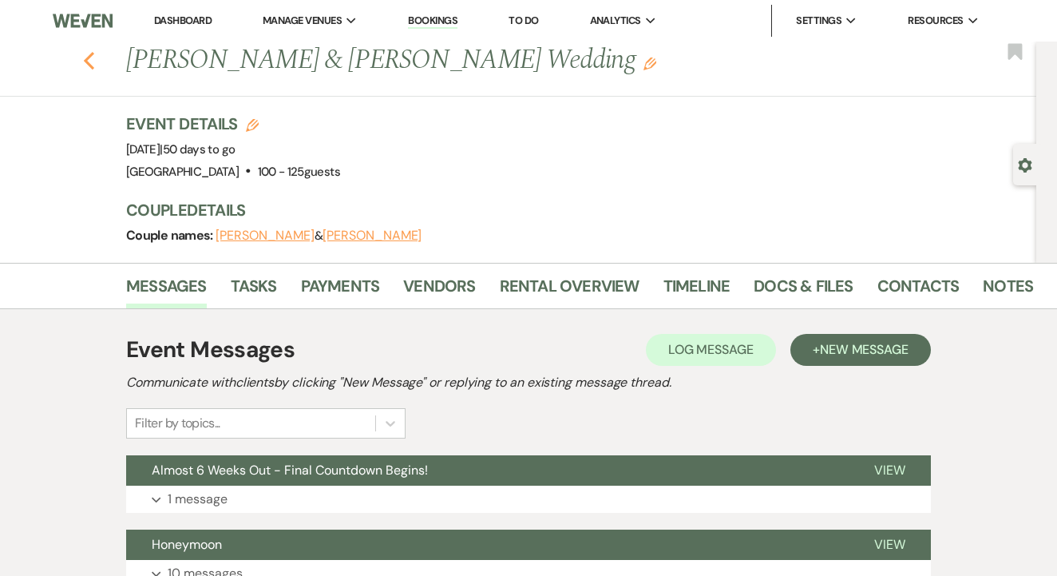
click at [92, 66] on use "button" at bounding box center [89, 61] width 10 height 18
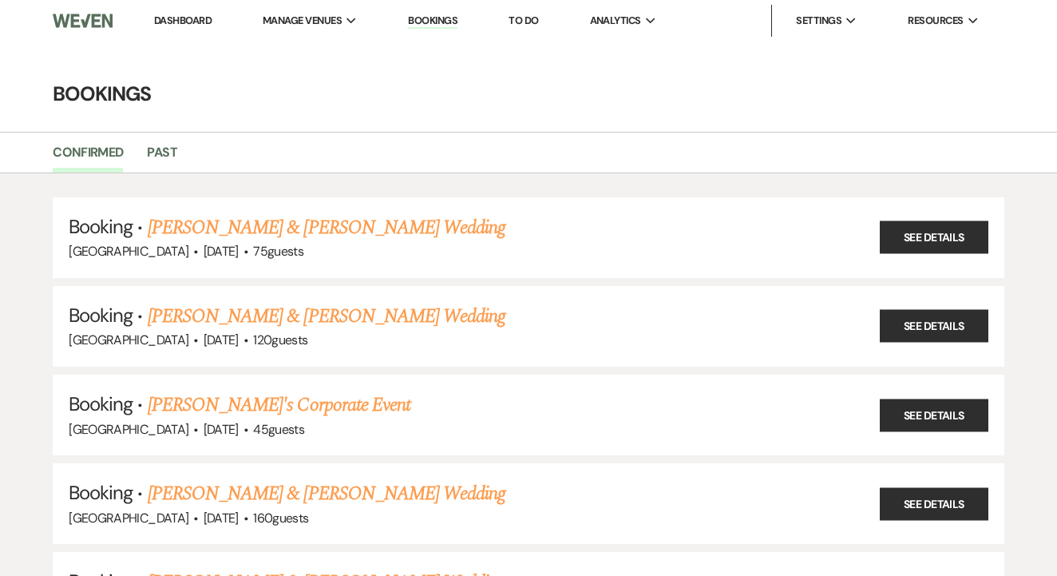
scroll to position [1165, 0]
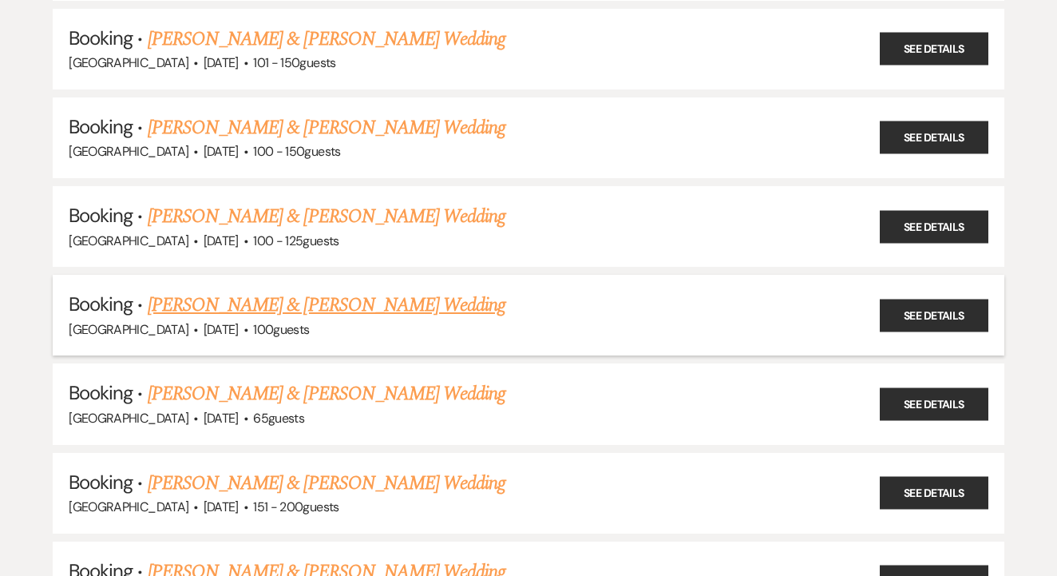
click at [356, 291] on link "Ellie Ferguson & Cedric Sutton's Wedding" at bounding box center [327, 305] width 358 height 29
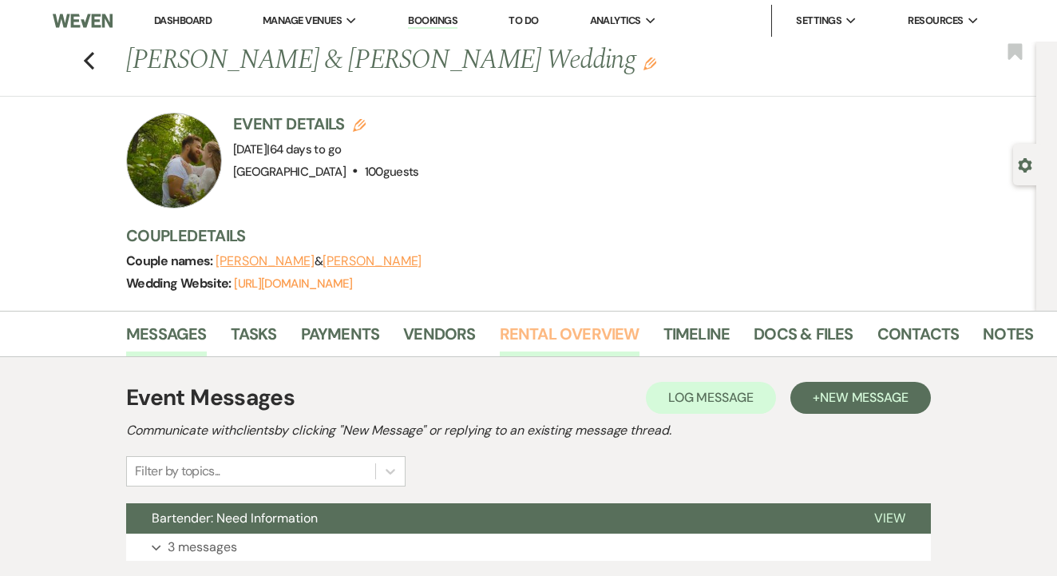
click at [558, 343] on link "Rental Overview" at bounding box center [570, 338] width 140 height 35
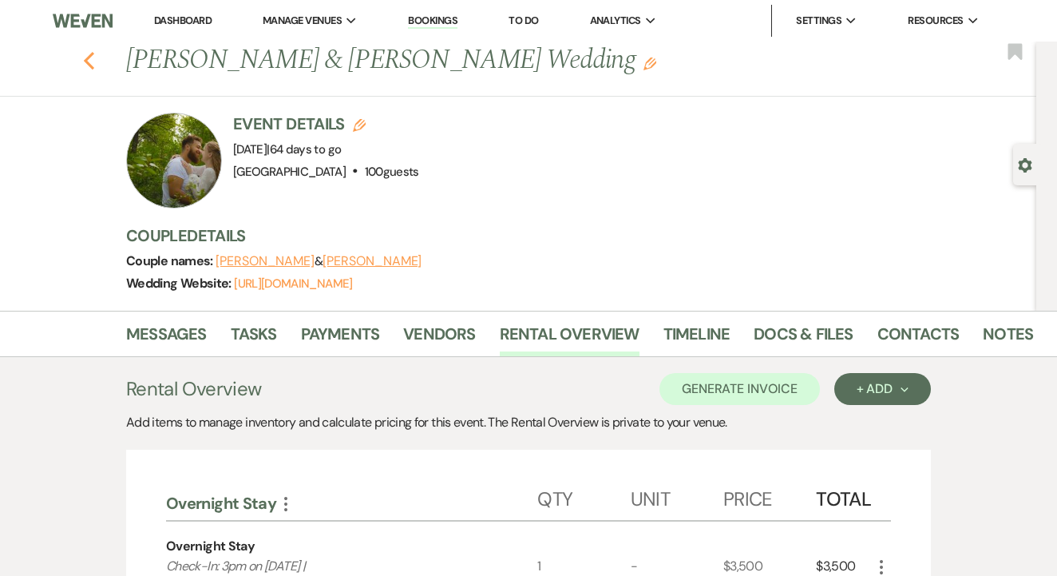
click at [92, 56] on icon "Previous" at bounding box center [89, 60] width 12 height 19
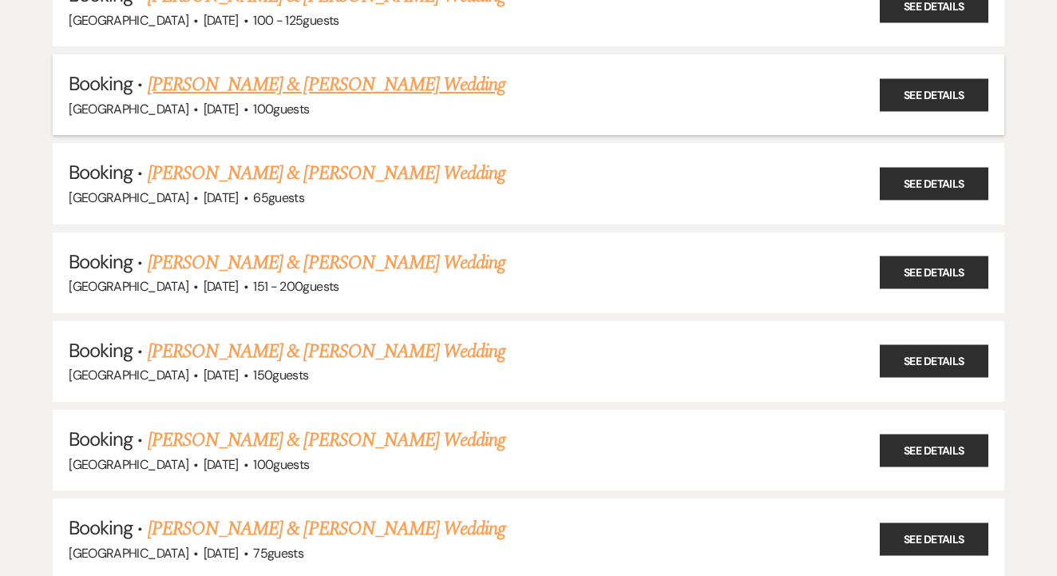
scroll to position [1389, 0]
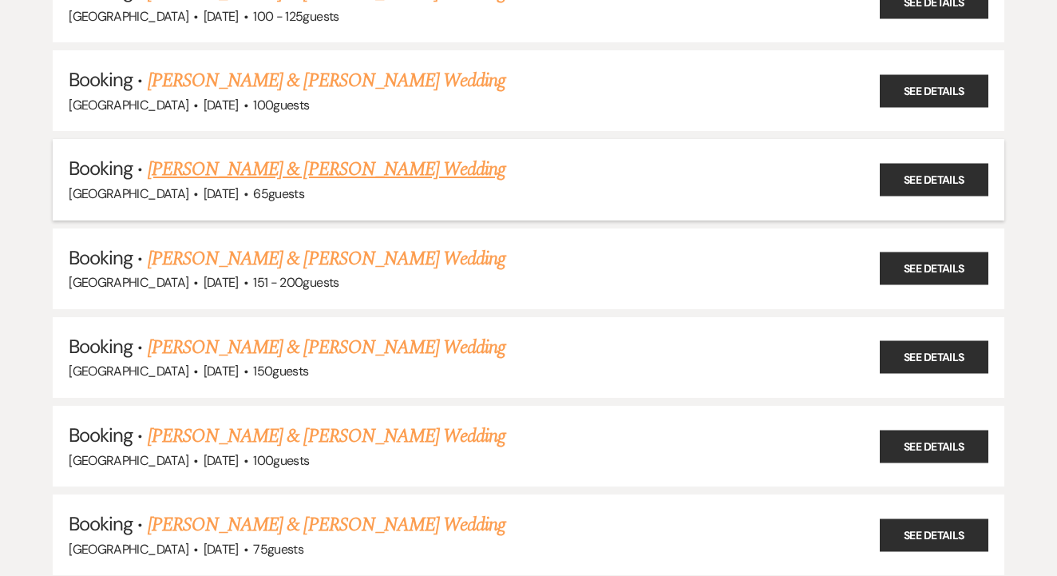
click at [431, 155] on link "Emily Becker & Kaylee Joanne Moseley's Wedding" at bounding box center [327, 169] width 358 height 29
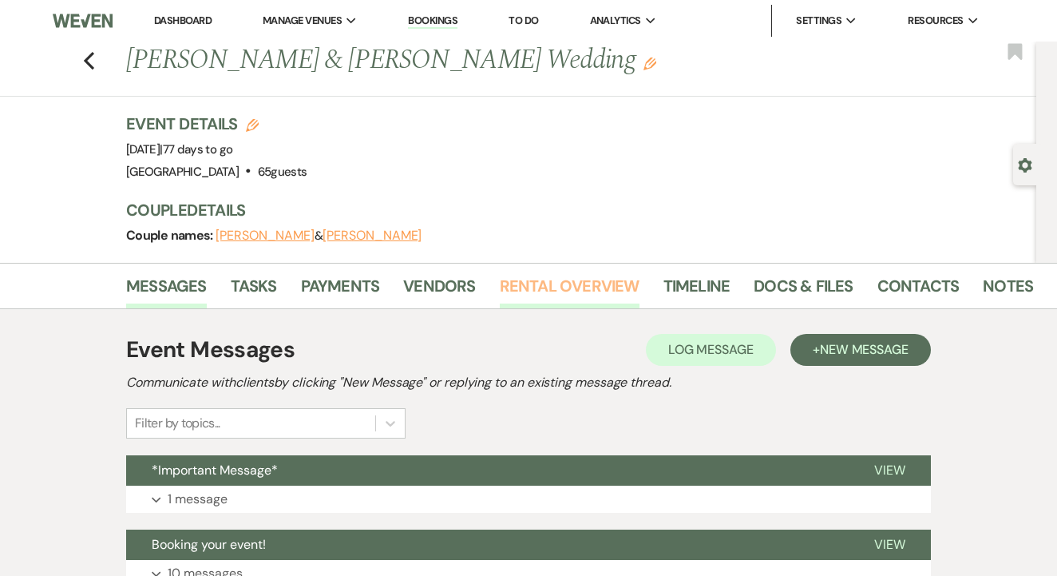
click at [561, 297] on link "Rental Overview" at bounding box center [570, 290] width 140 height 35
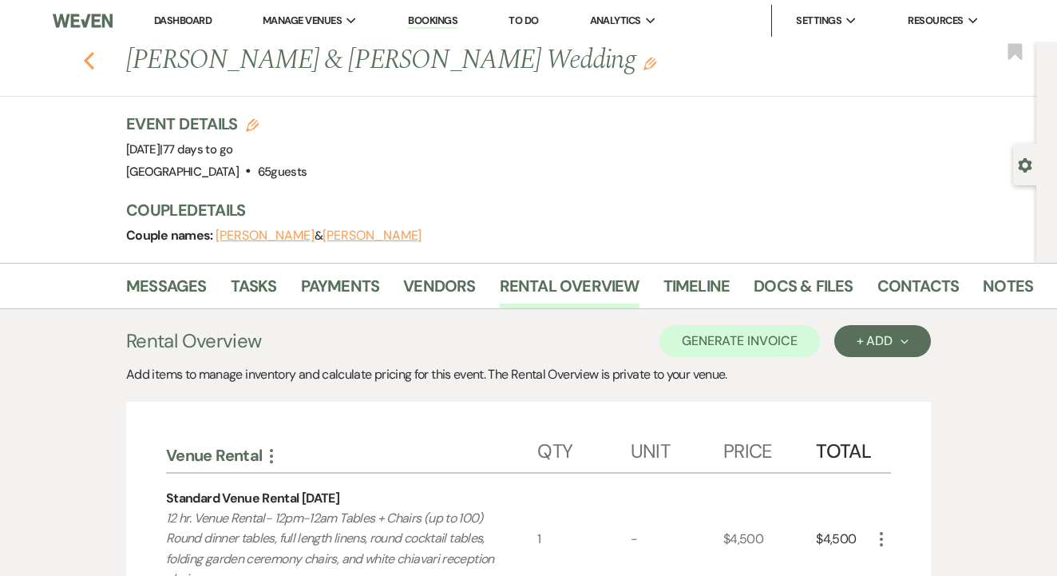
click at [86, 61] on use "button" at bounding box center [89, 61] width 10 height 18
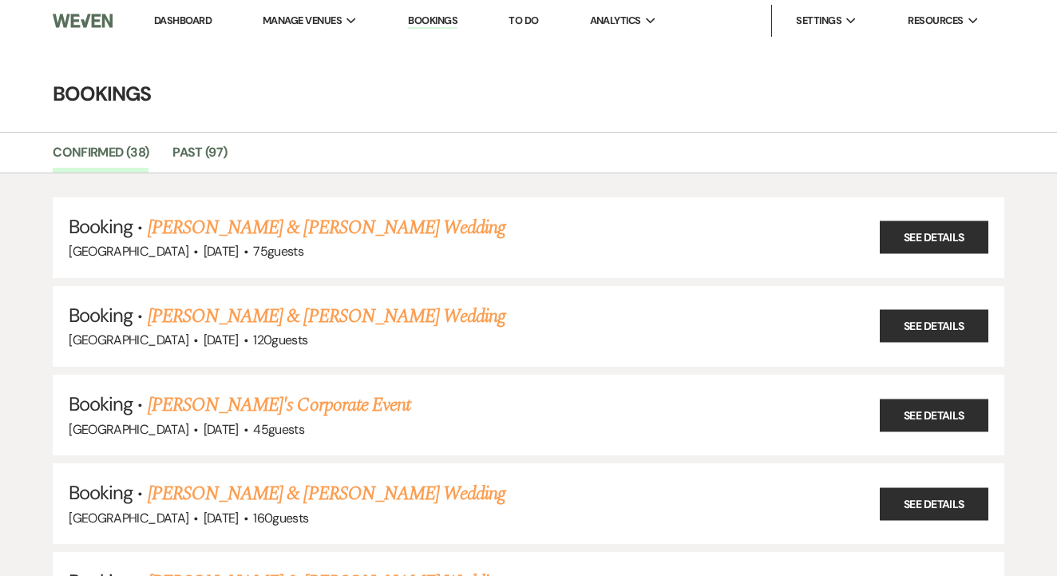
scroll to position [1389, 0]
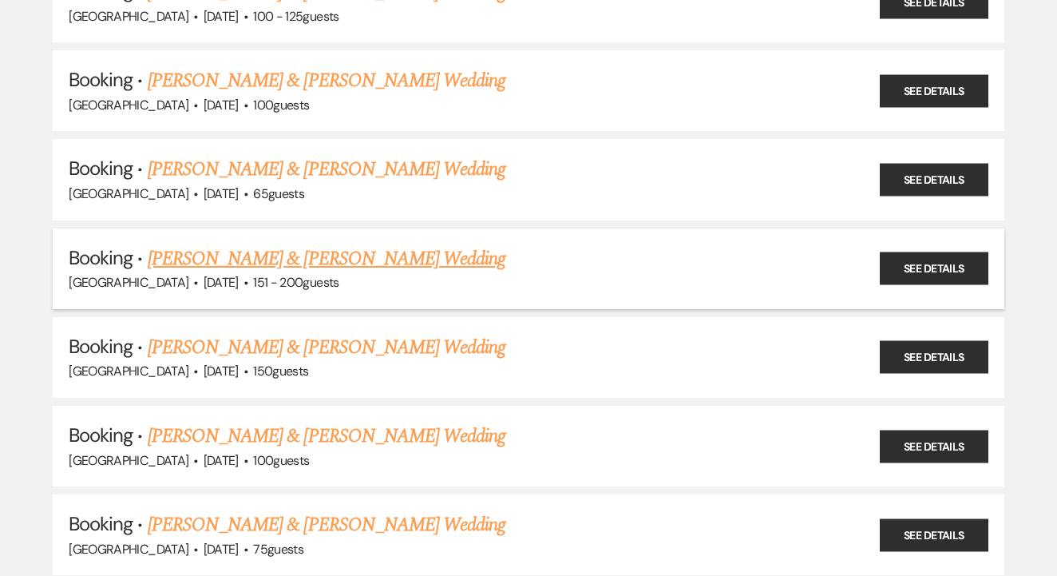
click at [409, 244] on link "Caroline Cravens & Jacob Ballmann's Wedding" at bounding box center [327, 258] width 358 height 29
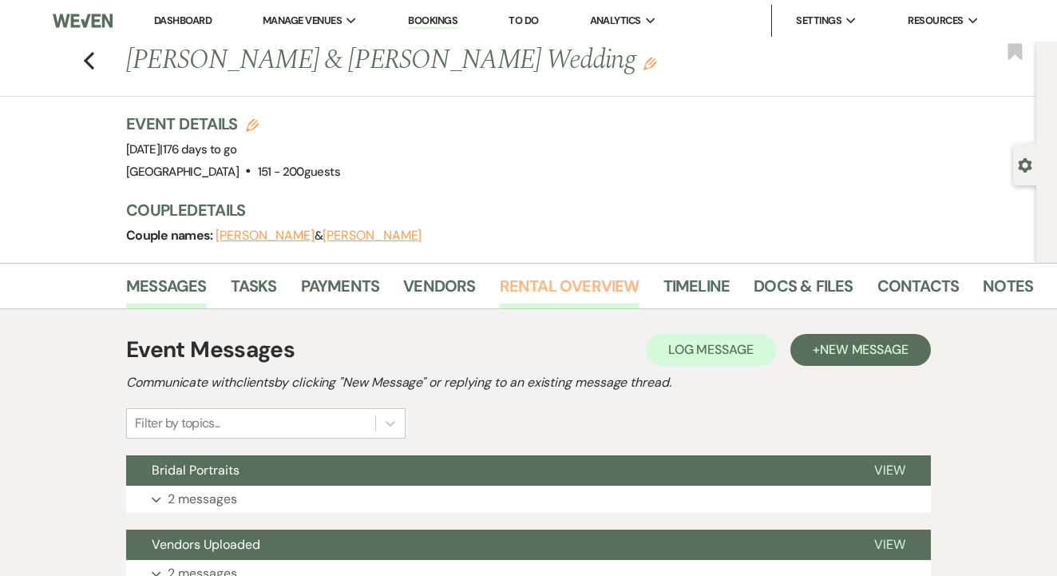
click at [560, 287] on link "Rental Overview" at bounding box center [570, 290] width 140 height 35
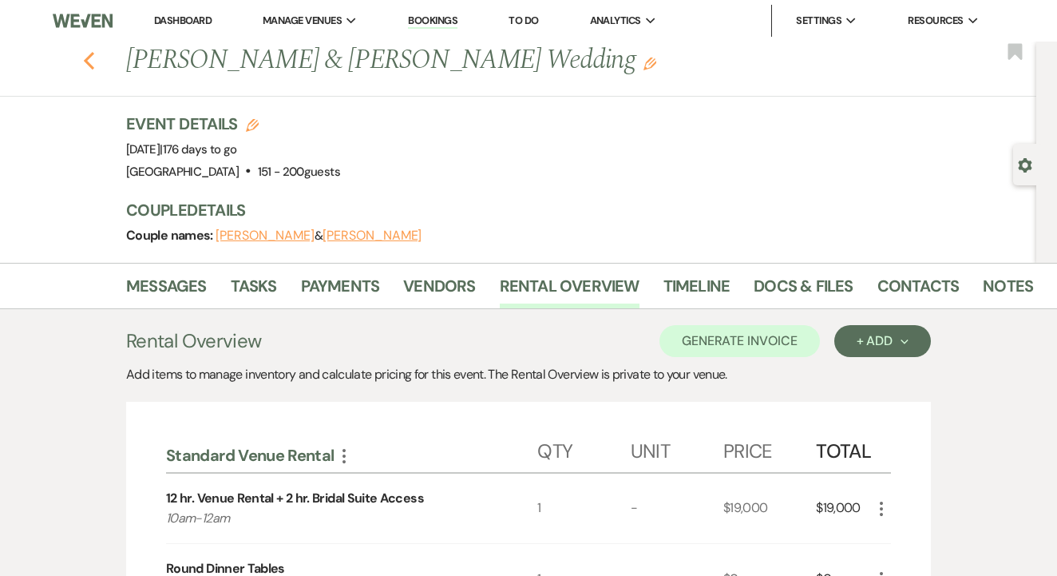
click at [86, 51] on icon "Previous" at bounding box center [89, 60] width 12 height 19
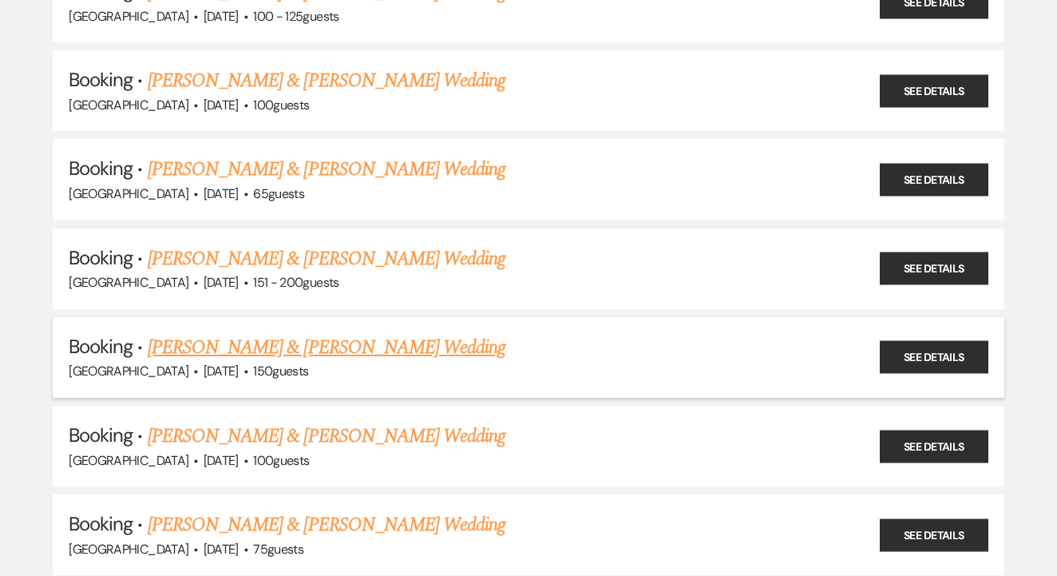
scroll to position [1567, 0]
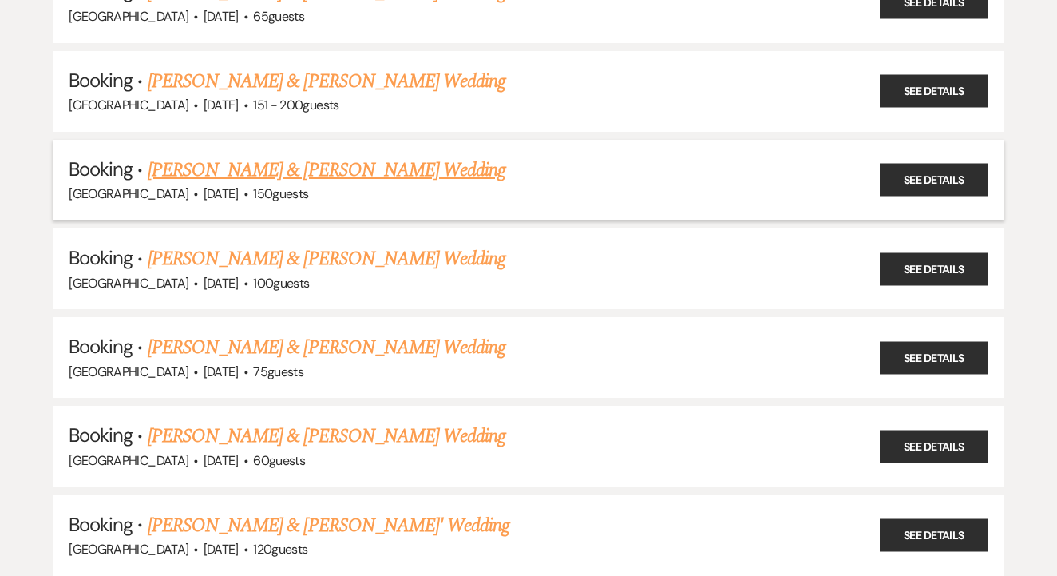
click at [425, 156] on link "Alyssa Moore & Malachi Powell's Wedding" at bounding box center [327, 170] width 358 height 29
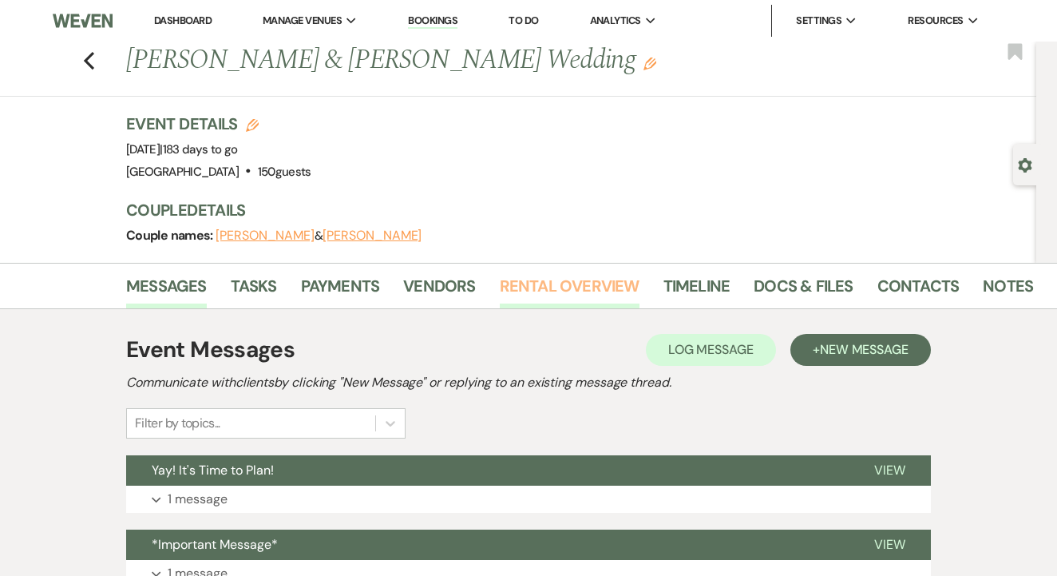
click at [529, 288] on link "Rental Overview" at bounding box center [570, 290] width 140 height 35
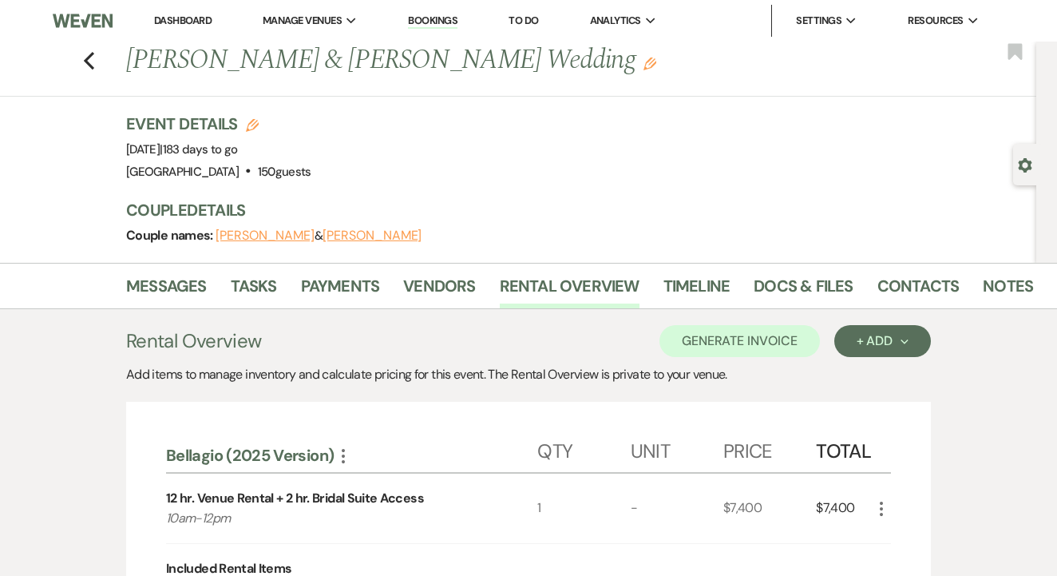
click at [98, 62] on div "Previous Alyssa Moore & Malachi Powell's Wedding Edit Bookmark" at bounding box center [514, 69] width 1044 height 55
click at [89, 61] on use "button" at bounding box center [89, 61] width 10 height 18
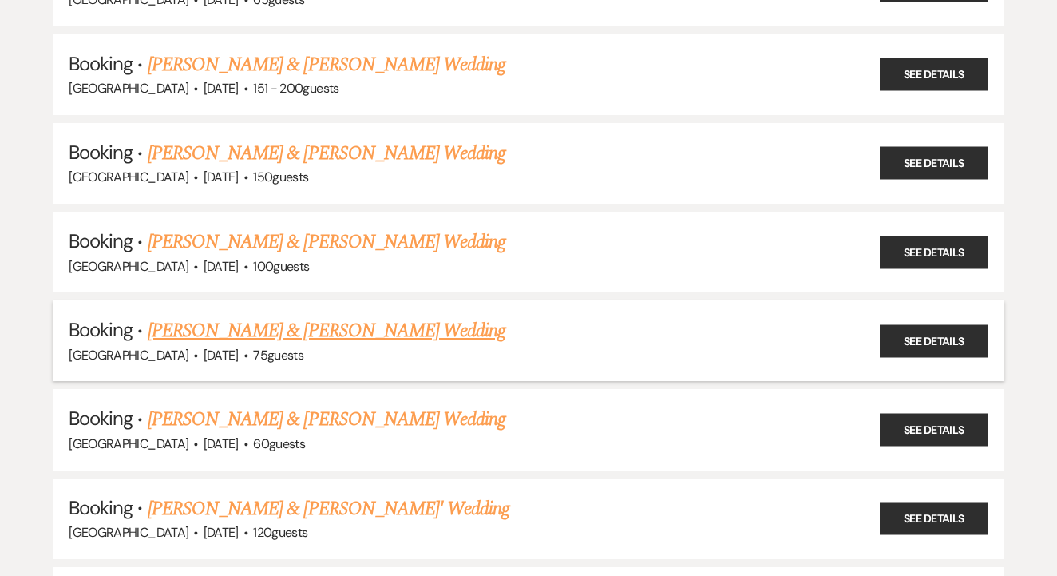
scroll to position [1584, 0]
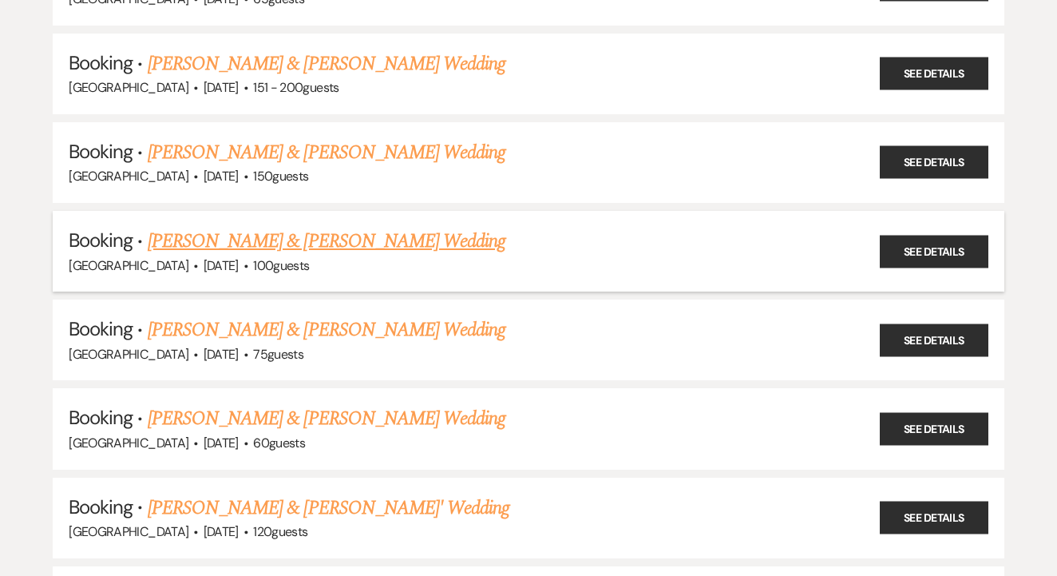
click at [375, 227] on link "Nina Lewis & Cathryn Gosoroski's Wedding" at bounding box center [327, 241] width 358 height 29
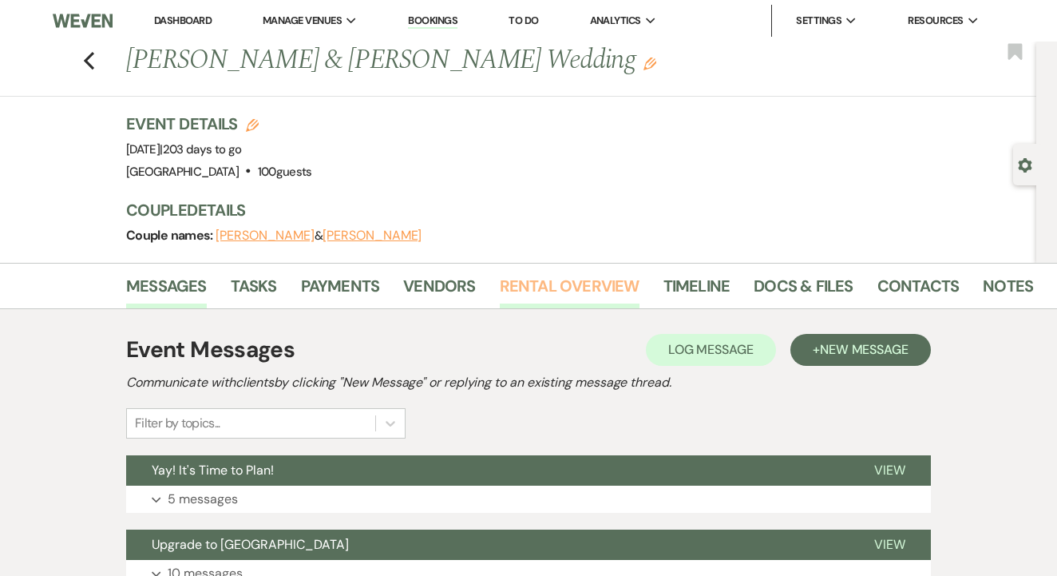
click at [565, 299] on link "Rental Overview" at bounding box center [570, 290] width 140 height 35
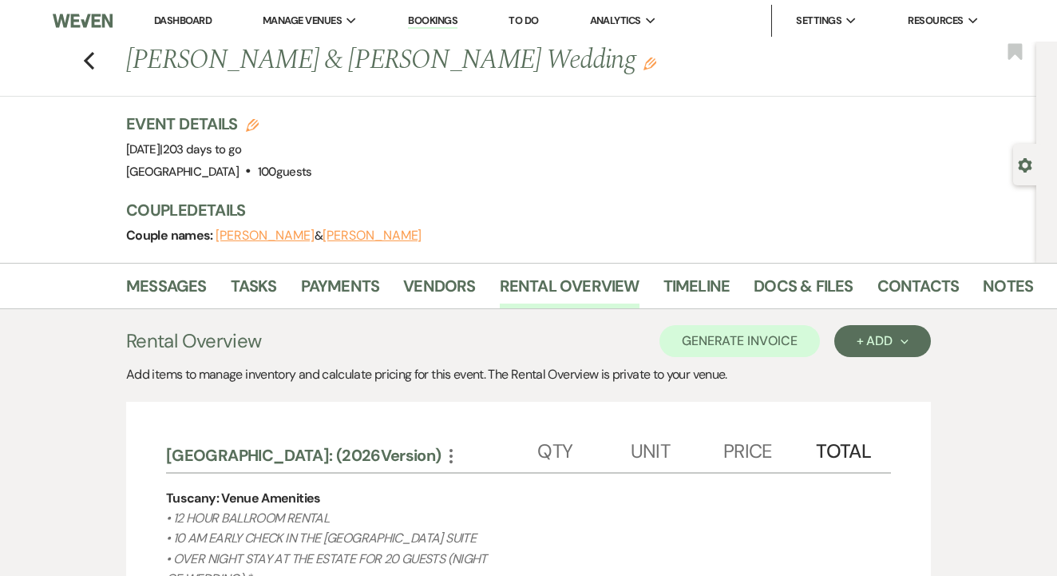
click at [95, 62] on div "Previous Nina Lewis & Cathryn Gosoroski's Wedding Edit Bookmark" at bounding box center [514, 69] width 1044 height 55
click at [89, 60] on icon "Previous" at bounding box center [89, 60] width 12 height 19
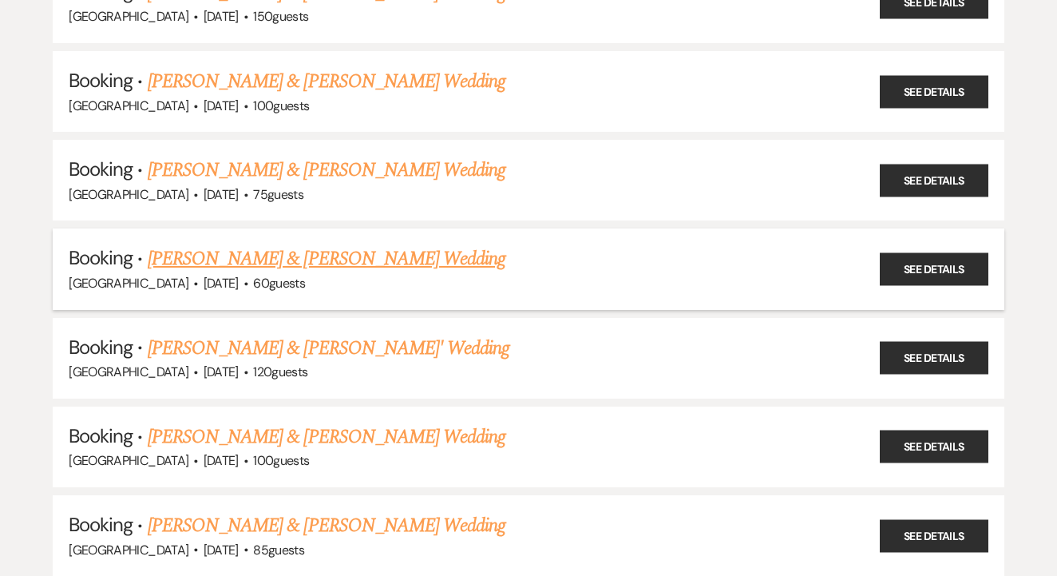
scroll to position [1753, 0]
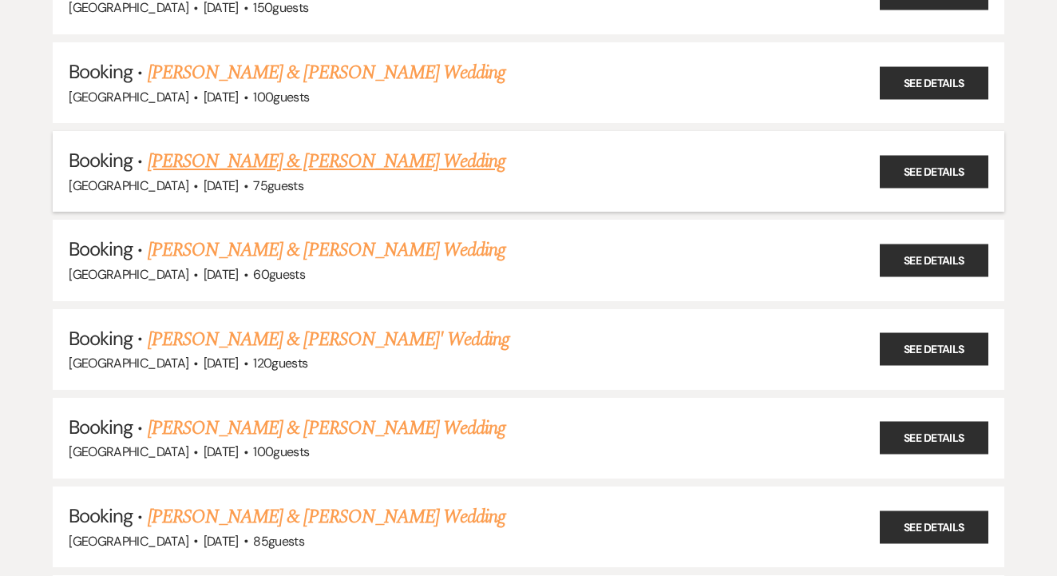
click at [423, 147] on link "Melanye Simmons & Brenden Healey's Wedding" at bounding box center [327, 161] width 358 height 29
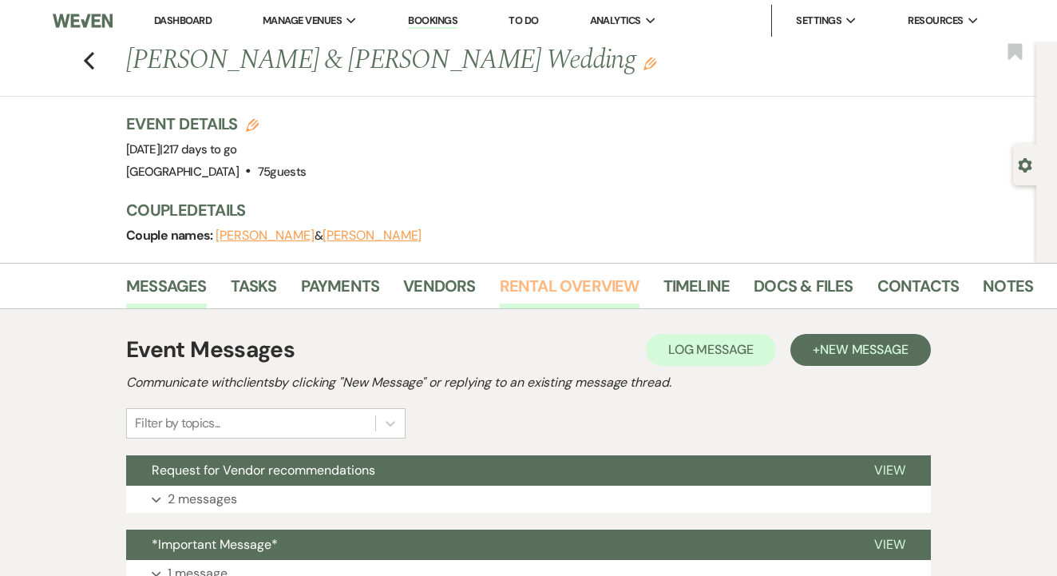
click at [545, 292] on link "Rental Overview" at bounding box center [570, 290] width 140 height 35
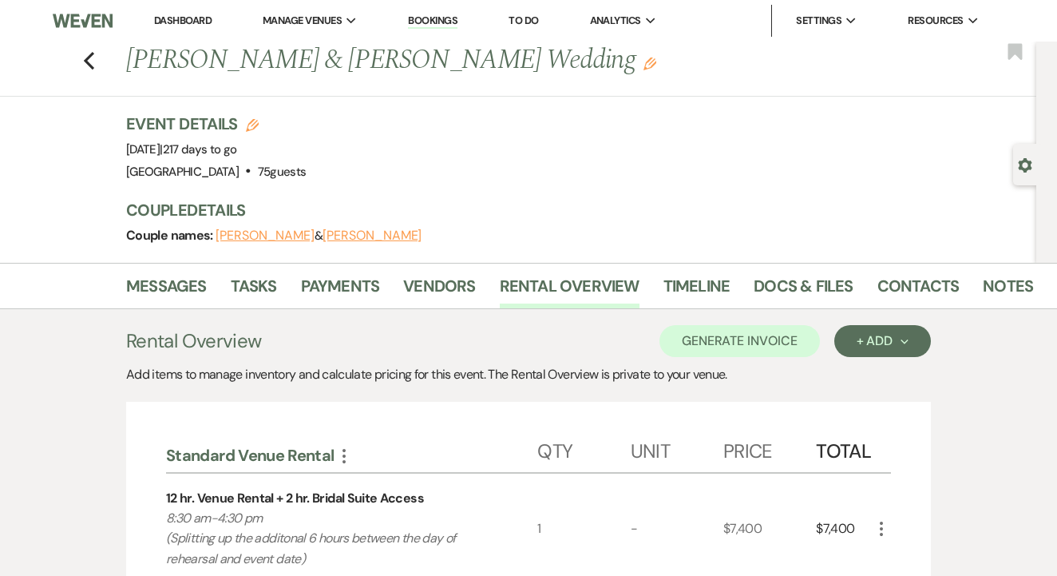
click at [359, 2] on nav "Dashboard Manage Venues Expand Tuscan Oaks Estate Bookings To Do Analytics Expa…" at bounding box center [528, 21] width 1057 height 42
click at [86, 55] on icon "Previous" at bounding box center [89, 60] width 12 height 19
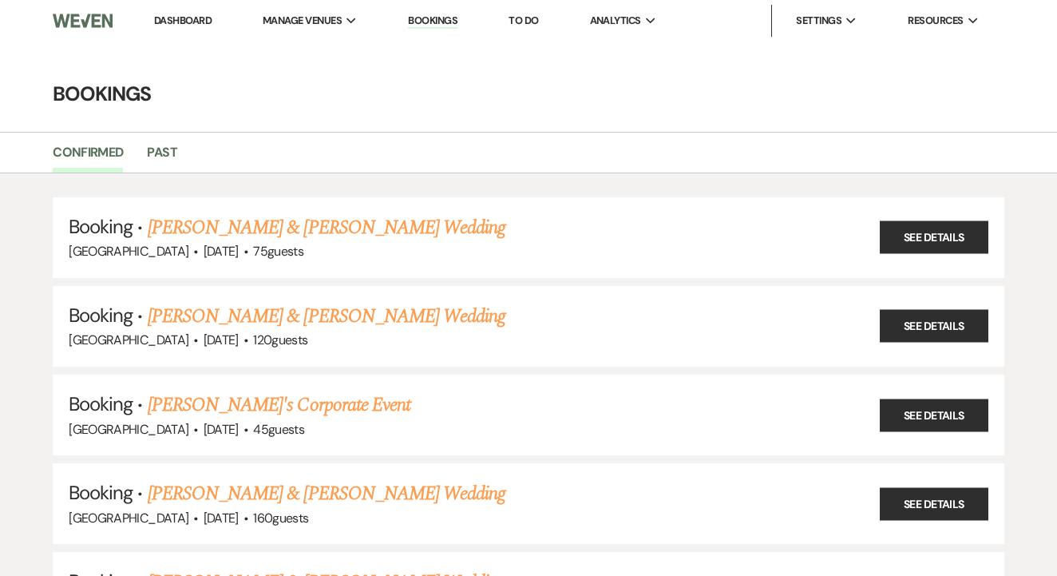
scroll to position [1753, 0]
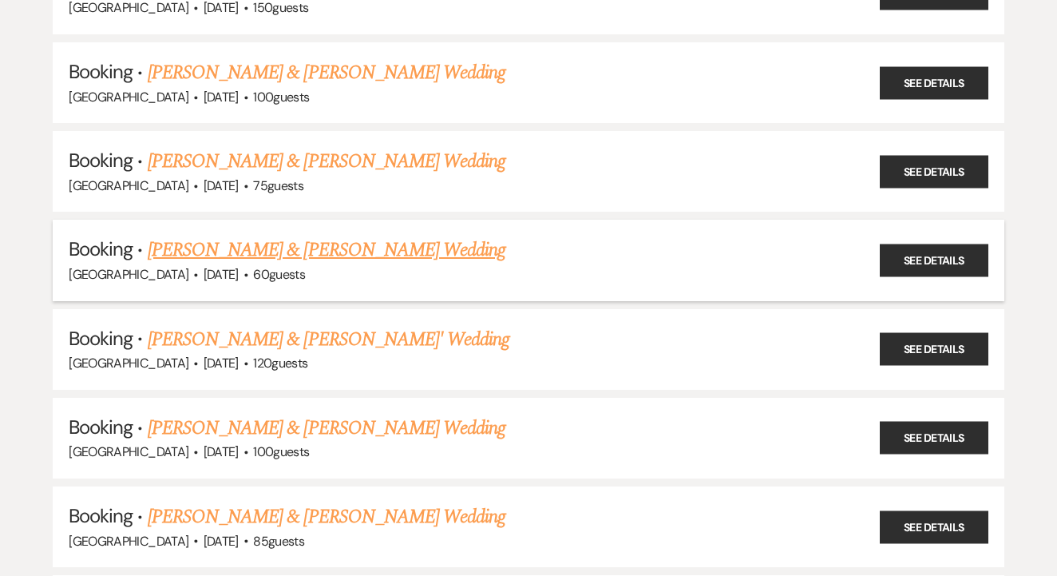
click at [360, 236] on link "Rita Du & Alessandro Bifolco's Wedding" at bounding box center [327, 250] width 358 height 29
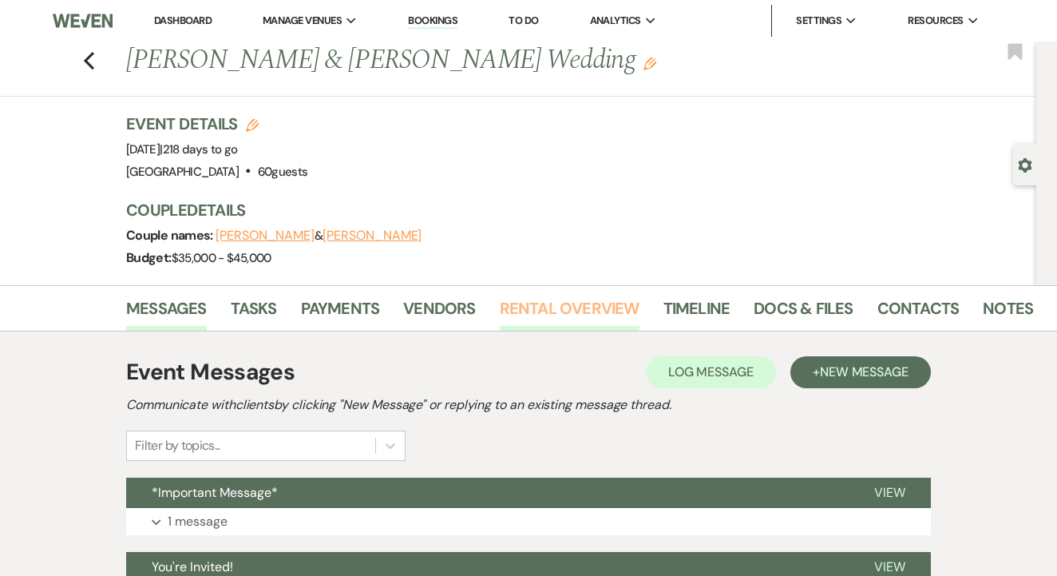
click at [521, 312] on link "Rental Overview" at bounding box center [570, 312] width 140 height 35
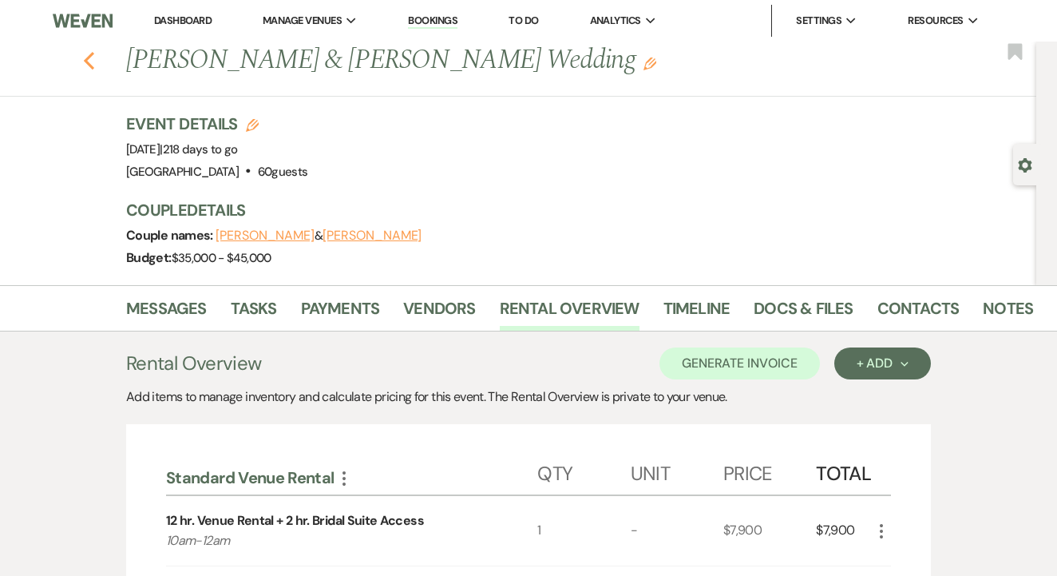
click at [93, 64] on icon "Previous" at bounding box center [89, 60] width 12 height 19
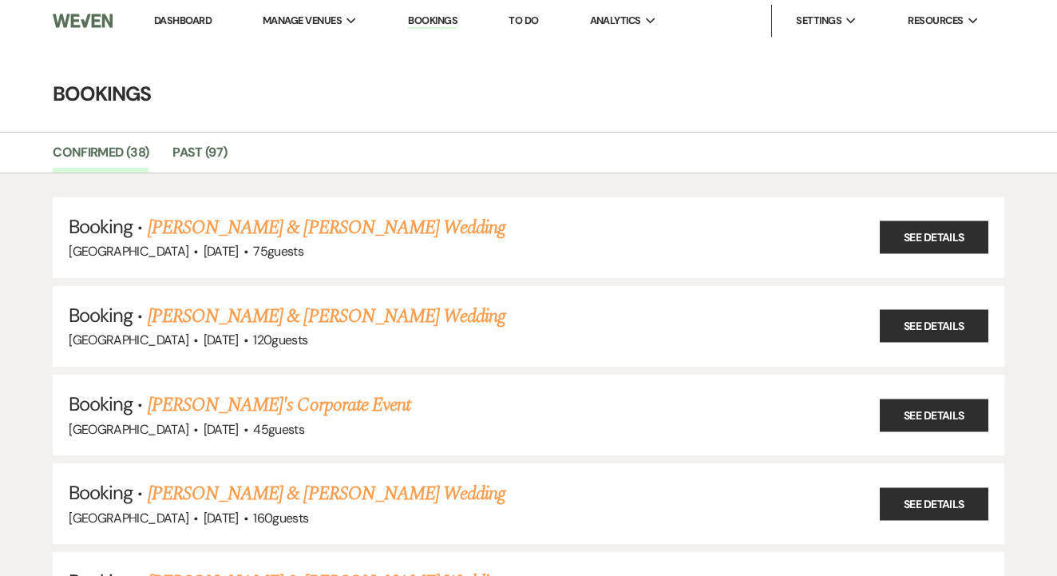
scroll to position [1753, 0]
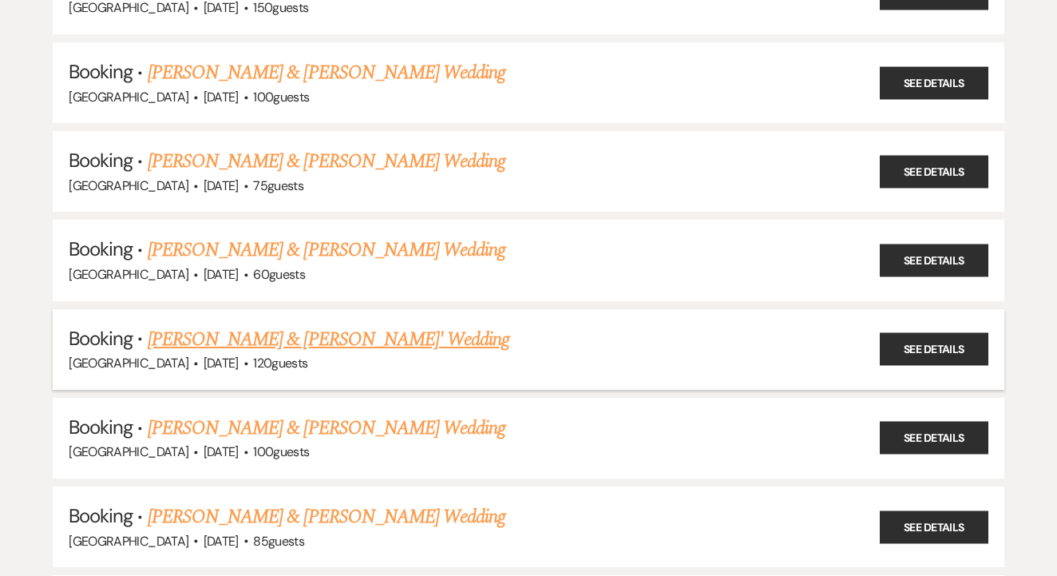
click at [306, 325] on link "Audrey Swinney & Clay Phillips' Wedding" at bounding box center [329, 339] width 363 height 29
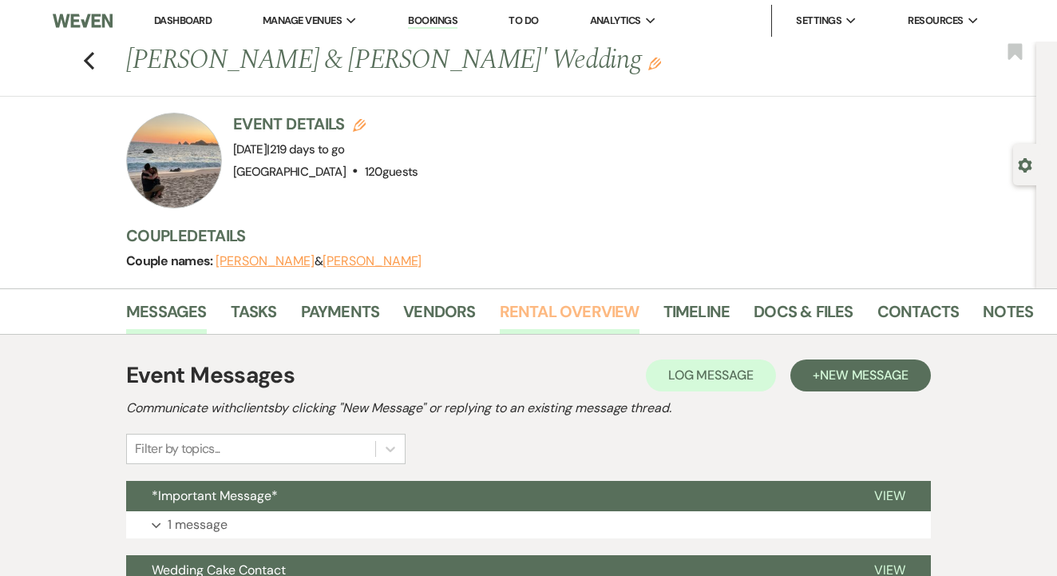
click at [539, 313] on link "Rental Overview" at bounding box center [570, 316] width 140 height 35
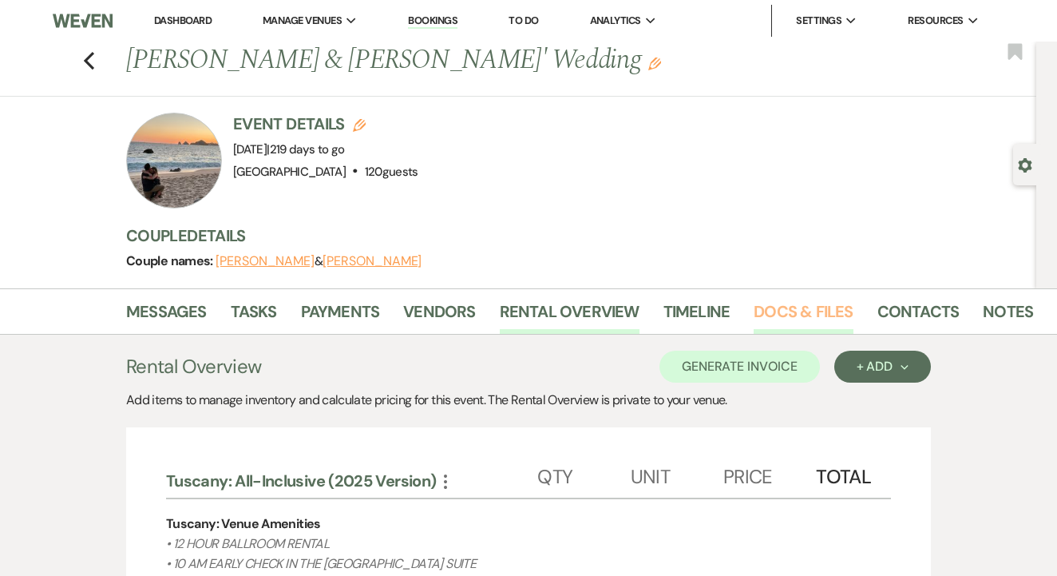
click at [807, 313] on link "Docs & Files" at bounding box center [803, 316] width 99 height 35
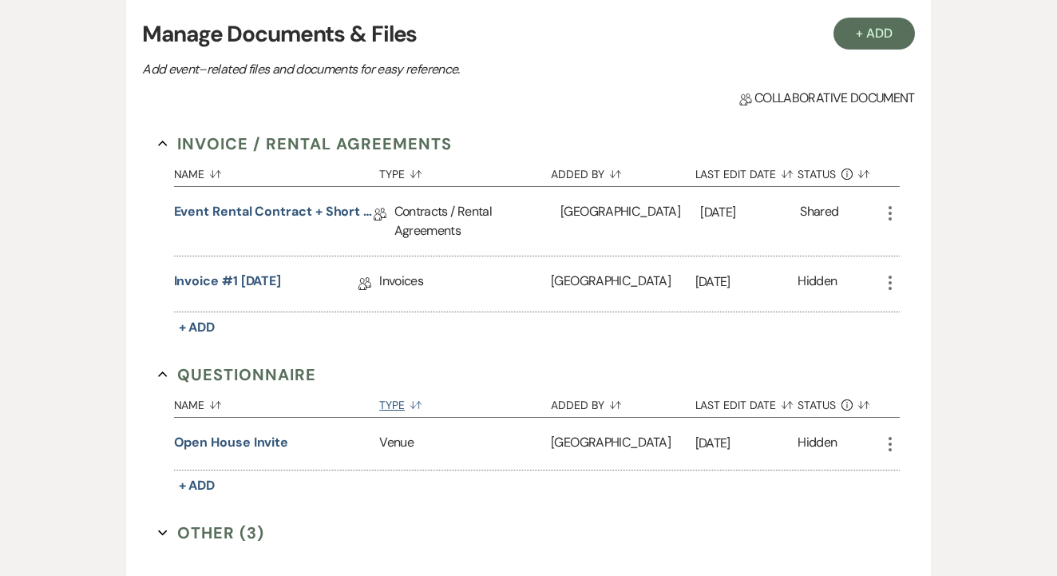
scroll to position [359, 0]
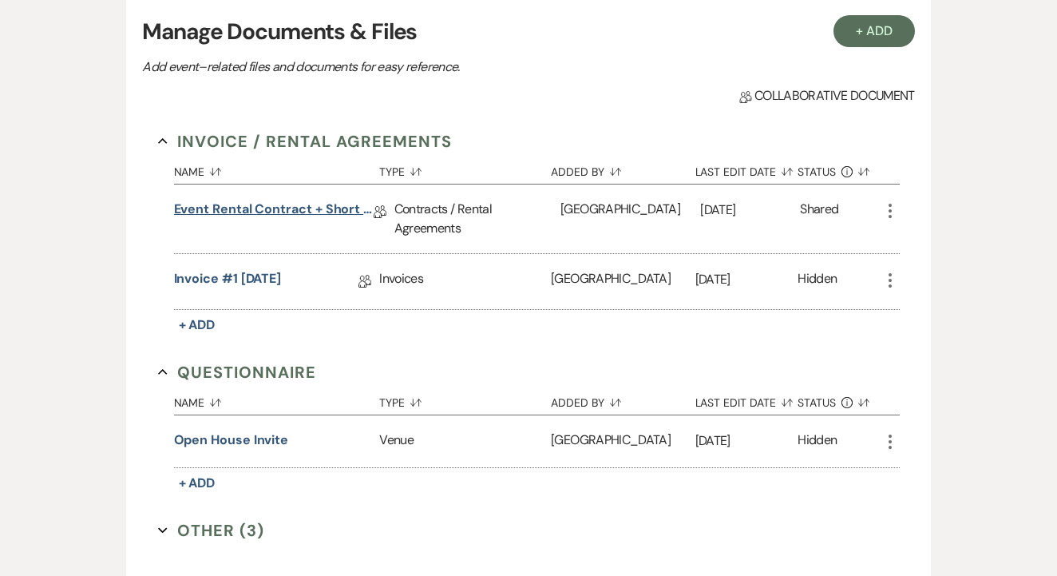
click at [333, 206] on link "Event Rental Contract + Short Term Lease" at bounding box center [274, 212] width 200 height 25
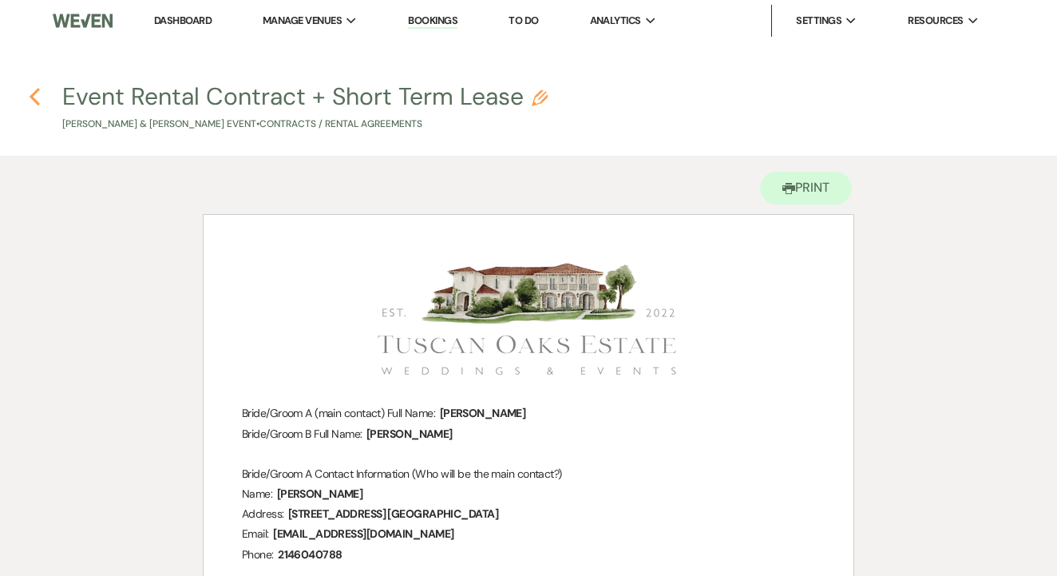
click at [33, 97] on use "button" at bounding box center [35, 97] width 10 height 18
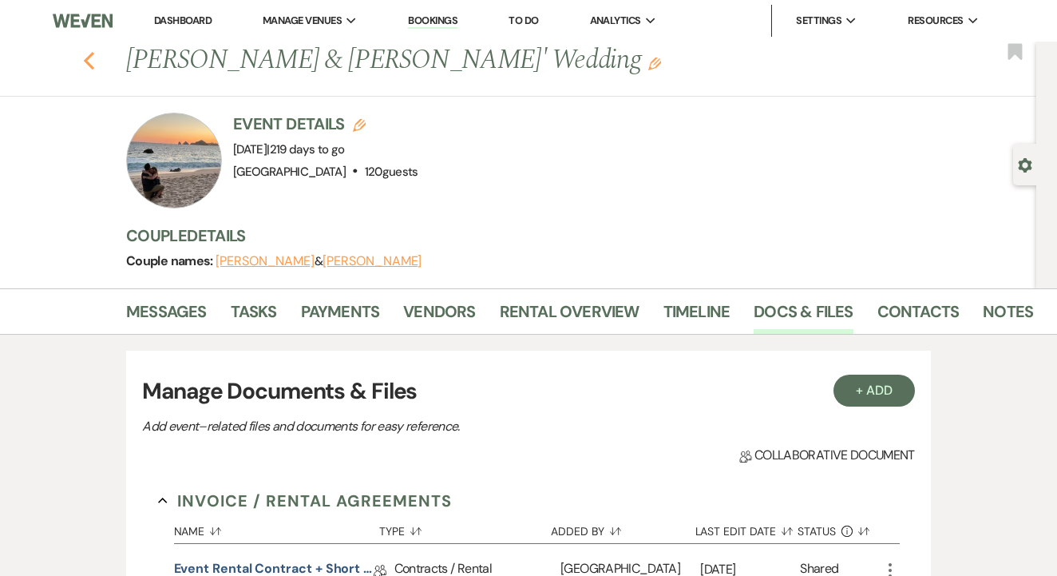
click at [89, 59] on icon "Previous" at bounding box center [89, 60] width 12 height 19
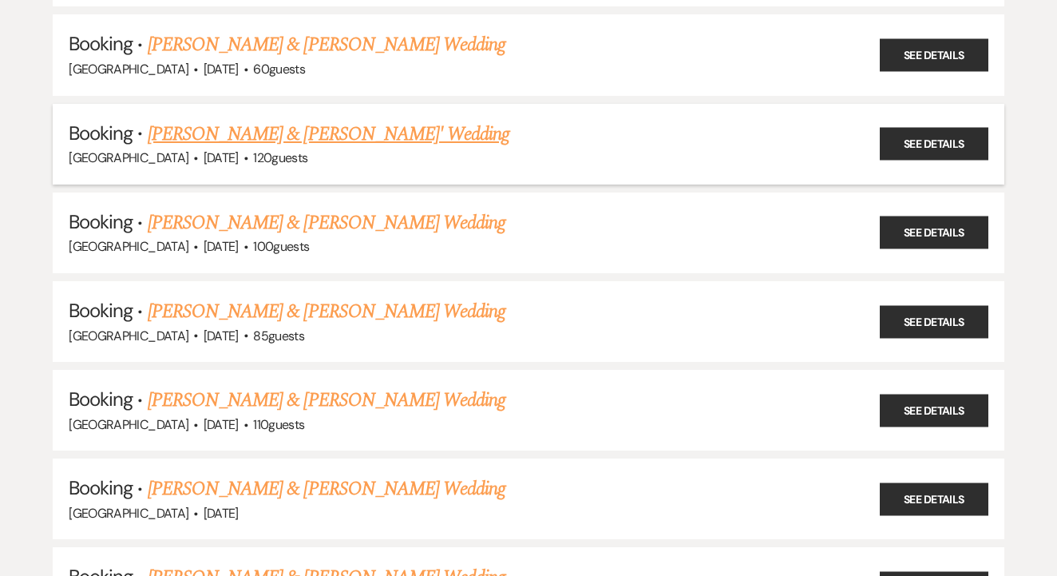
scroll to position [1969, 0]
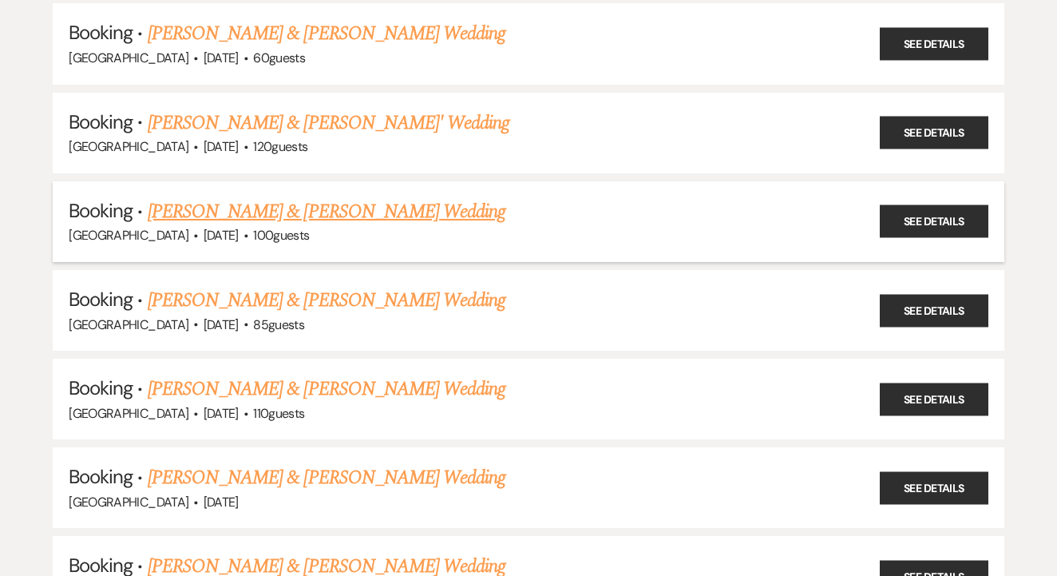
click at [420, 197] on link "Lauren Hunsicker & Matt Gann's Wedding" at bounding box center [327, 211] width 358 height 29
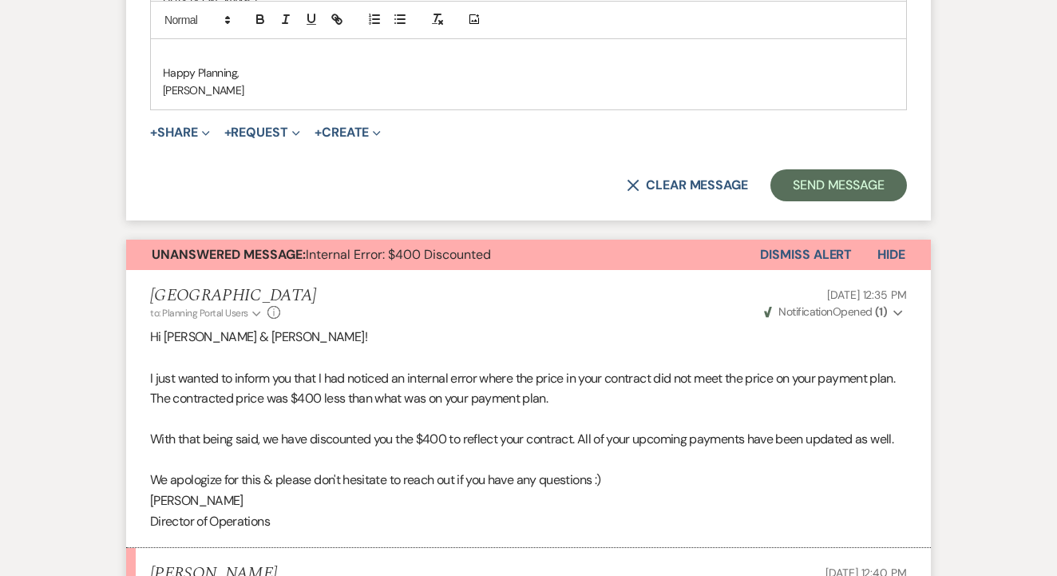
scroll to position [1083, 0]
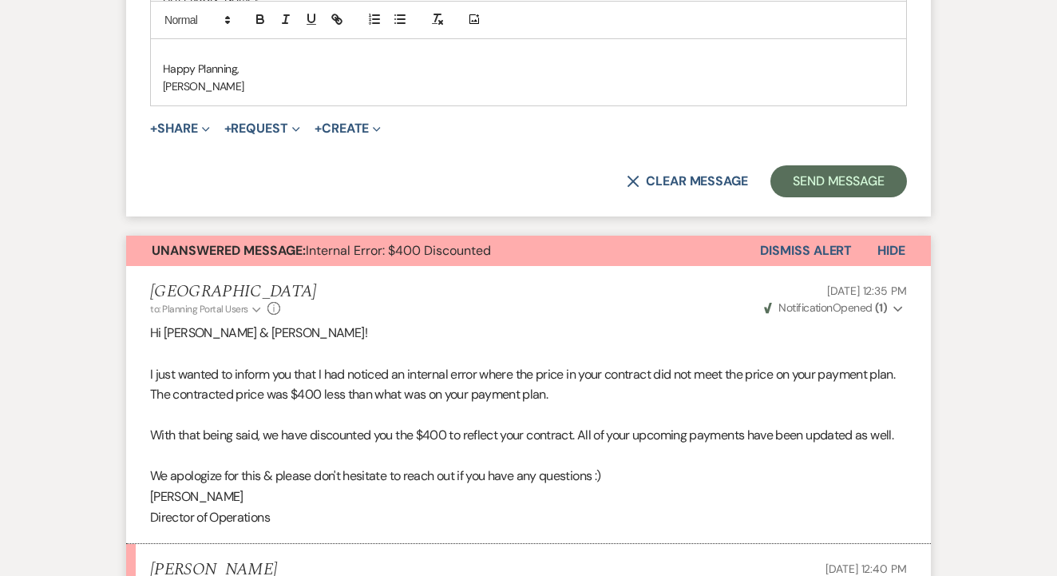
click at [772, 238] on button "Dismiss Alert" at bounding box center [806, 251] width 92 height 30
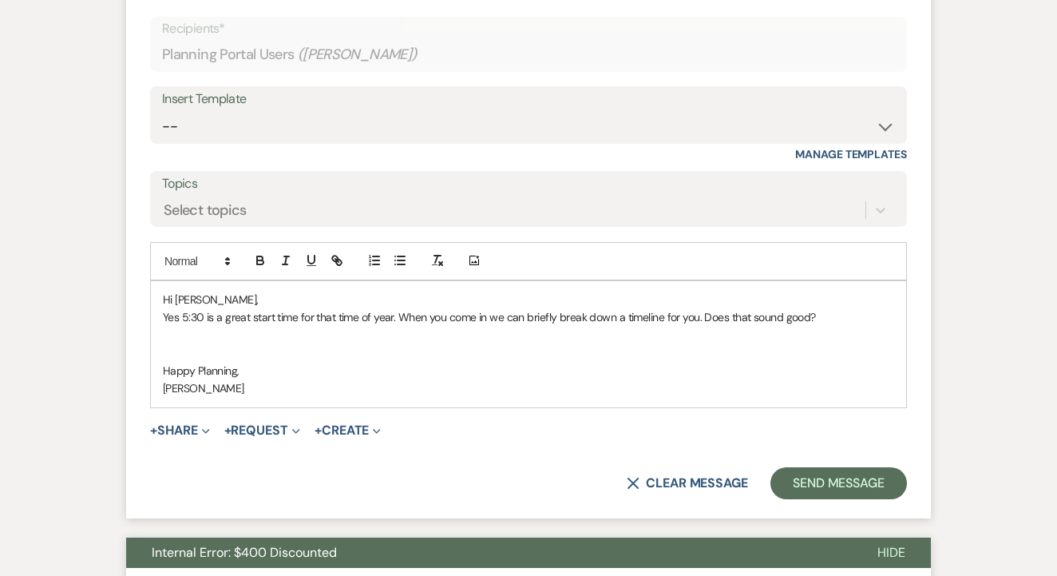
scroll to position [782, 0]
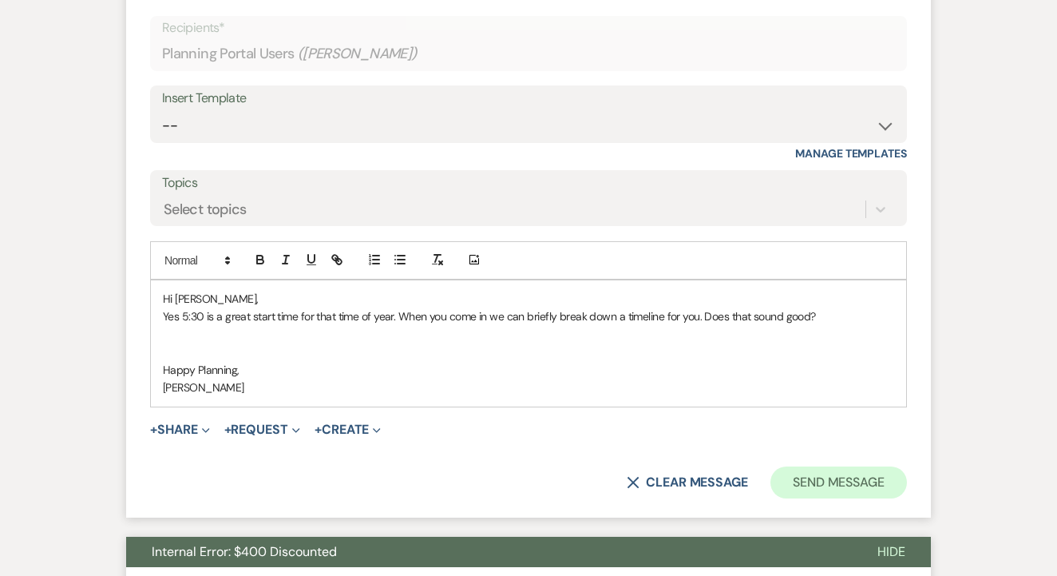
click at [831, 480] on button "Send Message" at bounding box center [839, 482] width 137 height 32
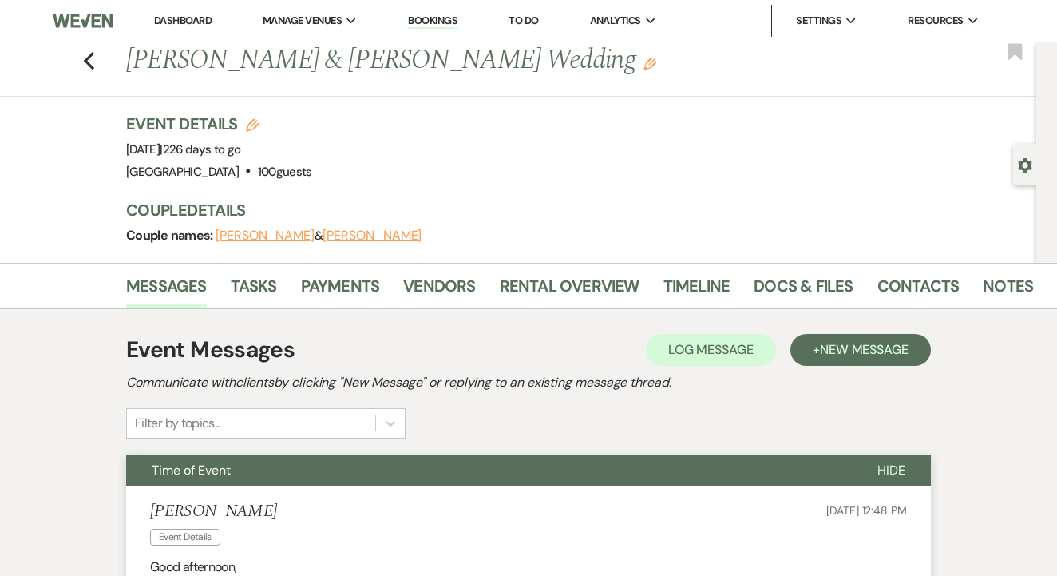
scroll to position [0, 0]
click at [550, 286] on link "Rental Overview" at bounding box center [570, 290] width 140 height 35
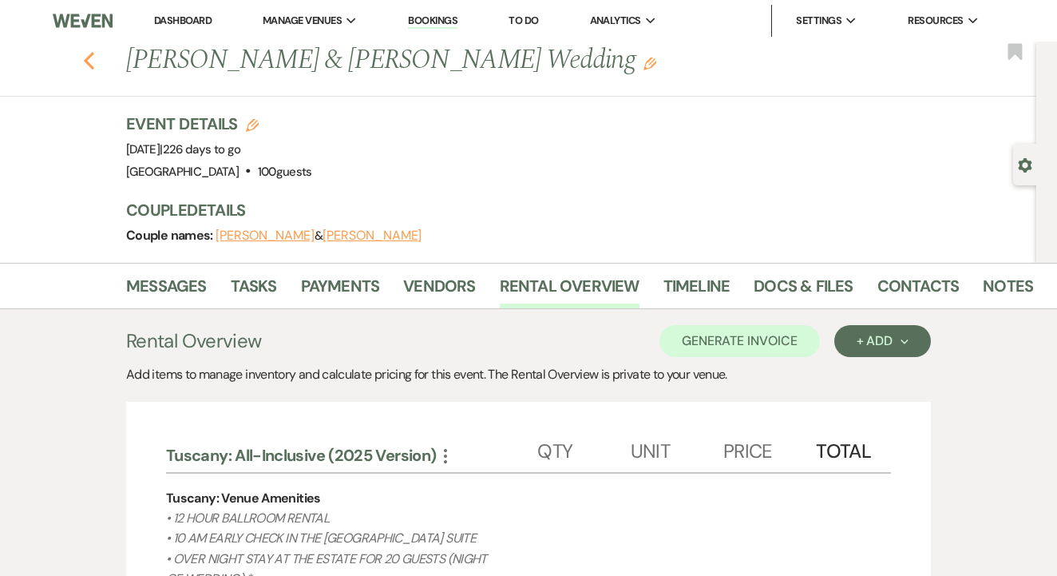
click at [91, 61] on icon "Previous" at bounding box center [89, 60] width 12 height 19
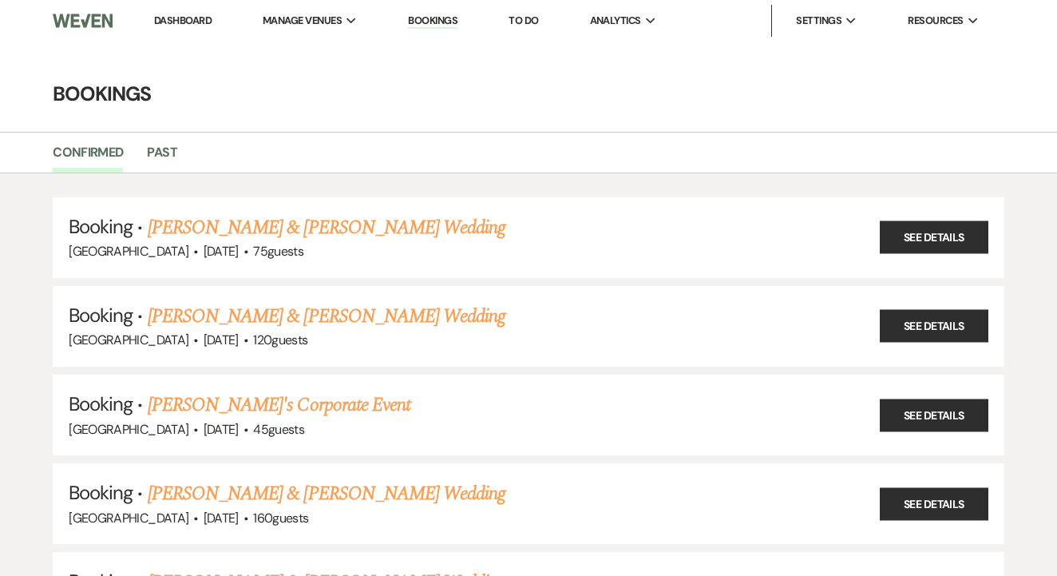
scroll to position [1969, 0]
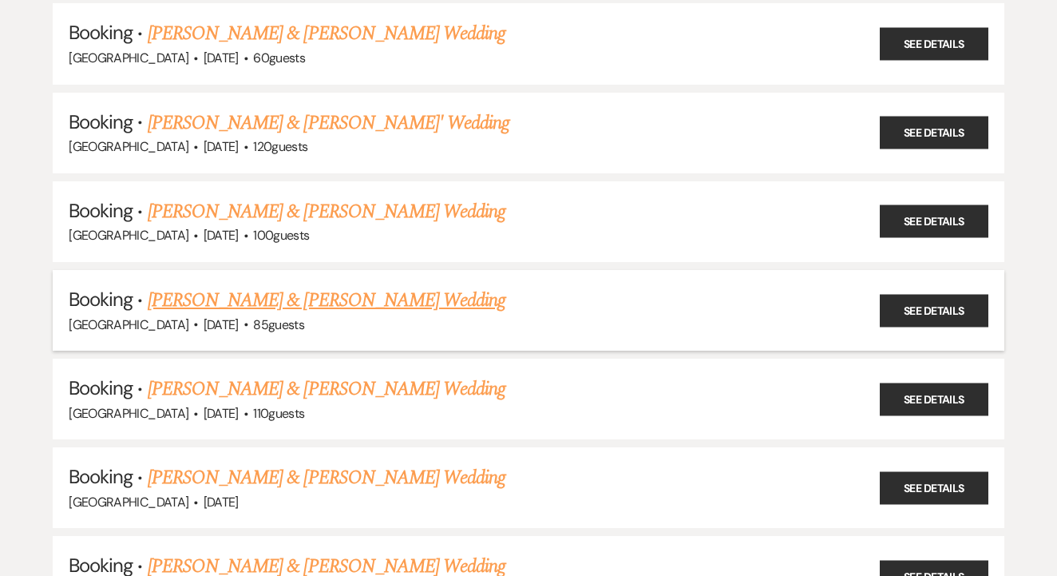
click at [409, 286] on link "Kayla Marsalis & Mikhail Karter's Wedding" at bounding box center [327, 300] width 358 height 29
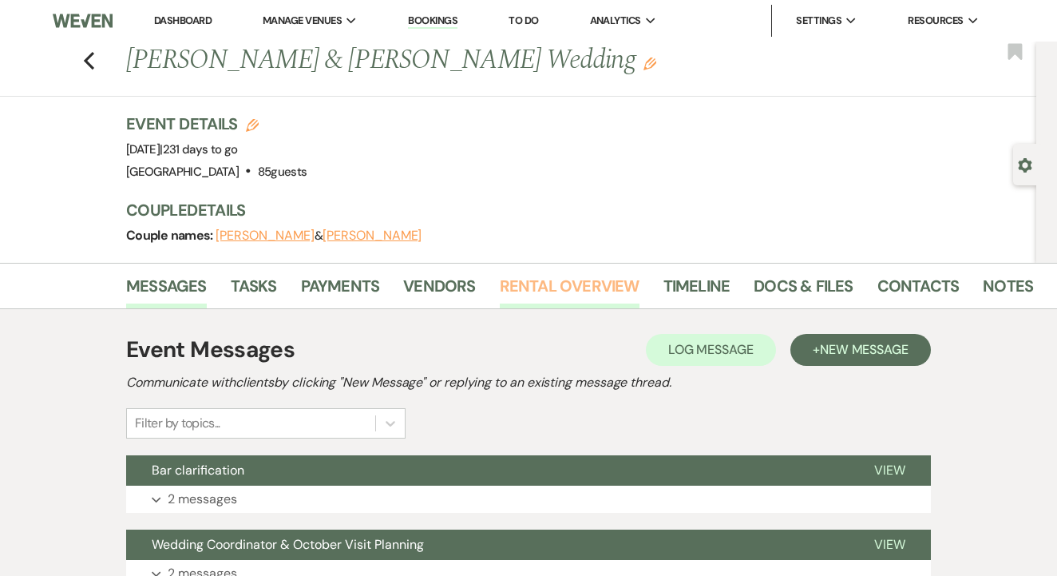
click at [586, 302] on link "Rental Overview" at bounding box center [570, 290] width 140 height 35
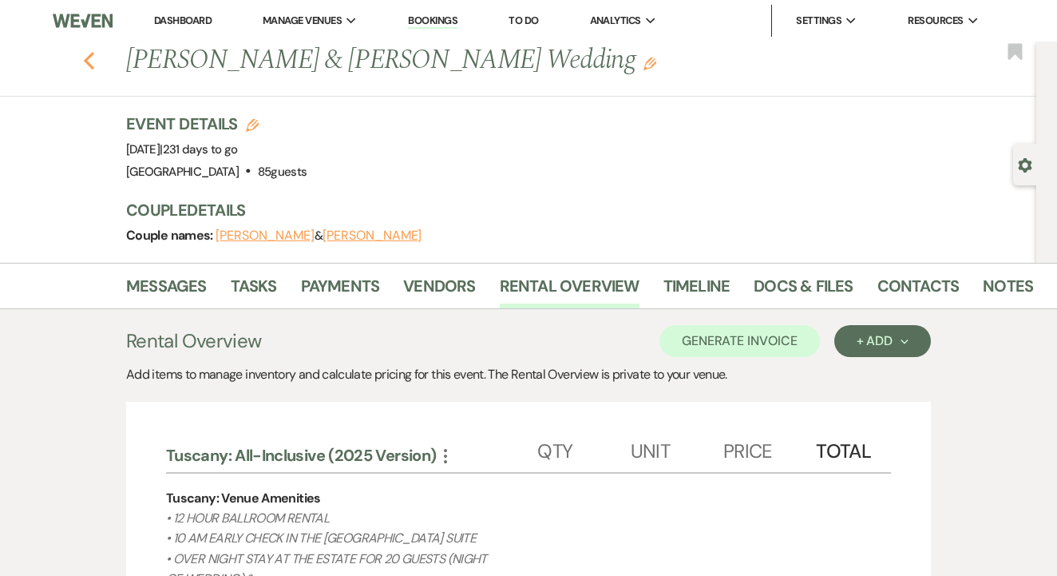
click at [93, 63] on icon "Previous" at bounding box center [89, 60] width 12 height 19
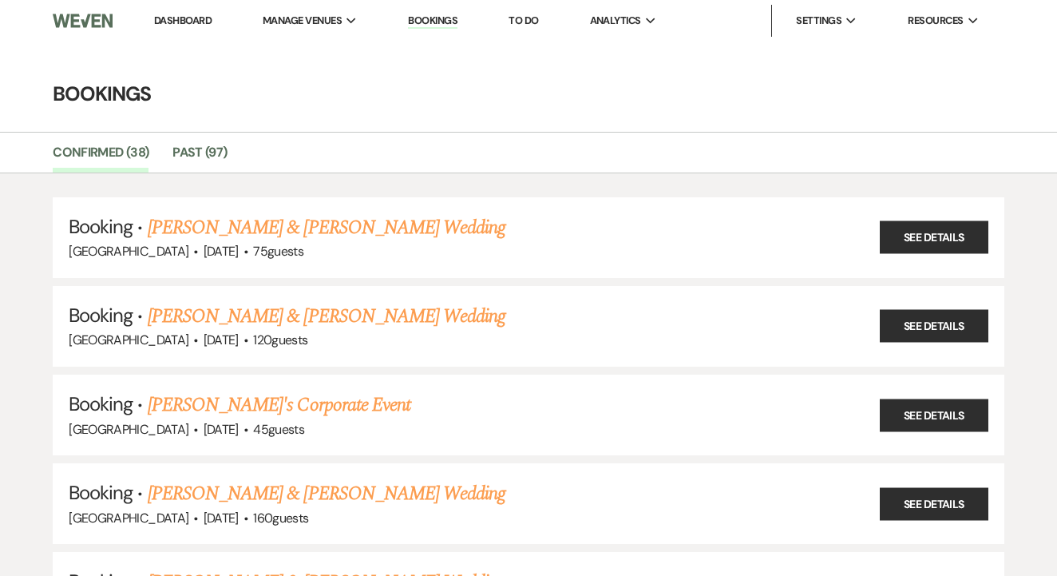
scroll to position [1969, 0]
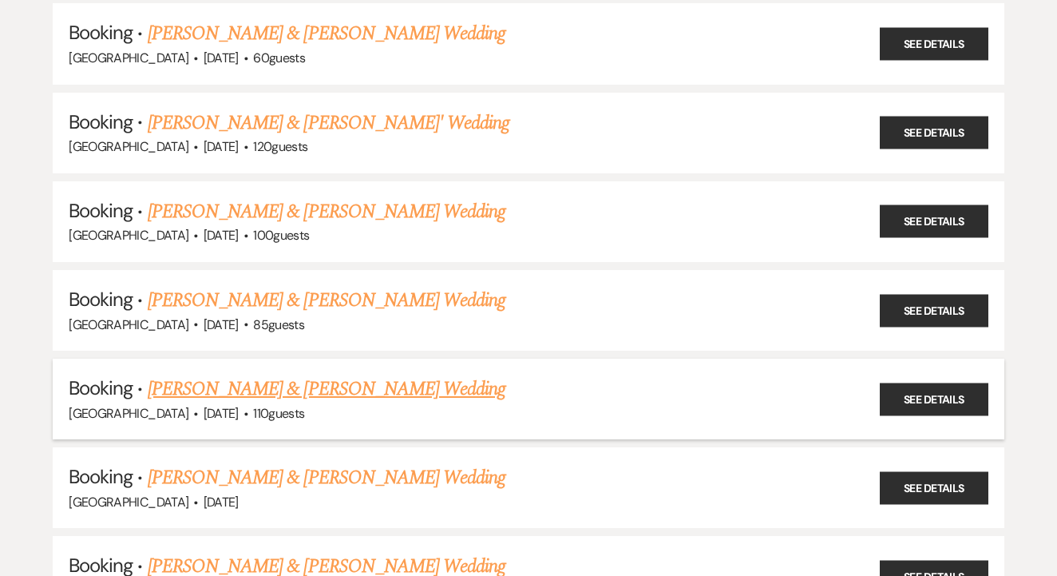
click at [402, 375] on link "Angelica Fischer & Gabriel Vega's Wedding" at bounding box center [327, 389] width 358 height 29
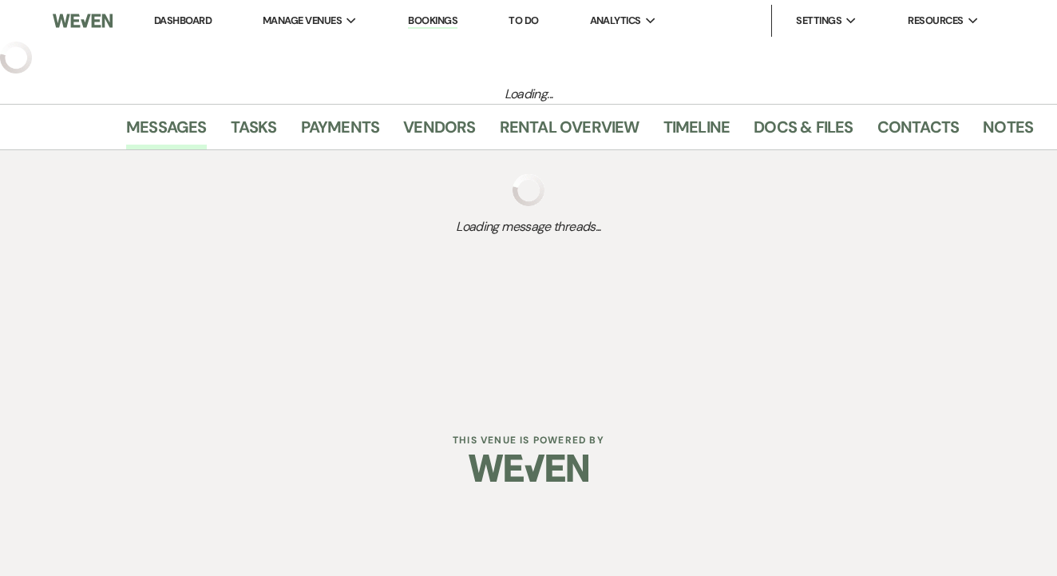
select select "2"
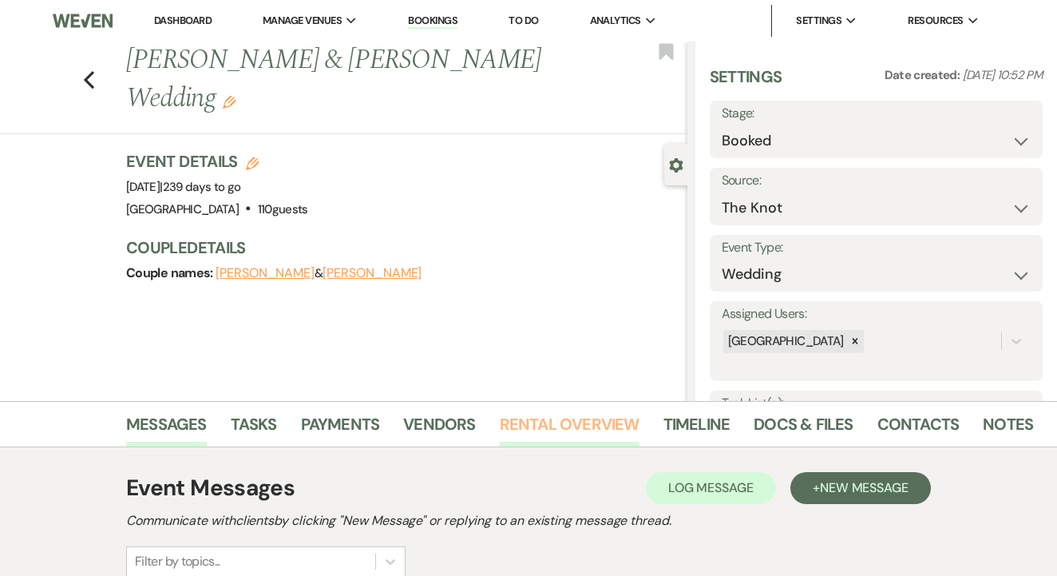
click at [556, 430] on link "Rental Overview" at bounding box center [570, 428] width 140 height 35
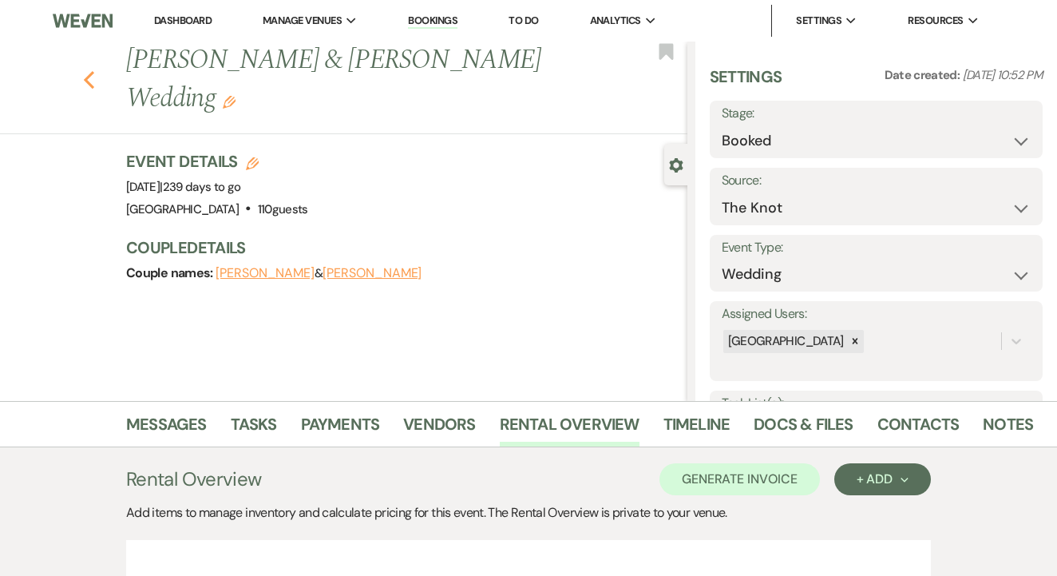
click at [93, 82] on icon "Previous" at bounding box center [89, 79] width 12 height 19
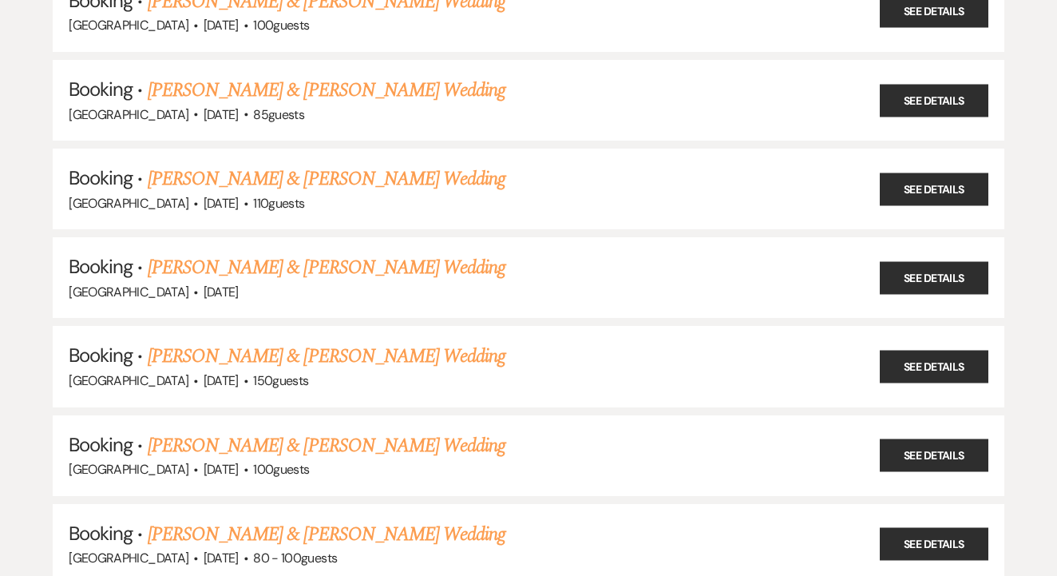
scroll to position [2186, 0]
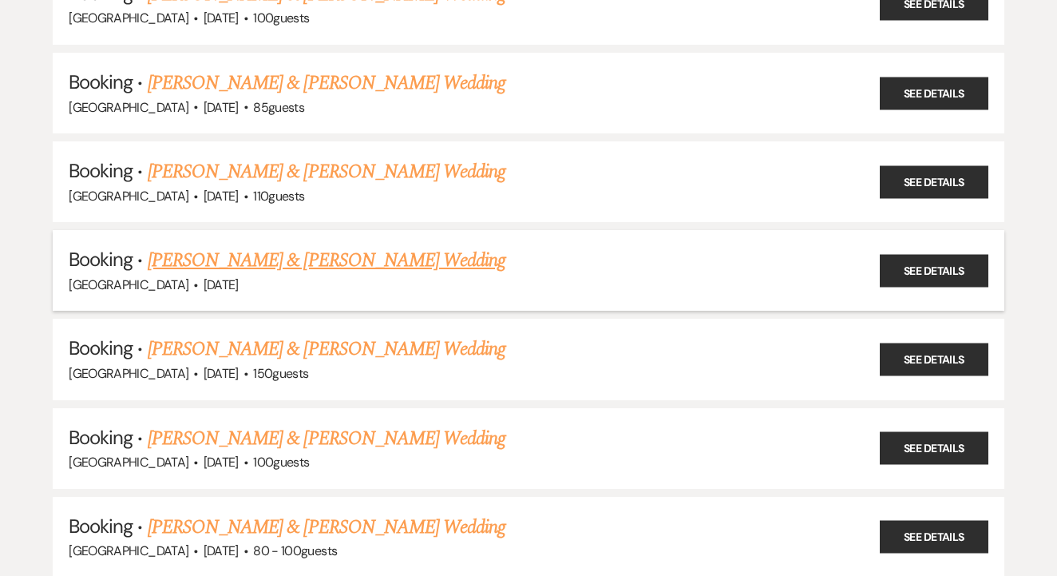
click at [388, 246] on link "Emma Nelson & Tyler Daniels's Wedding" at bounding box center [327, 260] width 358 height 29
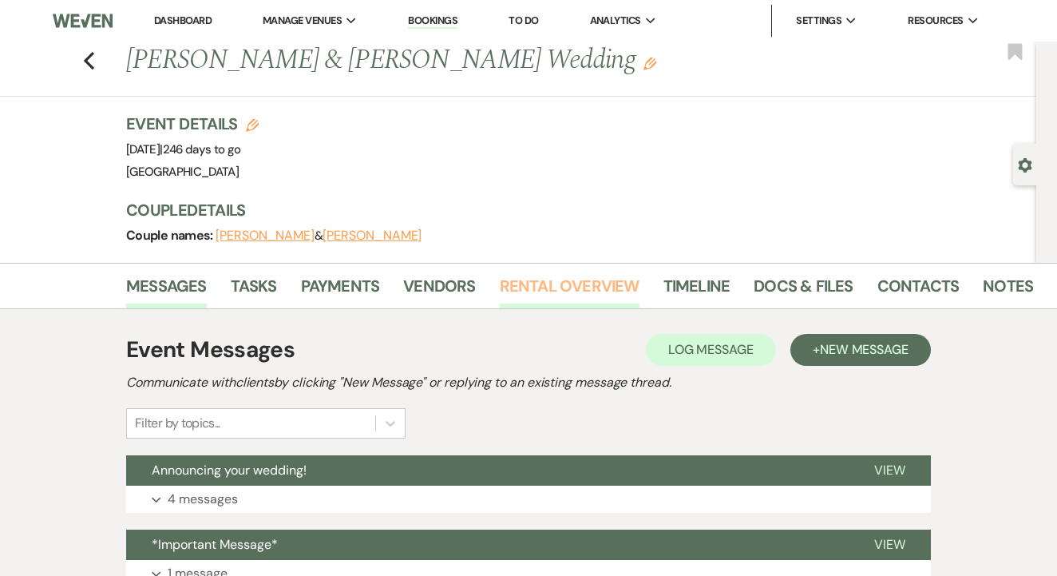
click at [549, 288] on link "Rental Overview" at bounding box center [570, 290] width 140 height 35
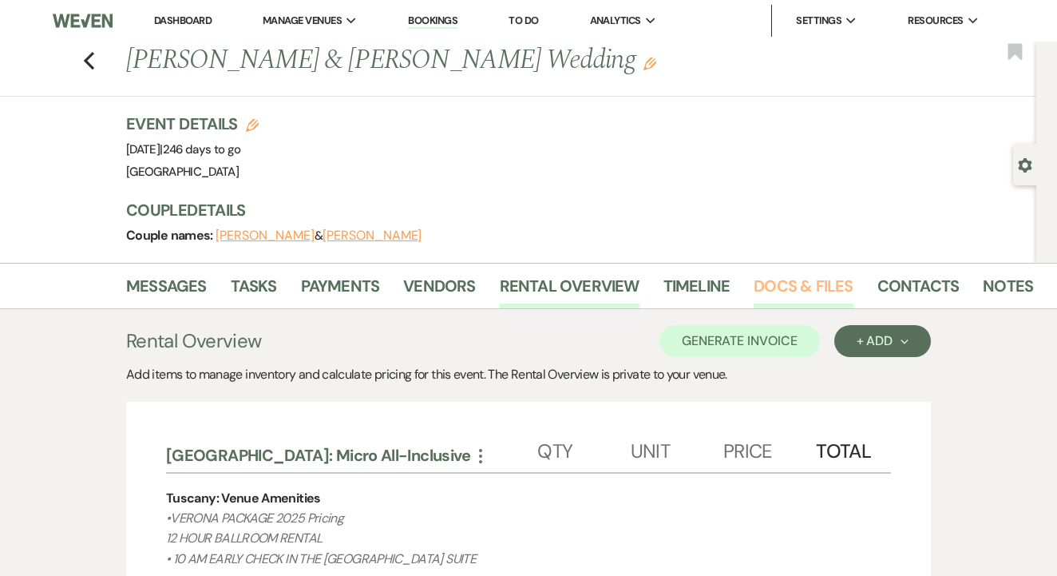
click at [829, 279] on link "Docs & Files" at bounding box center [803, 290] width 99 height 35
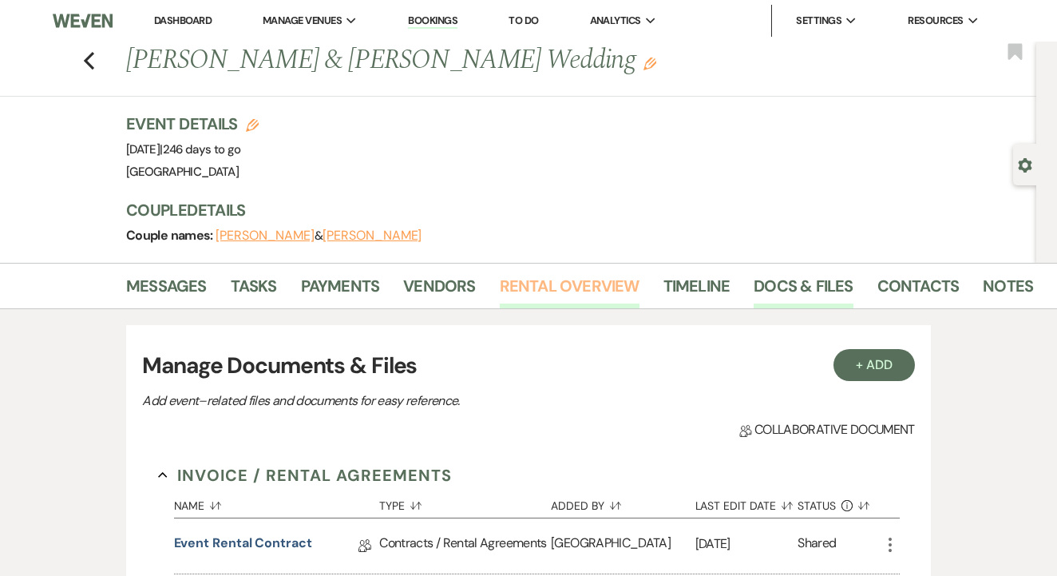
click at [581, 279] on link "Rental Overview" at bounding box center [570, 290] width 140 height 35
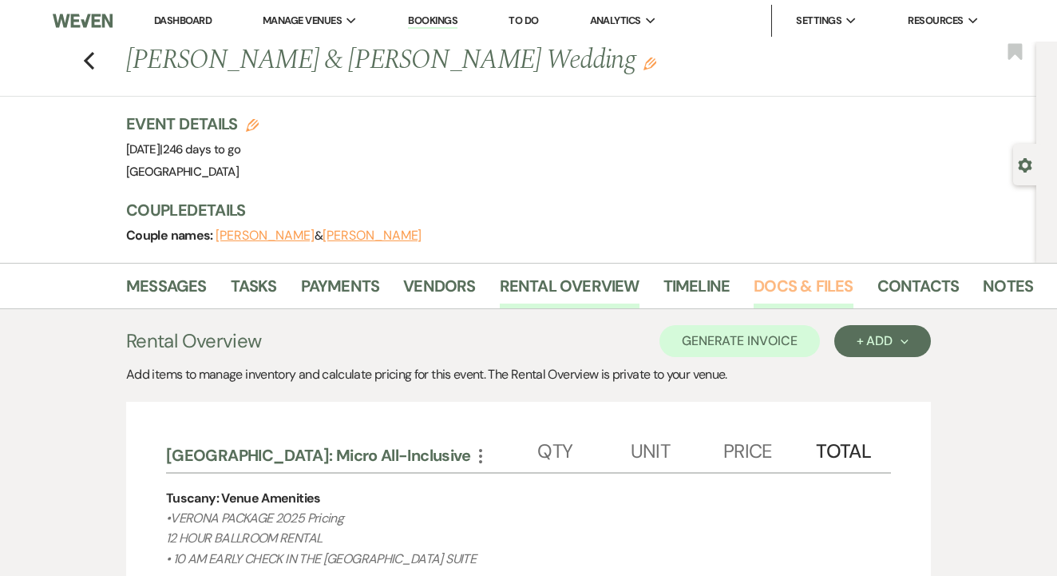
click at [846, 287] on link "Docs & Files" at bounding box center [803, 290] width 99 height 35
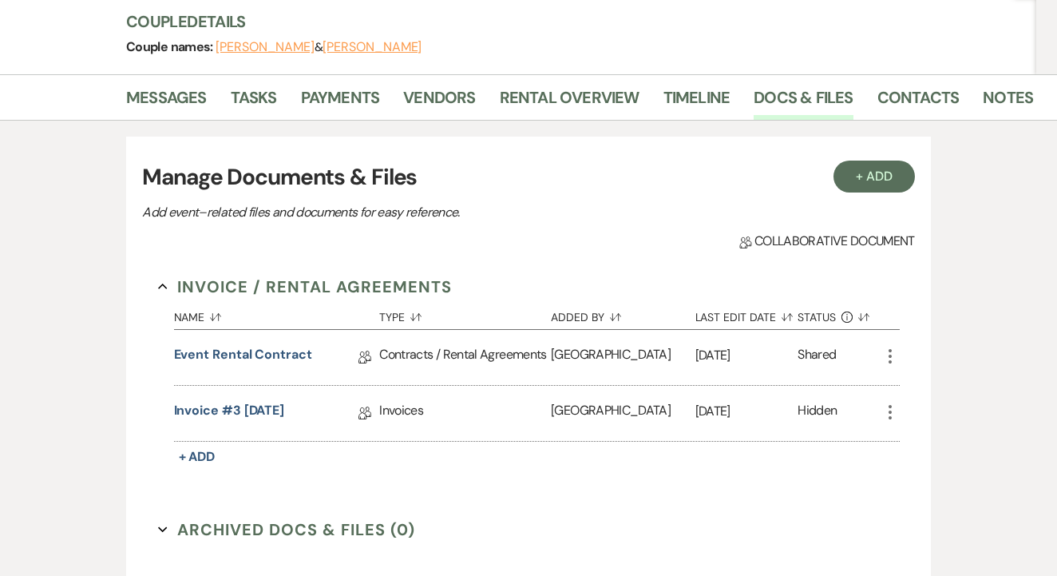
scroll to position [185, 0]
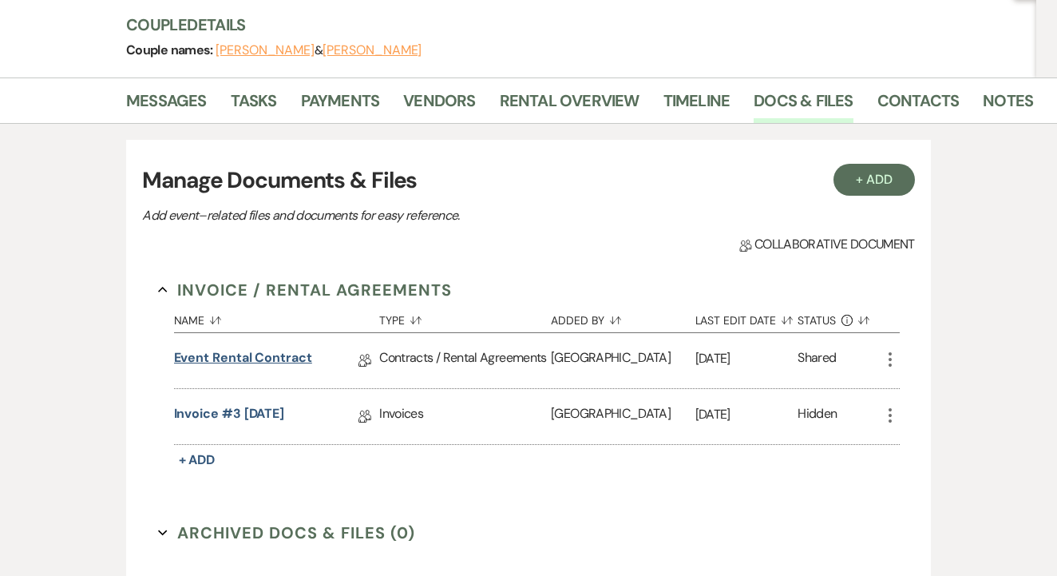
click at [262, 370] on link "Event Rental Contract" at bounding box center [243, 360] width 138 height 25
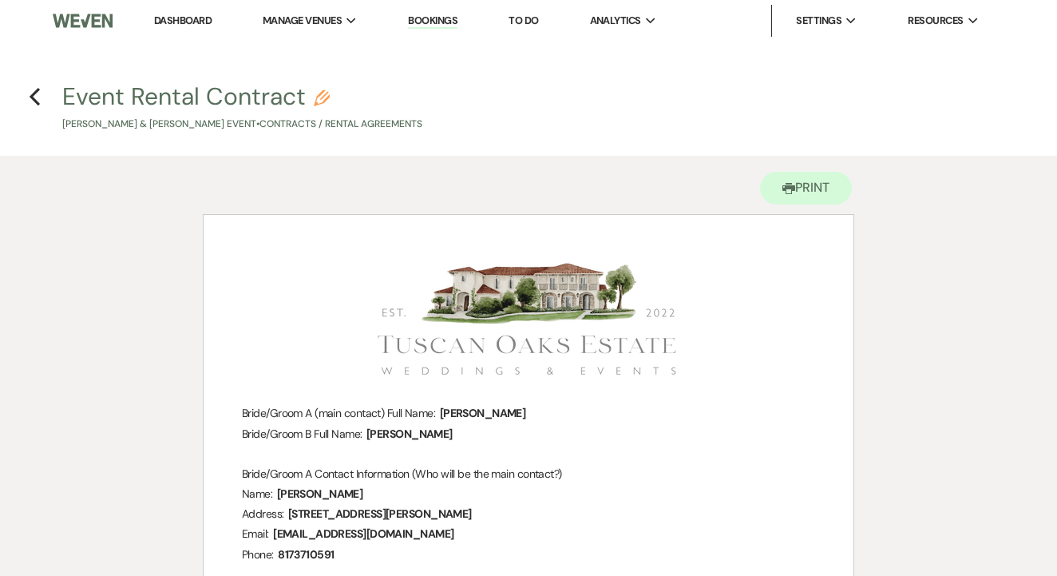
click at [28, 100] on h4 "Previous Event Rental Contract Pencil Emma Nelson & Tyler Daniels's Event • Con…" at bounding box center [528, 106] width 1057 height 52
click at [38, 90] on use "button" at bounding box center [35, 97] width 10 height 18
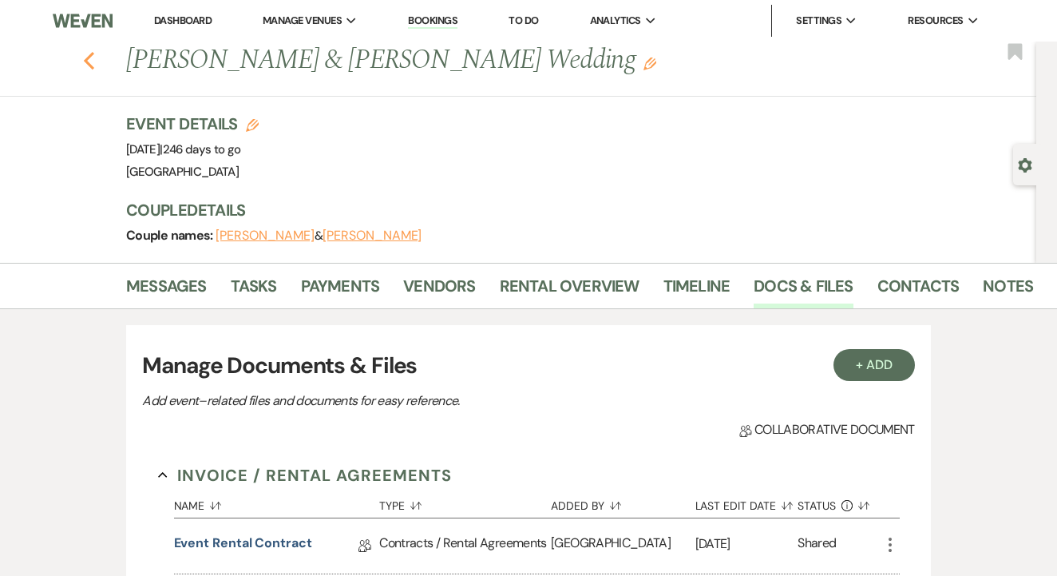
click at [91, 60] on icon "Previous" at bounding box center [89, 60] width 12 height 19
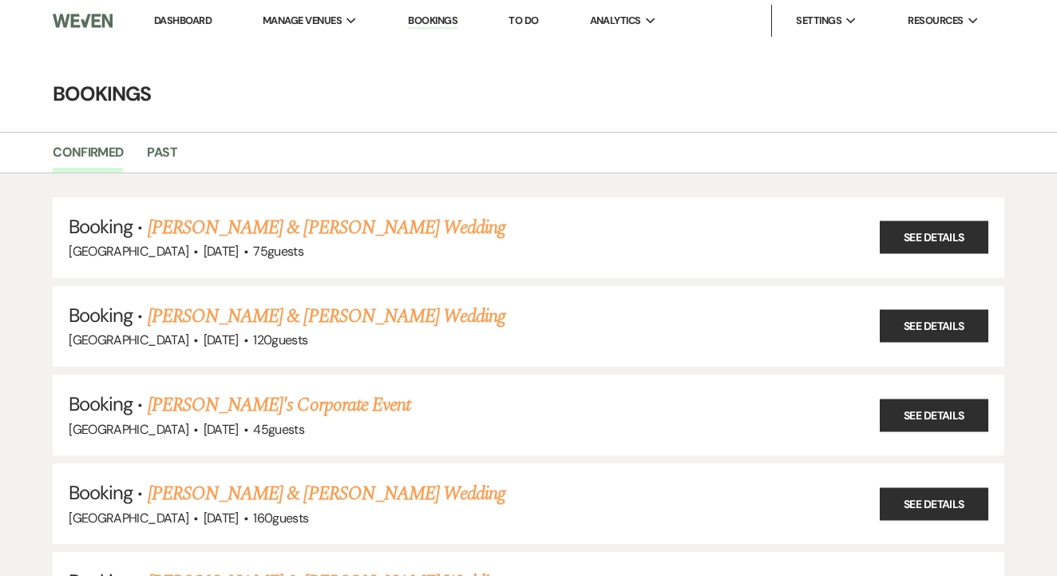
scroll to position [2186, 0]
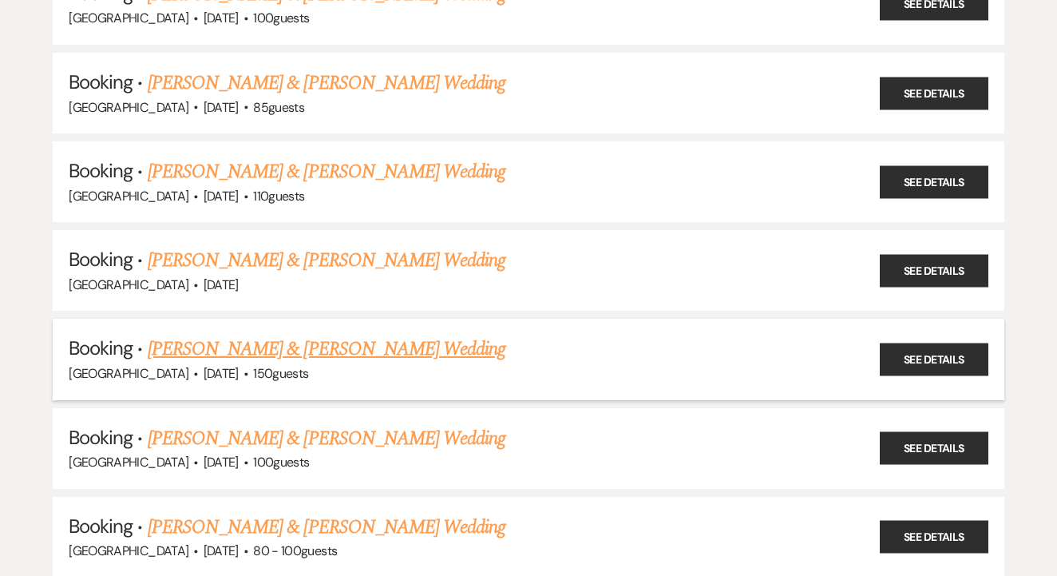
click at [320, 335] on link "Diana Ortiz & Dante Smith's Wedding" at bounding box center [327, 349] width 358 height 29
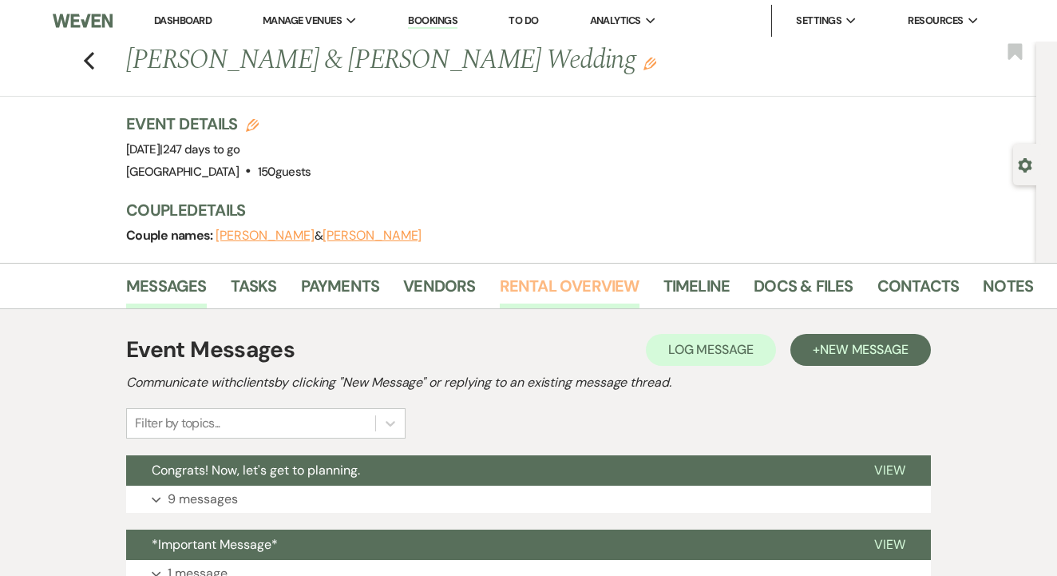
click at [539, 298] on link "Rental Overview" at bounding box center [570, 290] width 140 height 35
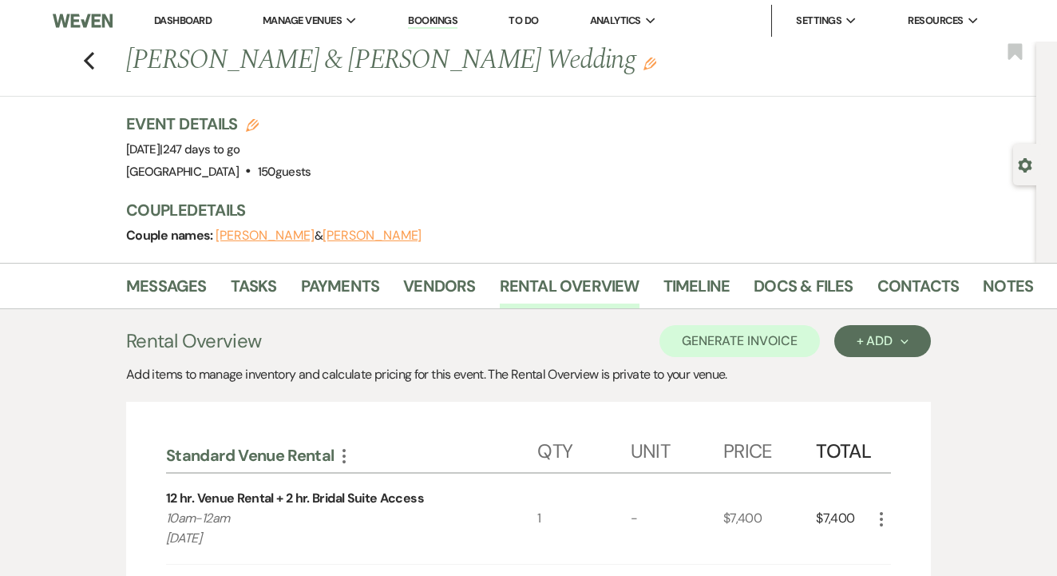
click at [95, 61] on div "Previous Diana Ortiz & Dante Smith's Wedding Edit Bookmark" at bounding box center [514, 69] width 1044 height 55
click at [86, 61] on use "button" at bounding box center [89, 61] width 10 height 18
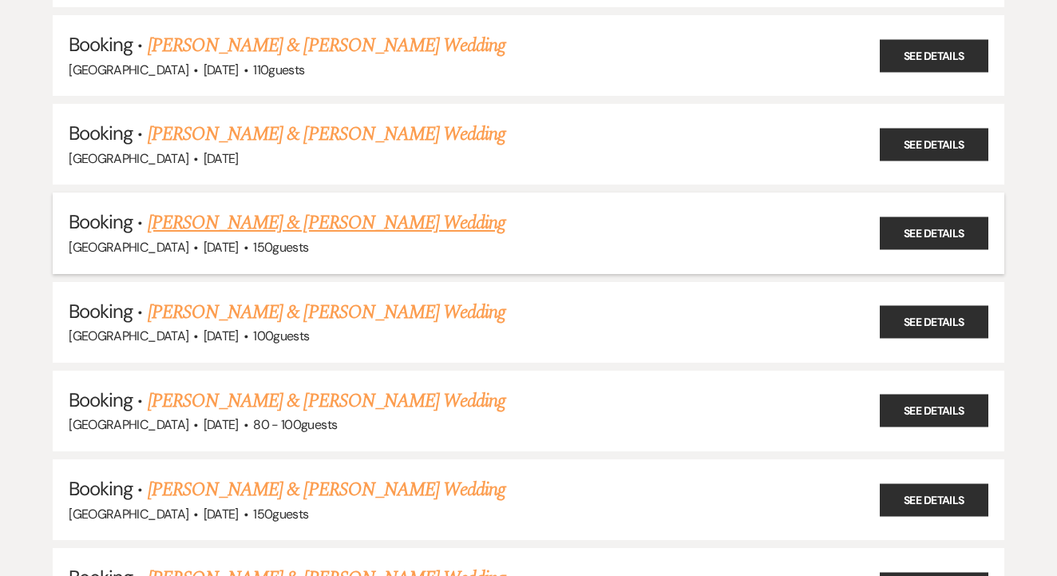
scroll to position [2336, 0]
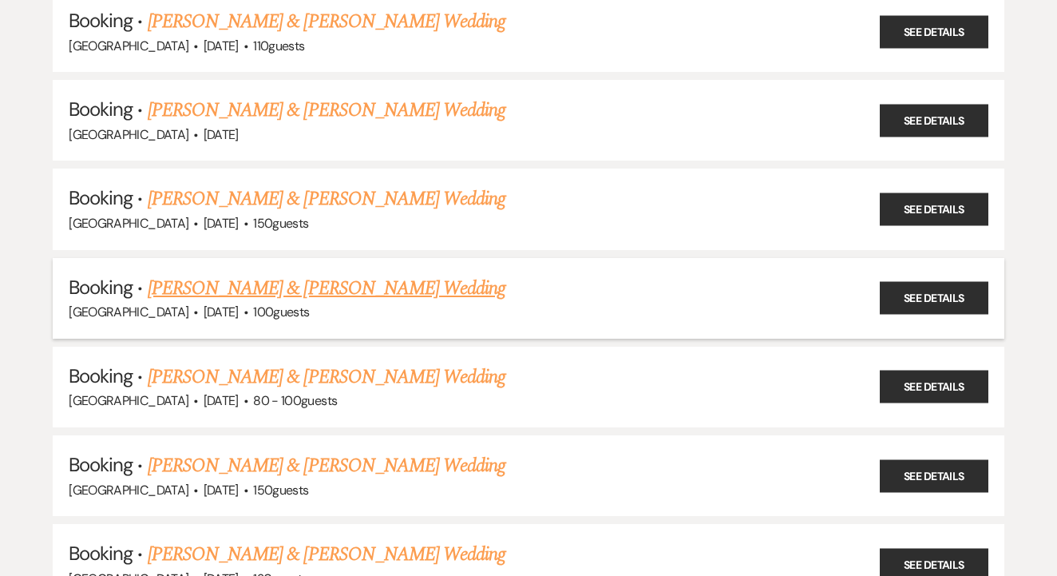
click at [375, 274] on link "Amanda Savoy & David Frye's Wedding" at bounding box center [327, 288] width 358 height 29
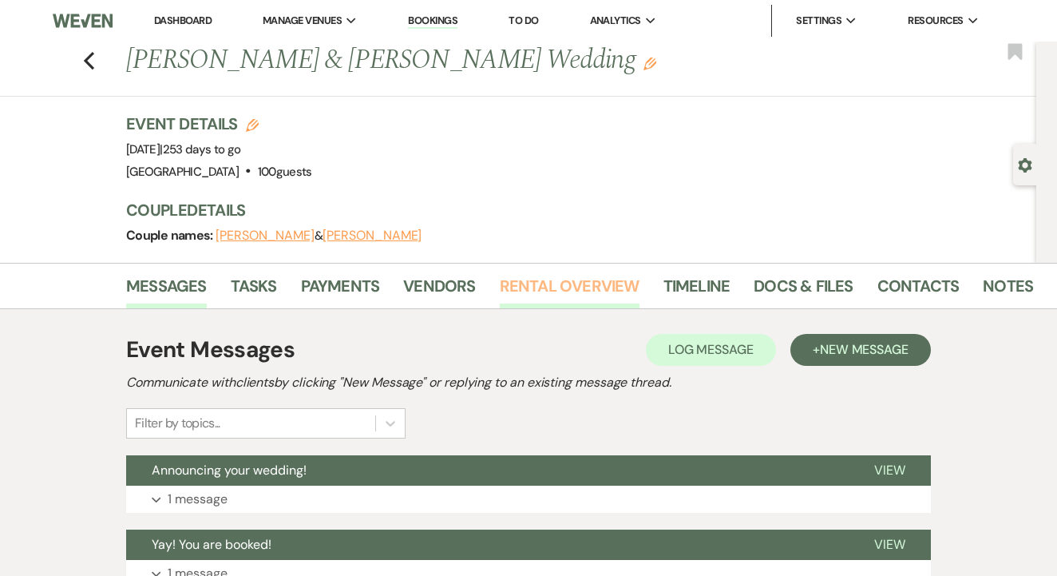
click at [547, 282] on link "Rental Overview" at bounding box center [570, 290] width 140 height 35
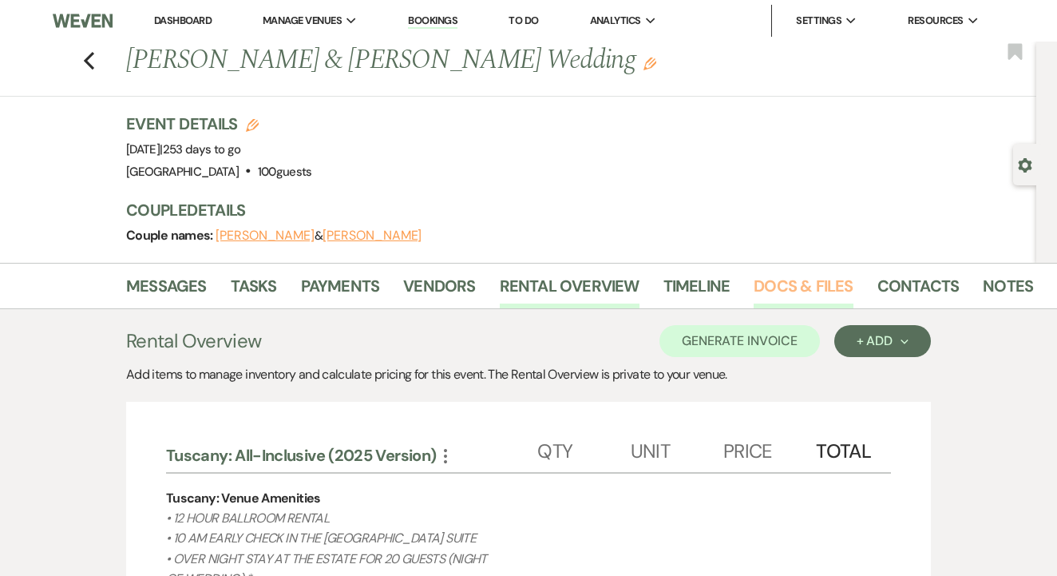
click at [803, 299] on link "Docs & Files" at bounding box center [803, 290] width 99 height 35
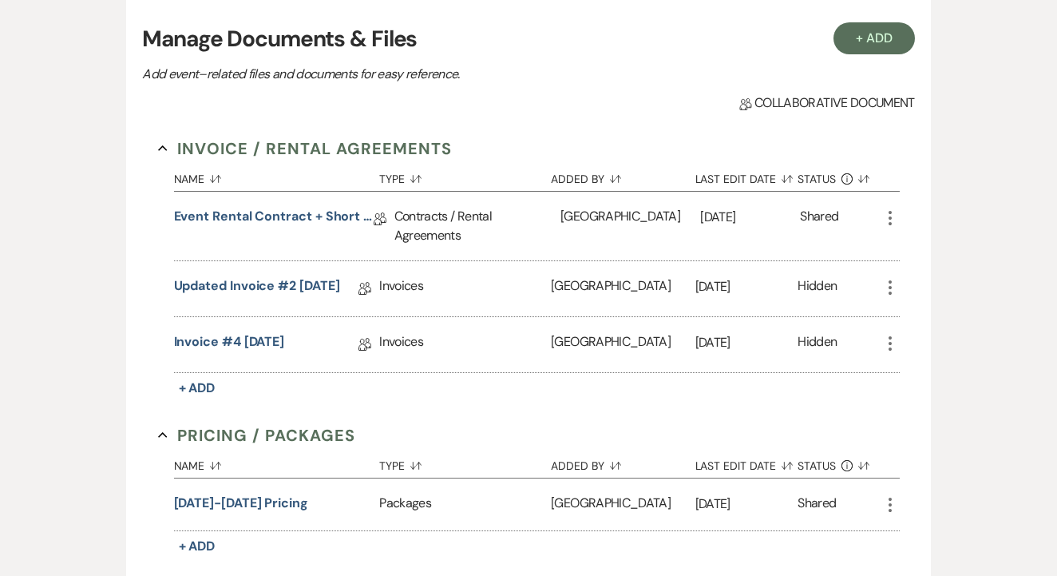
scroll to position [328, 0]
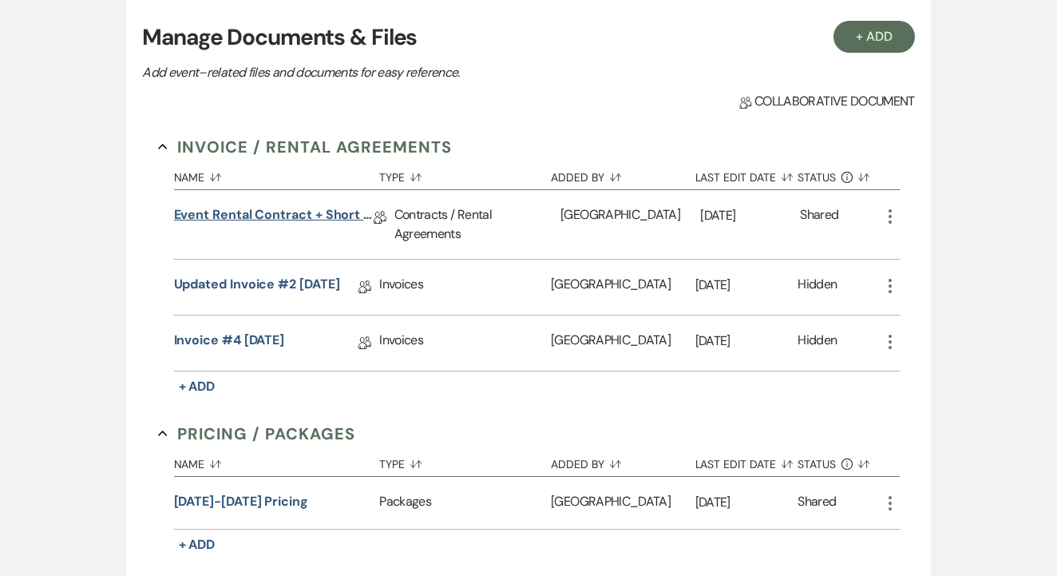
click at [323, 212] on link "Event Rental Contract + Short Term Lease" at bounding box center [274, 217] width 200 height 25
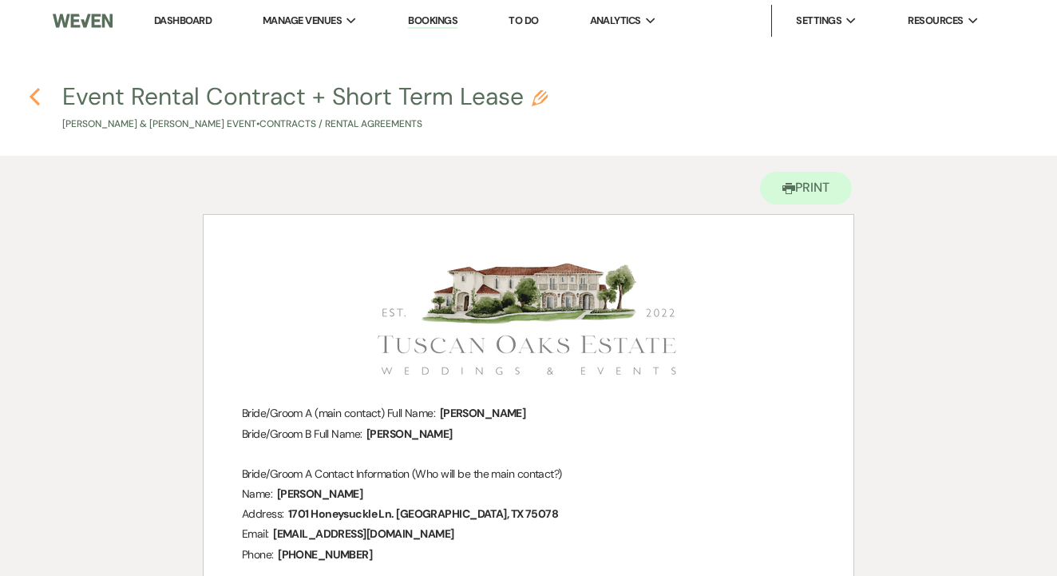
click at [35, 97] on icon "Previous" at bounding box center [35, 96] width 12 height 19
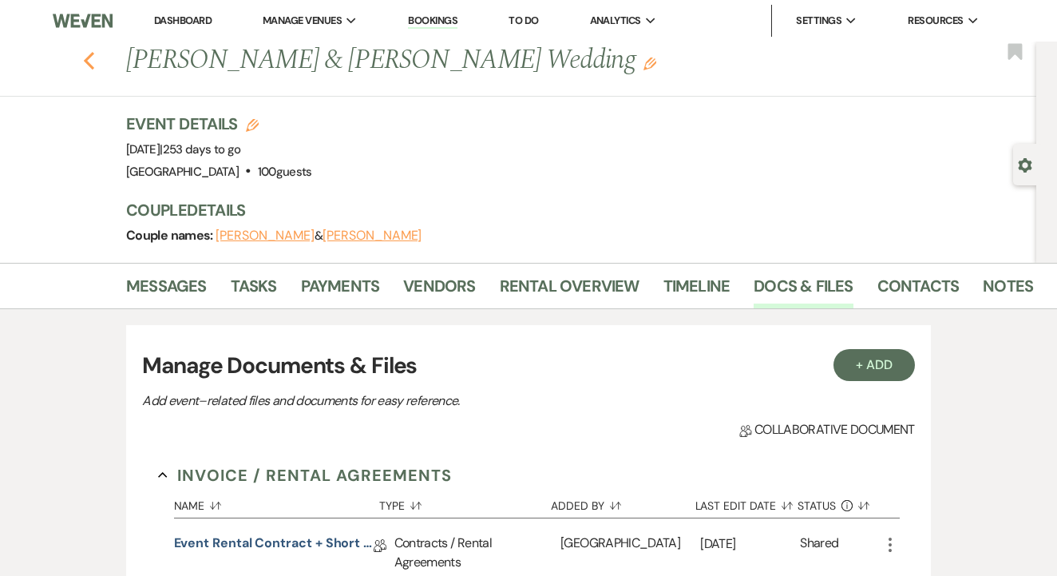
click at [86, 62] on use "button" at bounding box center [89, 61] width 10 height 18
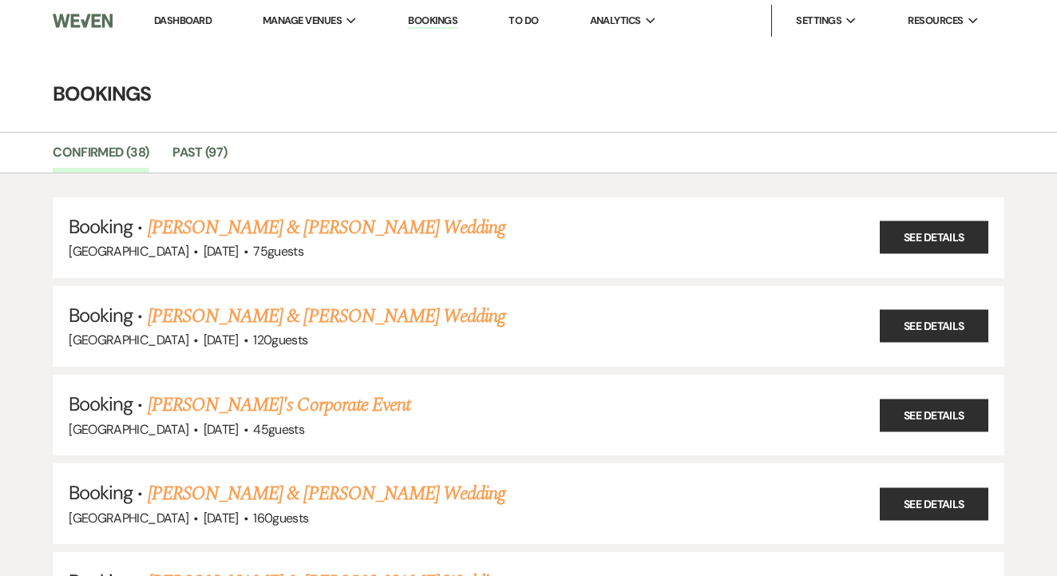
scroll to position [2336, 0]
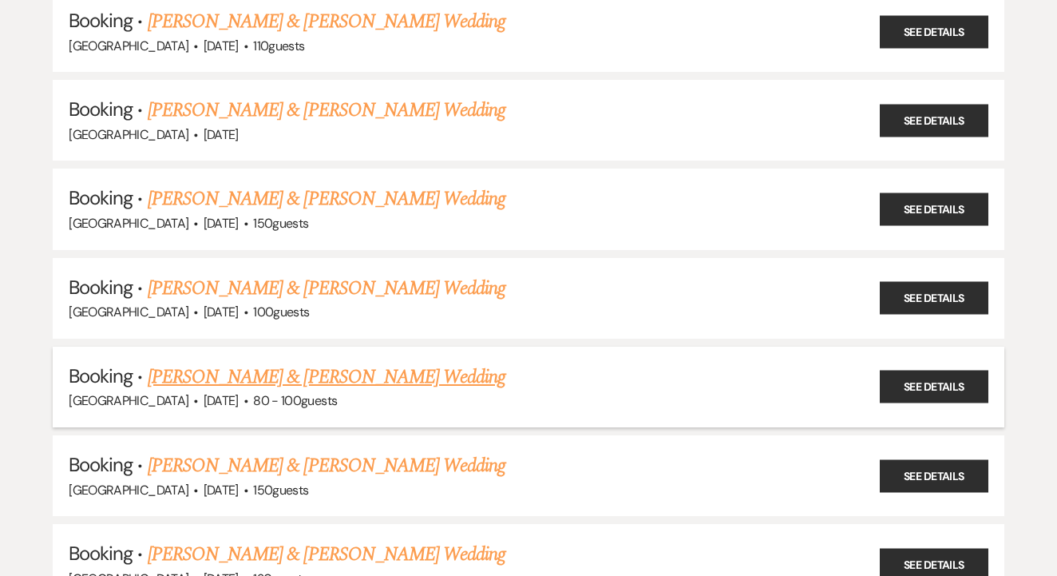
click at [390, 363] on h5 "Booking · Madeline Bajczyk & Chad Christianson's Wedding" at bounding box center [529, 377] width 920 height 29
click at [410, 363] on h5 "Booking · Madeline Bajczyk & Chad Christianson's Wedding" at bounding box center [529, 377] width 920 height 29
click at [423, 363] on link "Madeline Bajczyk & Chad Christianson's Wedding" at bounding box center [327, 377] width 358 height 29
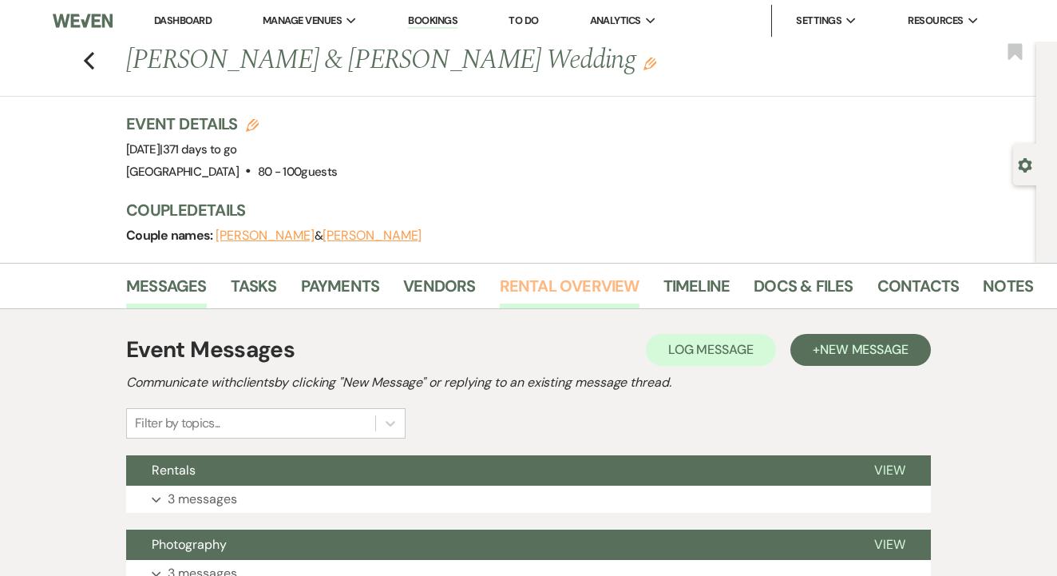
click at [562, 275] on link "Rental Overview" at bounding box center [570, 290] width 140 height 35
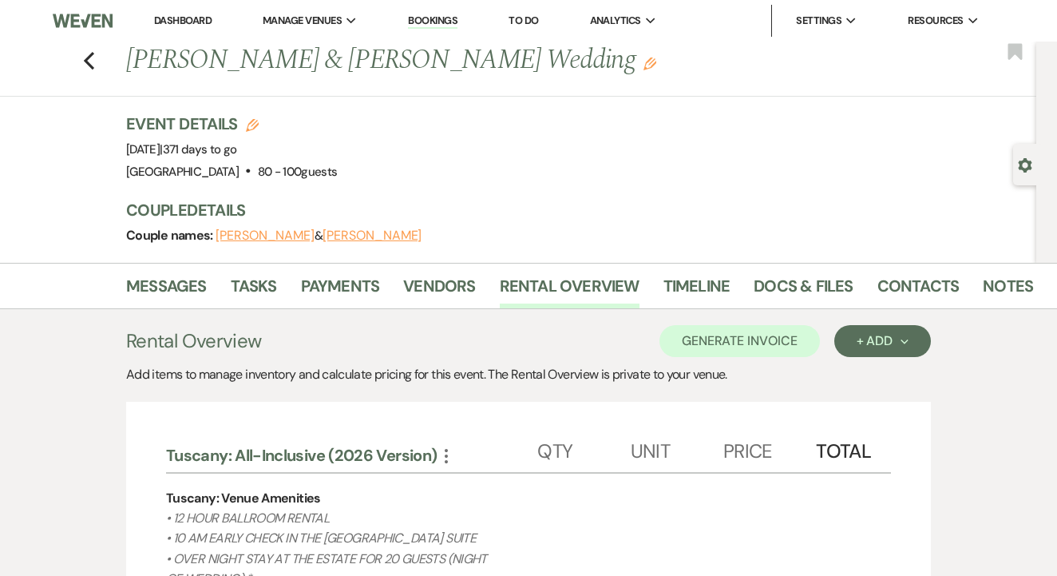
click at [95, 57] on div "Previous Madeline Bajczyk & Chad Christianson's Wedding Edit Bookmark" at bounding box center [514, 69] width 1044 height 55
click at [91, 63] on icon "Previous" at bounding box center [89, 60] width 12 height 19
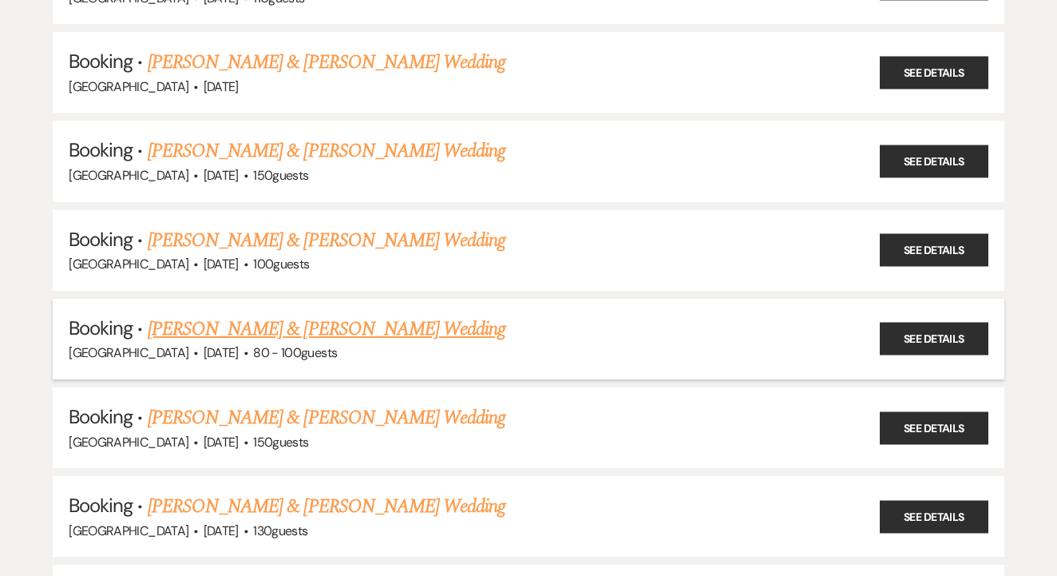
scroll to position [2387, 0]
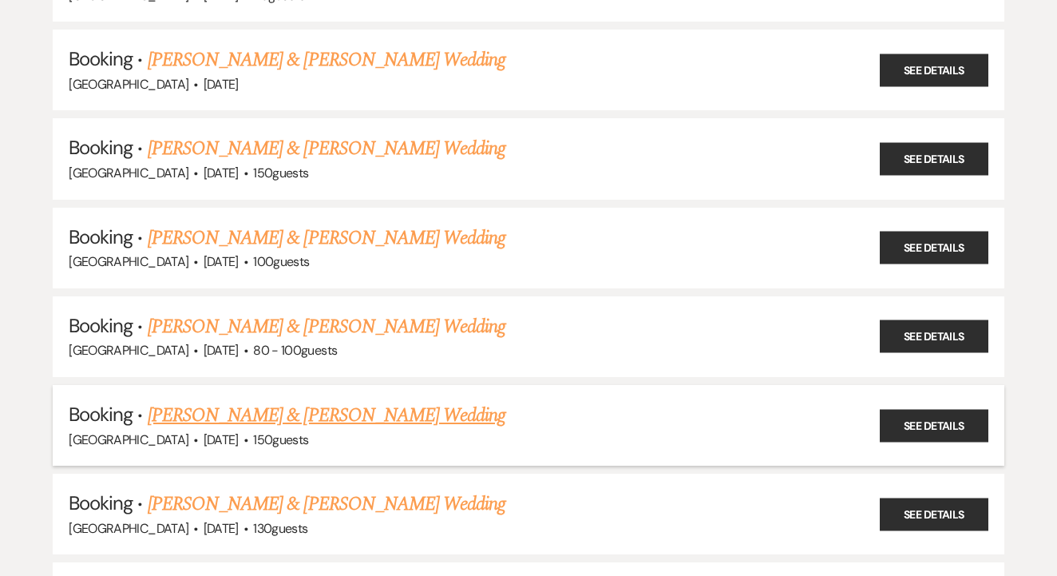
click at [421, 401] on link "Hazel Brown & Nathan Warlick's Wedding" at bounding box center [327, 415] width 358 height 29
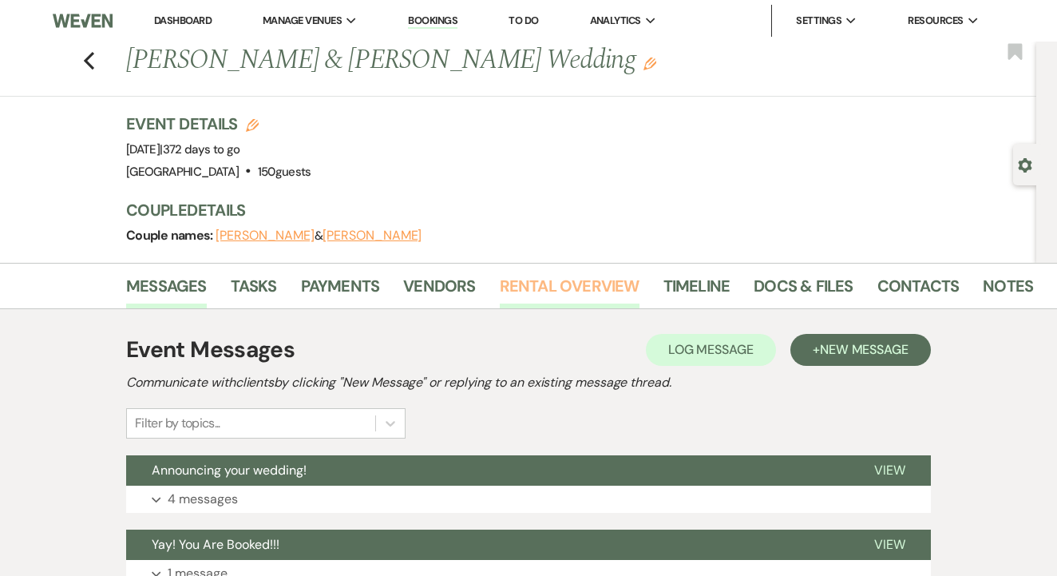
click at [580, 299] on link "Rental Overview" at bounding box center [570, 290] width 140 height 35
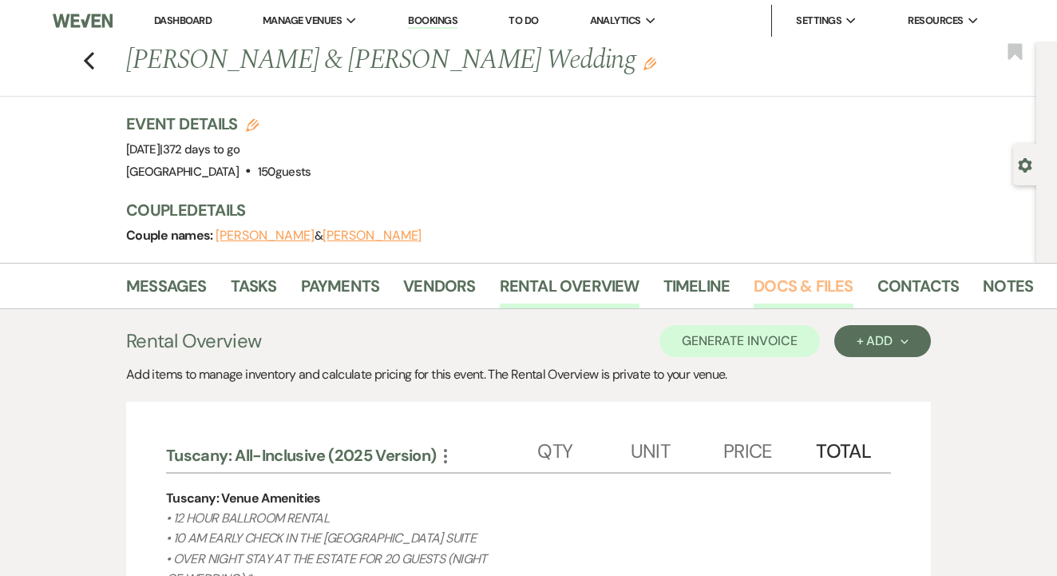
click at [810, 286] on link "Docs & Files" at bounding box center [803, 290] width 99 height 35
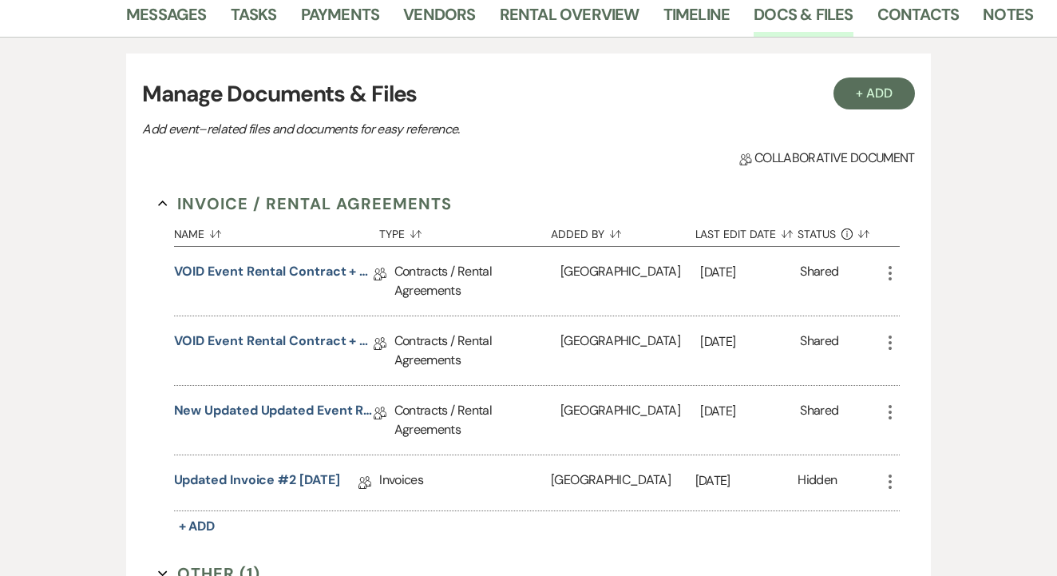
scroll to position [269, 0]
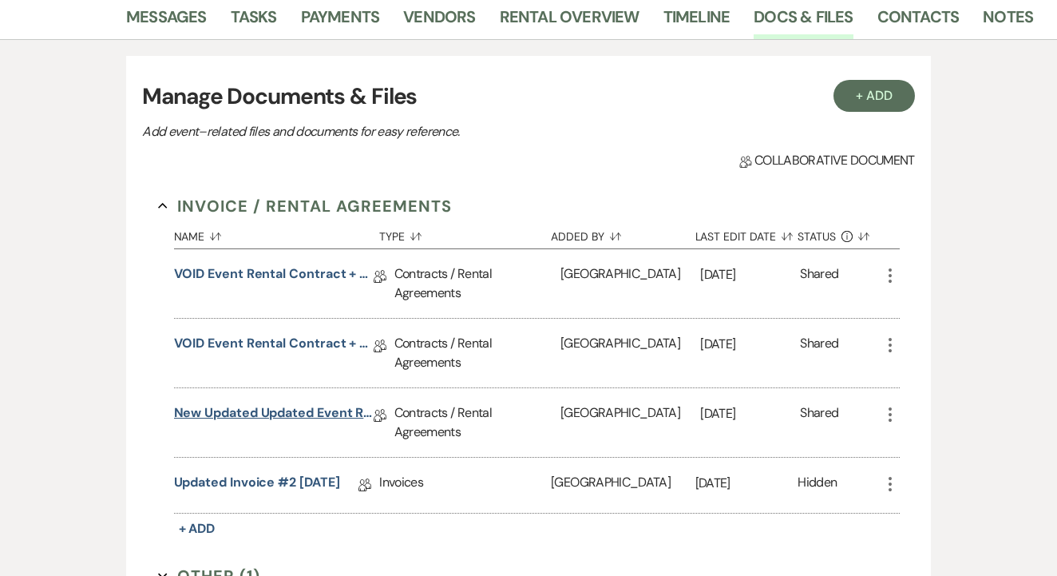
click at [281, 415] on link "New Updated Updated Event Rental Contract + Short Term Lease" at bounding box center [274, 415] width 200 height 25
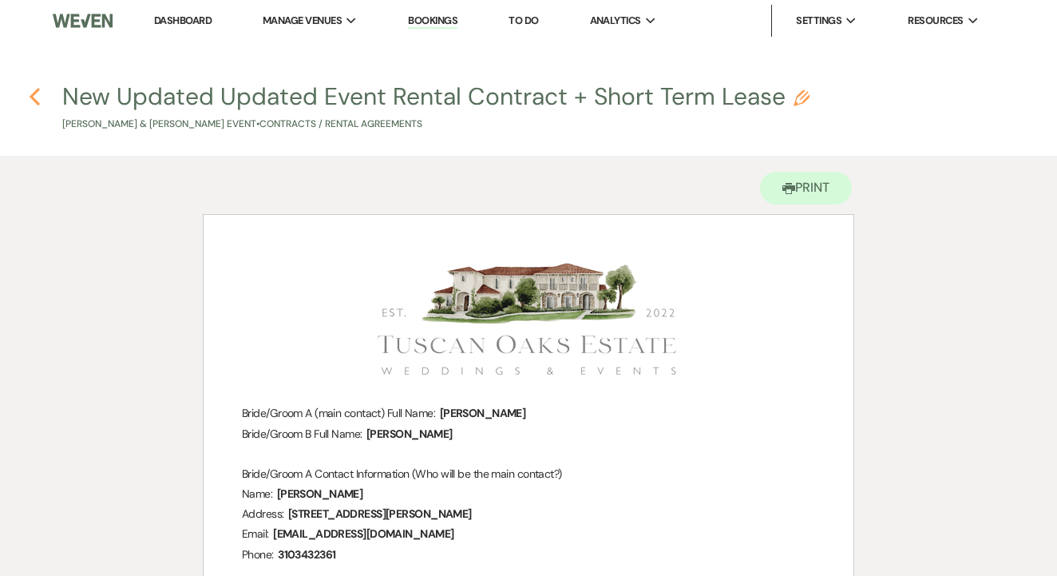
click at [33, 105] on icon "Previous" at bounding box center [35, 96] width 12 height 19
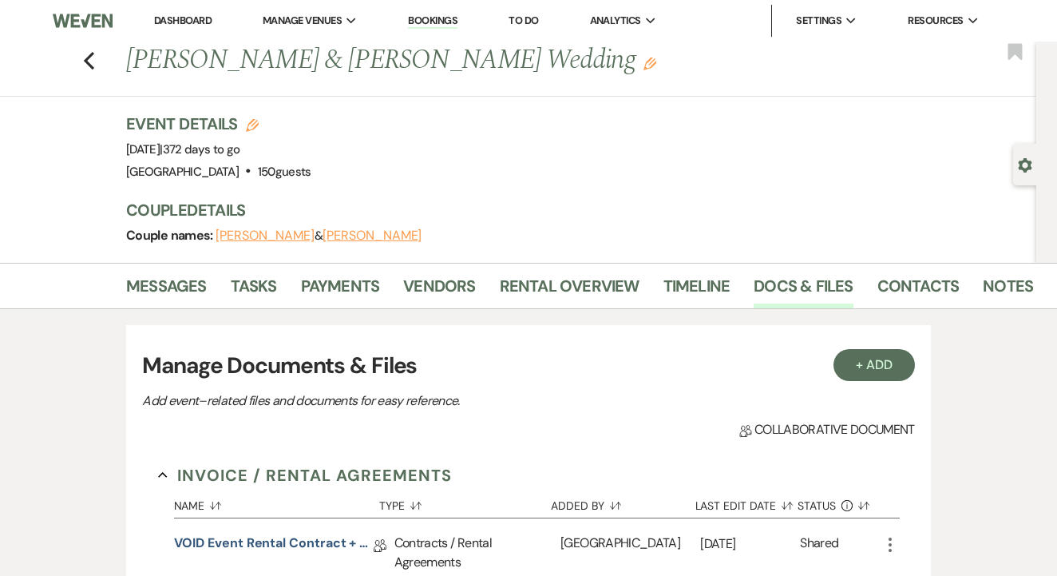
click at [78, 61] on div "Previous Hazel Brown & Nathan Warlick's Wedding Edit Bookmark" at bounding box center [514, 69] width 1044 height 55
click at [87, 61] on use "button" at bounding box center [89, 61] width 10 height 18
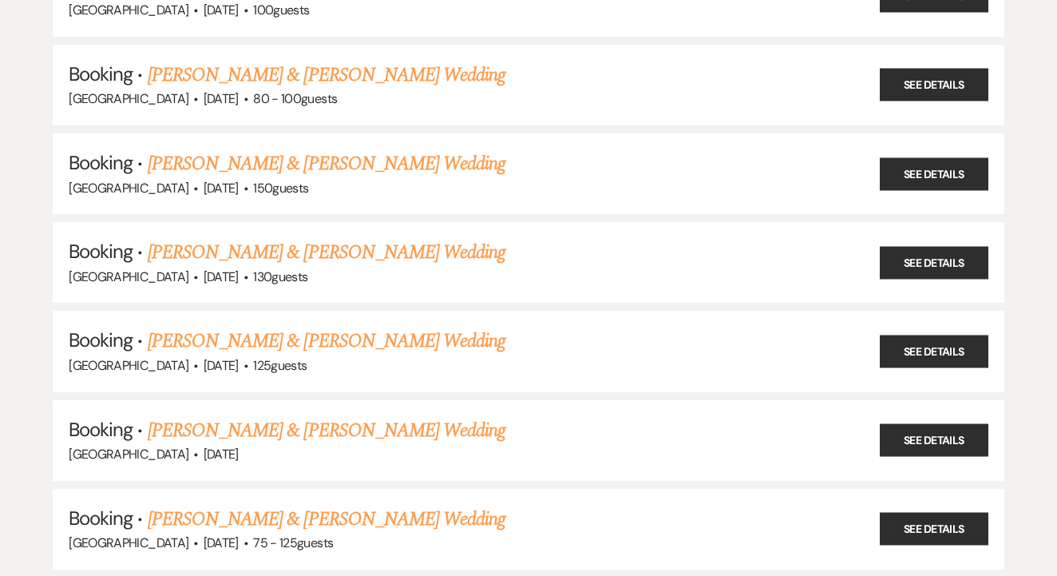
scroll to position [2654, 0]
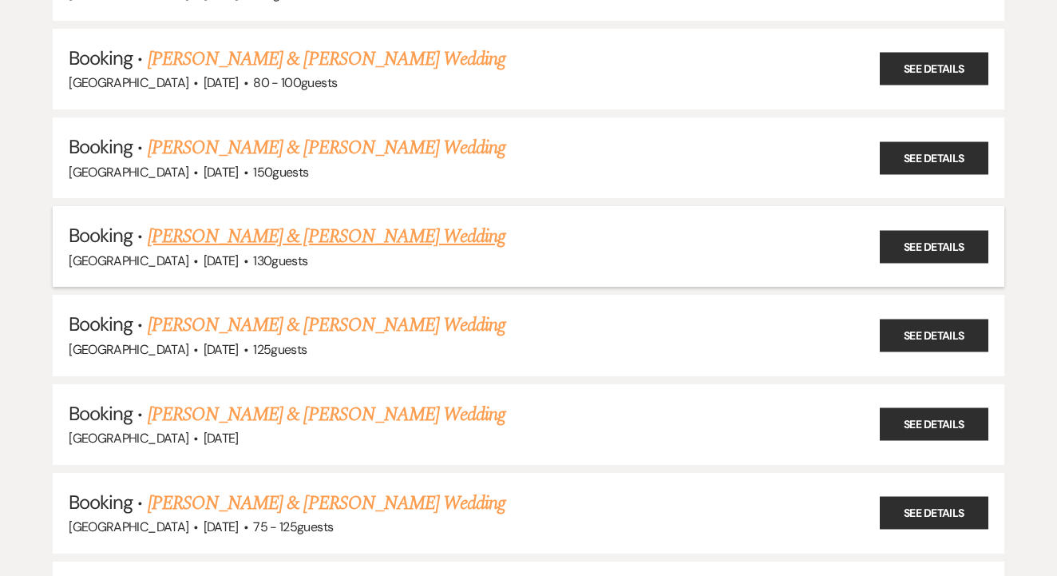
click at [394, 222] on link "Janice Zhou & David Wylie's Wedding" at bounding box center [327, 236] width 358 height 29
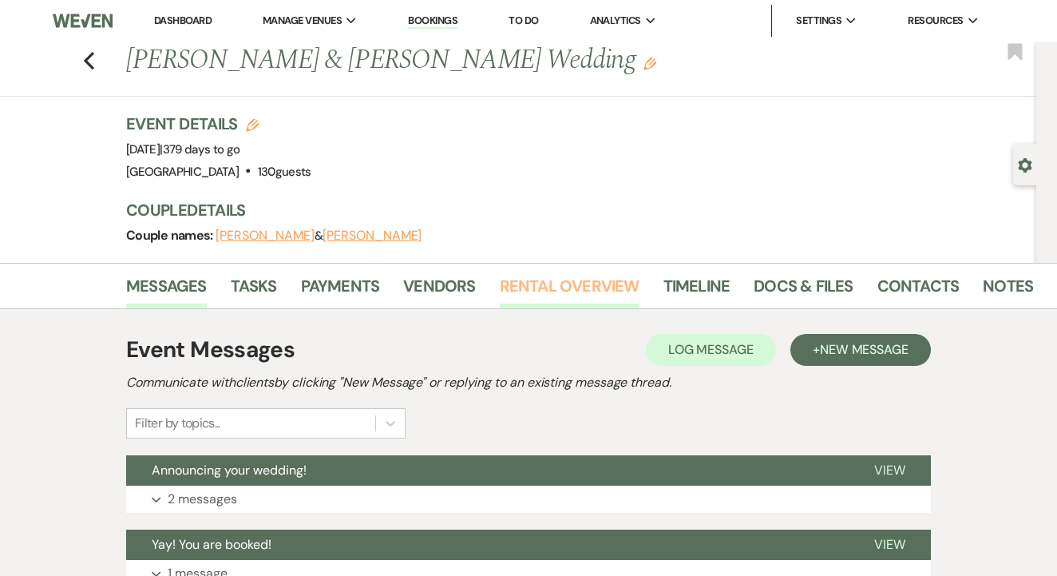
click at [506, 296] on link "Rental Overview" at bounding box center [570, 290] width 140 height 35
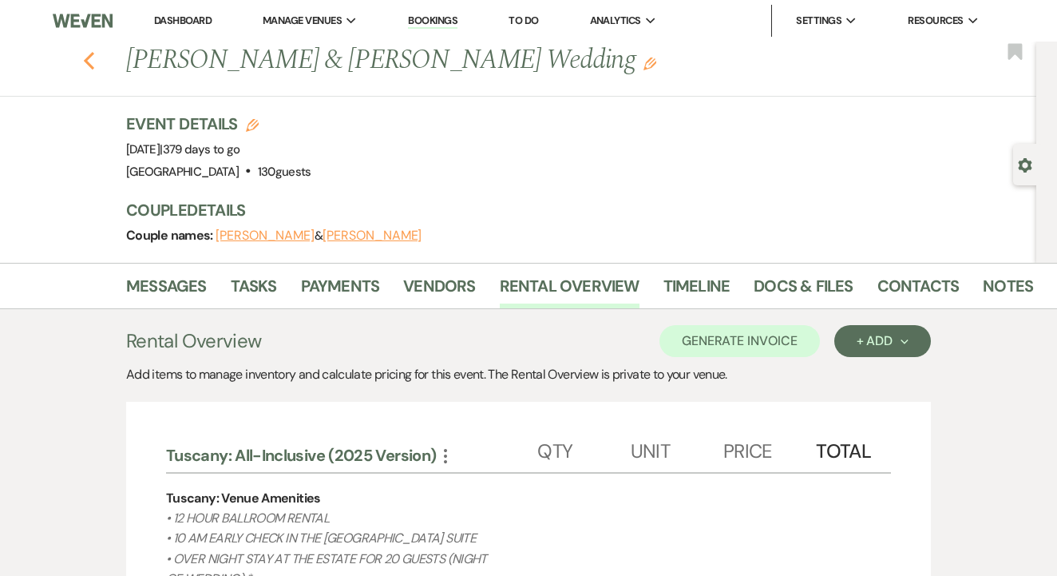
click at [91, 61] on icon "Previous" at bounding box center [89, 60] width 12 height 19
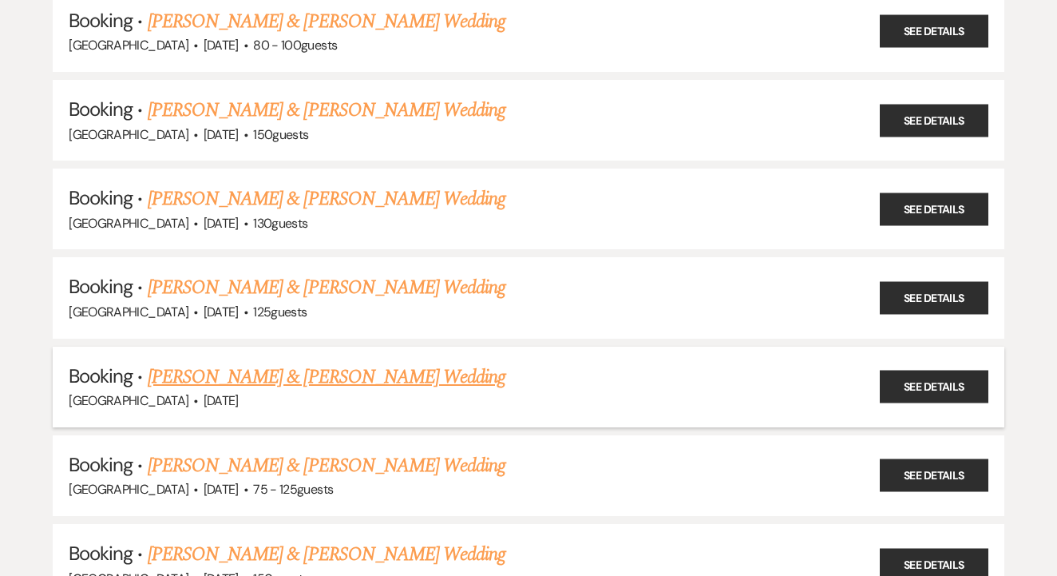
scroll to position [2693, 0]
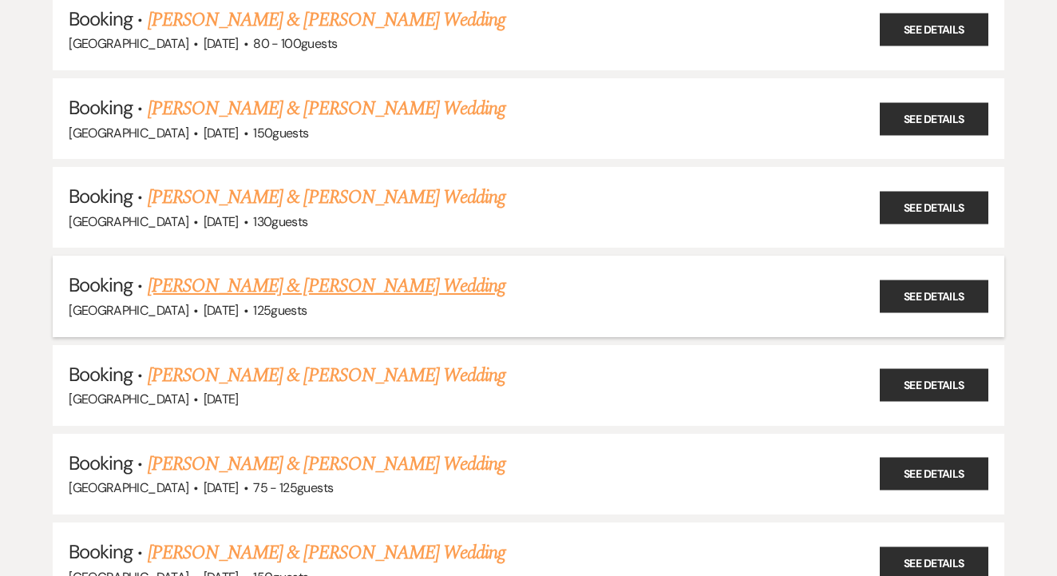
click at [393, 271] on link "Jadyn Davis & Ace Armas's Wedding" at bounding box center [327, 285] width 358 height 29
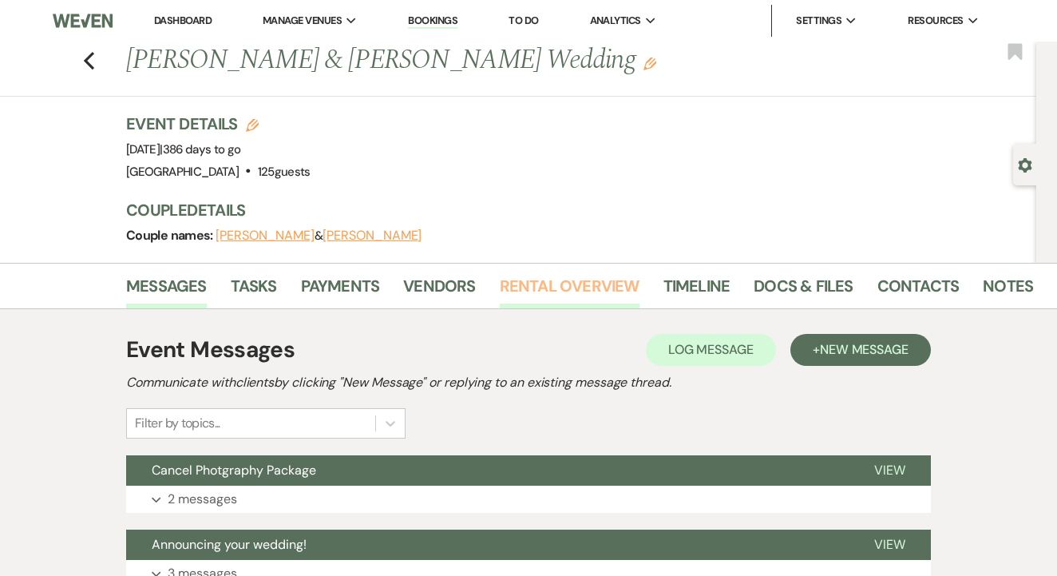
click at [569, 293] on link "Rental Overview" at bounding box center [570, 290] width 140 height 35
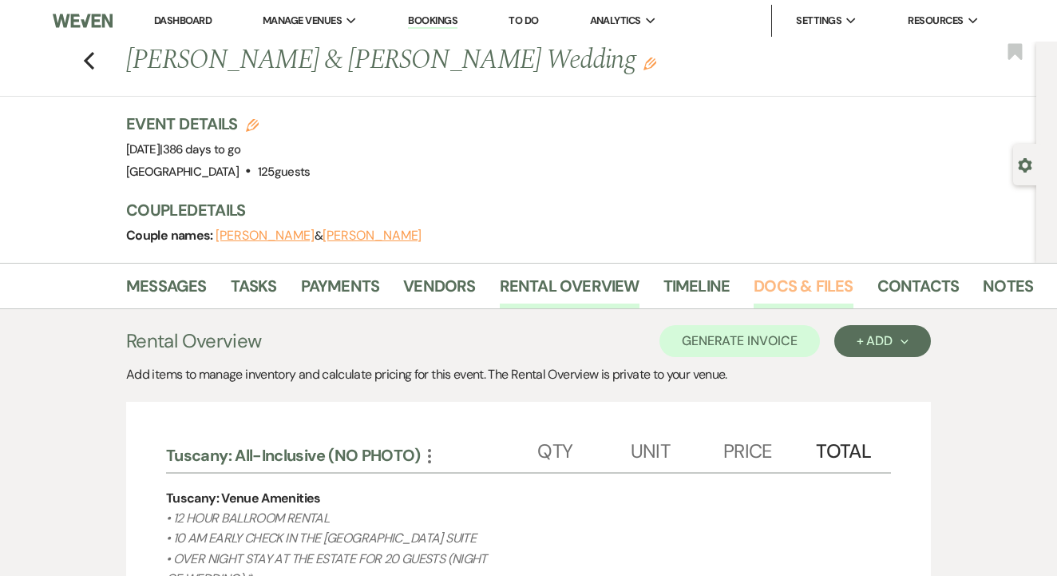
click at [771, 290] on link "Docs & Files" at bounding box center [803, 290] width 99 height 35
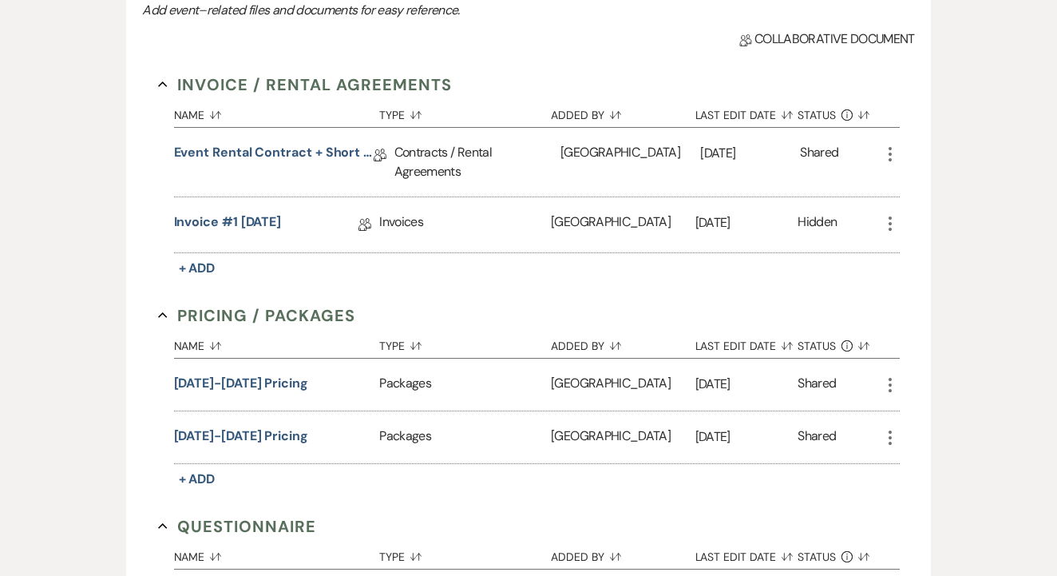
scroll to position [385, 0]
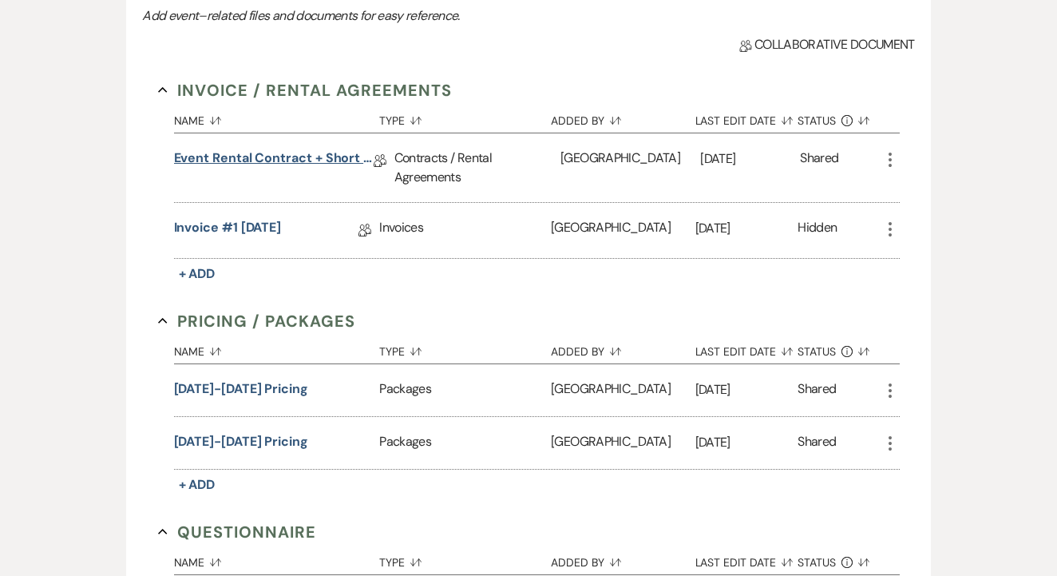
click at [307, 155] on link "Event Rental Contract + Short Term Lease - 10/10/26" at bounding box center [274, 161] width 200 height 25
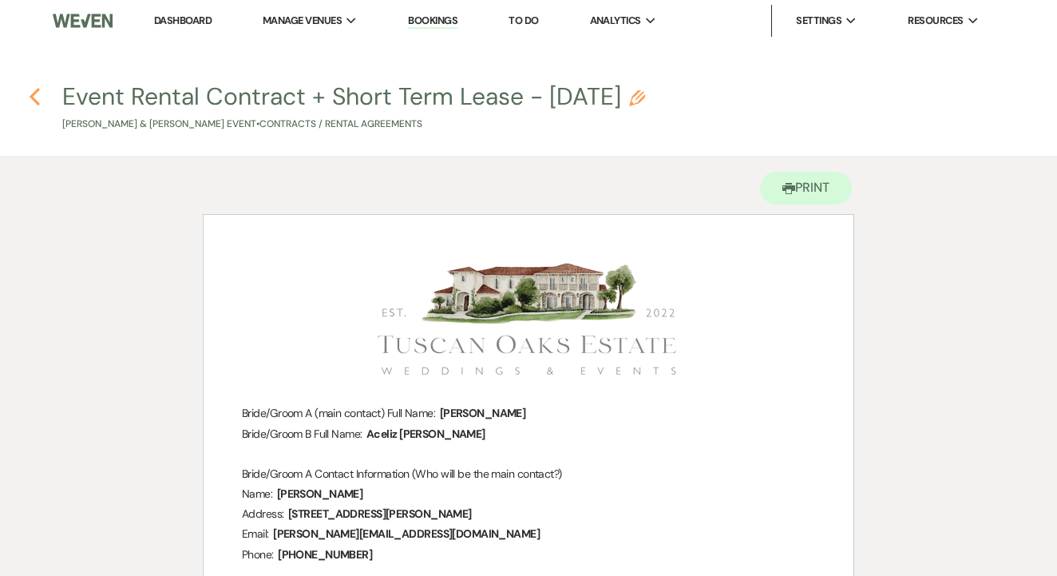
click at [35, 104] on icon "Previous" at bounding box center [35, 96] width 12 height 19
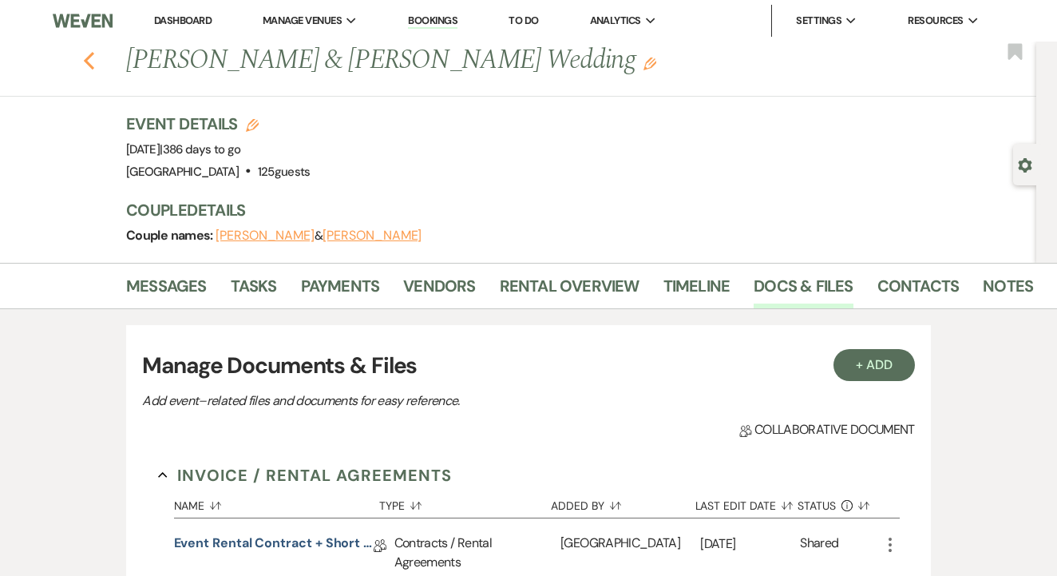
click at [89, 56] on use "button" at bounding box center [89, 61] width 10 height 18
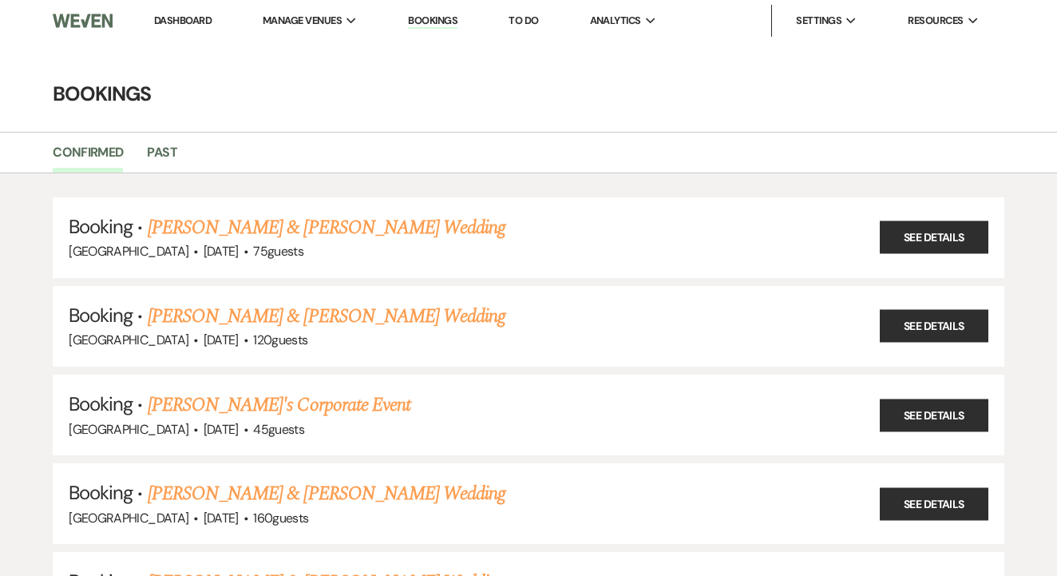
scroll to position [2693, 0]
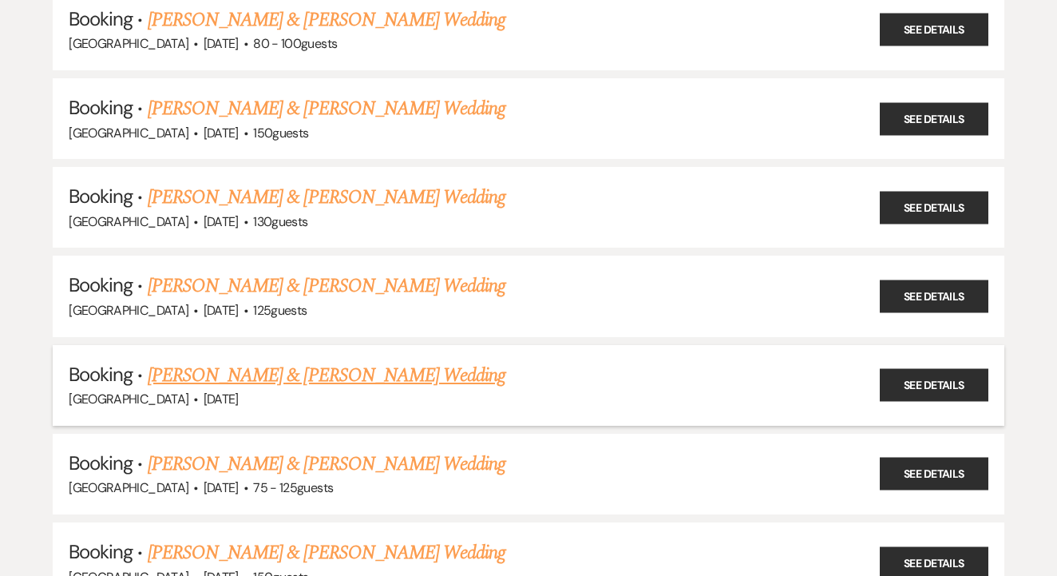
click at [321, 361] on link "Jenifer Scott & Carson Hyles's Wedding" at bounding box center [327, 375] width 358 height 29
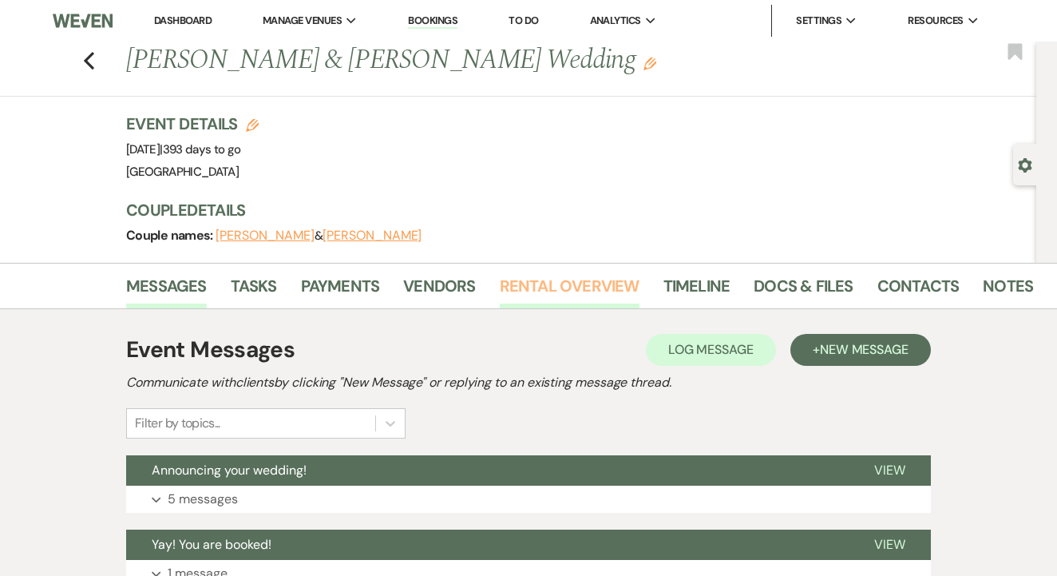
click at [573, 305] on link "Rental Overview" at bounding box center [570, 290] width 140 height 35
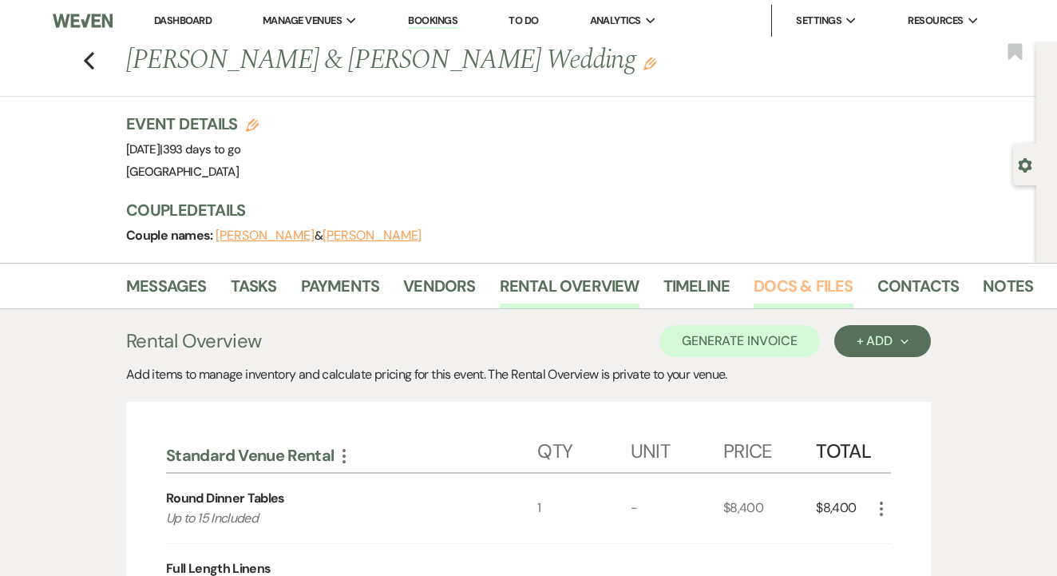
click at [786, 293] on link "Docs & Files" at bounding box center [803, 290] width 99 height 35
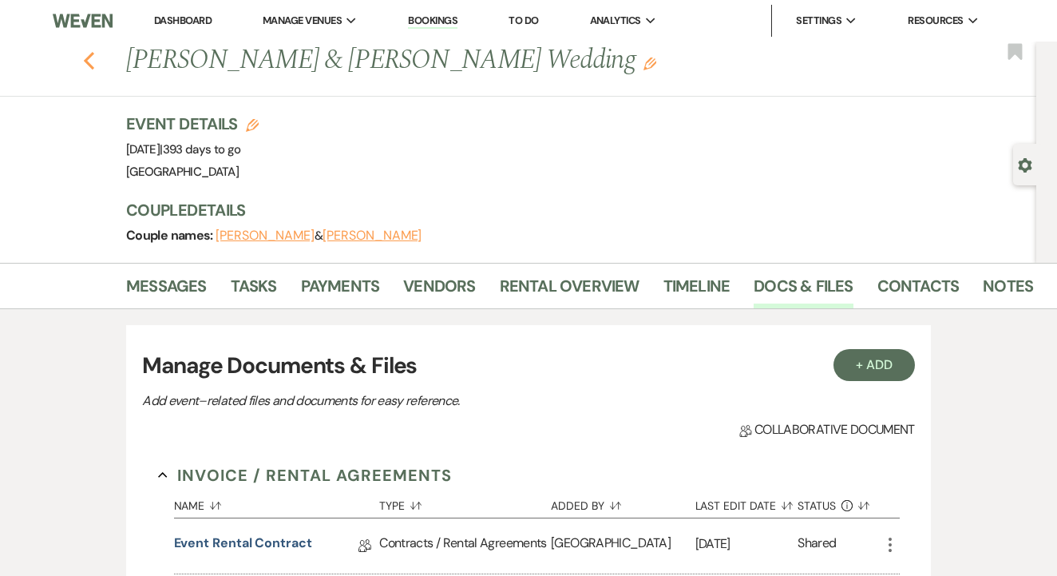
click at [92, 57] on icon "Previous" at bounding box center [89, 60] width 12 height 19
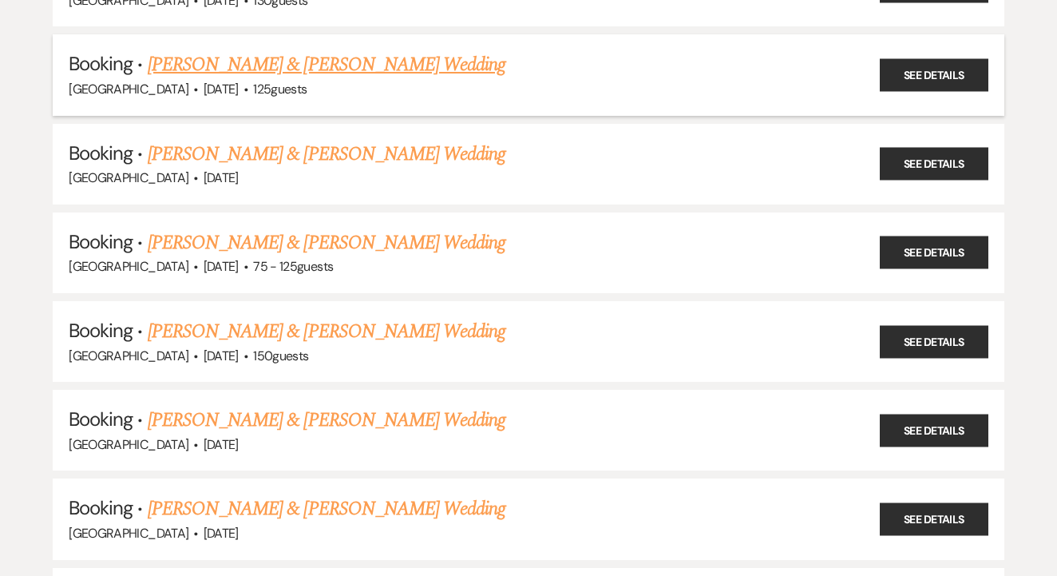
scroll to position [2915, 0]
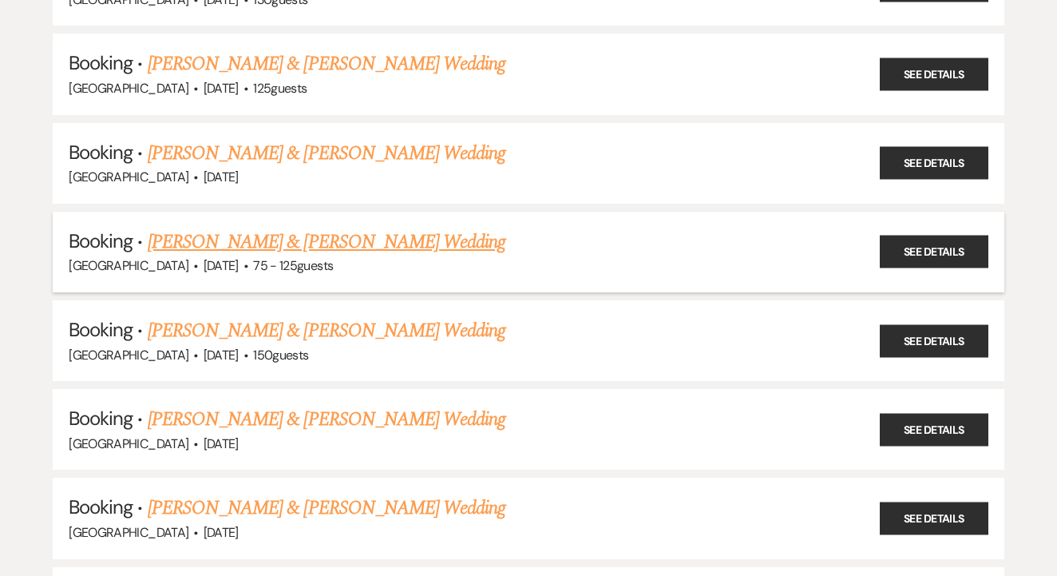
click at [301, 228] on link "Brittney Cedillo & Luis Teran's Wedding" at bounding box center [327, 242] width 358 height 29
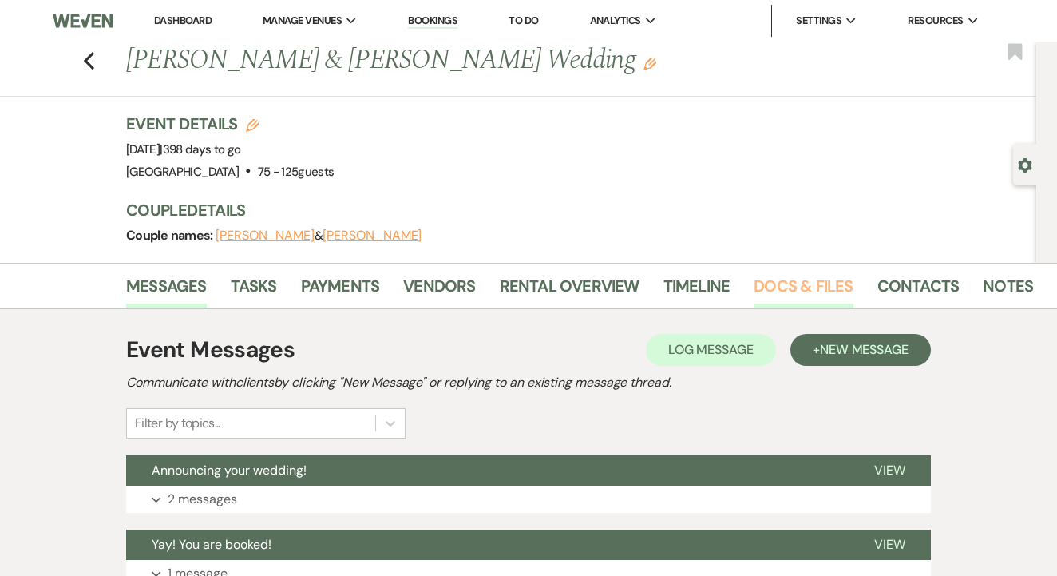
click at [808, 301] on link "Docs & Files" at bounding box center [803, 290] width 99 height 35
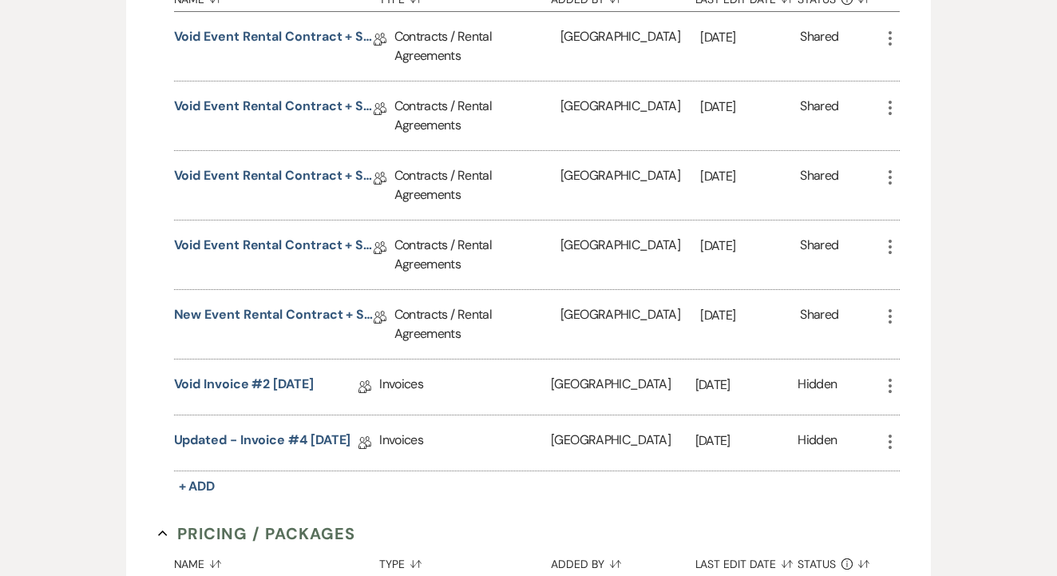
scroll to position [515, 0]
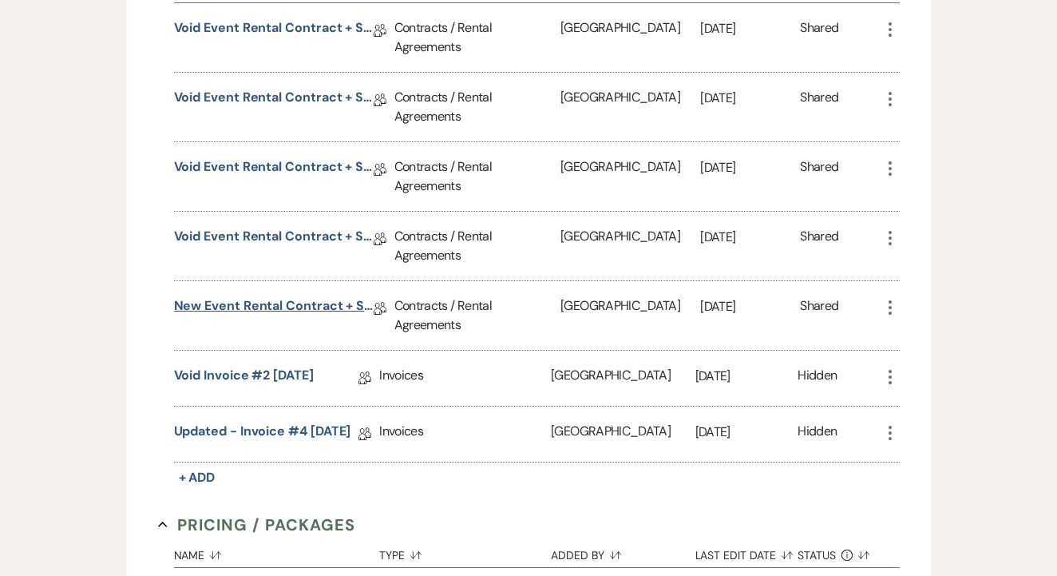
click at [299, 296] on link "New Event Rental Contract + Short Term Lease" at bounding box center [274, 308] width 200 height 25
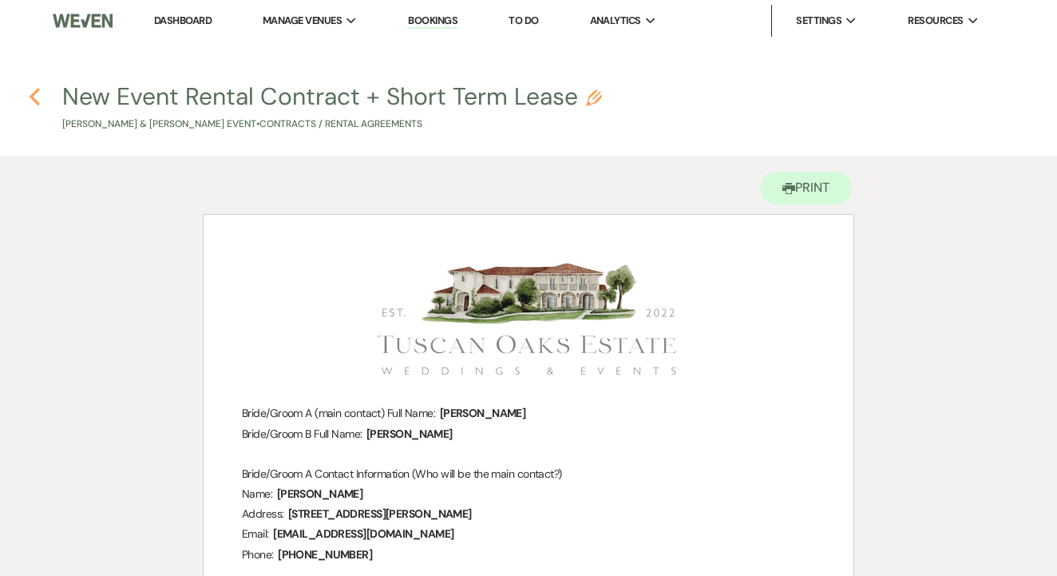
click at [34, 96] on use "button" at bounding box center [35, 97] width 10 height 18
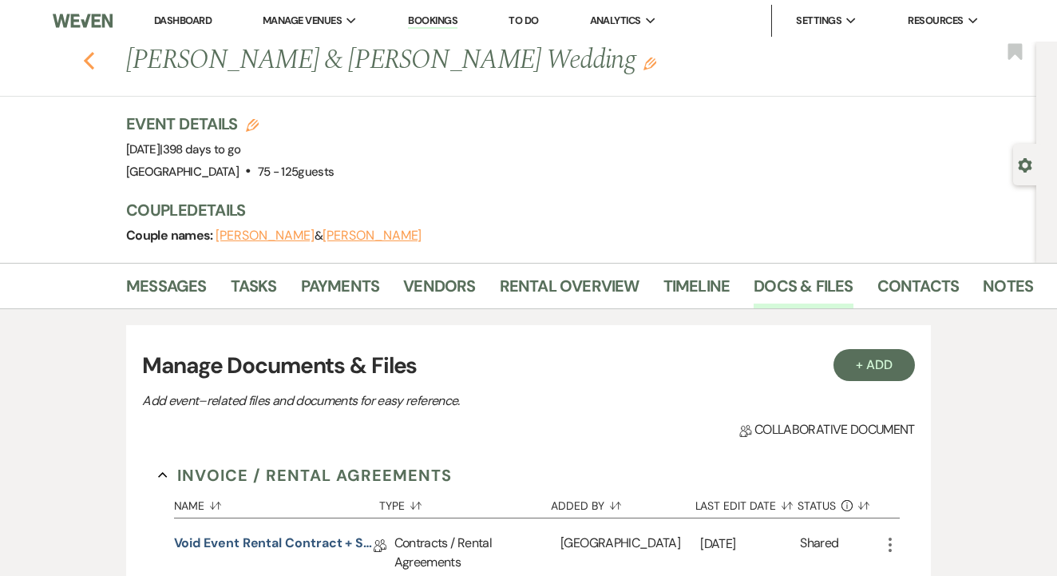
click at [90, 57] on icon "Previous" at bounding box center [89, 60] width 12 height 19
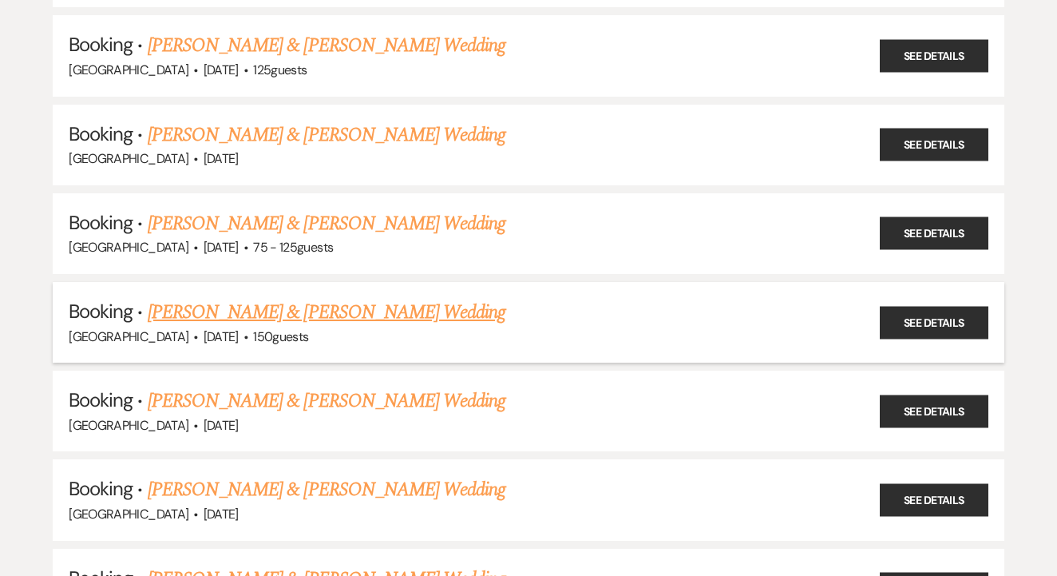
scroll to position [2939, 0]
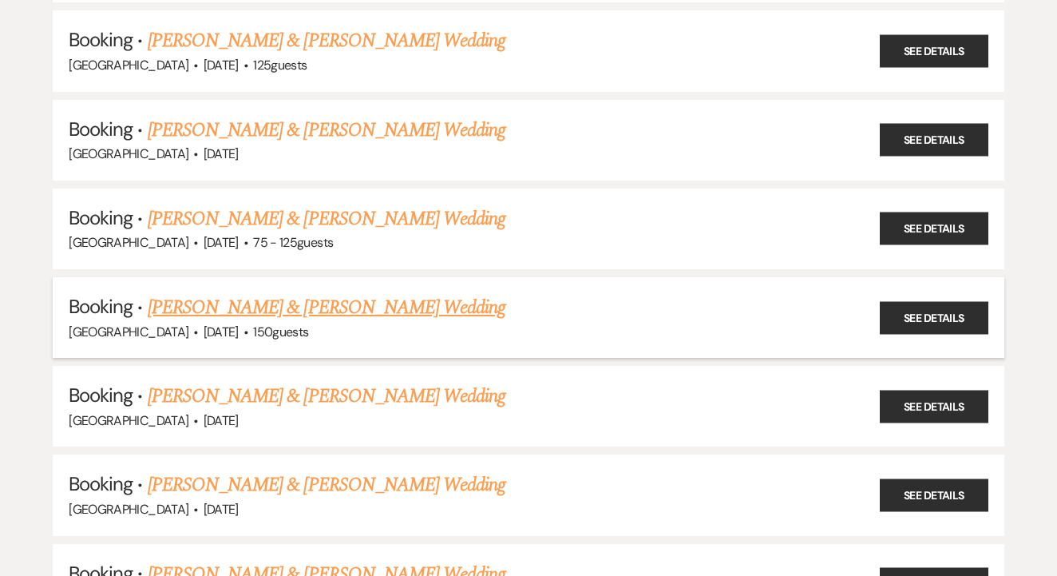
click at [353, 293] on link "Grey Johnson & Shayne Butler's Wedding" at bounding box center [327, 307] width 358 height 29
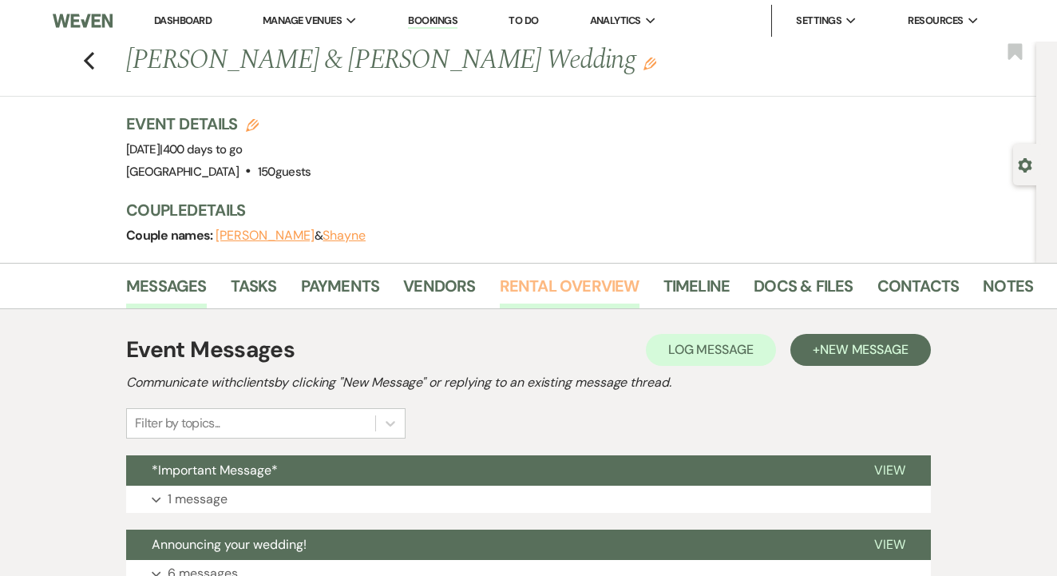
click at [579, 278] on link "Rental Overview" at bounding box center [570, 290] width 140 height 35
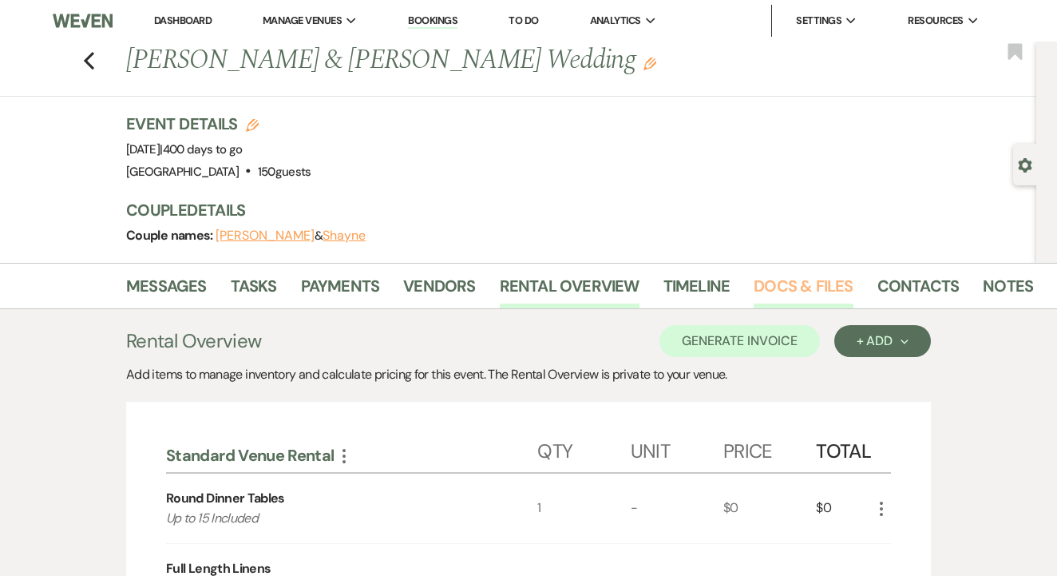
click at [788, 295] on link "Docs & Files" at bounding box center [803, 290] width 99 height 35
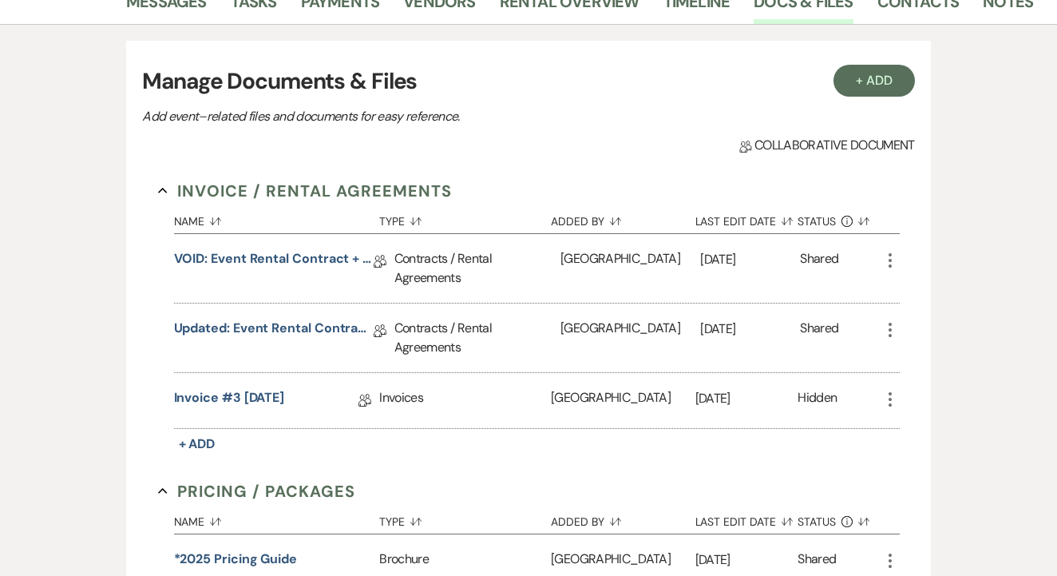
scroll to position [283, 0]
click at [339, 319] on link "Updated: Event Rental Contract + Short Term Lease - 10/24/26" at bounding box center [274, 331] width 200 height 25
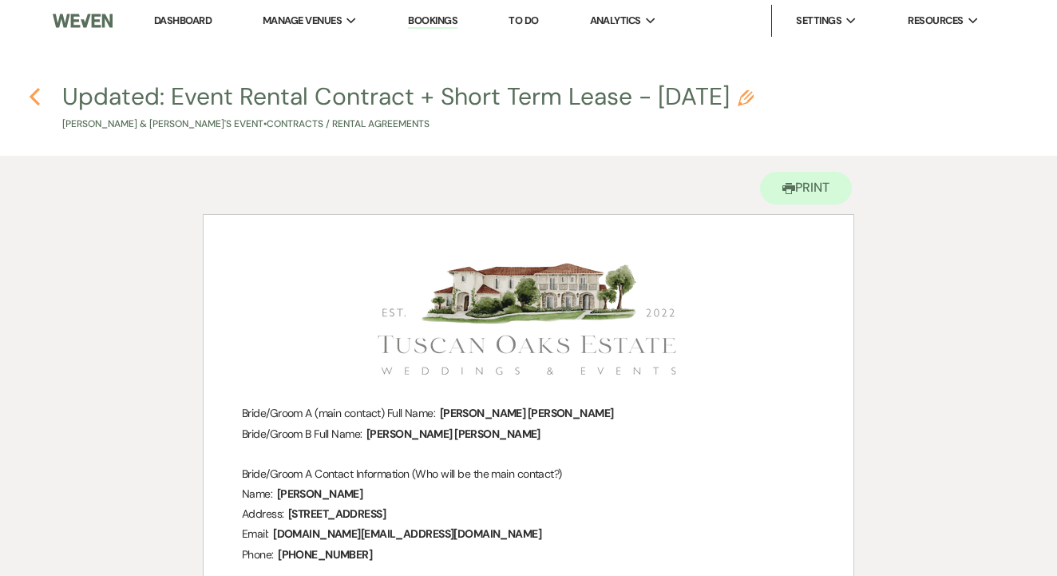
click at [40, 101] on icon "Previous" at bounding box center [35, 96] width 12 height 19
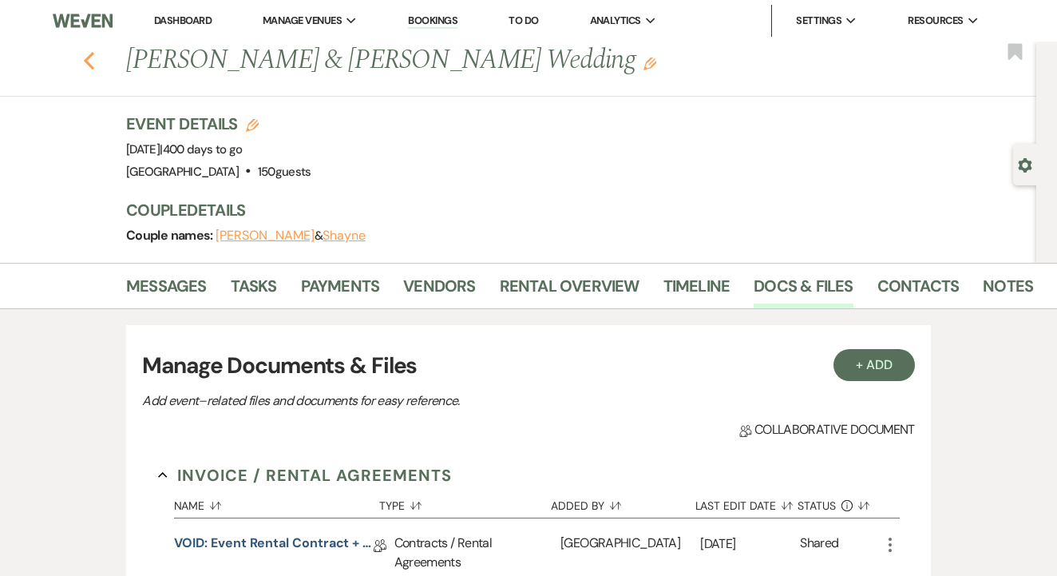
click at [92, 52] on use "button" at bounding box center [89, 61] width 10 height 18
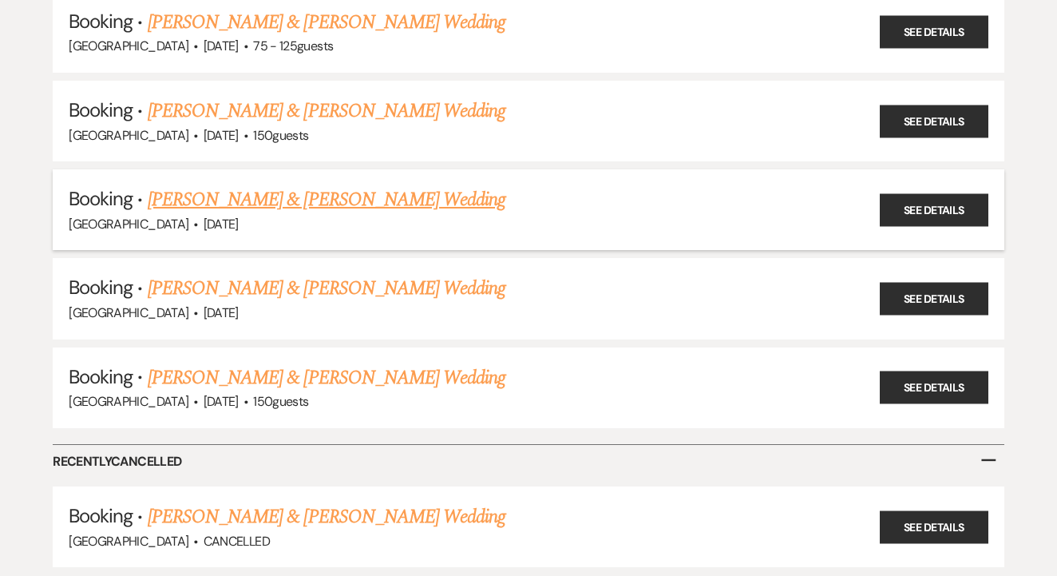
scroll to position [3137, 0]
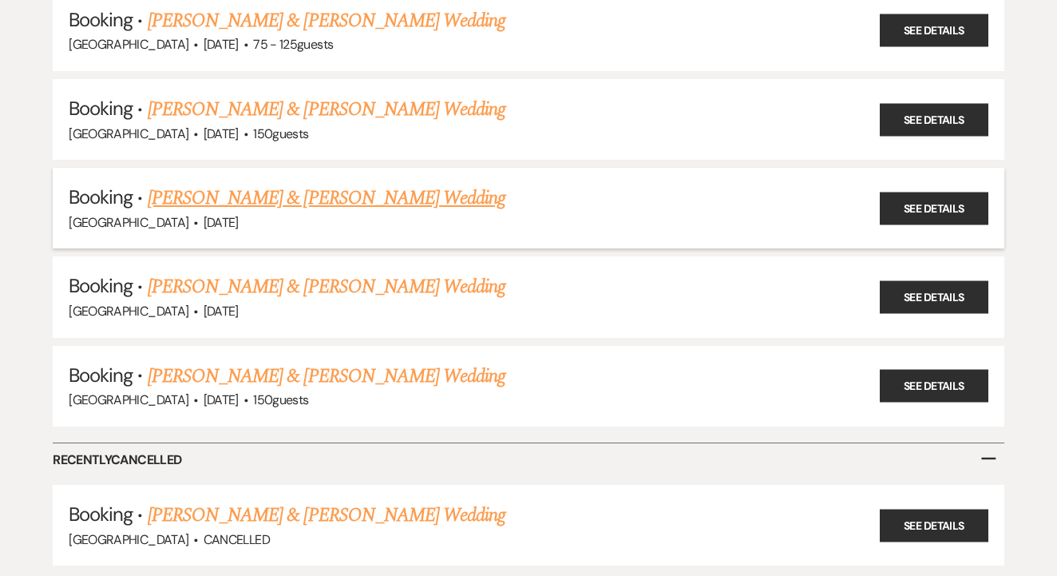
click at [442, 184] on h5 "Booking · Claudia Recio & Gaven Villarreal's Wedding" at bounding box center [529, 198] width 920 height 29
click at [442, 184] on link "Claudia Recio & Gaven Villarreal's Wedding" at bounding box center [327, 198] width 358 height 29
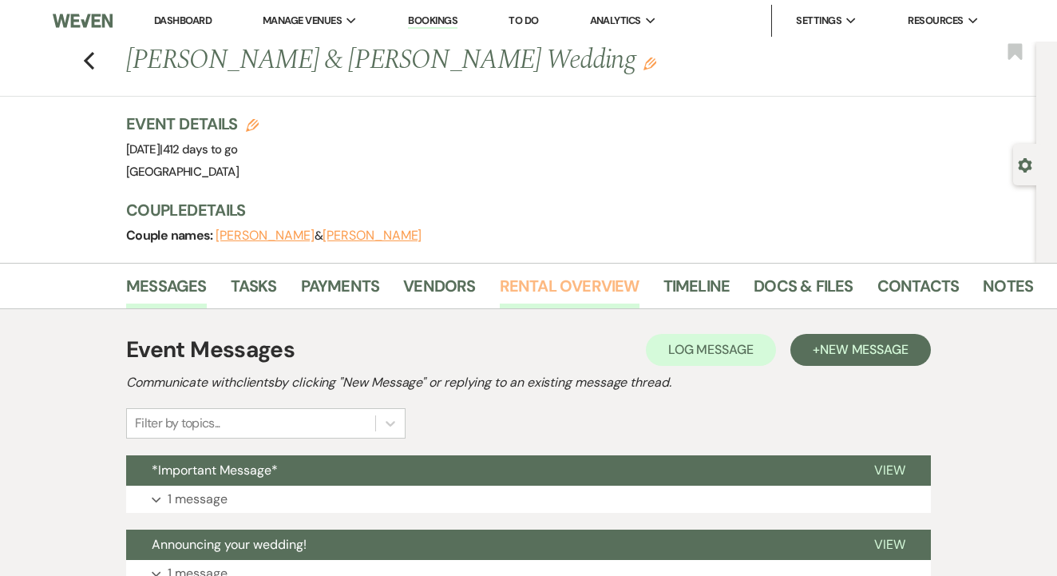
click at [511, 293] on link "Rental Overview" at bounding box center [570, 290] width 140 height 35
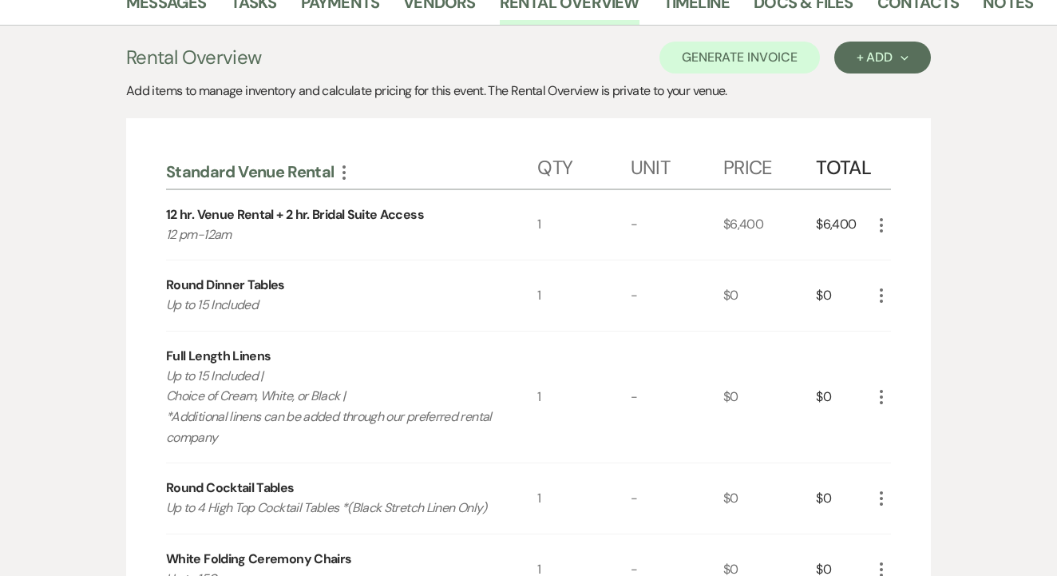
scroll to position [283, 0]
click at [822, 7] on link "Docs & Files" at bounding box center [803, 7] width 99 height 35
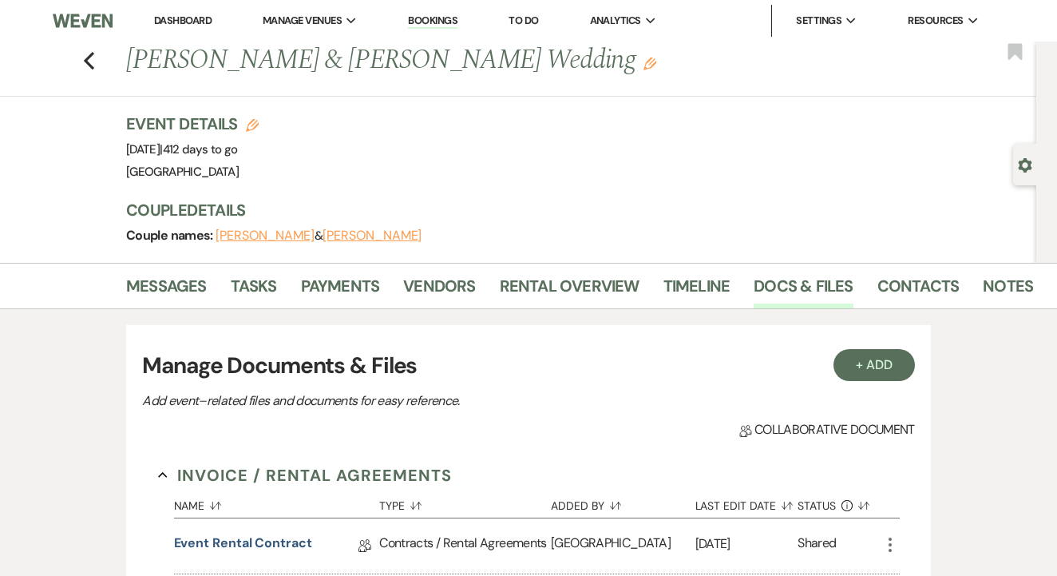
click at [98, 65] on div "Previous Claudia Recio & Gaven Villarreal's Wedding Edit Bookmark" at bounding box center [514, 69] width 1044 height 55
click at [92, 62] on icon "Previous" at bounding box center [89, 60] width 12 height 19
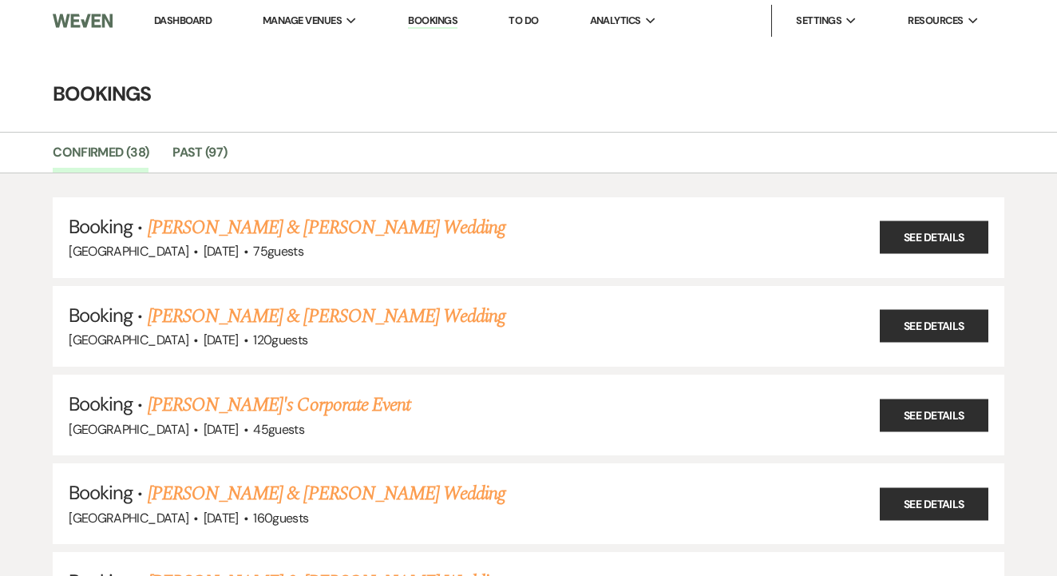
scroll to position [3137, 0]
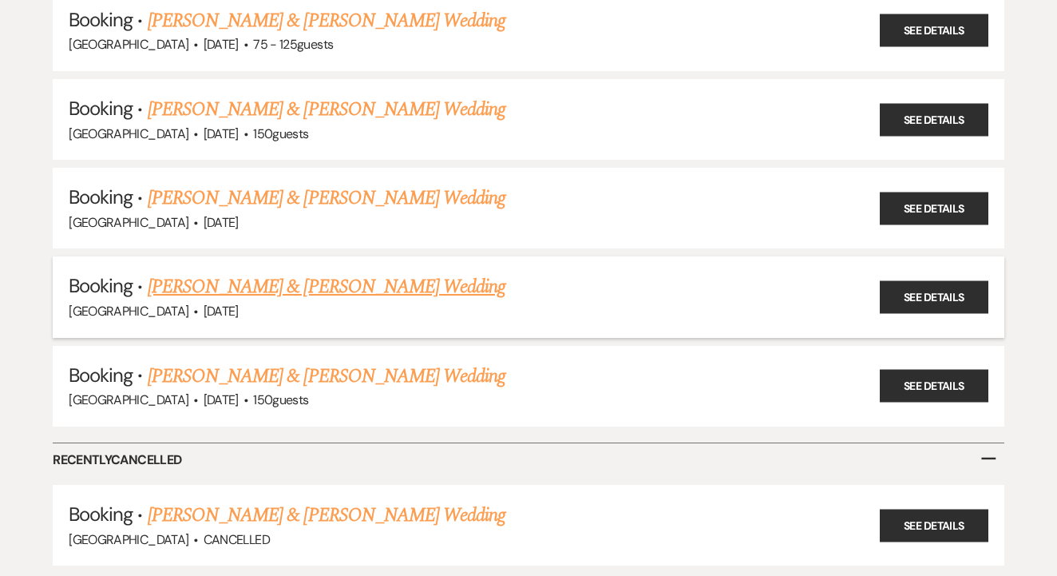
click at [310, 272] on link "Caitlin Barrager & Riley Roye's Wedding" at bounding box center [327, 286] width 358 height 29
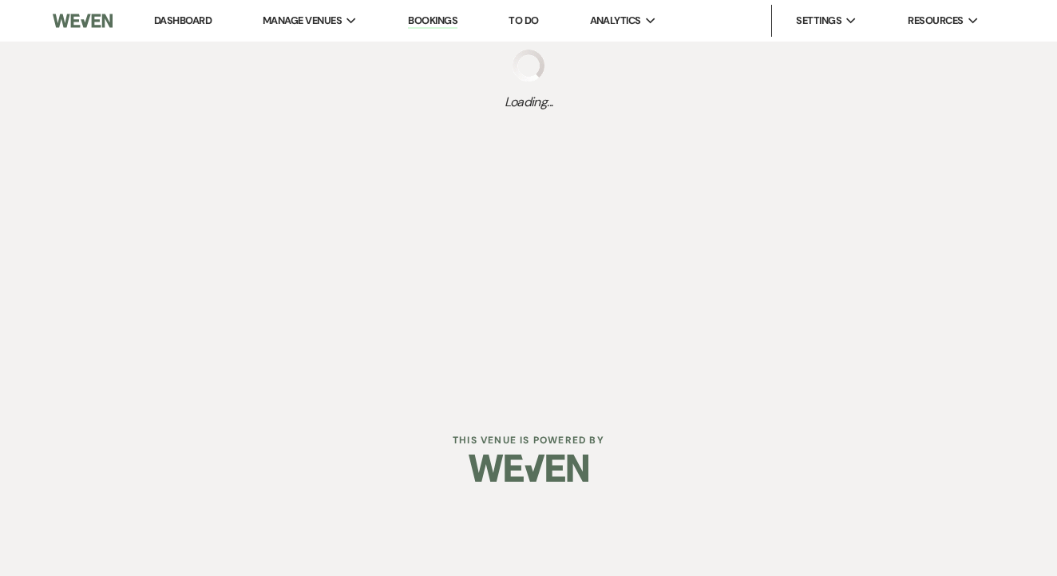
select select "5"
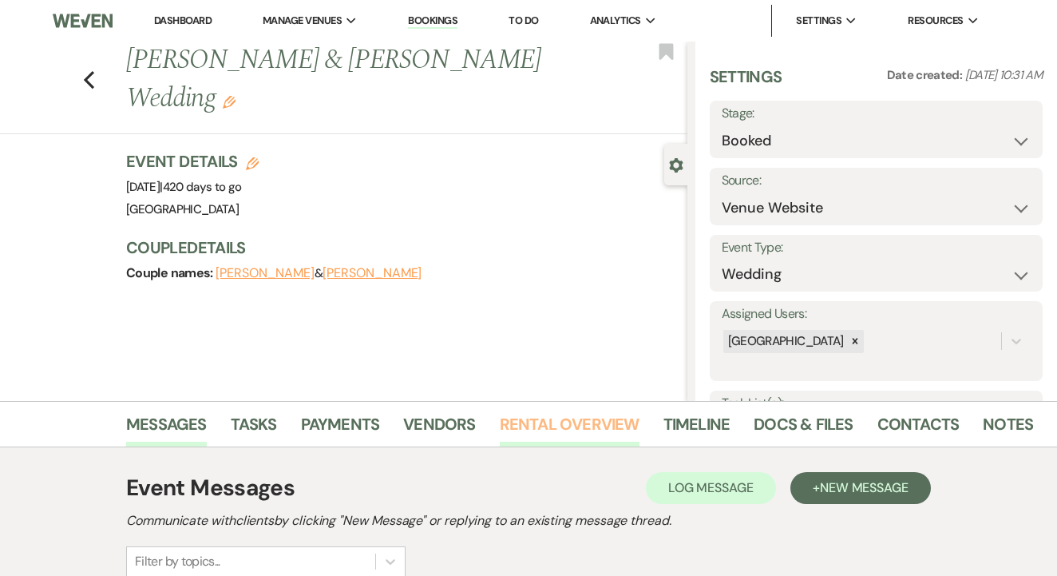
click at [542, 417] on link "Rental Overview" at bounding box center [570, 428] width 140 height 35
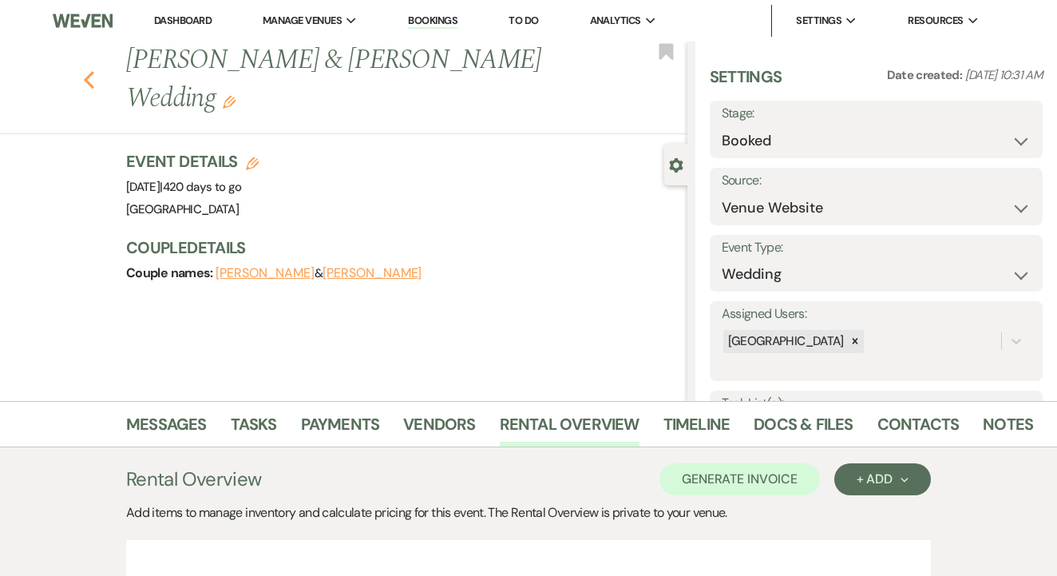
click at [87, 67] on button "Previous" at bounding box center [89, 78] width 12 height 22
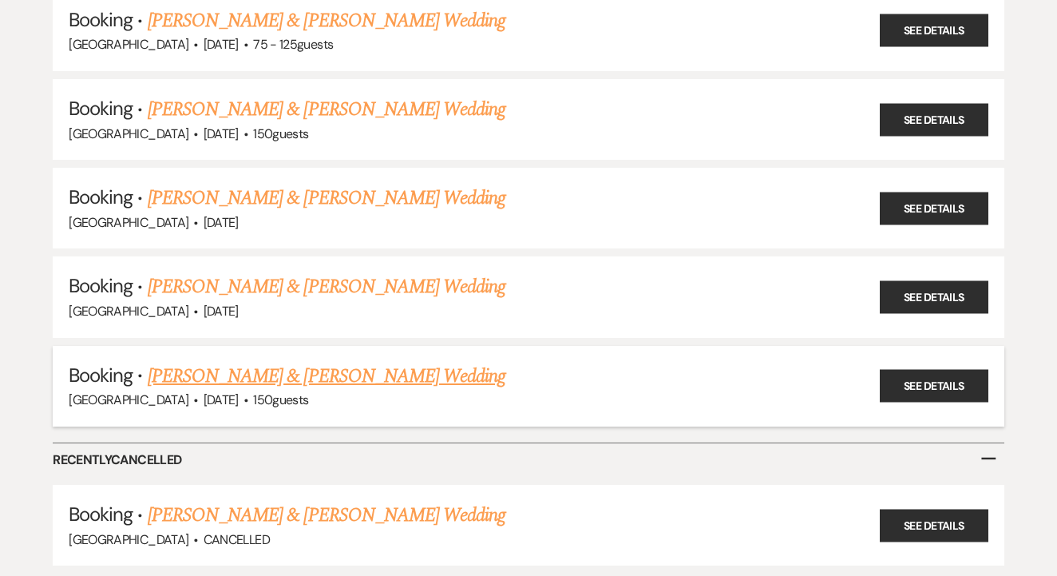
click at [387, 362] on link "[PERSON_NAME] & [PERSON_NAME] Wedding" at bounding box center [327, 376] width 358 height 29
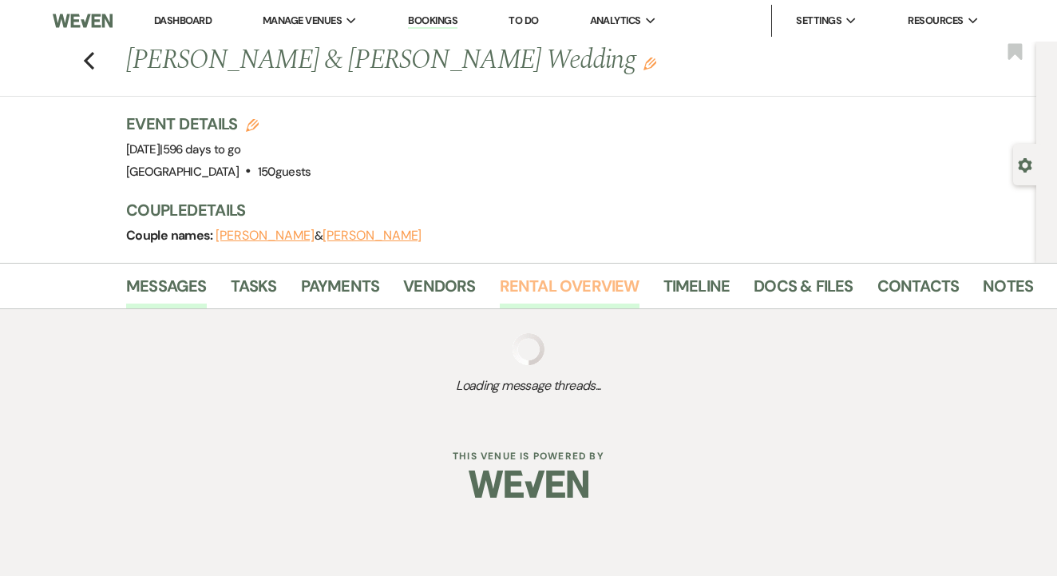
click at [563, 276] on link "Rental Overview" at bounding box center [570, 290] width 140 height 35
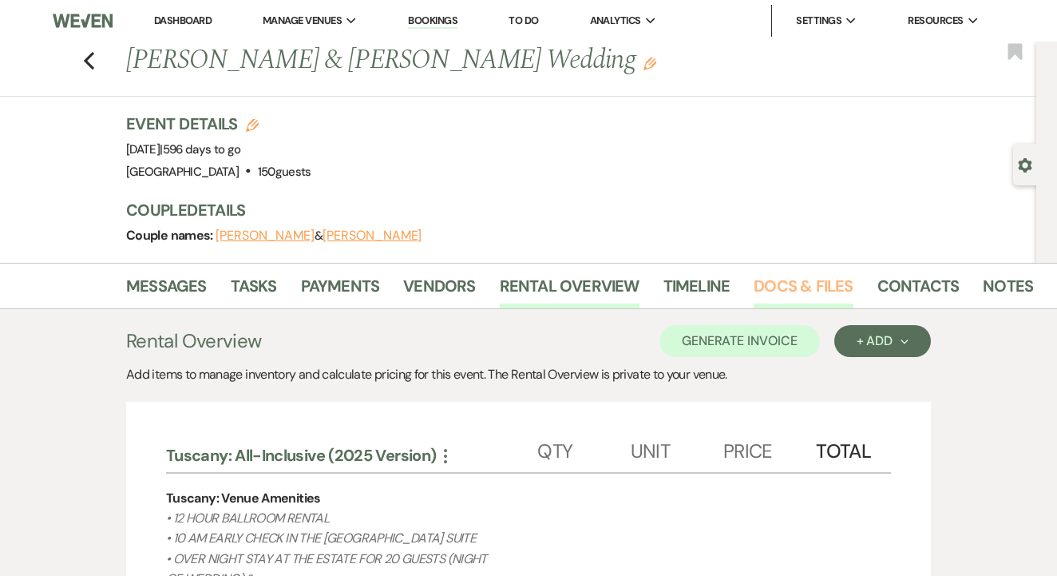
click at [815, 289] on link "Docs & Files" at bounding box center [803, 290] width 99 height 35
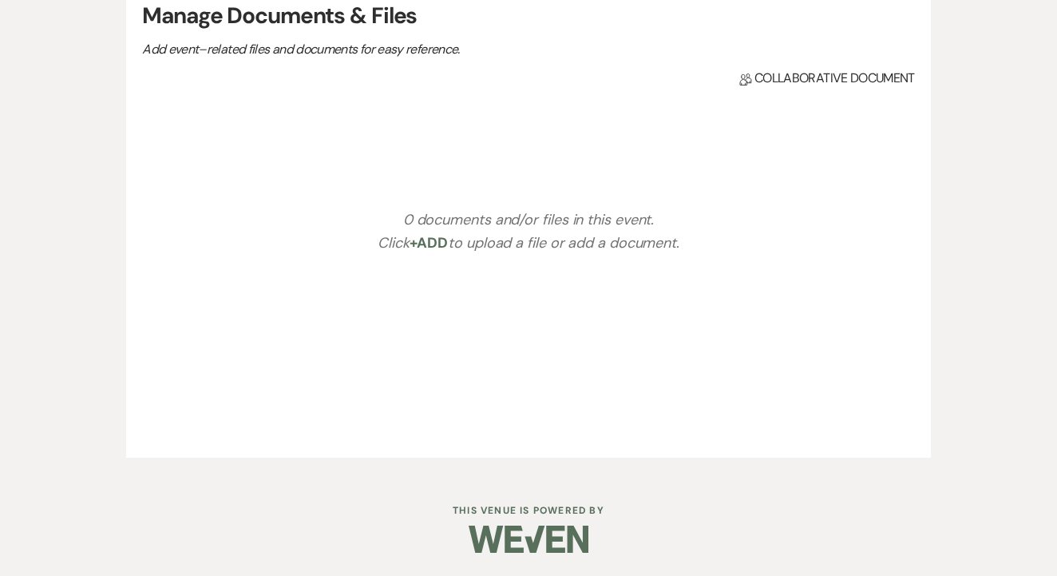
scroll to position [349, 0]
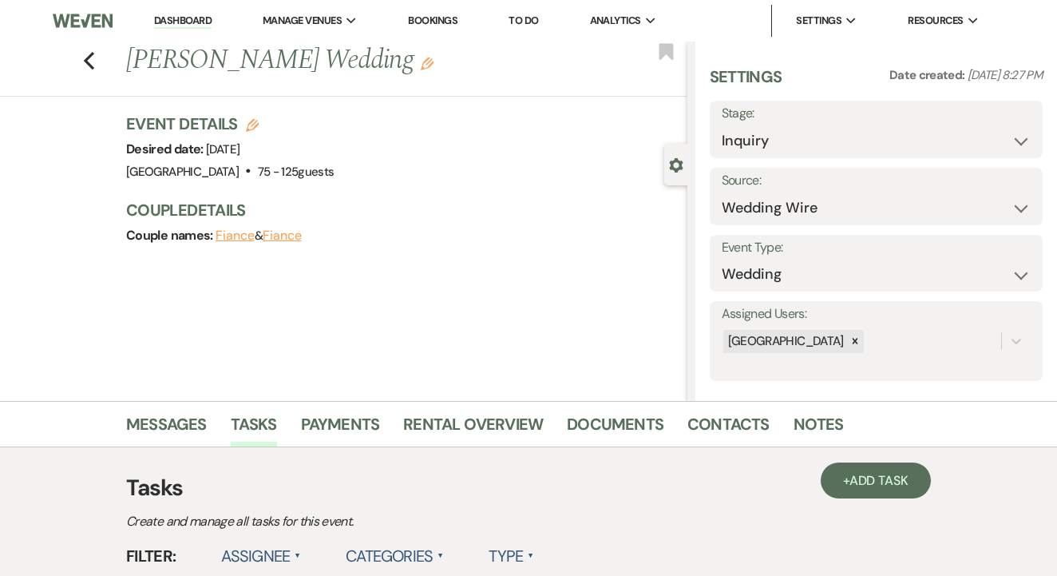
click at [442, 138] on div "Event Details Edit Desired date: [DATE] Venue: [GEOGRAPHIC_DATA] . 75 - 125 gue…" at bounding box center [398, 148] width 545 height 70
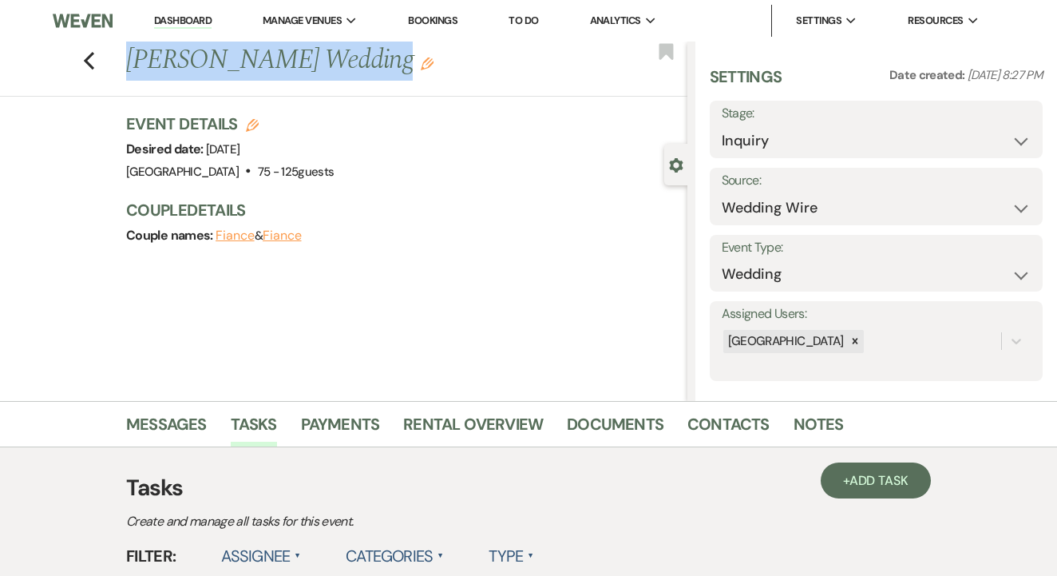
drag, startPoint x: 127, startPoint y: 60, endPoint x: 366, endPoint y: 64, distance: 238.8
click at [366, 64] on h1 "Kenna James's Wedding Edit" at bounding box center [347, 61] width 442 height 38
copy h1 "Kenna James's Wedding"
click at [707, 432] on link "Contacts" at bounding box center [729, 428] width 82 height 35
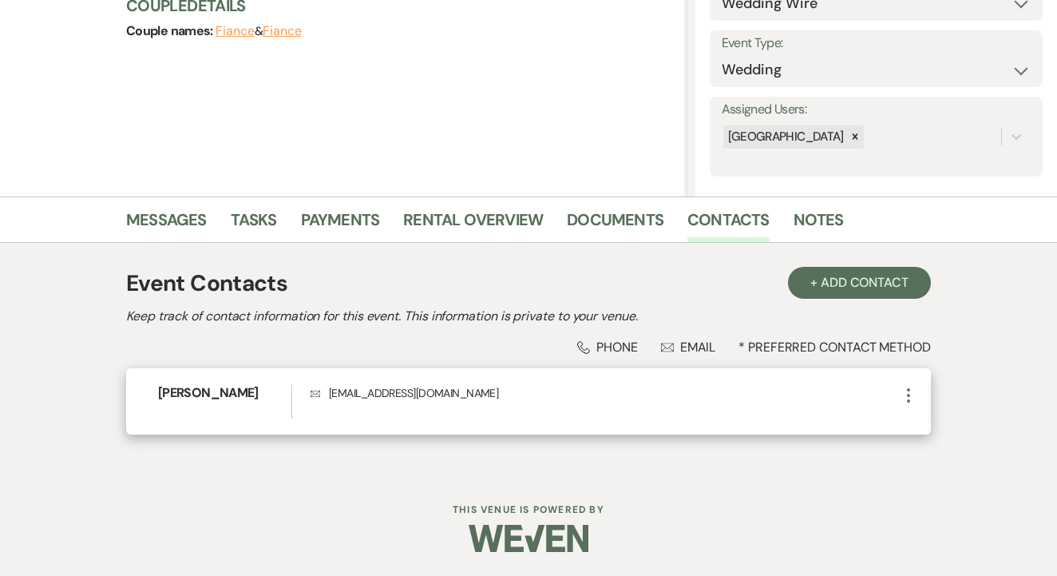
scroll to position [204, 0]
drag, startPoint x: 327, startPoint y: 396, endPoint x: 479, endPoint y: 404, distance: 151.9
click at [489, 404] on div "Envelope jameskenna183@gmail.com" at bounding box center [605, 402] width 589 height 34
copy p "jameskenna183@gmail.com"
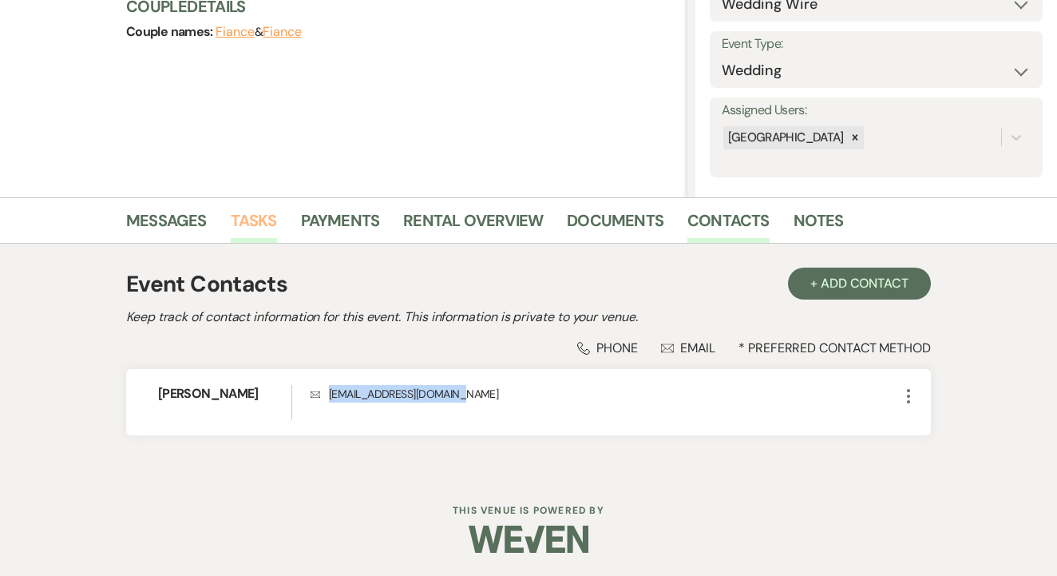
click at [253, 209] on link "Tasks" at bounding box center [254, 225] width 46 height 35
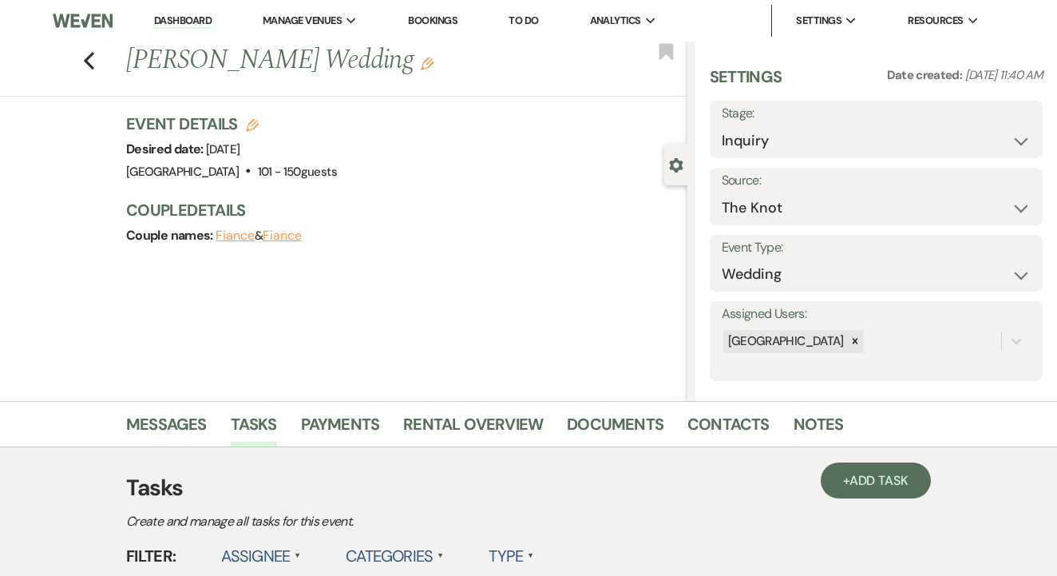
drag, startPoint x: 125, startPoint y: 57, endPoint x: 379, endPoint y: 72, distance: 254.3
click at [379, 72] on h1 "[PERSON_NAME] Wedding Edit" at bounding box center [347, 61] width 442 height 38
copy h1 "[PERSON_NAME] Wedding"
click at [703, 410] on li "Contacts" at bounding box center [741, 427] width 106 height 38
click at [707, 424] on link "Contacts" at bounding box center [729, 428] width 82 height 35
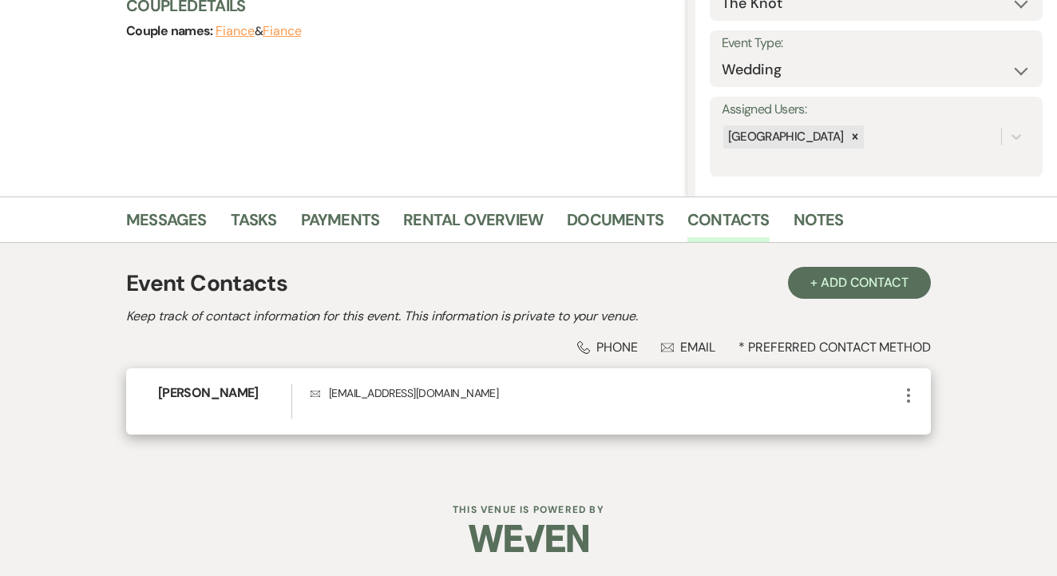
scroll to position [204, 0]
drag, startPoint x: 324, startPoint y: 396, endPoint x: 531, endPoint y: 416, distance: 207.8
click at [531, 416] on div "Envelope [EMAIL_ADDRESS][DOMAIN_NAME]" at bounding box center [605, 402] width 589 height 34
copy p "[EMAIL_ADDRESS][DOMAIN_NAME]"
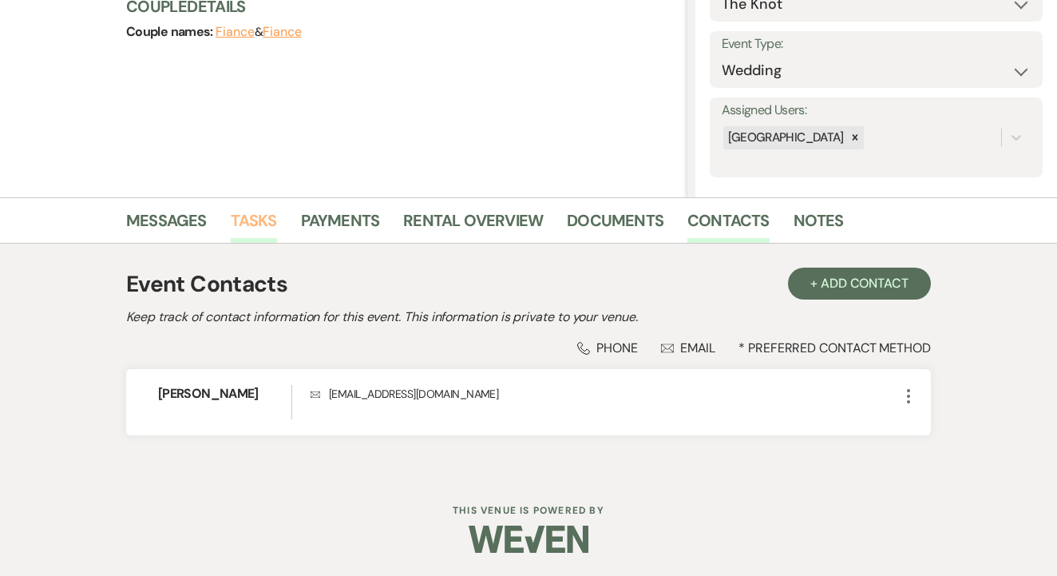
click at [258, 230] on link "Tasks" at bounding box center [254, 225] width 46 height 35
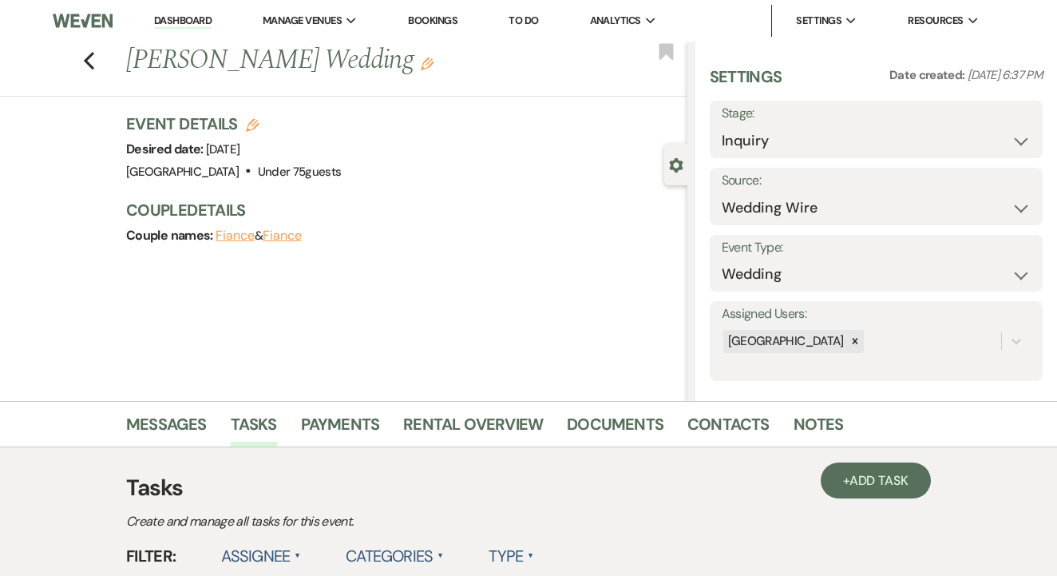
drag, startPoint x: 129, startPoint y: 64, endPoint x: 382, endPoint y: 67, distance: 253.1
click at [382, 67] on h1 "[PERSON_NAME] Wedding Edit" at bounding box center [347, 61] width 442 height 38
copy h1 "[PERSON_NAME] Wedding"
click at [709, 422] on link "Contacts" at bounding box center [729, 428] width 82 height 35
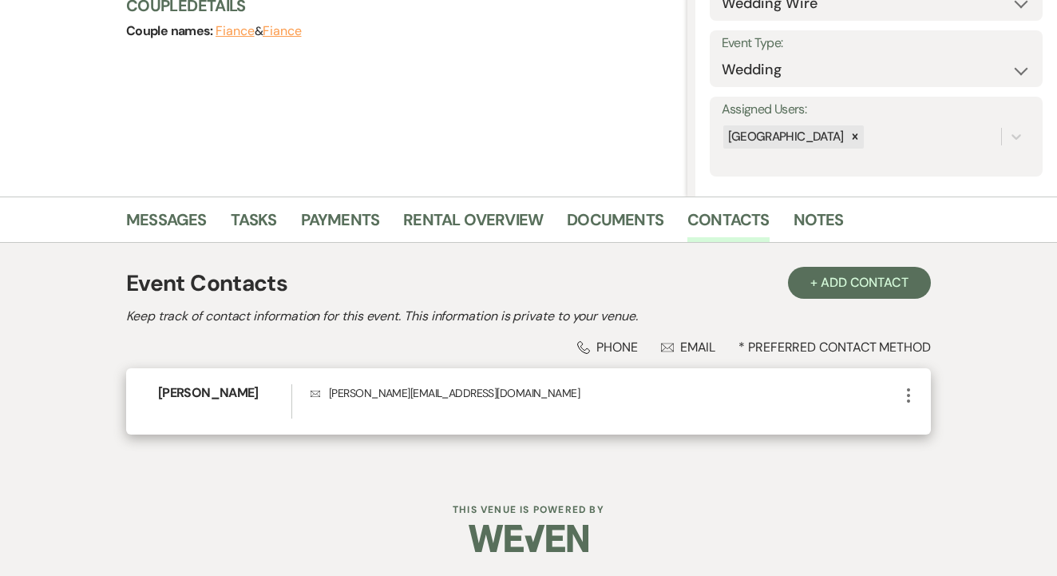
scroll to position [204, 0]
drag, startPoint x: 328, startPoint y: 398, endPoint x: 460, endPoint y: 394, distance: 131.8
click at [489, 403] on div "Envelope [PERSON_NAME][EMAIL_ADDRESS][DOMAIN_NAME]" at bounding box center [605, 402] width 589 height 34
copy p "[PERSON_NAME][EMAIL_ADDRESS][DOMAIN_NAME]"
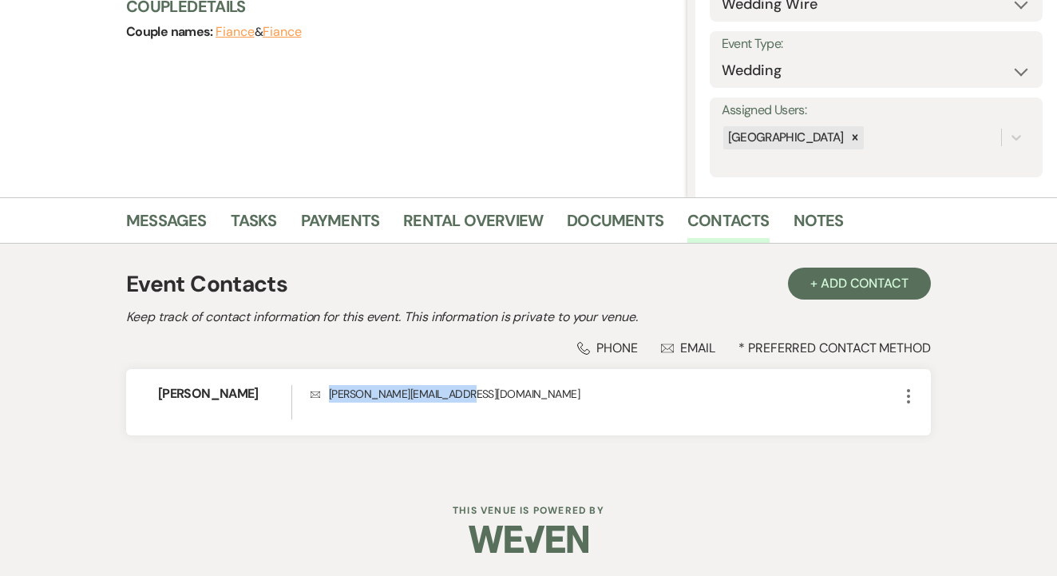
click at [228, 224] on li "Messages" at bounding box center [178, 223] width 105 height 38
click at [274, 239] on link "Tasks" at bounding box center [254, 225] width 46 height 35
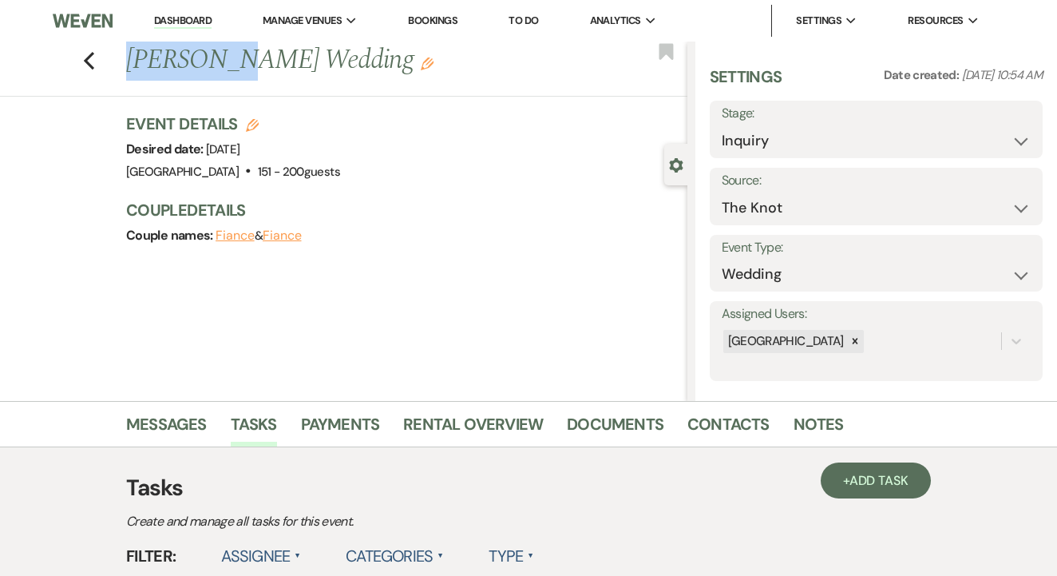
drag, startPoint x: 121, startPoint y: 59, endPoint x: 229, endPoint y: 55, distance: 108.7
click at [229, 55] on div "Previous Makayla Gamez's Wedding Edit" at bounding box center [402, 61] width 569 height 38
click at [434, 150] on div "Event Details Edit Desired date: Saturday, September 26th, 2026 Venue: Tuscan O…" at bounding box center [398, 148] width 545 height 70
drag, startPoint x: 130, startPoint y: 58, endPoint x: 401, endPoint y: 67, distance: 270.8
click at [401, 67] on h1 "Makayla Gamez's Wedding Edit" at bounding box center [347, 61] width 442 height 38
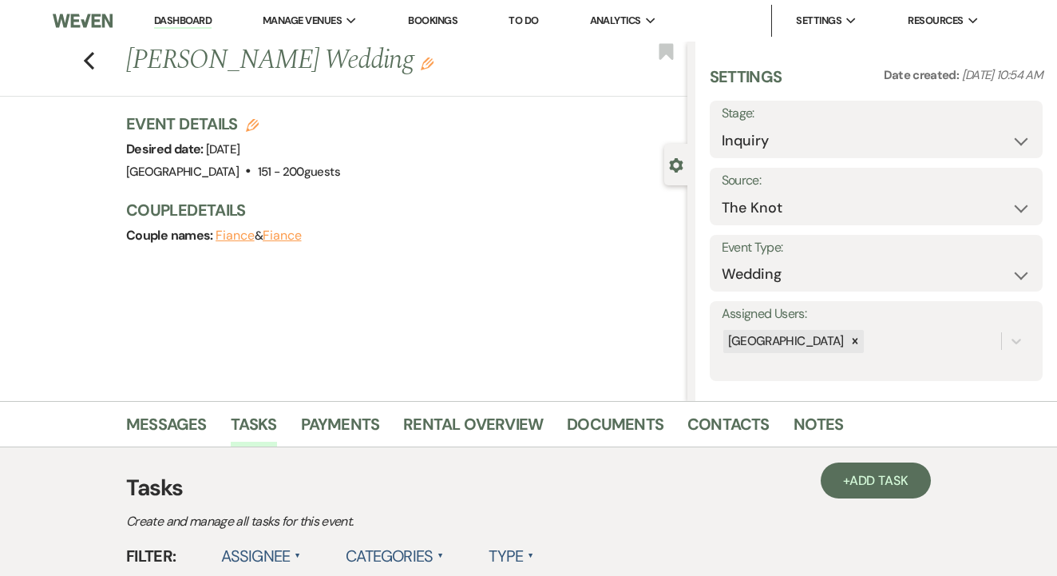
copy h1 "Makayla Gamez's Wedding"
click at [688, 432] on link "Contacts" at bounding box center [729, 428] width 82 height 35
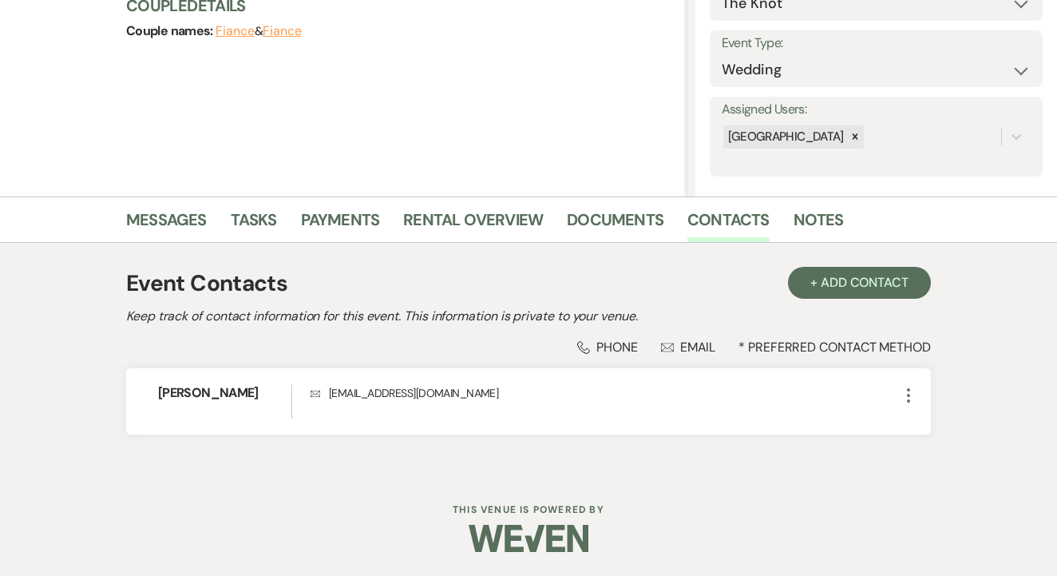
scroll to position [204, 0]
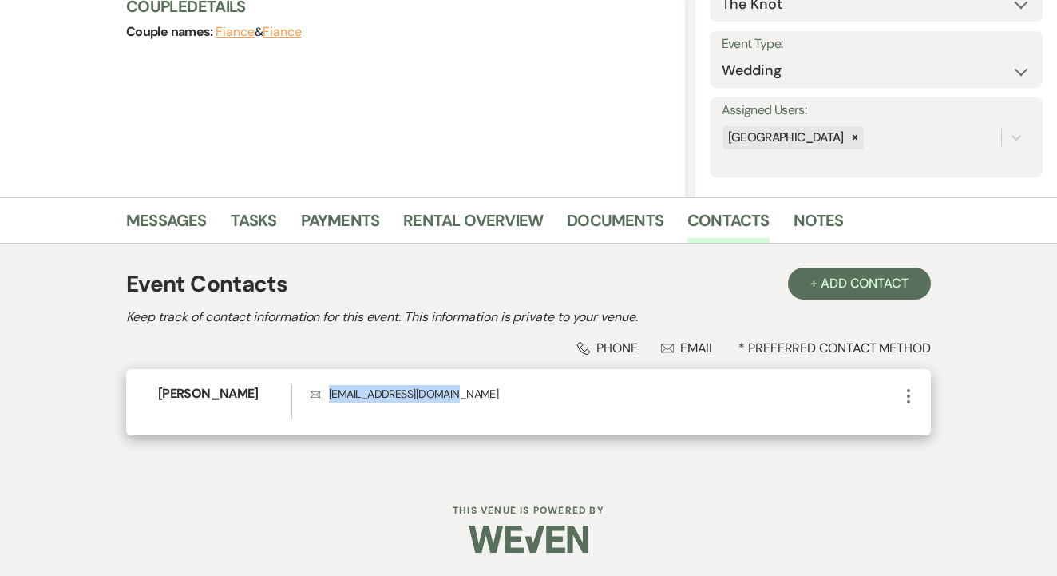
drag, startPoint x: 353, startPoint y: 395, endPoint x: 474, endPoint y: 395, distance: 121.4
click at [517, 398] on p "Envelope makayylaamay@gmail.com" at bounding box center [605, 394] width 589 height 18
copy p "makayylaamay@gmail.com"
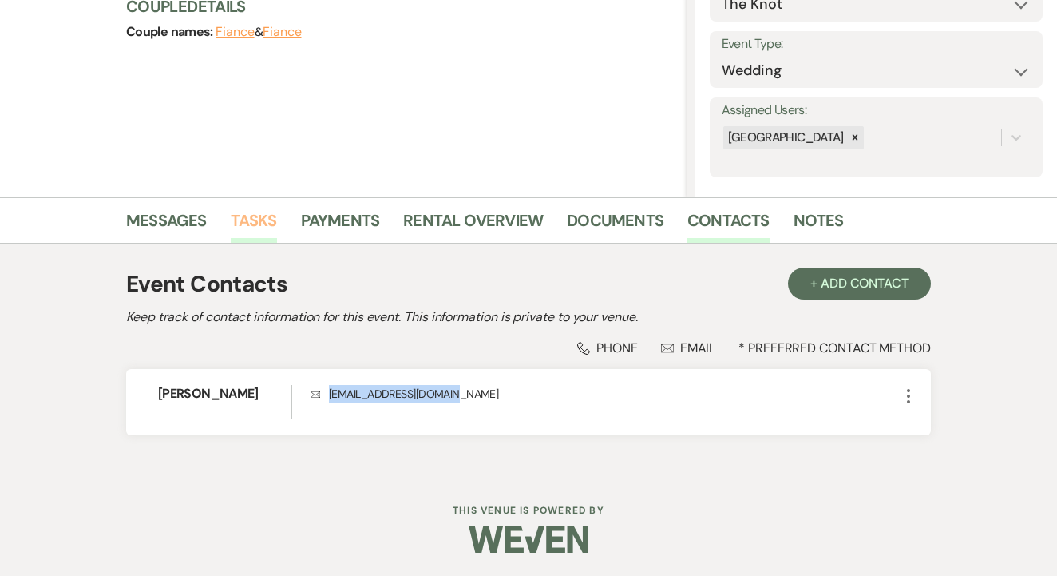
click at [260, 212] on link "Tasks" at bounding box center [254, 225] width 46 height 35
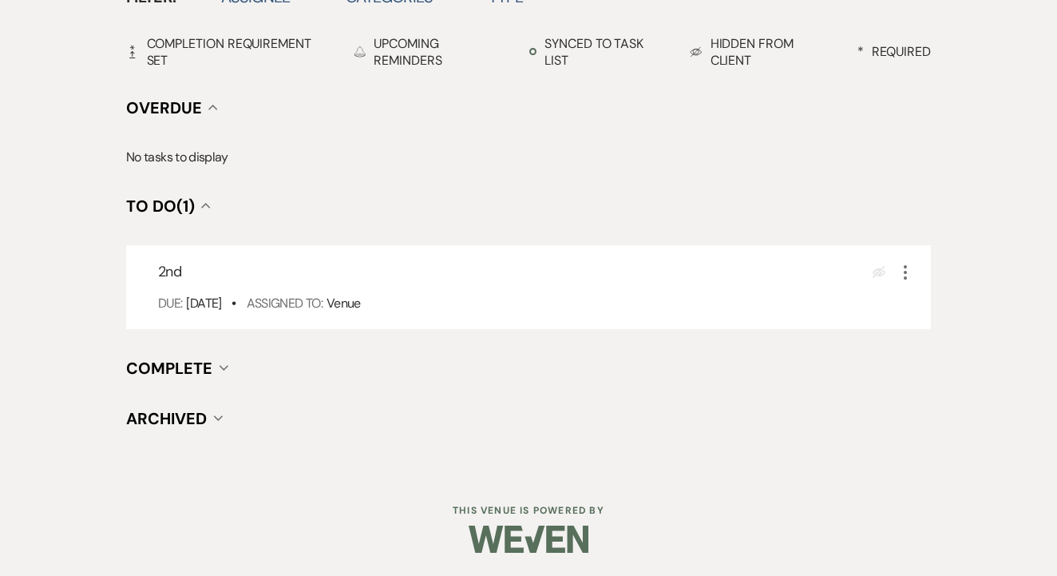
scroll to position [558, 0]
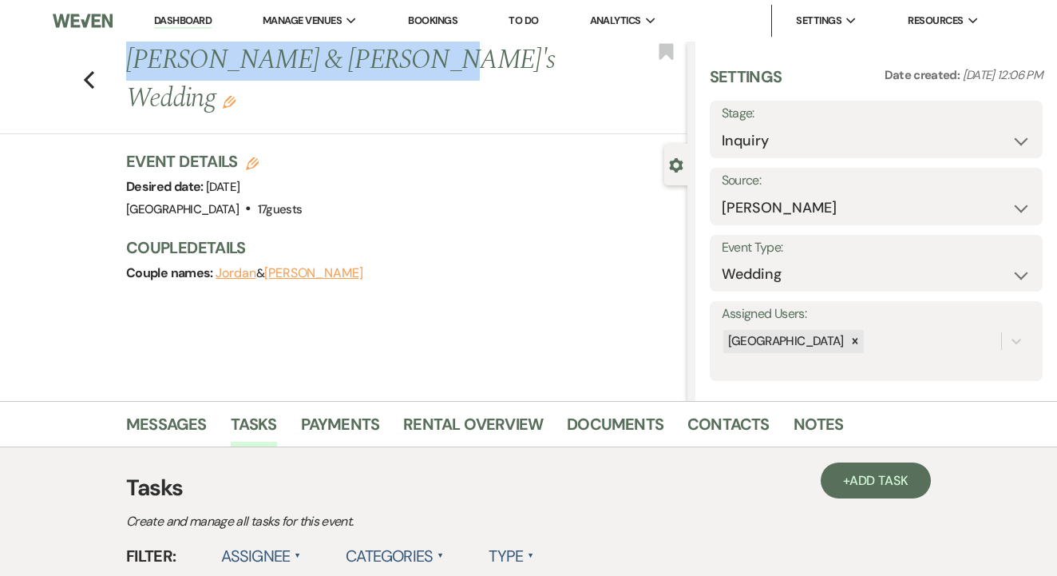
drag, startPoint x: 125, startPoint y: 60, endPoint x: 402, endPoint y: 69, distance: 276.5
click at [402, 69] on h1 "Jordan & Eleanor's Wedding Edit" at bounding box center [347, 80] width 442 height 76
click at [411, 83] on div "Previous Jordan & Eleanor's Wedding Edit Bookmark" at bounding box center [340, 88] width 696 height 93
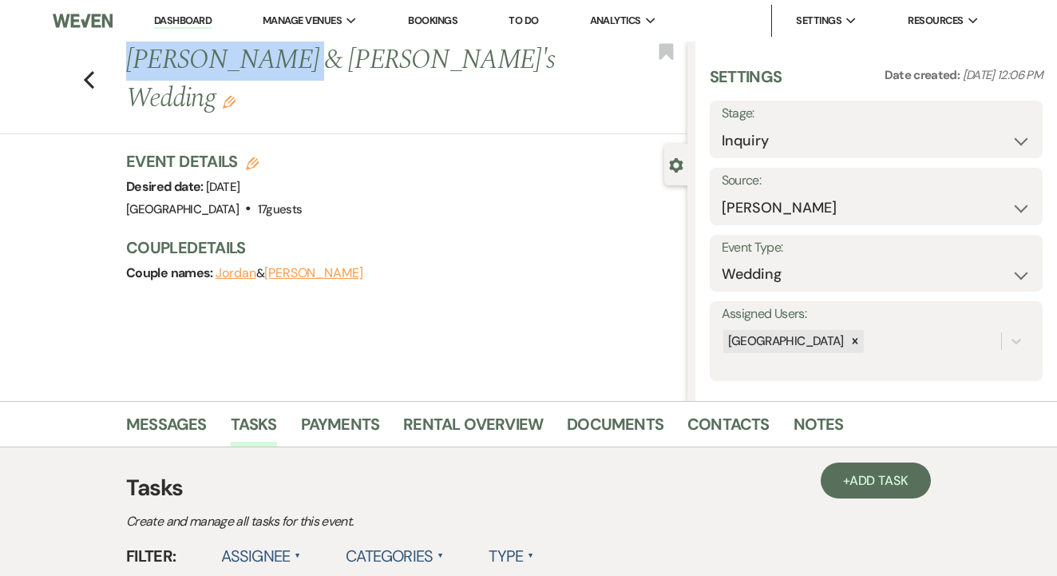
drag, startPoint x: 124, startPoint y: 65, endPoint x: 280, endPoint y: 75, distance: 156.9
click at [280, 75] on div "Previous Jordan & Eleanor's Wedding Edit" at bounding box center [402, 80] width 569 height 76
click at [377, 150] on div "Event Details Edit Desired date: Saturday, November 15th, 2025 Venue: Tuscan Oa…" at bounding box center [398, 185] width 545 height 70
drag, startPoint x: 131, startPoint y: 62, endPoint x: 291, endPoint y: 57, distance: 159.8
click at [291, 57] on h1 "Jordan & Eleanor's Wedding Edit" at bounding box center [347, 80] width 442 height 76
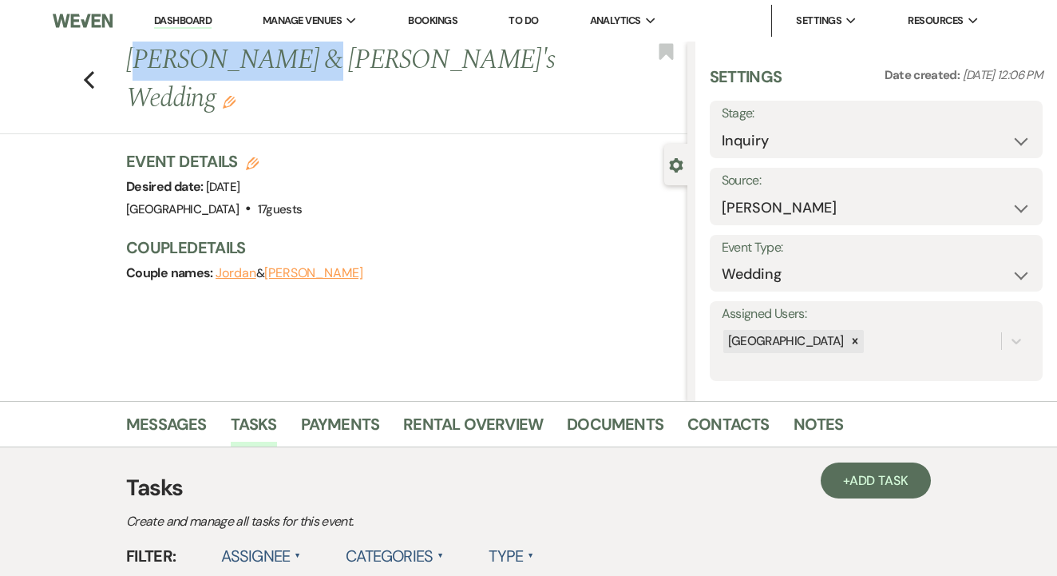
click at [359, 105] on div "Previous Jordan & Eleanor's Wedding Edit Bookmark Gear Settings Settings Date c…" at bounding box center [344, 221] width 688 height 359
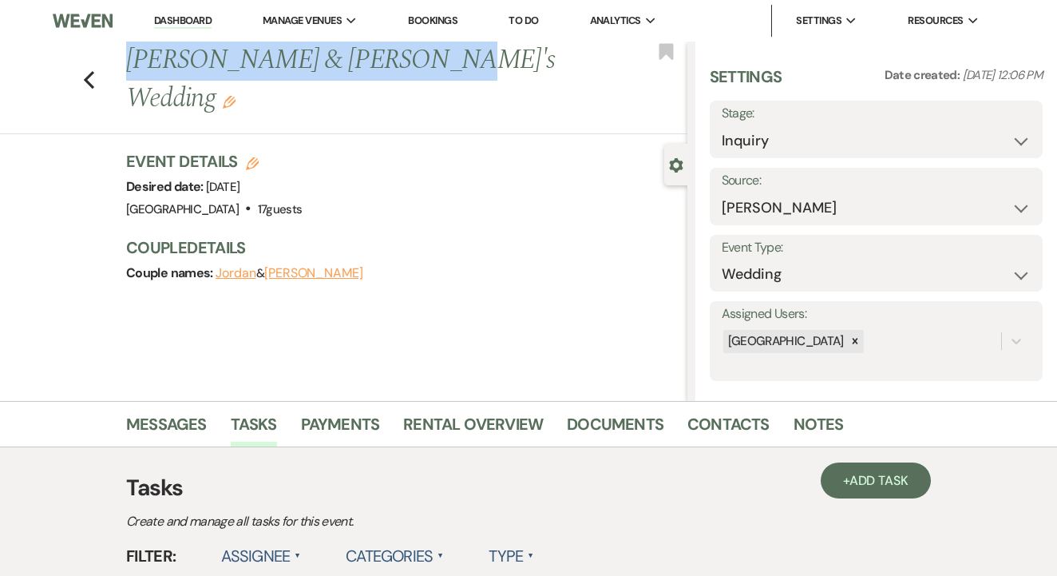
drag, startPoint x: 127, startPoint y: 62, endPoint x: 408, endPoint y: 72, distance: 281.2
click at [408, 72] on h1 "Jordan & Eleanor's Wedding Edit" at bounding box center [347, 80] width 442 height 76
copy h1 "Jordan & Eleanor's Wedding"
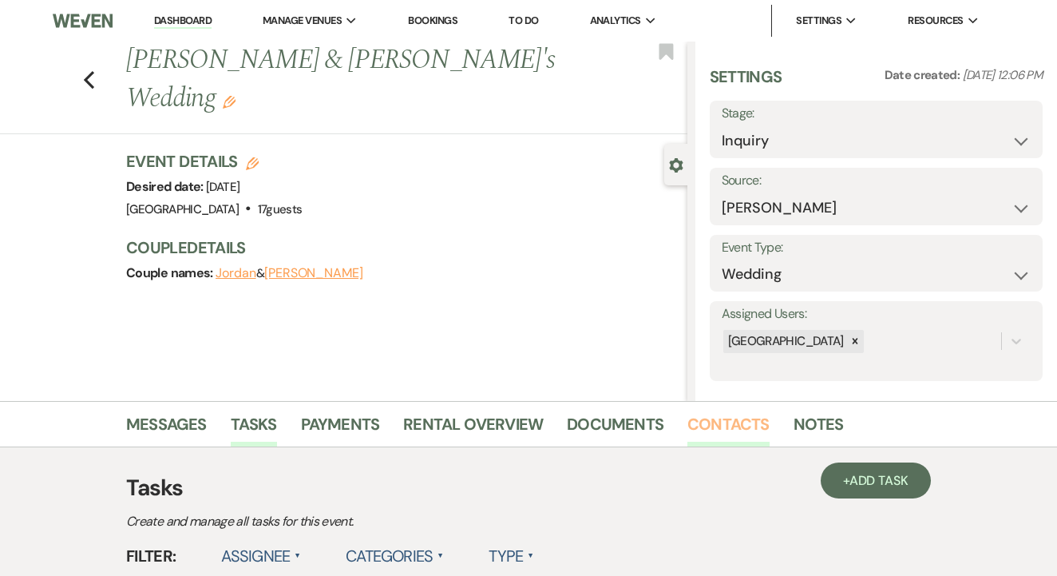
click at [712, 441] on link "Contacts" at bounding box center [729, 428] width 82 height 35
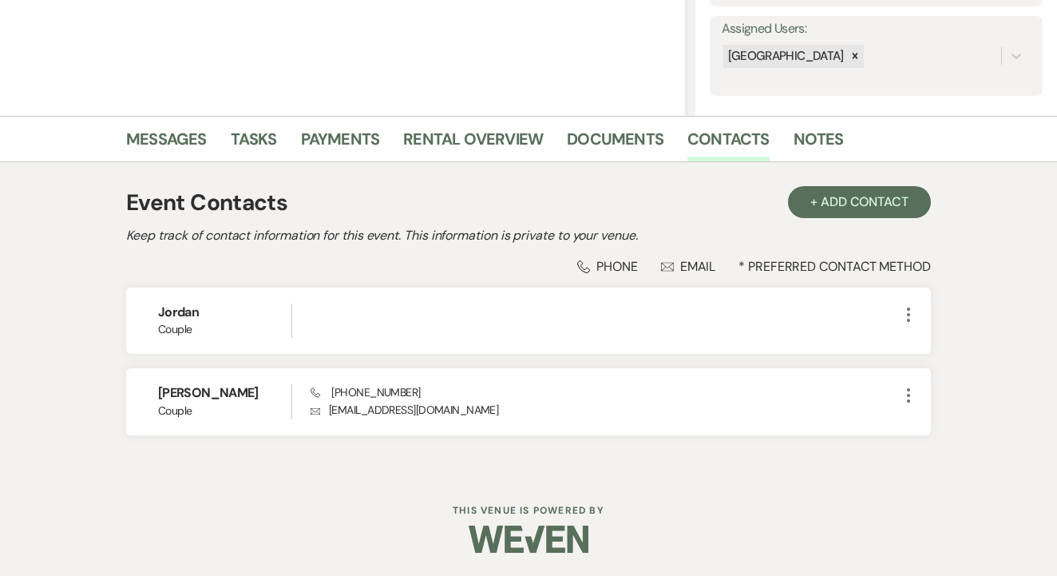
scroll to position [284, 0]
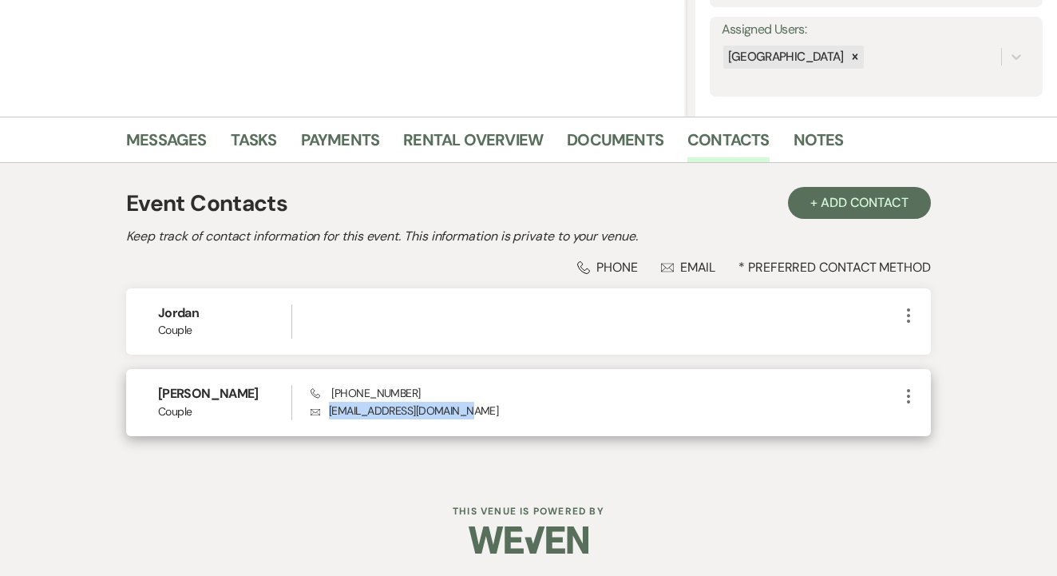
drag, startPoint x: 325, startPoint y: 410, endPoint x: 526, endPoint y: 422, distance: 201.6
click at [561, 422] on div "Eleanor Couple Phone (682) 427-8435 Envelope elinorbleksley@gmail.com More" at bounding box center [528, 402] width 805 height 66
copy p "elinorbleksley@gmail.com"
drag, startPoint x: 324, startPoint y: 390, endPoint x: 455, endPoint y: 389, distance: 131.0
click at [456, 389] on div "Phone (682) 427-8435 Envelope elinorbleksley@gmail.com" at bounding box center [605, 402] width 589 height 34
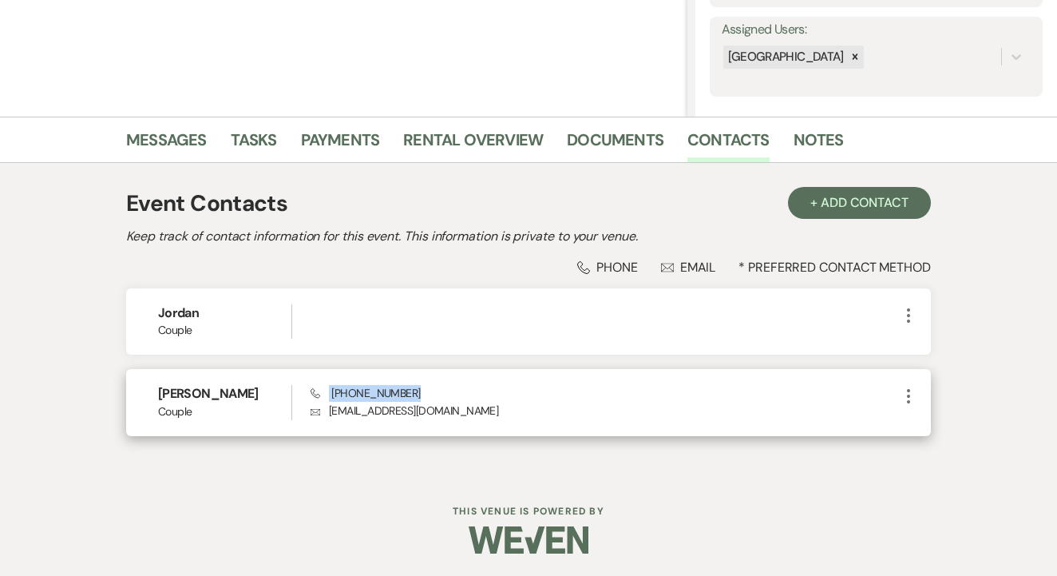
copy span "(682) 427-8435"
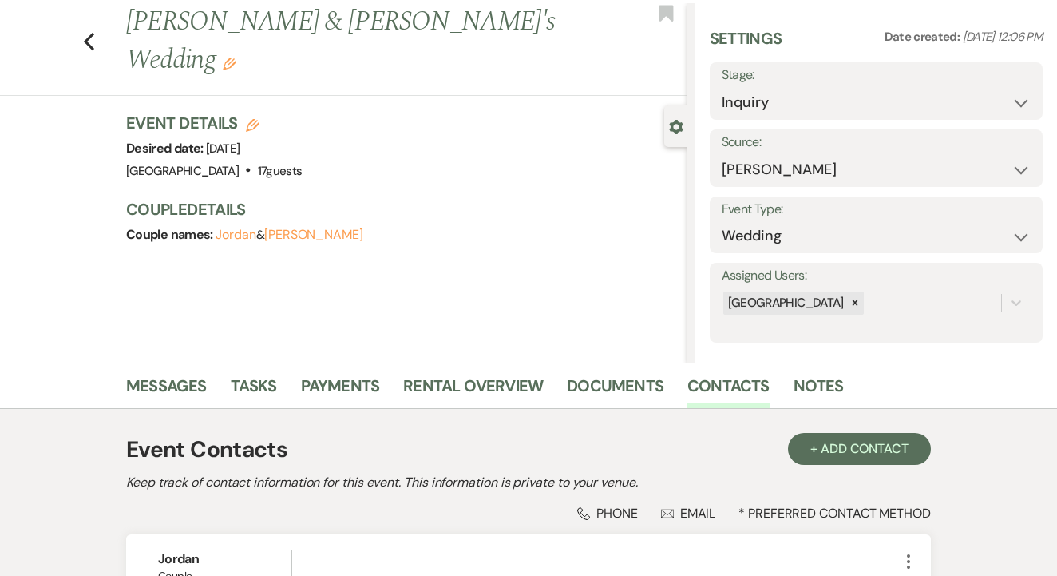
scroll to position [34, 0]
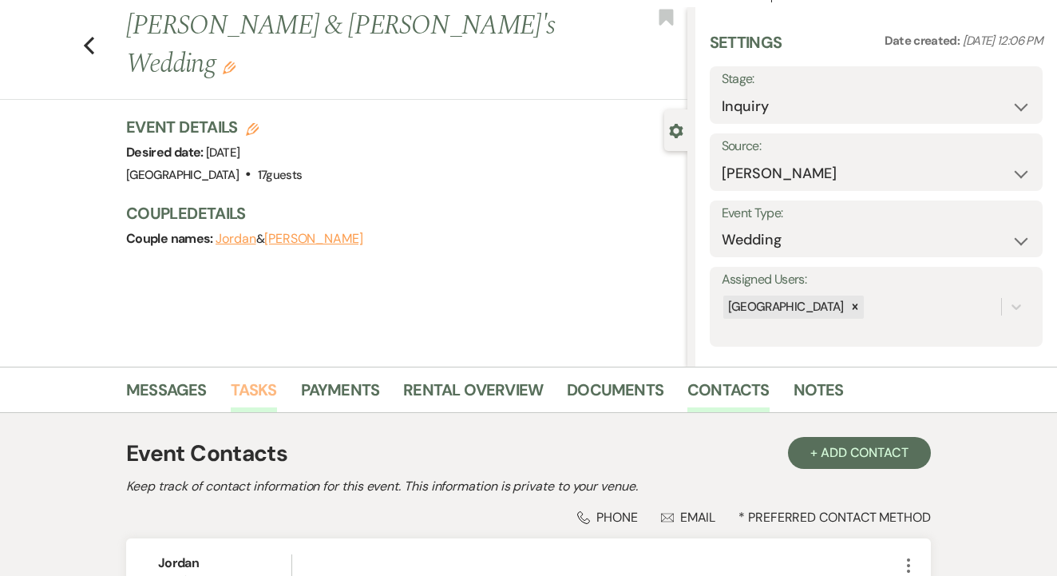
click at [247, 378] on link "Tasks" at bounding box center [254, 394] width 46 height 35
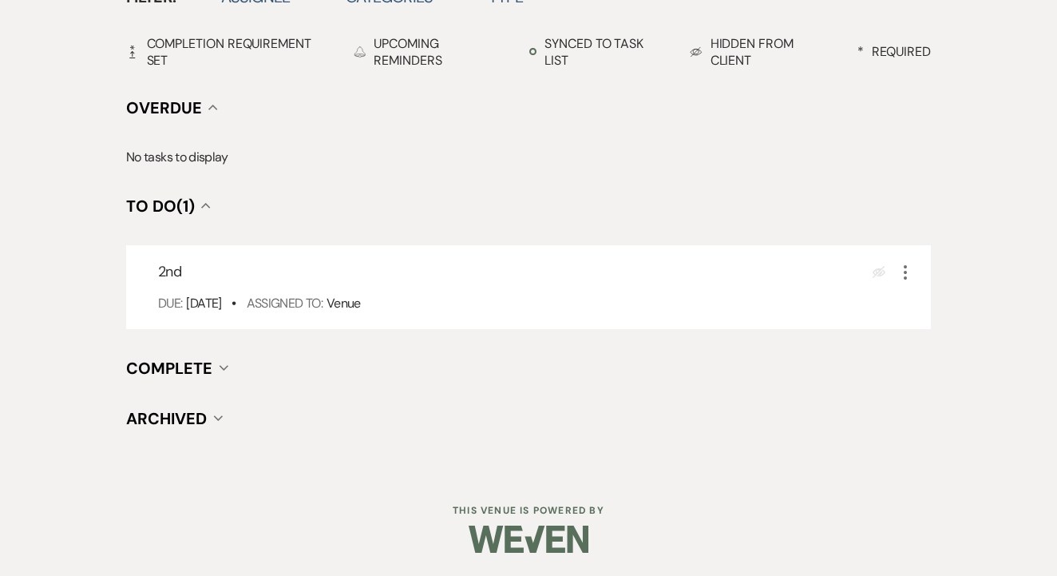
scroll to position [558, 0]
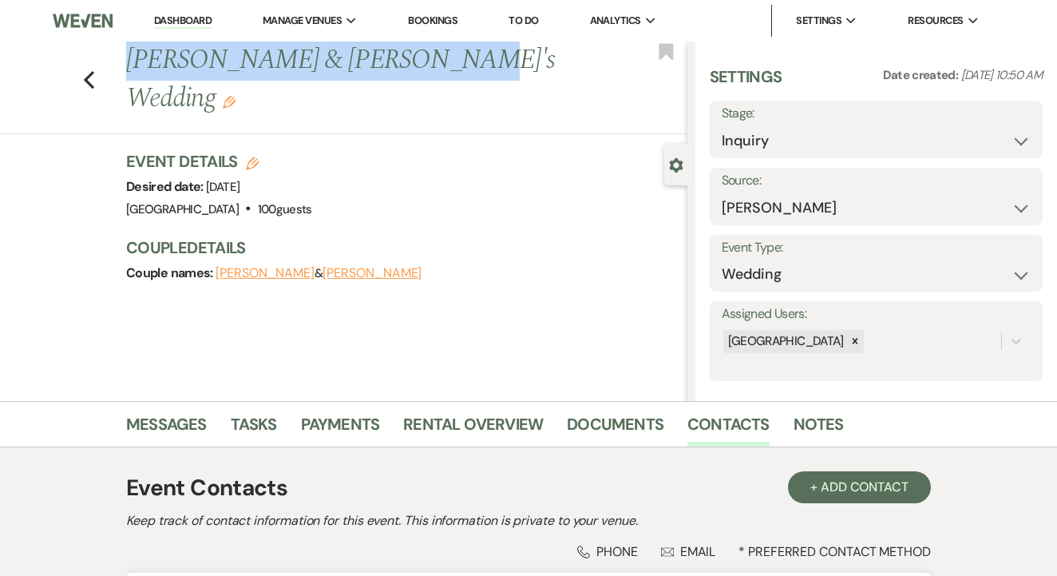
drag, startPoint x: 129, startPoint y: 65, endPoint x: 411, endPoint y: 69, distance: 282.7
click at [411, 69] on h1 "[PERSON_NAME] & [PERSON_NAME]'s Wedding Edit" at bounding box center [347, 80] width 442 height 76
copy h1 "[PERSON_NAME] & [PERSON_NAME]'s Wedding"
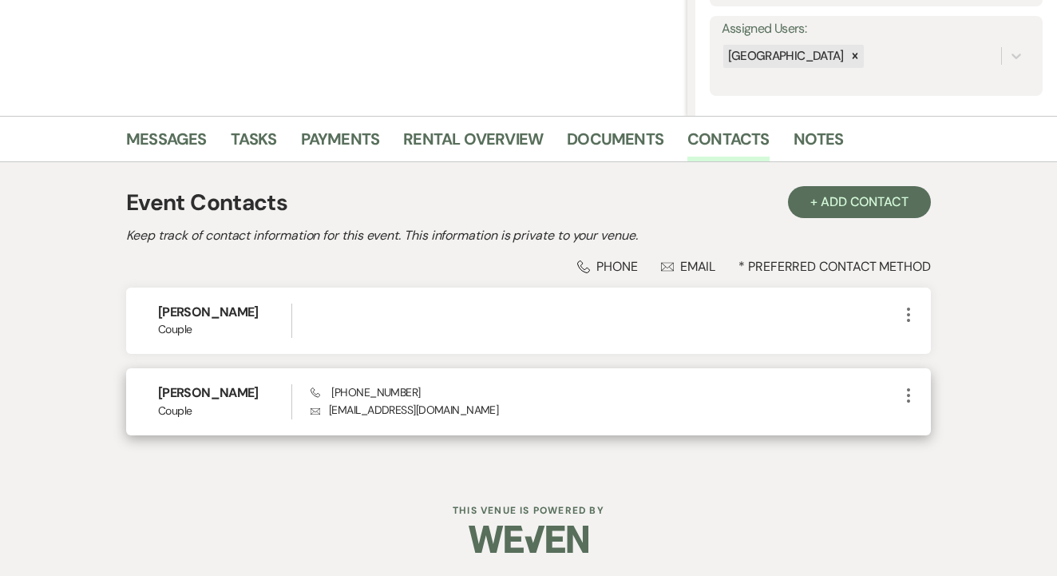
scroll to position [284, 0]
drag, startPoint x: 327, startPoint y: 410, endPoint x: 516, endPoint y: 416, distance: 189.4
click at [519, 416] on p "Envelope [EMAIL_ADDRESS][DOMAIN_NAME]" at bounding box center [605, 411] width 589 height 18
copy p "[EMAIL_ADDRESS][DOMAIN_NAME]"
drag, startPoint x: 323, startPoint y: 388, endPoint x: 478, endPoint y: 391, distance: 154.9
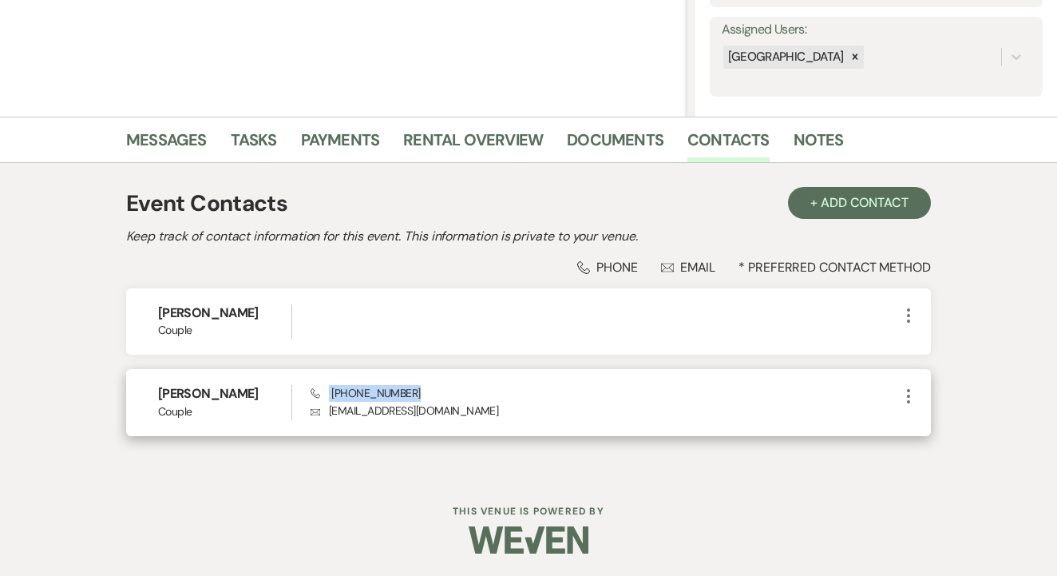
click at [478, 391] on div "Phone [PHONE_NUMBER] Envelope [EMAIL_ADDRESS][DOMAIN_NAME]" at bounding box center [605, 402] width 589 height 34
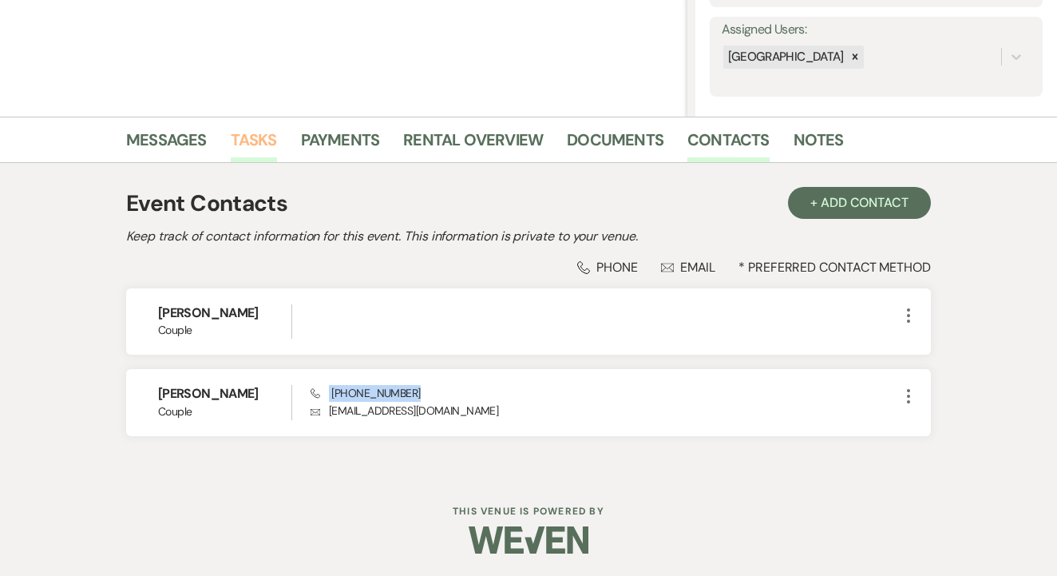
click at [249, 140] on link "Tasks" at bounding box center [254, 144] width 46 height 35
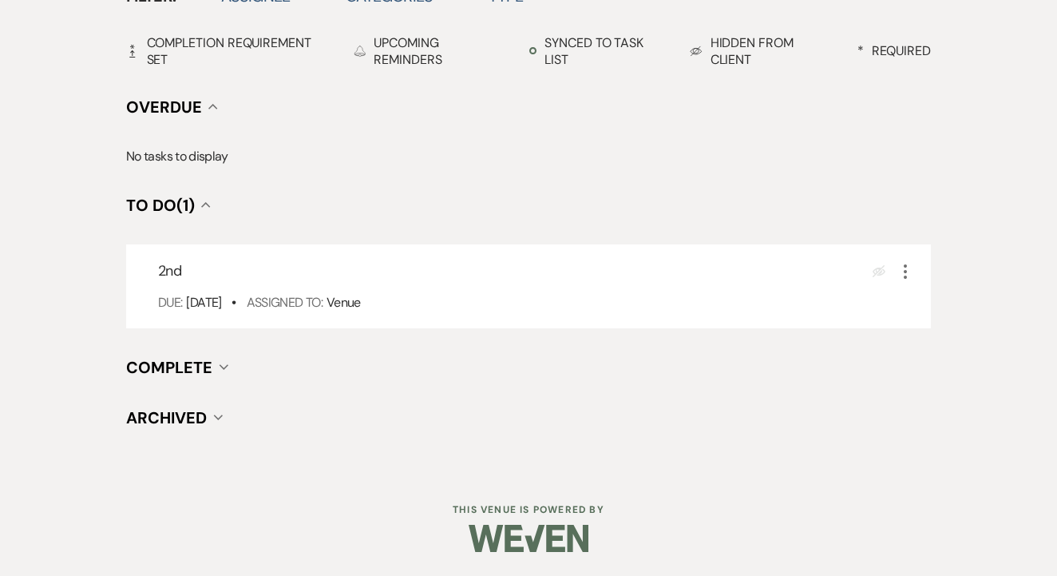
scroll to position [558, 0]
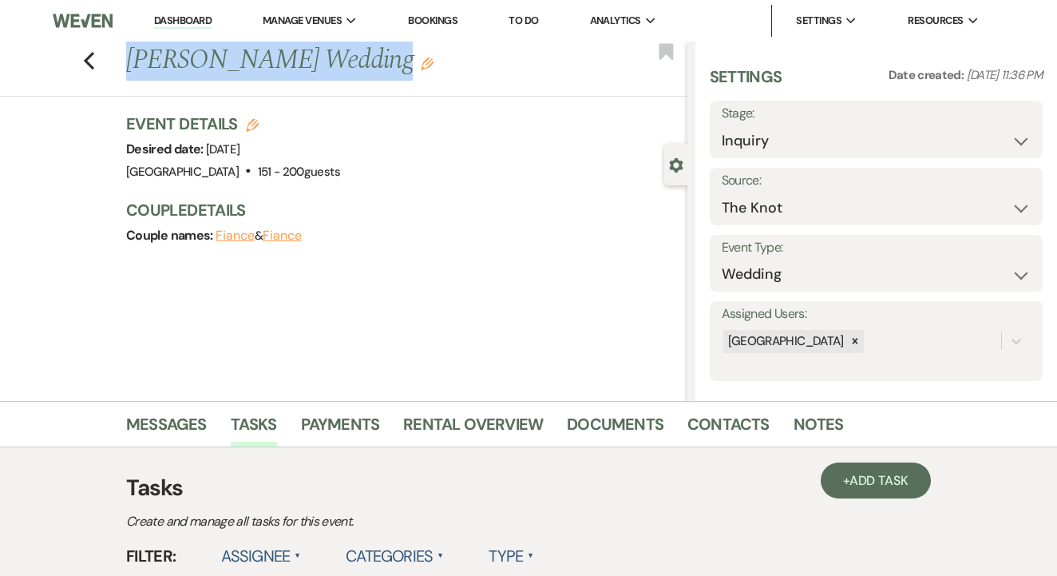
drag, startPoint x: 128, startPoint y: 64, endPoint x: 357, endPoint y: 63, distance: 229.2
click at [357, 63] on h1 "[PERSON_NAME] Wedding Edit" at bounding box center [347, 61] width 442 height 38
copy h1 "[PERSON_NAME] Wedding"
click at [746, 425] on link "Contacts" at bounding box center [729, 428] width 82 height 35
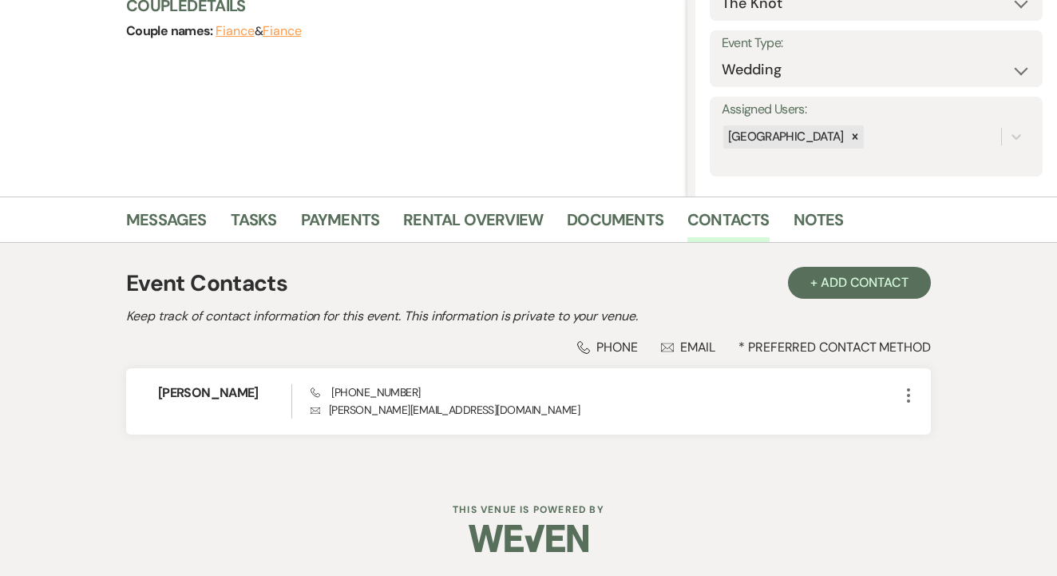
scroll to position [204, 0]
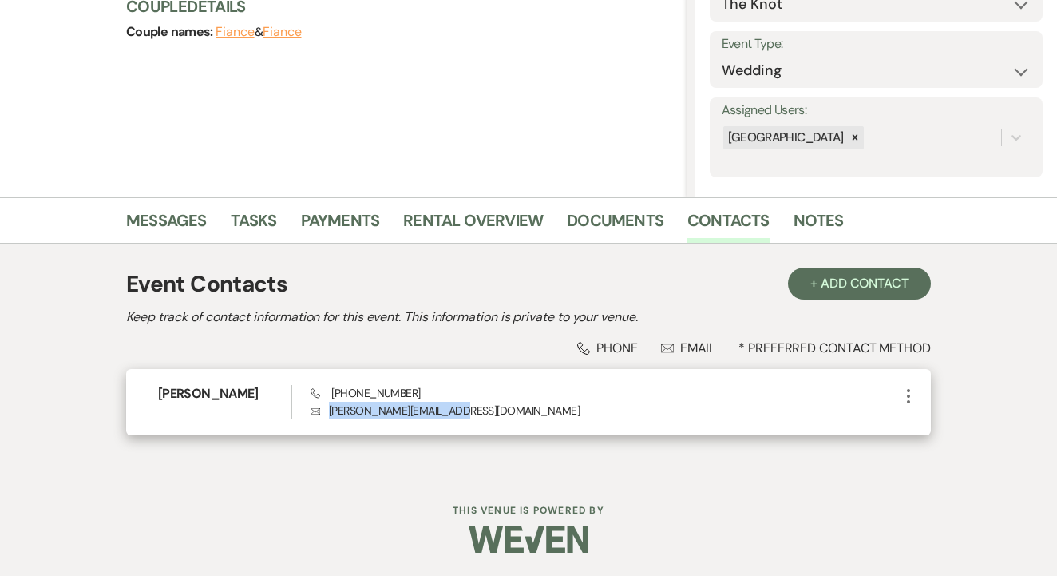
drag, startPoint x: 327, startPoint y: 410, endPoint x: 480, endPoint y: 423, distance: 153.8
click at [482, 425] on div "[PERSON_NAME] Phone [PHONE_NUMBER] [PERSON_NAME] [PERSON_NAME][EMAIL_ADDRESS][D…" at bounding box center [528, 402] width 805 height 66
copy p "[PERSON_NAME][EMAIL_ADDRESS][DOMAIN_NAME]"
drag, startPoint x: 326, startPoint y: 402, endPoint x: 422, endPoint y: 400, distance: 96.6
click at [423, 402] on p "Envelope [PERSON_NAME][EMAIL_ADDRESS][DOMAIN_NAME]" at bounding box center [605, 411] width 589 height 18
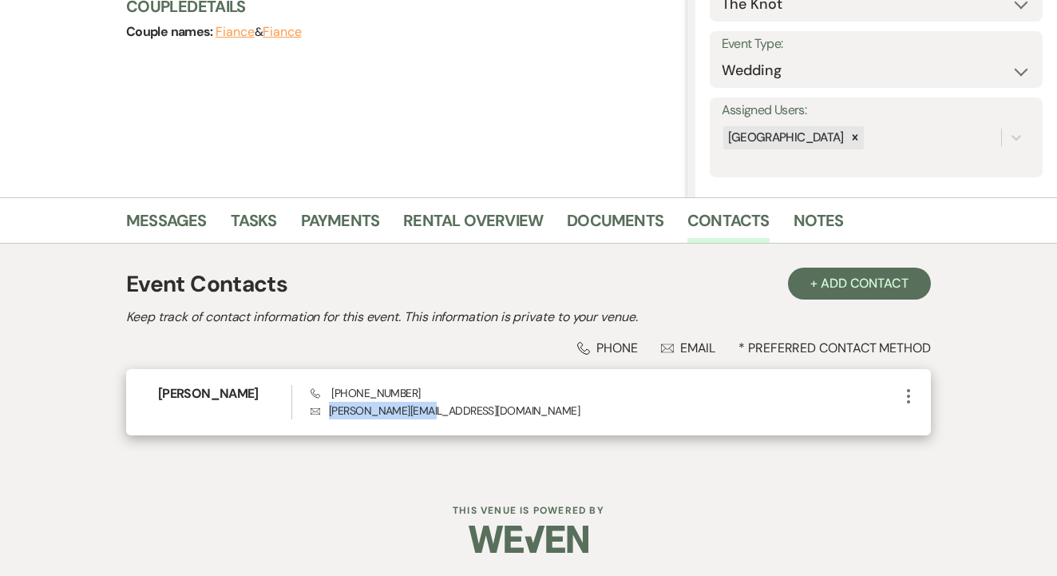
click at [422, 400] on div "Phone [PHONE_NUMBER] [PERSON_NAME] [PERSON_NAME][EMAIL_ADDRESS][DOMAIN_NAME]" at bounding box center [605, 402] width 589 height 34
drag, startPoint x: 419, startPoint y: 396, endPoint x: 324, endPoint y: 390, distance: 95.2
click at [324, 390] on div "Phone [PHONE_NUMBER] [PERSON_NAME] [PERSON_NAME][EMAIL_ADDRESS][DOMAIN_NAME]" at bounding box center [605, 402] width 589 height 34
copy span "[PHONE_NUMBER]"
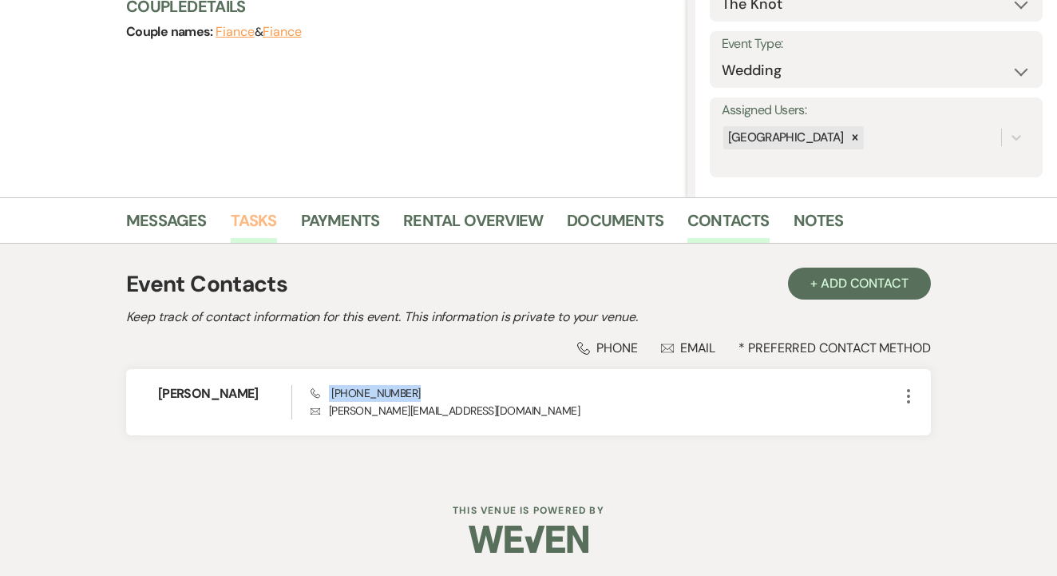
click at [266, 225] on link "Tasks" at bounding box center [254, 225] width 46 height 35
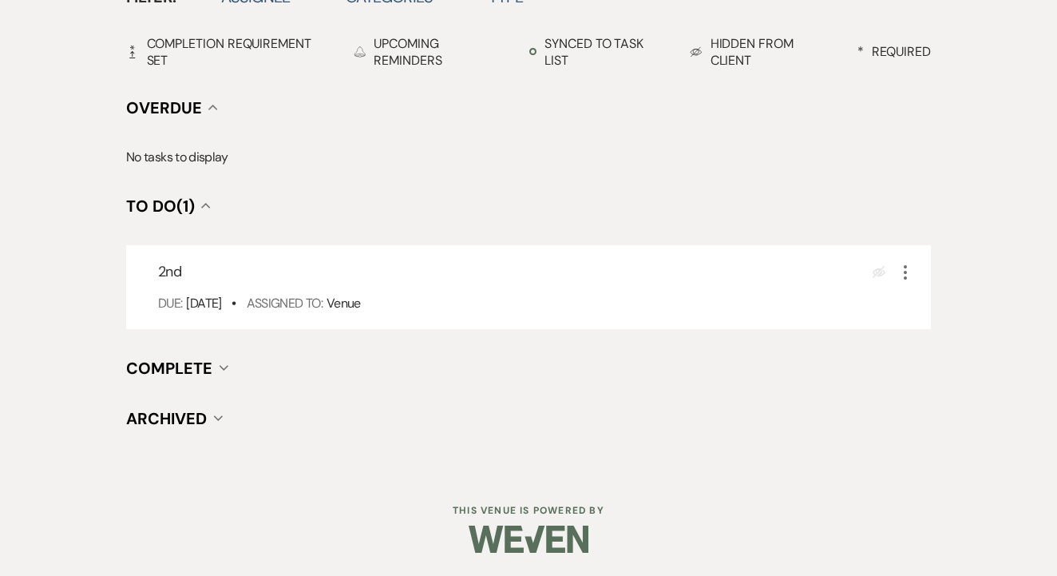
scroll to position [558, 0]
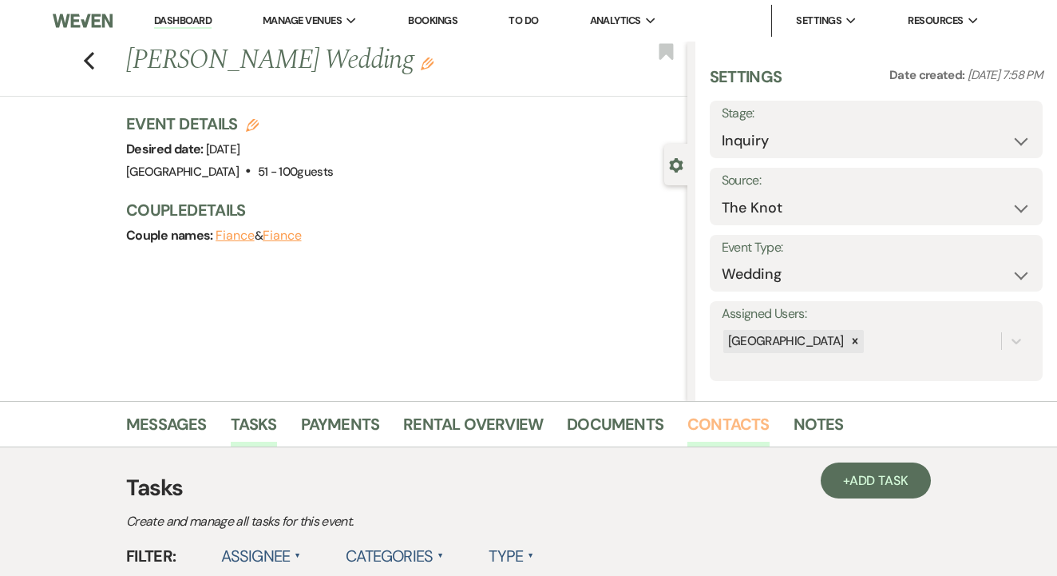
click at [712, 436] on link "Contacts" at bounding box center [729, 428] width 82 height 35
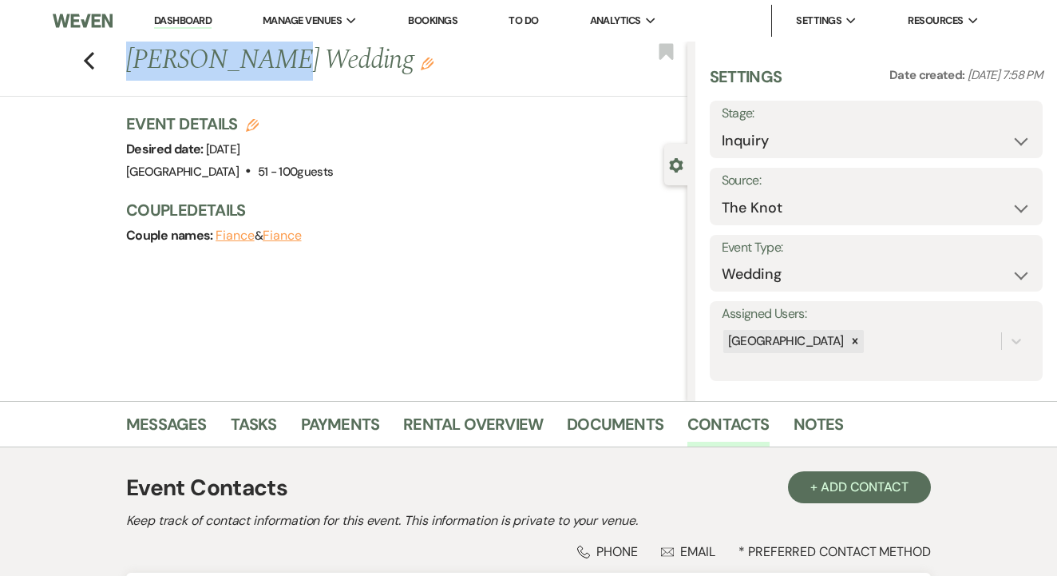
drag, startPoint x: 122, startPoint y: 65, endPoint x: 265, endPoint y: 68, distance: 143.0
click at [265, 68] on div "Previous [PERSON_NAME] Wedding Edit" at bounding box center [402, 61] width 569 height 38
click at [512, 202] on h3 "Couple Details" at bounding box center [398, 210] width 545 height 22
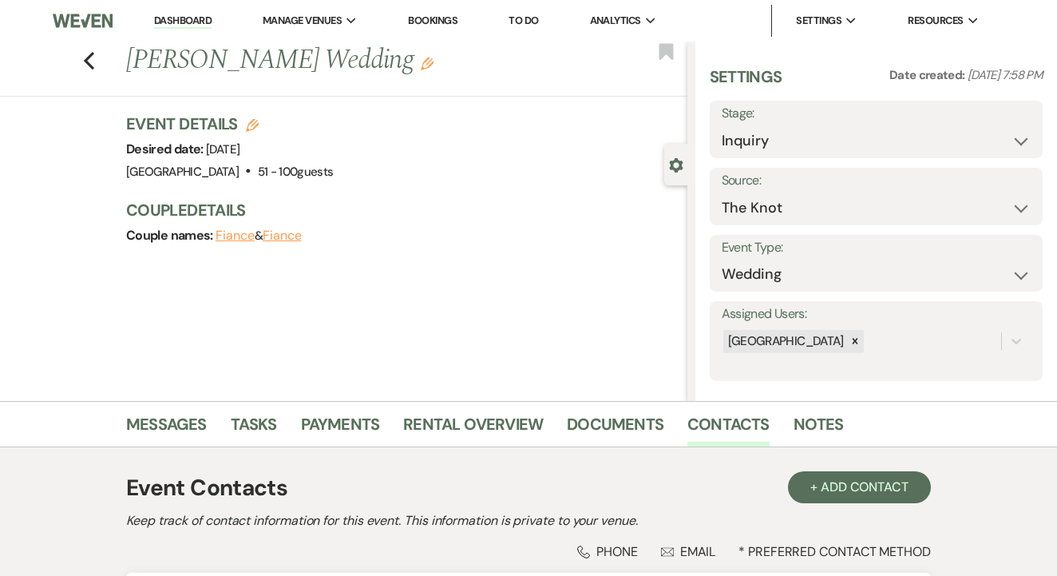
drag, startPoint x: 125, startPoint y: 55, endPoint x: 386, endPoint y: 67, distance: 261.4
click at [386, 67] on h1 "Esther Nubong's Wedding Edit" at bounding box center [347, 61] width 442 height 38
copy h1 "Esther Nubong's Wedding"
click at [703, 440] on link "Contacts" at bounding box center [729, 428] width 82 height 35
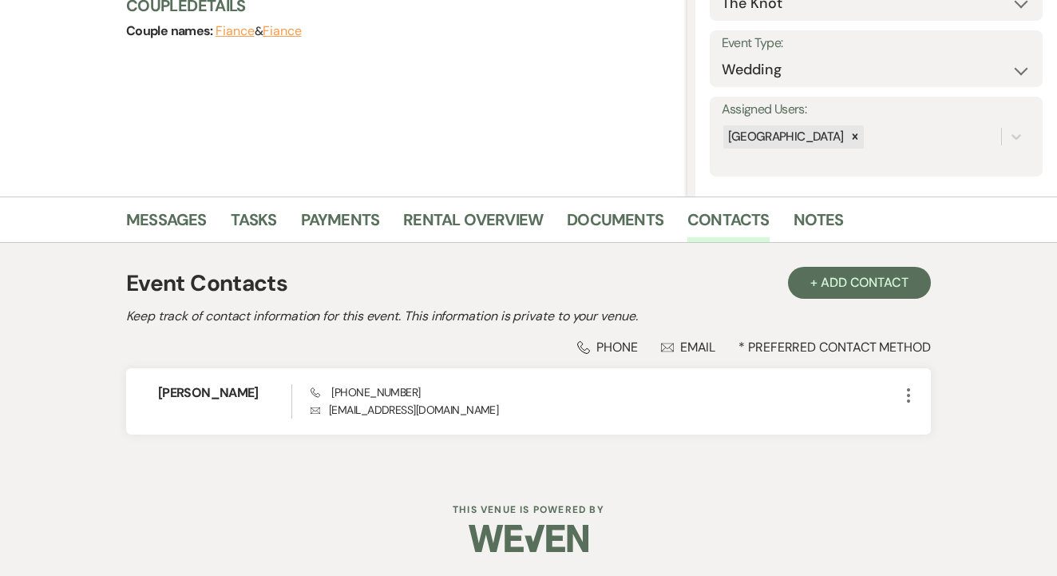
scroll to position [204, 0]
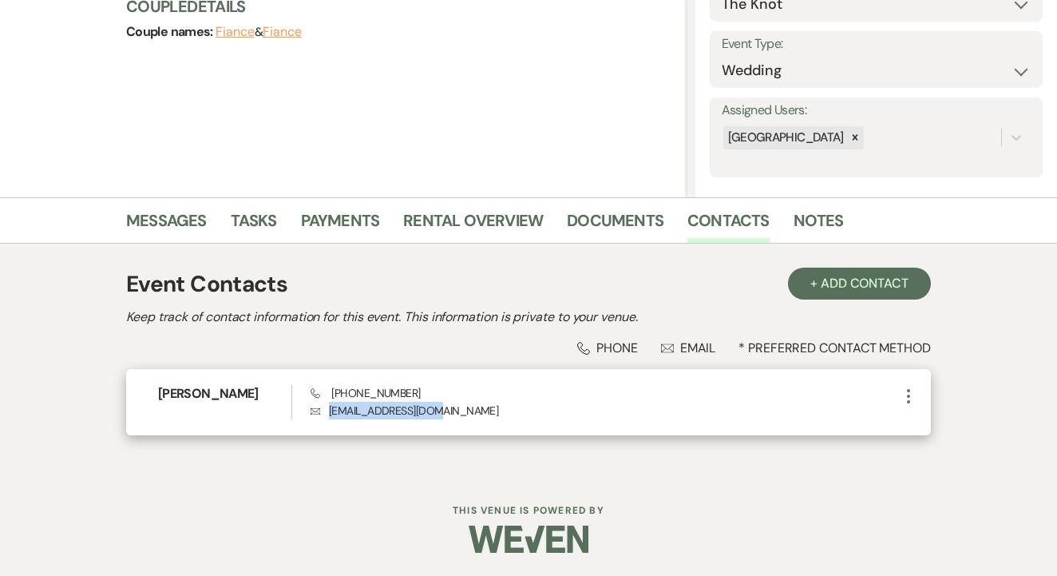
drag, startPoint x: 327, startPoint y: 417, endPoint x: 455, endPoint y: 418, distance: 127.8
click at [455, 418] on p "Envelope ensley002@gmail.com" at bounding box center [605, 411] width 589 height 18
copy p "ensley002@gmail.com"
drag, startPoint x: 327, startPoint y: 385, endPoint x: 441, endPoint y: 391, distance: 114.4
click at [441, 391] on div "Phone (682) 978-0552 Envelope ensley002@gmail.com" at bounding box center [605, 402] width 589 height 34
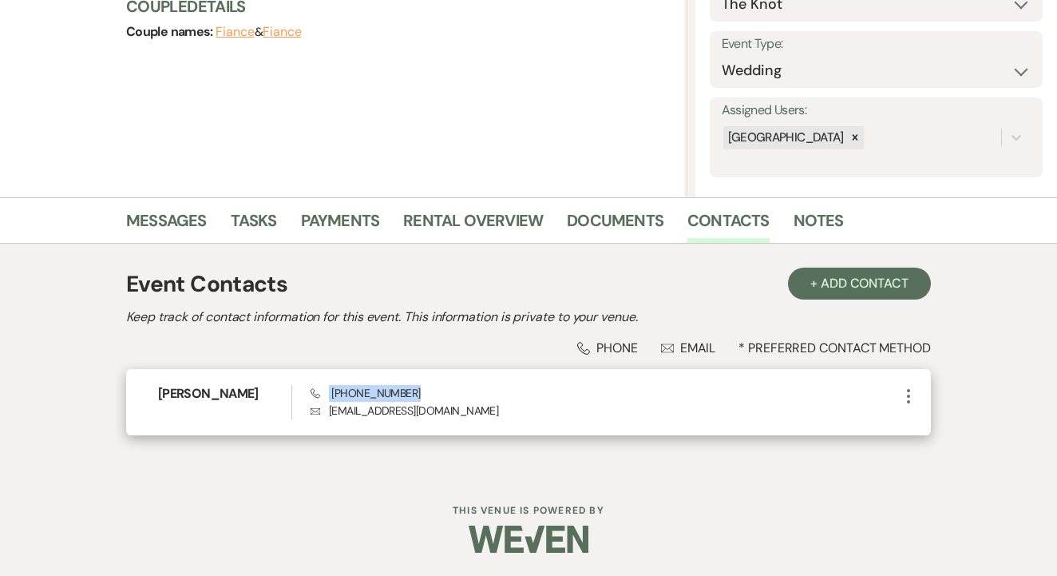
copy span "(682) 978-0552"
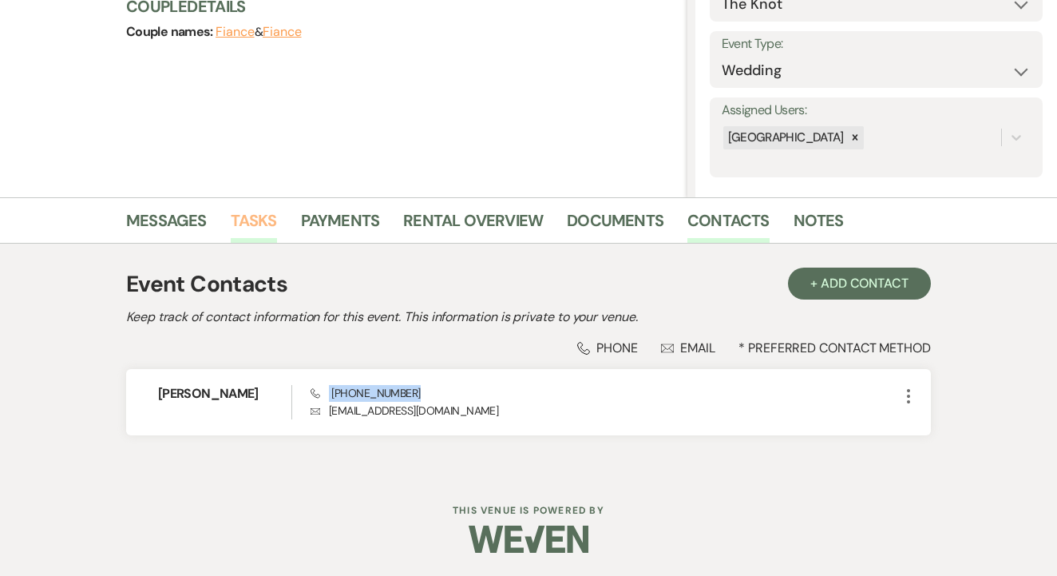
click at [264, 232] on link "Tasks" at bounding box center [254, 225] width 46 height 35
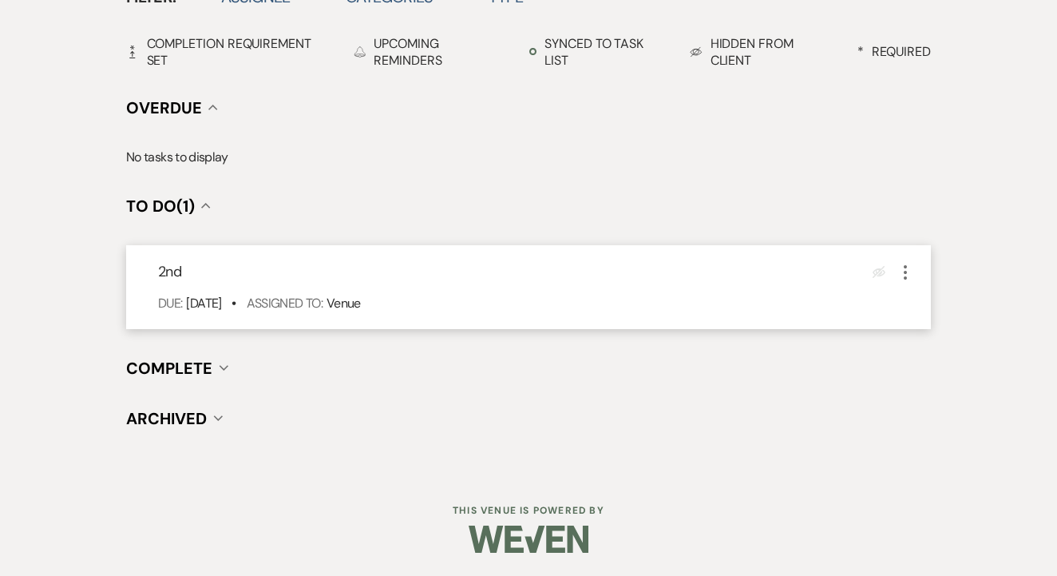
scroll to position [558, 0]
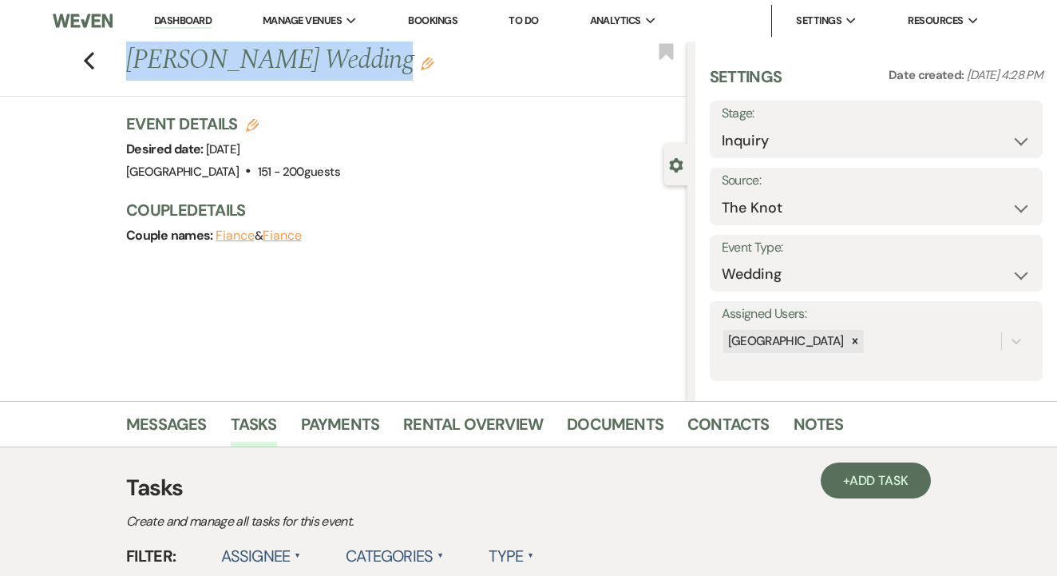
drag, startPoint x: 0, startPoint y: 0, endPoint x: 351, endPoint y: 81, distance: 359.7
click at [351, 81] on div "Previous [PERSON_NAME] Wedding Edit Bookmark" at bounding box center [340, 69] width 696 height 55
click at [430, 137] on div "Event Details Edit Desired date: [DATE] Venue: [GEOGRAPHIC_DATA] . 151 - 200 gu…" at bounding box center [398, 148] width 545 height 70
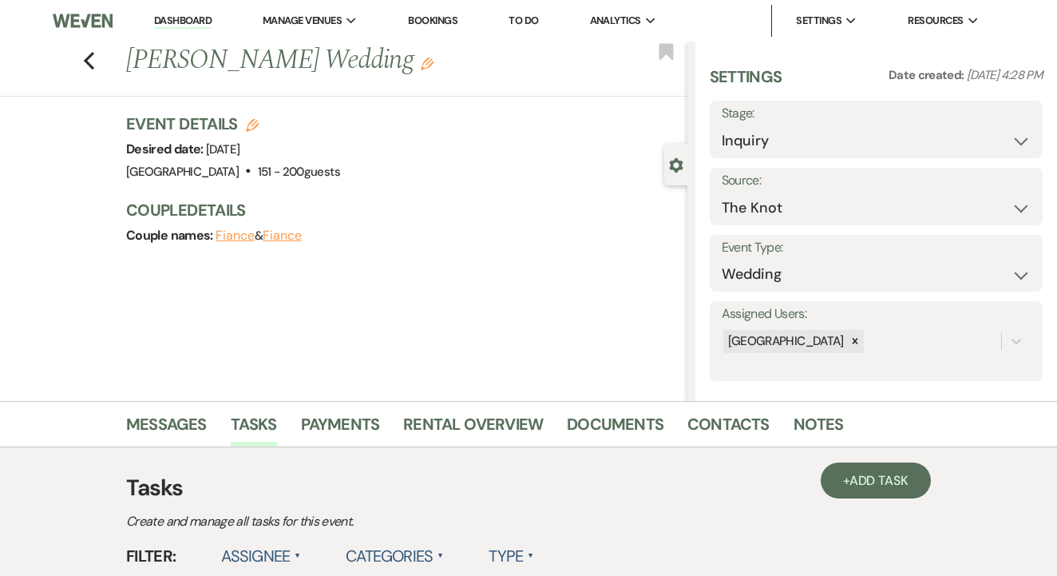
drag, startPoint x: 125, startPoint y: 61, endPoint x: 365, endPoint y: 62, distance: 240.4
click at [365, 62] on div "Previous [PERSON_NAME] Wedding Edit" at bounding box center [402, 61] width 569 height 38
click at [431, 128] on div "Event Details Edit Desired date: [DATE] Venue: [GEOGRAPHIC_DATA] . 151 - 200 gu…" at bounding box center [398, 148] width 545 height 70
drag, startPoint x: 123, startPoint y: 56, endPoint x: 234, endPoint y: 65, distance: 111.3
click at [234, 65] on div "Previous [PERSON_NAME] Wedding Edit" at bounding box center [402, 61] width 569 height 38
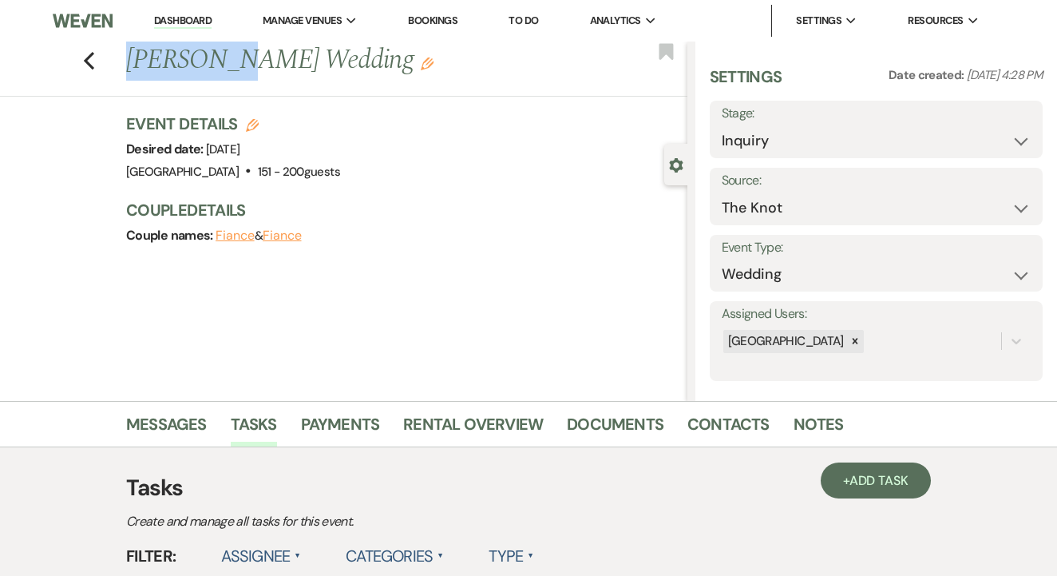
click at [441, 158] on div "Event Details Edit Desired date: [DATE] Venue: [GEOGRAPHIC_DATA] . 151 - 200 gu…" at bounding box center [398, 148] width 545 height 70
drag, startPoint x: 128, startPoint y: 62, endPoint x: 366, endPoint y: 69, distance: 238.0
click at [395, 67] on h1 "[PERSON_NAME] Wedding Edit" at bounding box center [347, 61] width 442 height 38
copy h1 "[PERSON_NAME] Wedding"
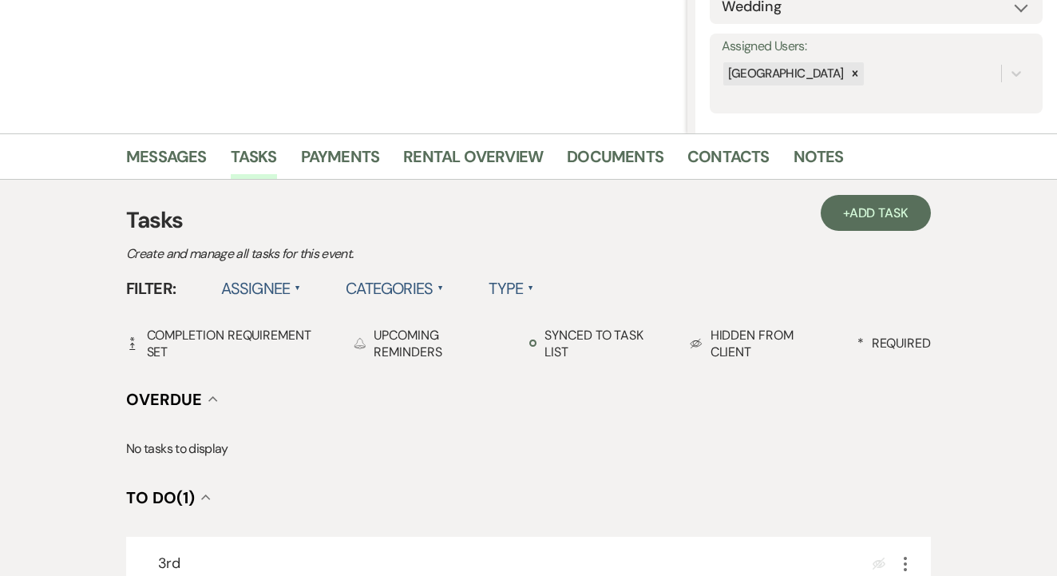
scroll to position [279, 0]
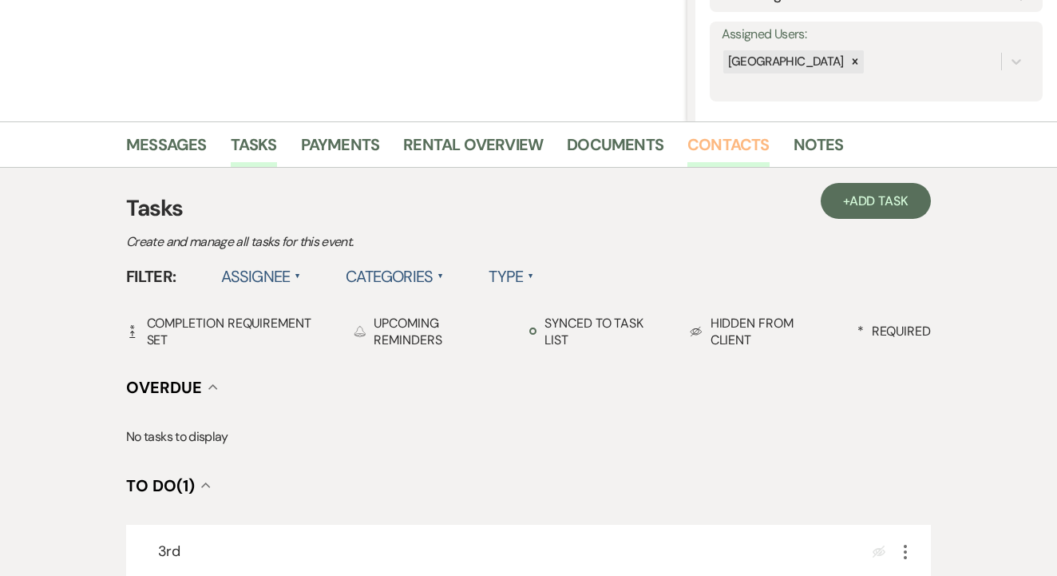
click at [724, 163] on link "Contacts" at bounding box center [729, 149] width 82 height 35
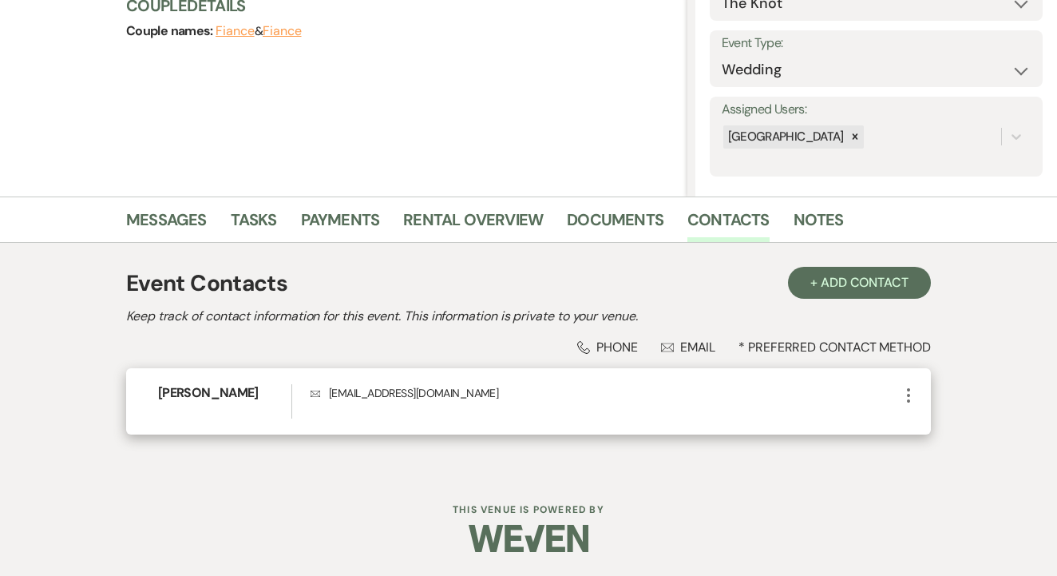
scroll to position [204, 0]
drag, startPoint x: 330, startPoint y: 390, endPoint x: 498, endPoint y: 407, distance: 169.3
click at [498, 407] on div "Envelope [EMAIL_ADDRESS][DOMAIN_NAME]" at bounding box center [605, 402] width 589 height 34
copy p "[EMAIL_ADDRESS][DOMAIN_NAME]"
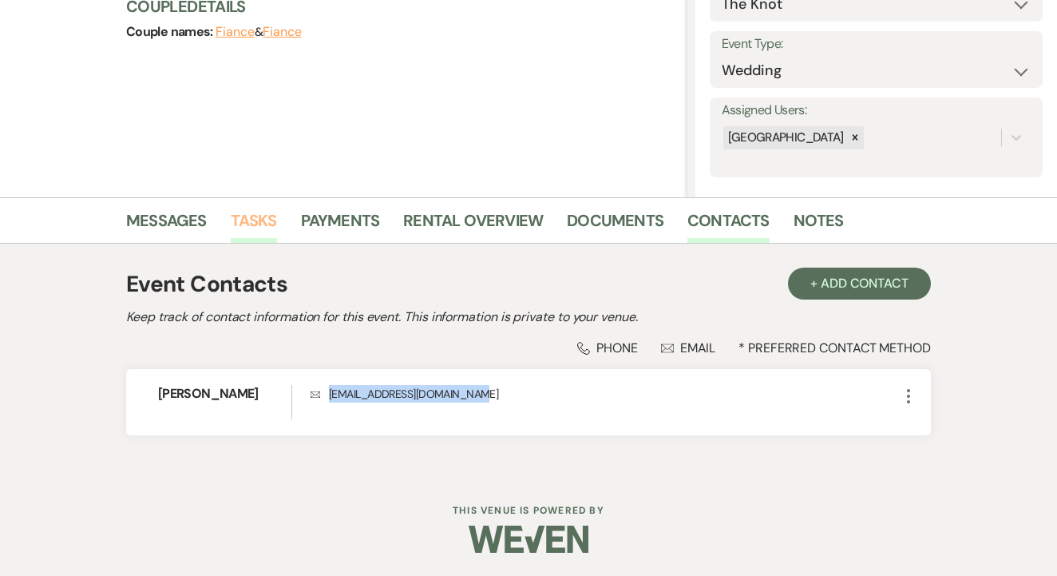
click at [243, 212] on link "Tasks" at bounding box center [254, 225] width 46 height 35
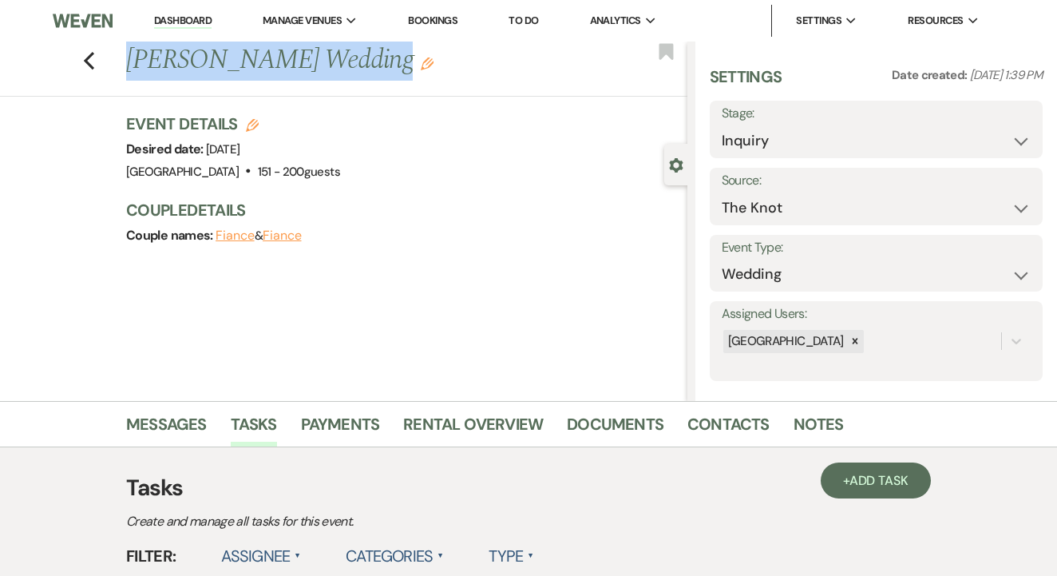
drag, startPoint x: 121, startPoint y: 61, endPoint x: 346, endPoint y: 86, distance: 225.7
click at [346, 86] on div "Previous [PERSON_NAME] Wedding Edit Bookmark" at bounding box center [340, 69] width 696 height 55
click at [451, 154] on div "Event Details Edit Desired date: [DATE] Venue: [GEOGRAPHIC_DATA] . 151 - 200 gu…" at bounding box center [398, 148] width 545 height 70
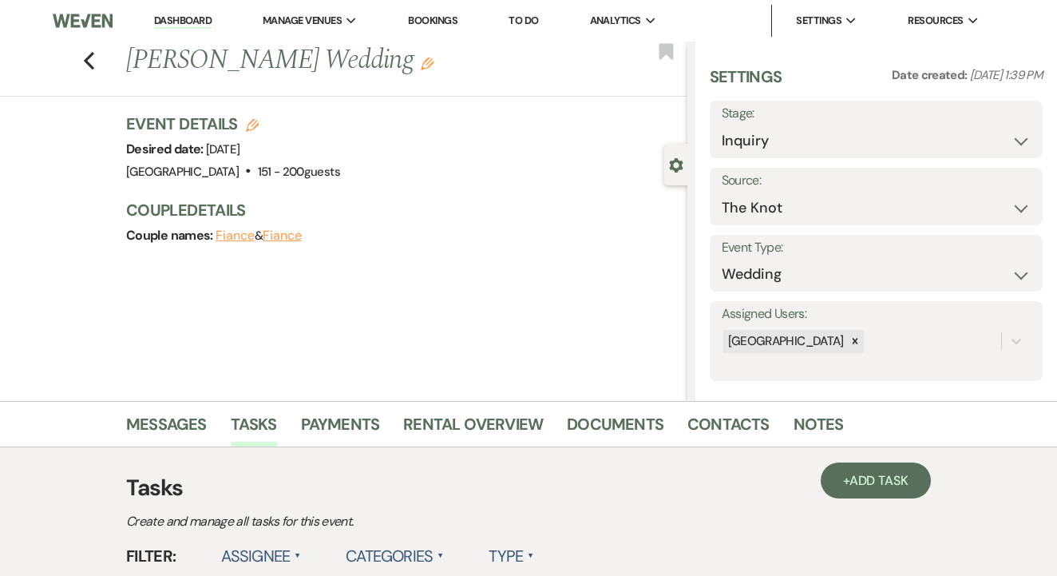
drag, startPoint x: 130, startPoint y: 57, endPoint x: 375, endPoint y: 72, distance: 244.8
click at [375, 72] on h1 "[PERSON_NAME] Wedding Edit" at bounding box center [347, 61] width 442 height 38
copy h1 "[PERSON_NAME] Wedding"
click at [736, 426] on link "Contacts" at bounding box center [729, 428] width 82 height 35
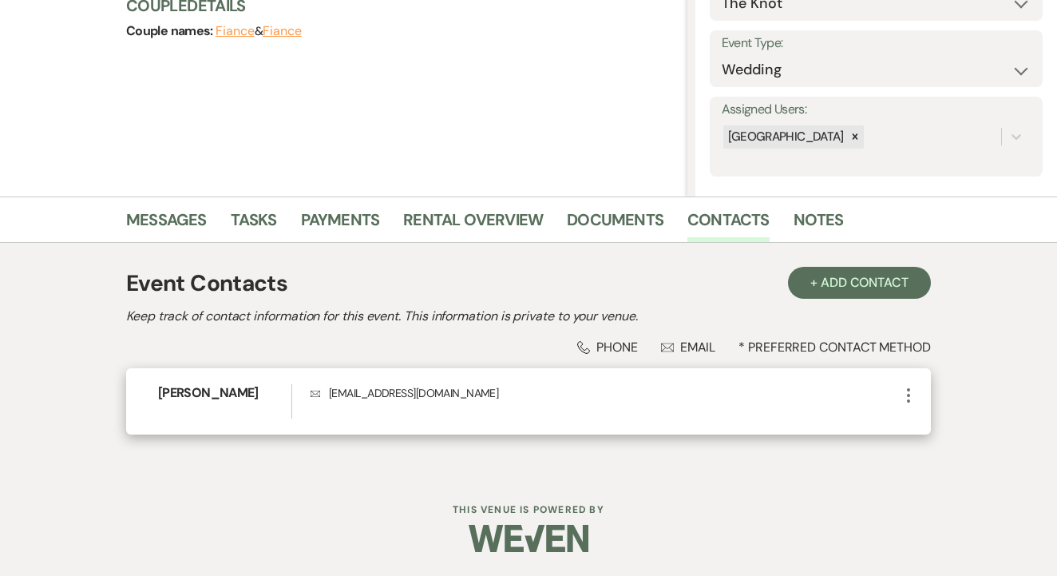
scroll to position [204, 0]
drag, startPoint x: 330, startPoint y: 396, endPoint x: 458, endPoint y: 405, distance: 128.1
click at [458, 405] on div "Envelope [EMAIL_ADDRESS][DOMAIN_NAME]" at bounding box center [605, 402] width 589 height 34
copy p "[EMAIL_ADDRESS][DOMAIN_NAME]"
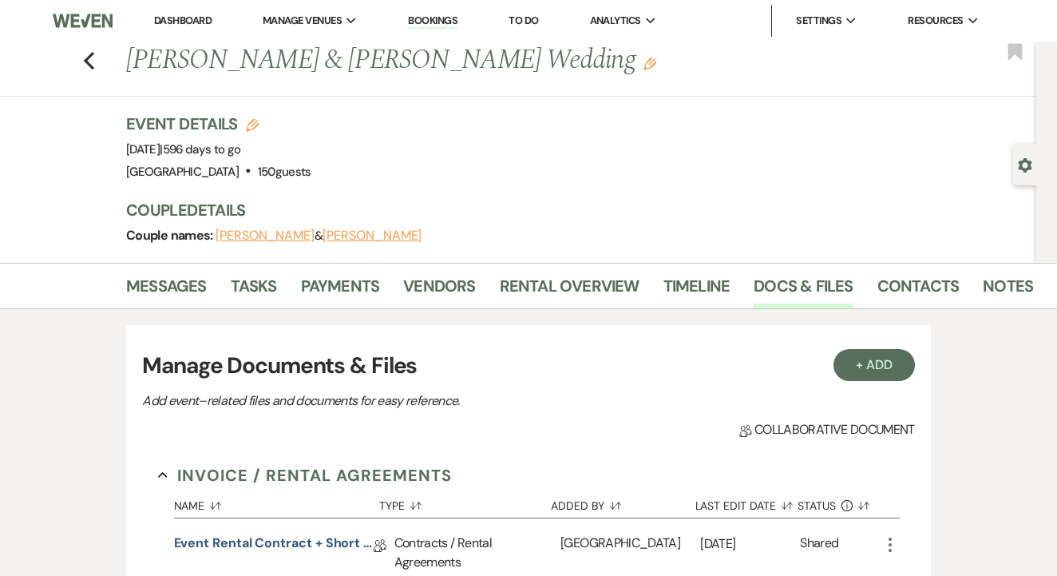
click at [570, 303] on link "Rental Overview" at bounding box center [570, 290] width 140 height 35
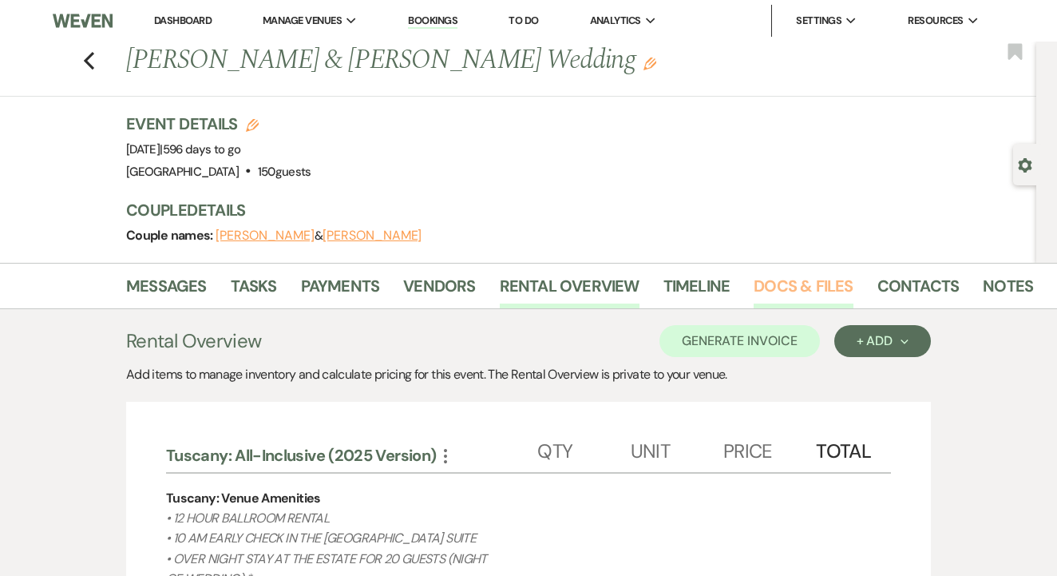
click at [794, 282] on link "Docs & Files" at bounding box center [803, 290] width 99 height 35
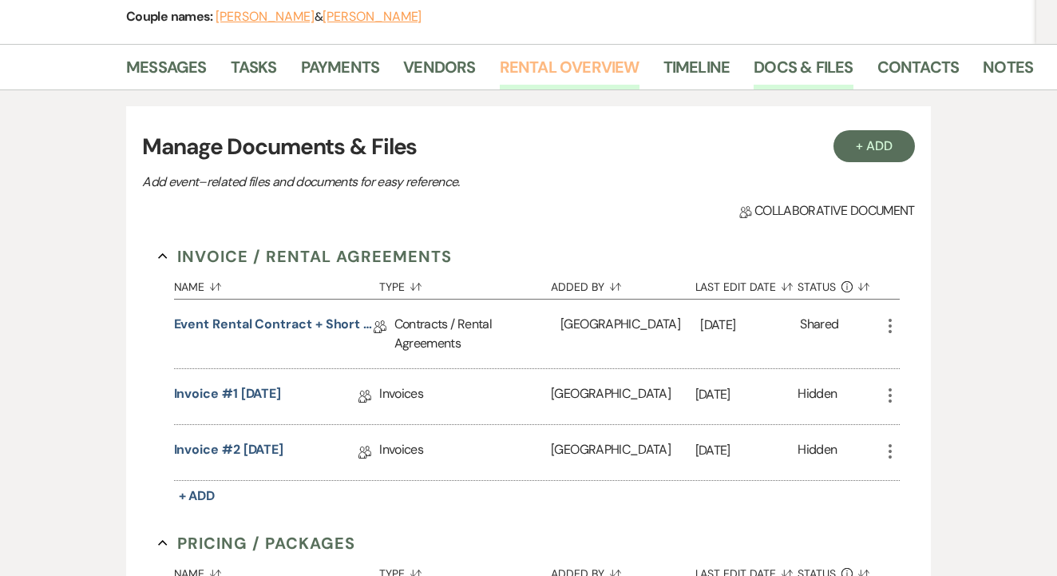
scroll to position [227, 0]
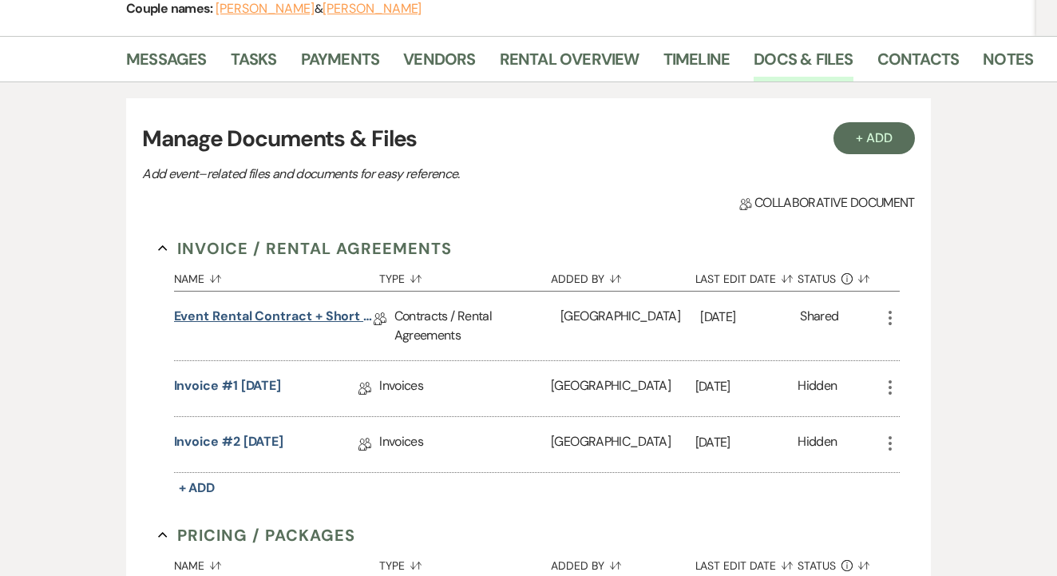
click at [319, 323] on link "Event Rental Contract + Short Term Lease" at bounding box center [274, 319] width 200 height 25
